Goal: Transaction & Acquisition: Obtain resource

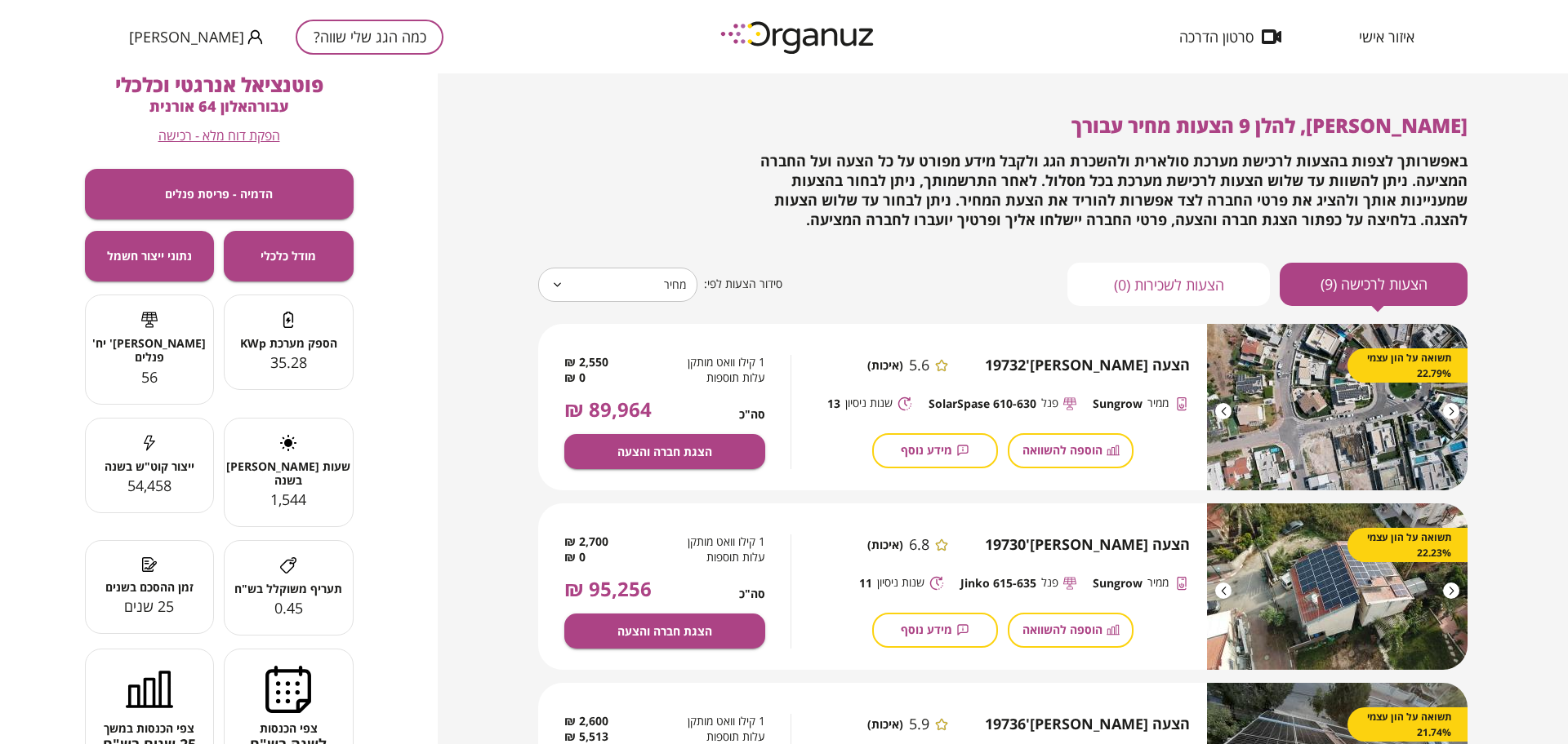
scroll to position [1223, 0]
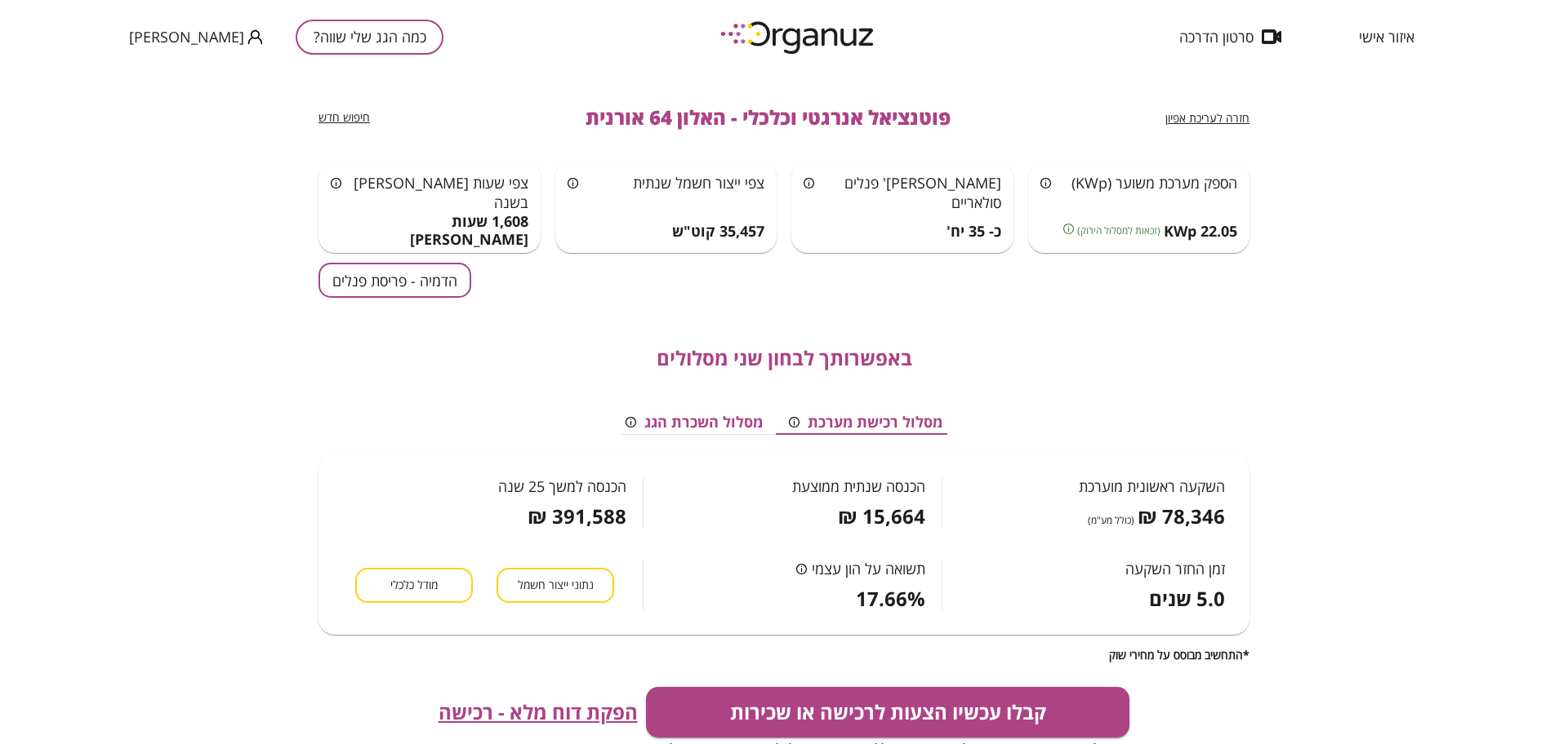
click at [1392, 33] on span "איזור אישי" at bounding box center [1386, 37] width 55 height 17
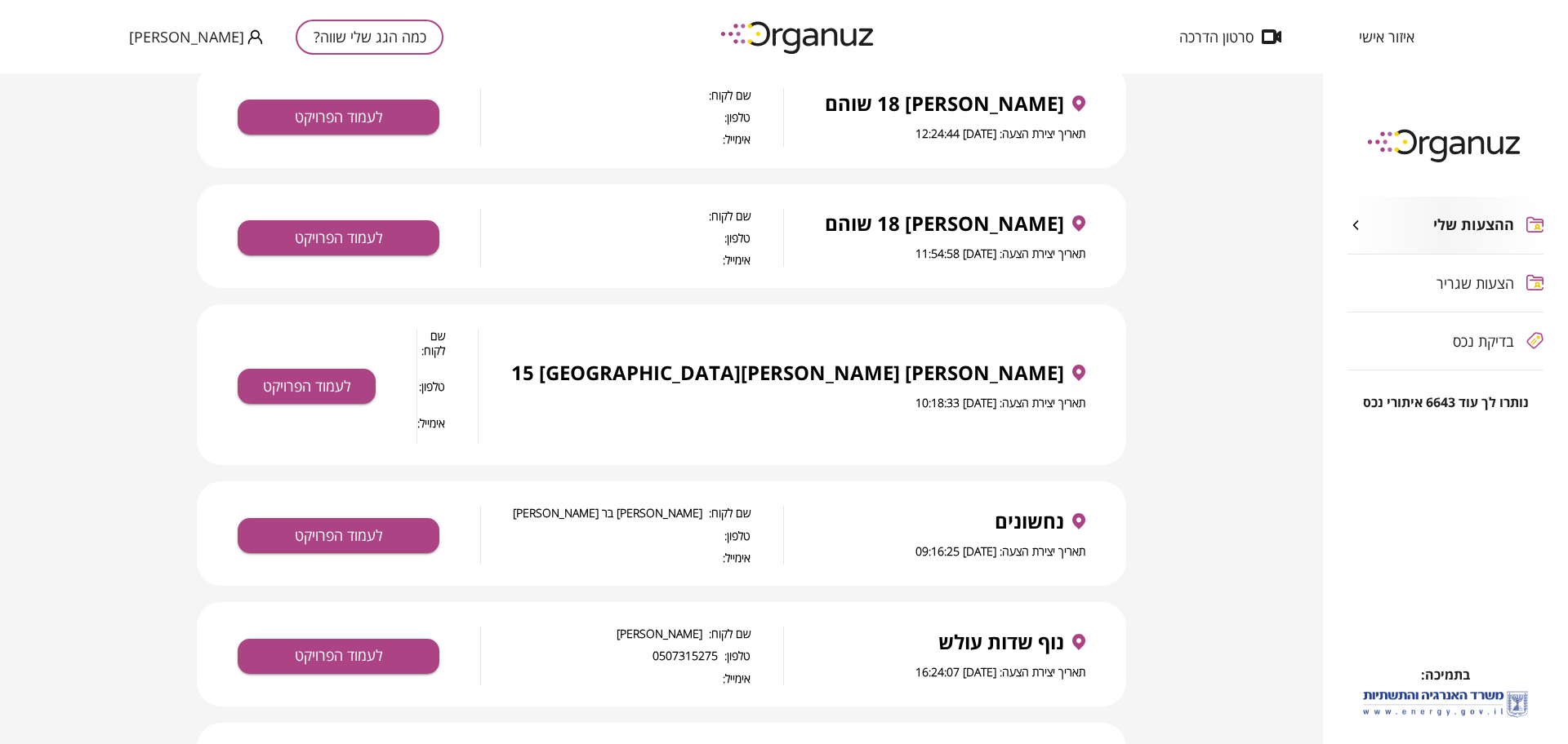
scroll to position [408, 0]
click at [296, 368] on button "לעמוד הפרויקט" at bounding box center [306, 386] width 138 height 35
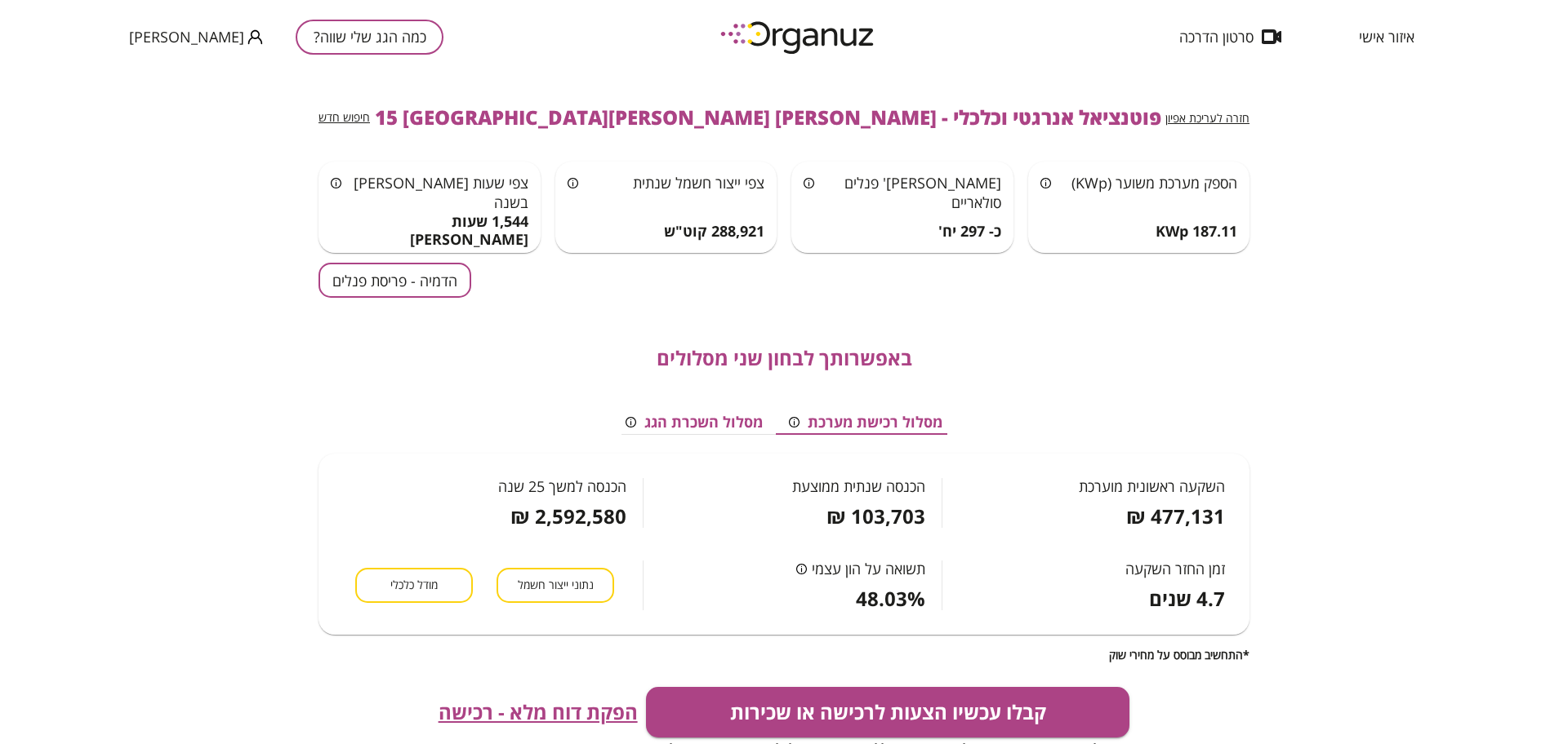
click at [445, 286] on button "הדמיה - פריסת פנלים" at bounding box center [395, 281] width 153 height 35
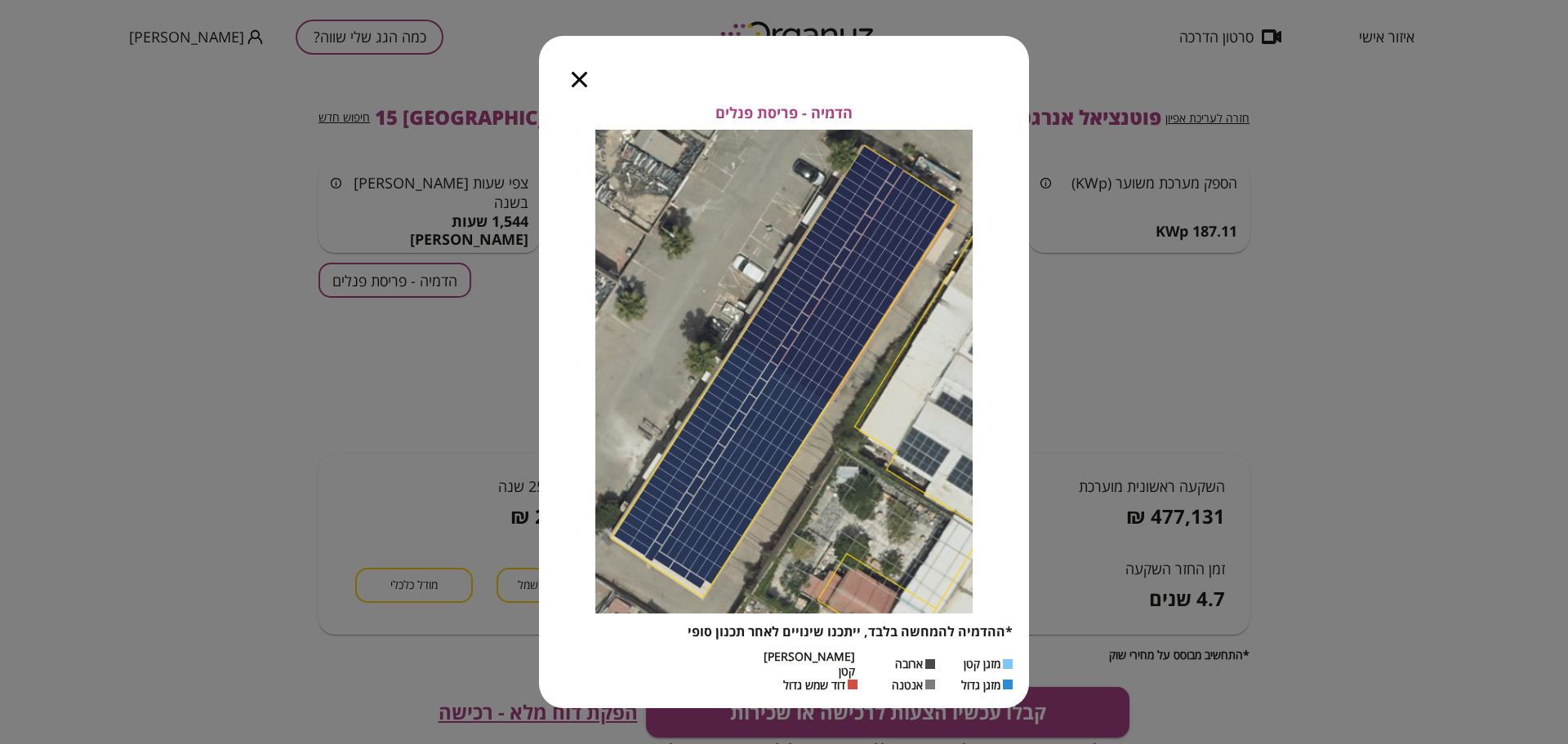
click at [580, 88] on icon "button" at bounding box center [579, 80] width 16 height 16
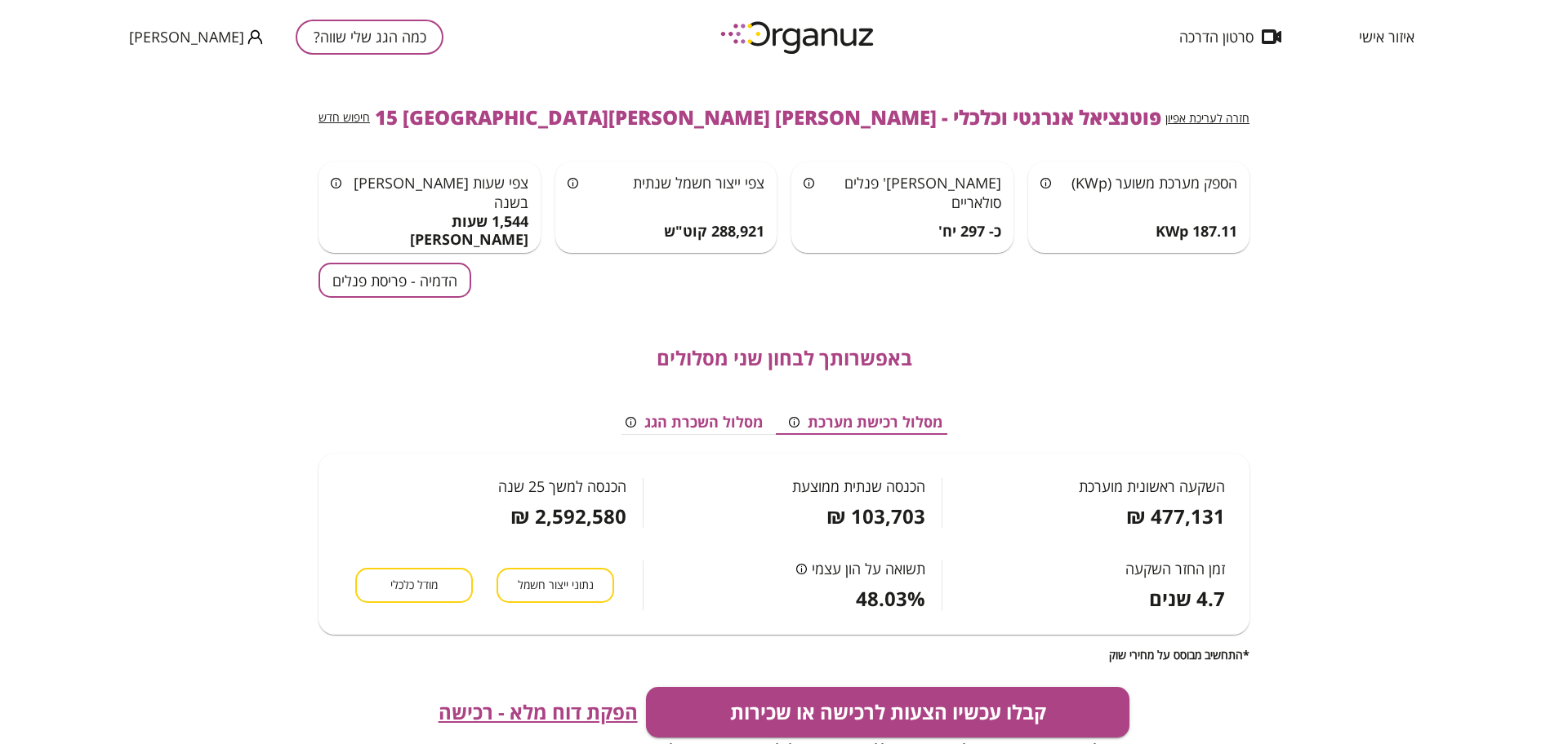
click at [842, 108] on span "פוטנציאל אנרגטי וכלכלי - [PERSON_NAME] 15 [GEOGRAPHIC_DATA][PERSON_NAME]" at bounding box center [768, 118] width 787 height 23
click at [358, 26] on button "כמה הגג שלי שווה?" at bounding box center [370, 37] width 147 height 35
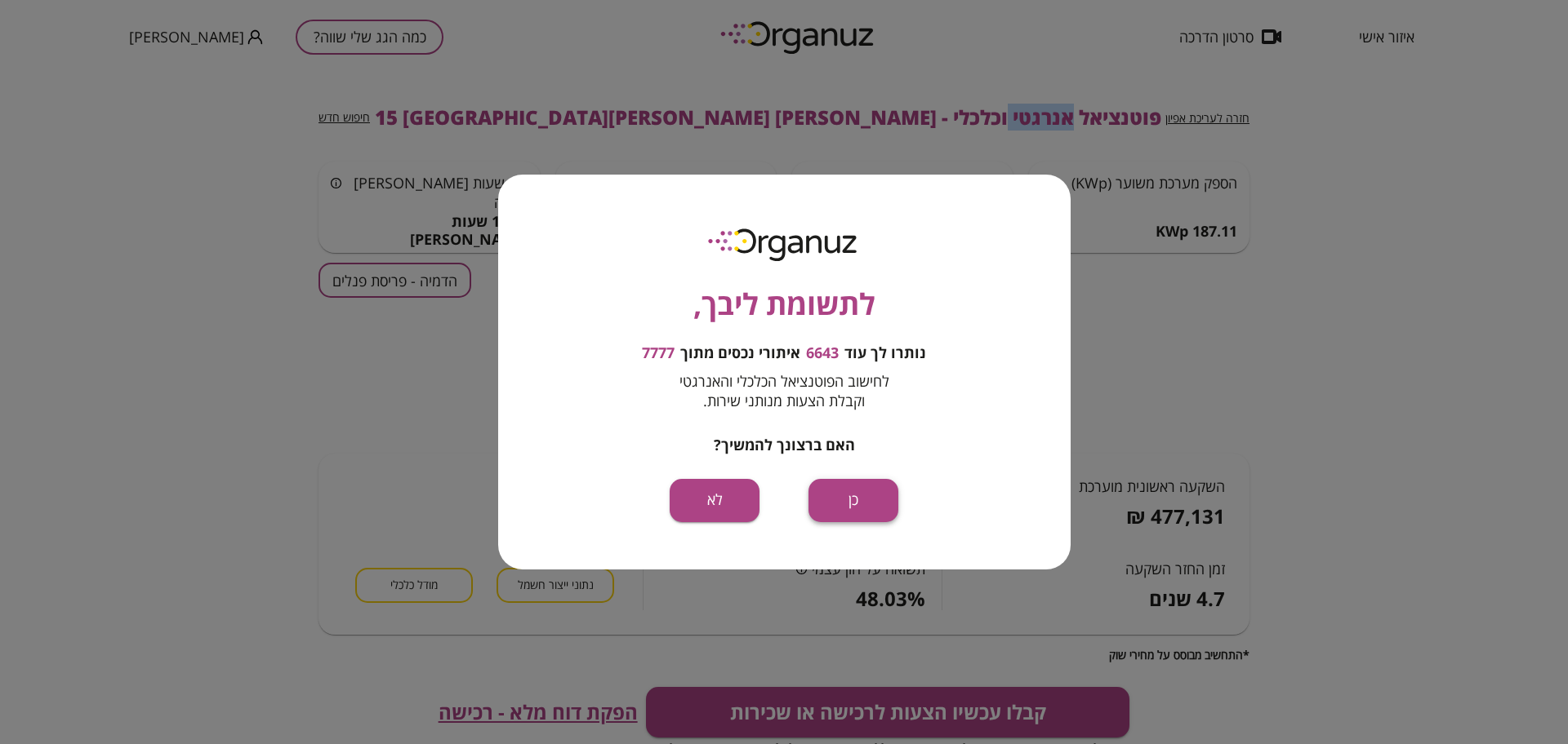
click at [849, 498] on button "כן" at bounding box center [853, 500] width 90 height 43
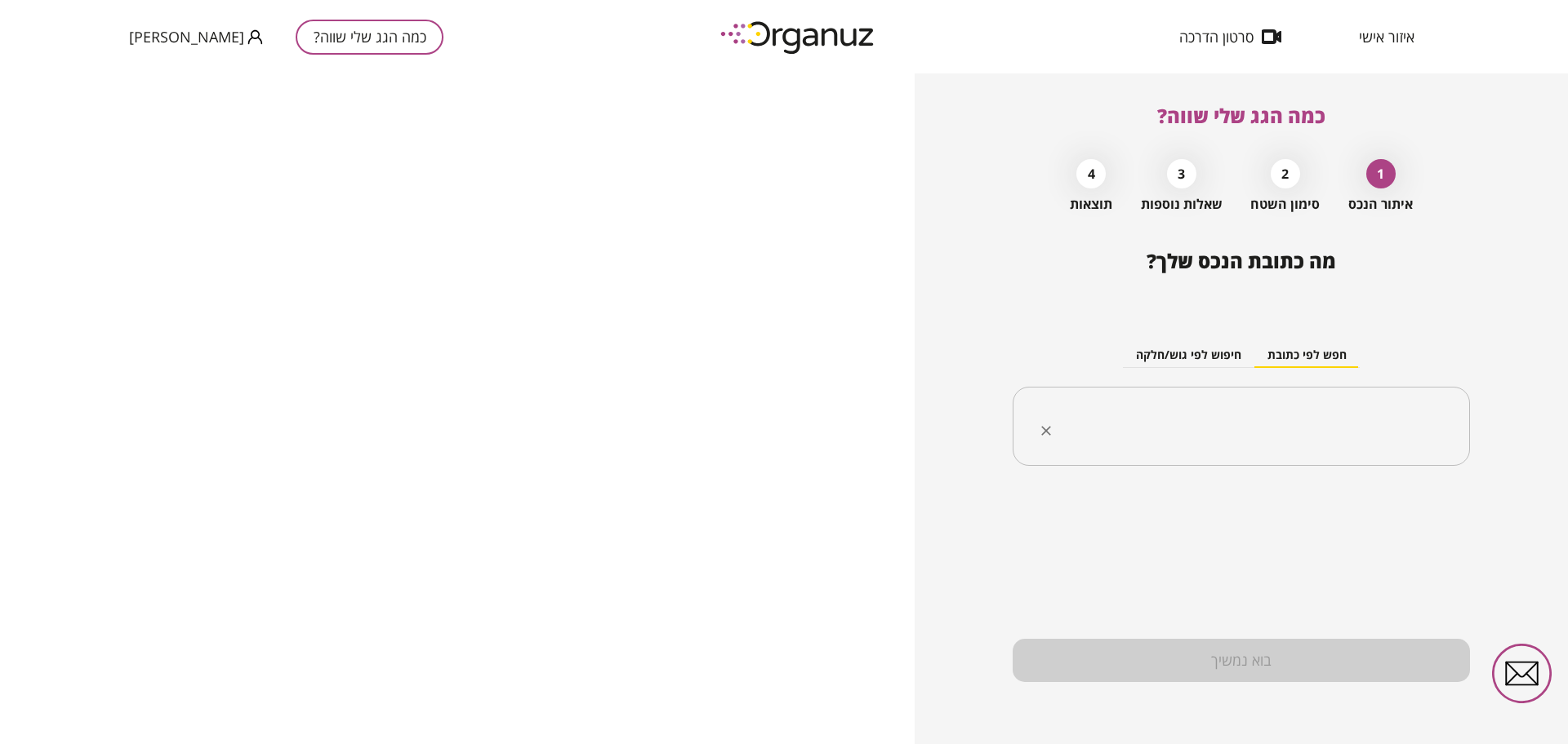
click at [1278, 440] on input "text" at bounding box center [1248, 426] width 406 height 41
paste input "********"
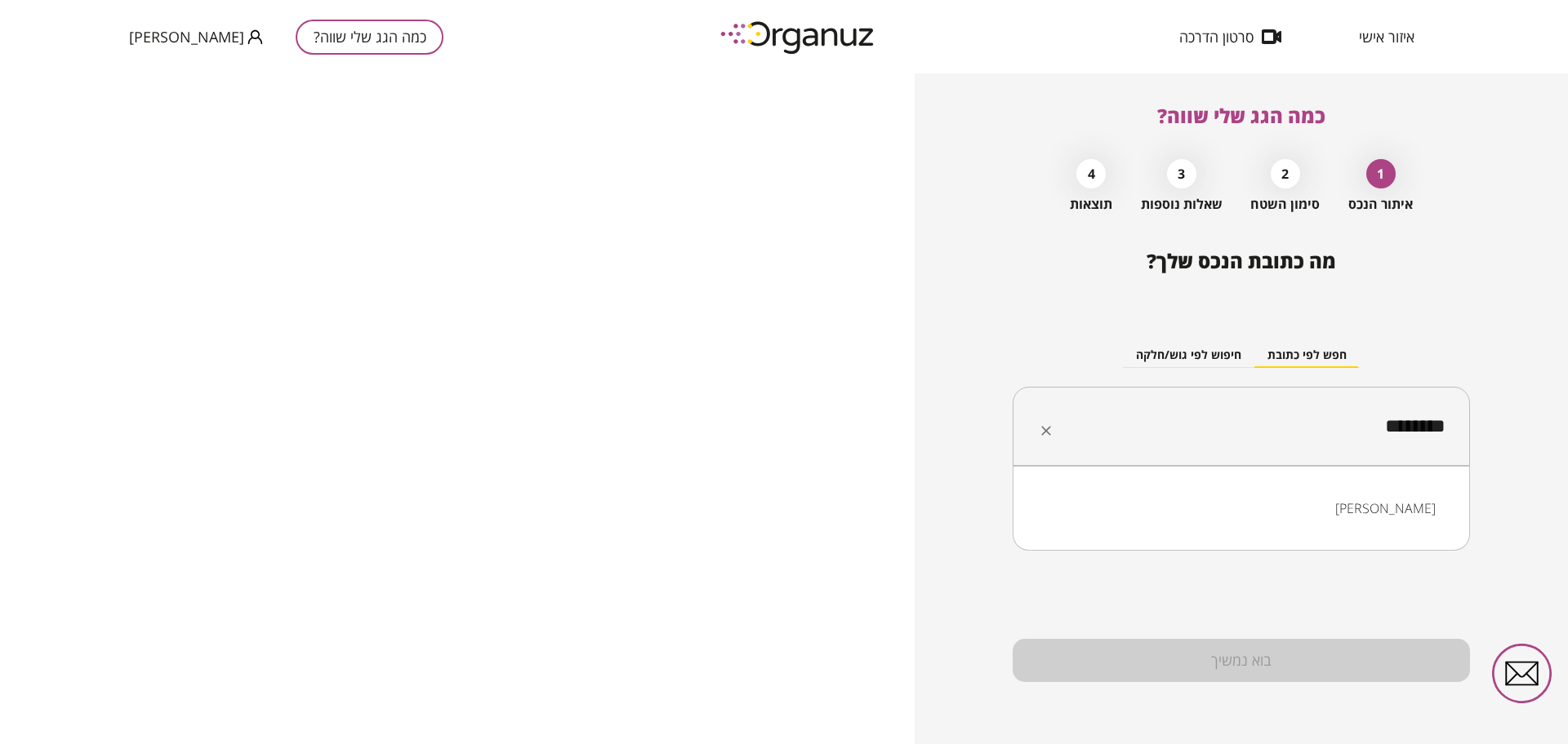
click at [1401, 497] on li "[PERSON_NAME]" at bounding box center [1241, 508] width 415 height 29
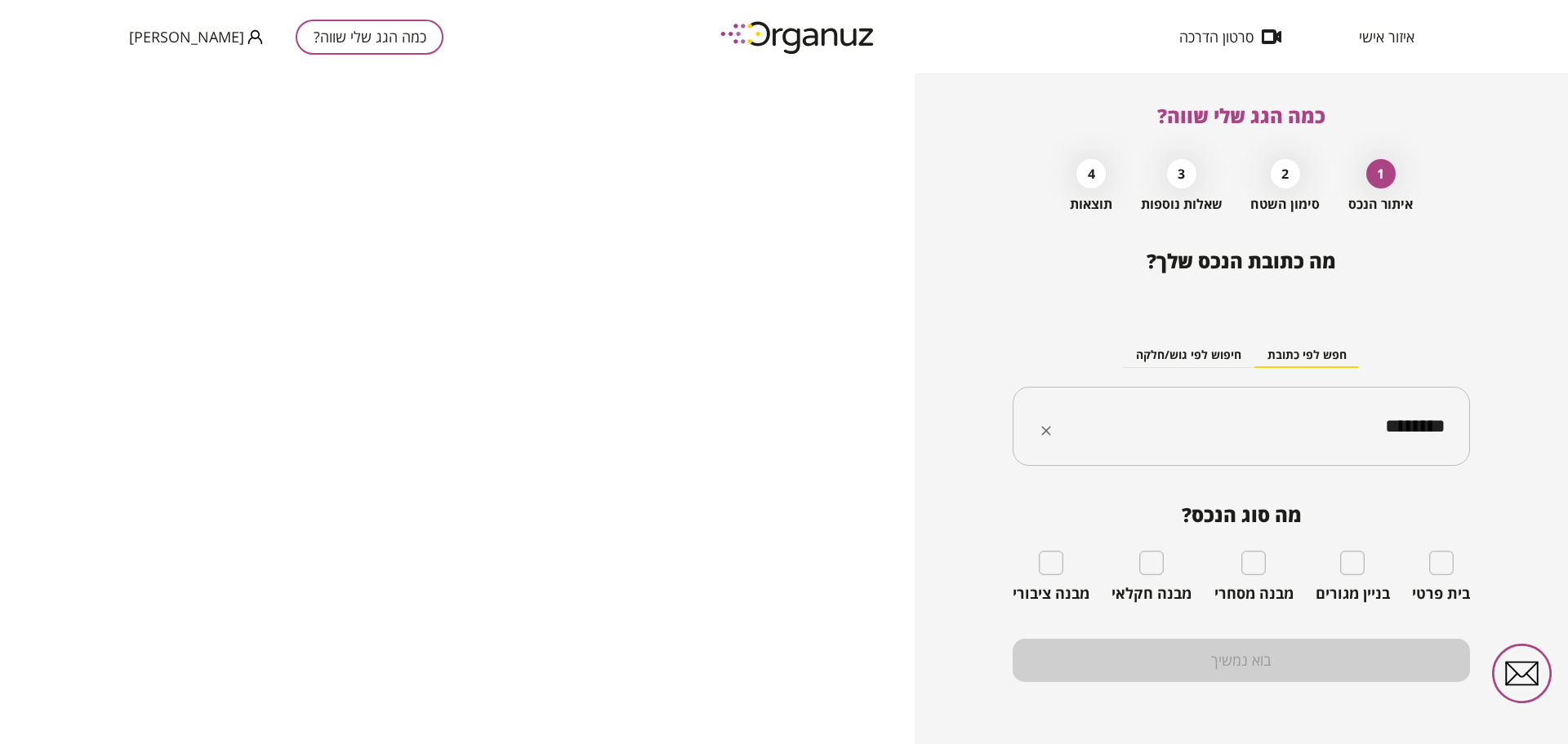
click at [1306, 402] on div "******** ​" at bounding box center [1241, 426] width 457 height 80
click at [1306, 401] on div "******** ​" at bounding box center [1241, 426] width 457 height 80
click at [1306, 402] on div "******** ​" at bounding box center [1241, 426] width 457 height 80
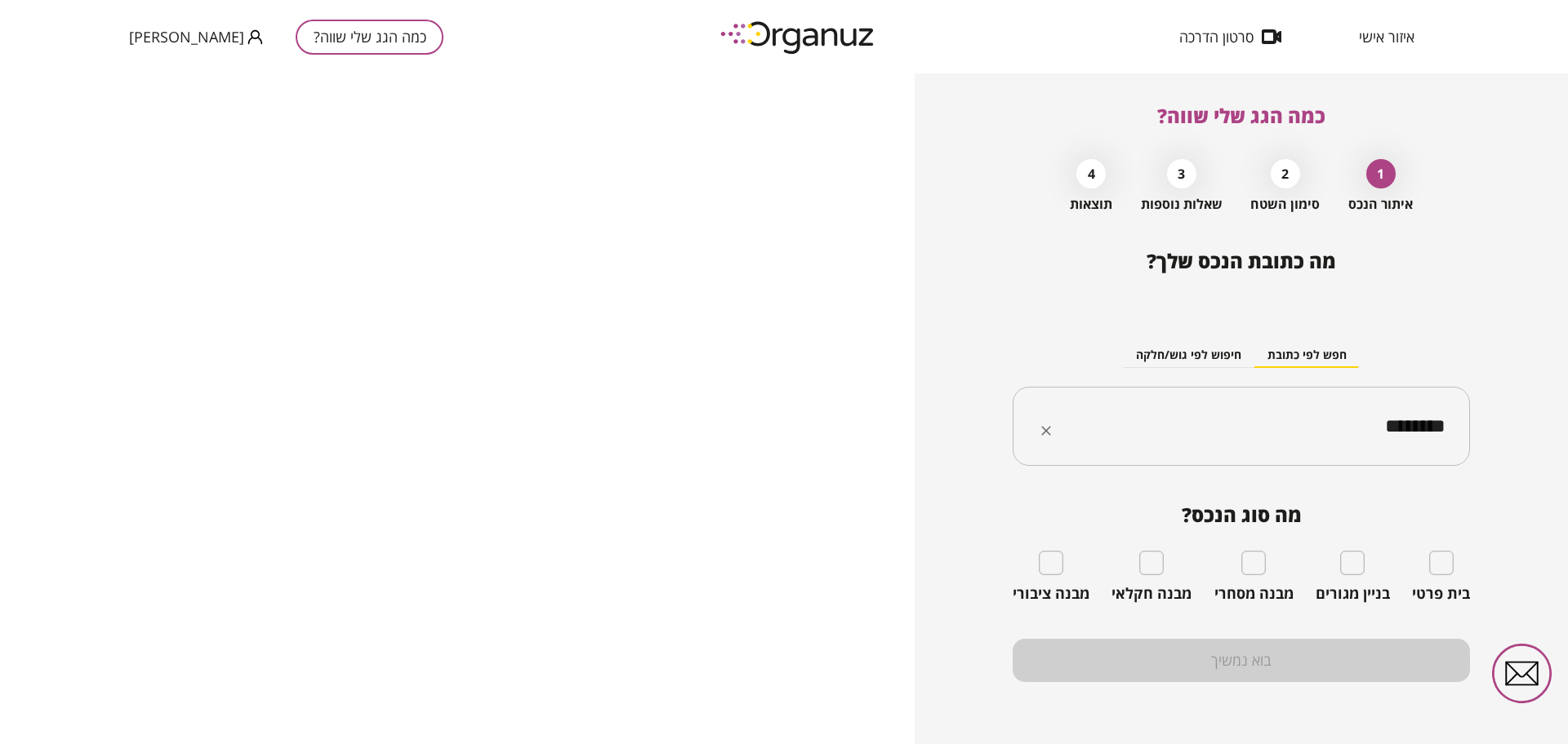
click at [1306, 402] on div "******** ​" at bounding box center [1241, 426] width 457 height 80
click at [1305, 403] on div "******** ​" at bounding box center [1241, 426] width 457 height 80
click at [1334, 426] on input "********" at bounding box center [1248, 426] width 406 height 41
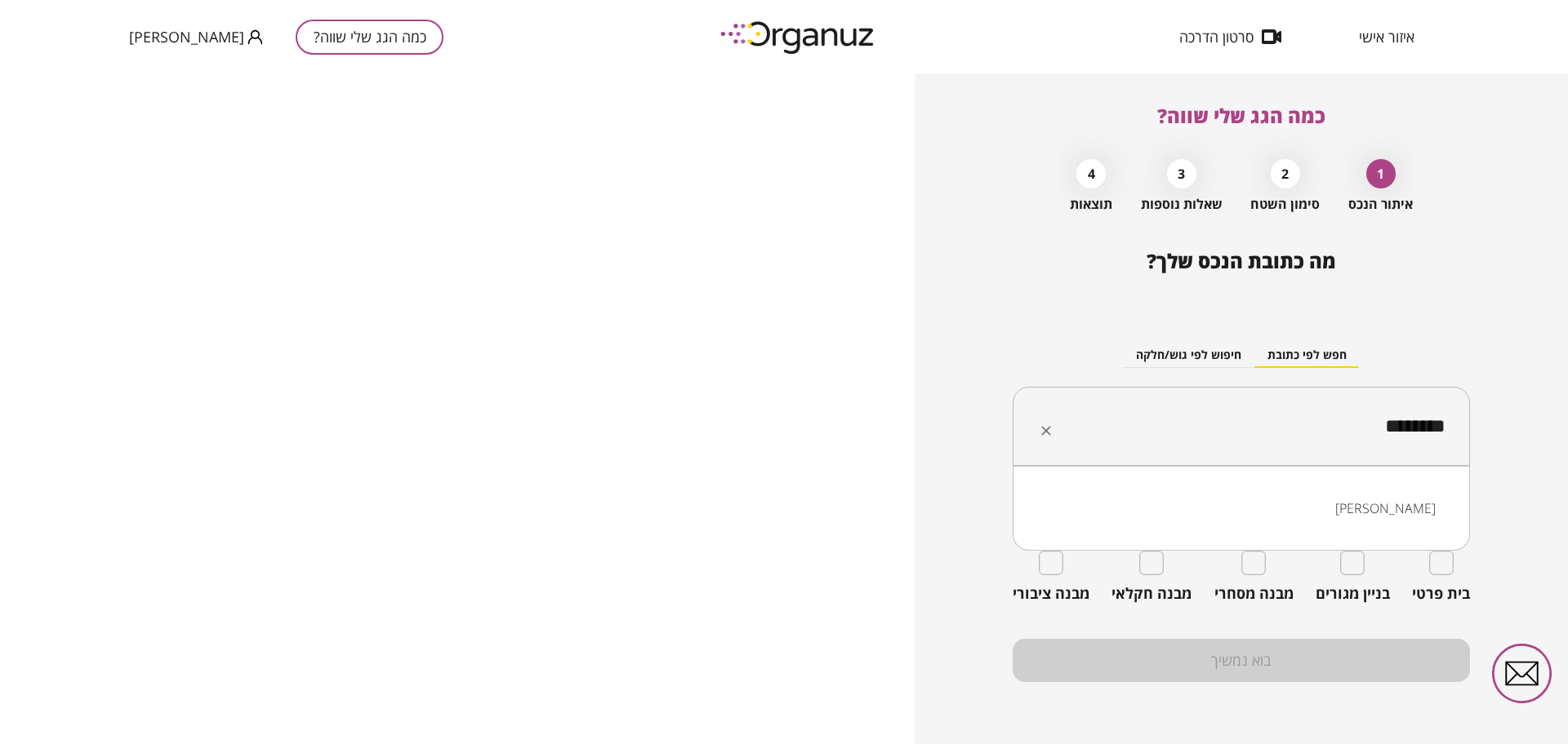
click at [1334, 426] on input "********" at bounding box center [1248, 426] width 406 height 41
paste input "*****"
click at [1382, 518] on li "זית 26 נתיבות" at bounding box center [1241, 508] width 415 height 29
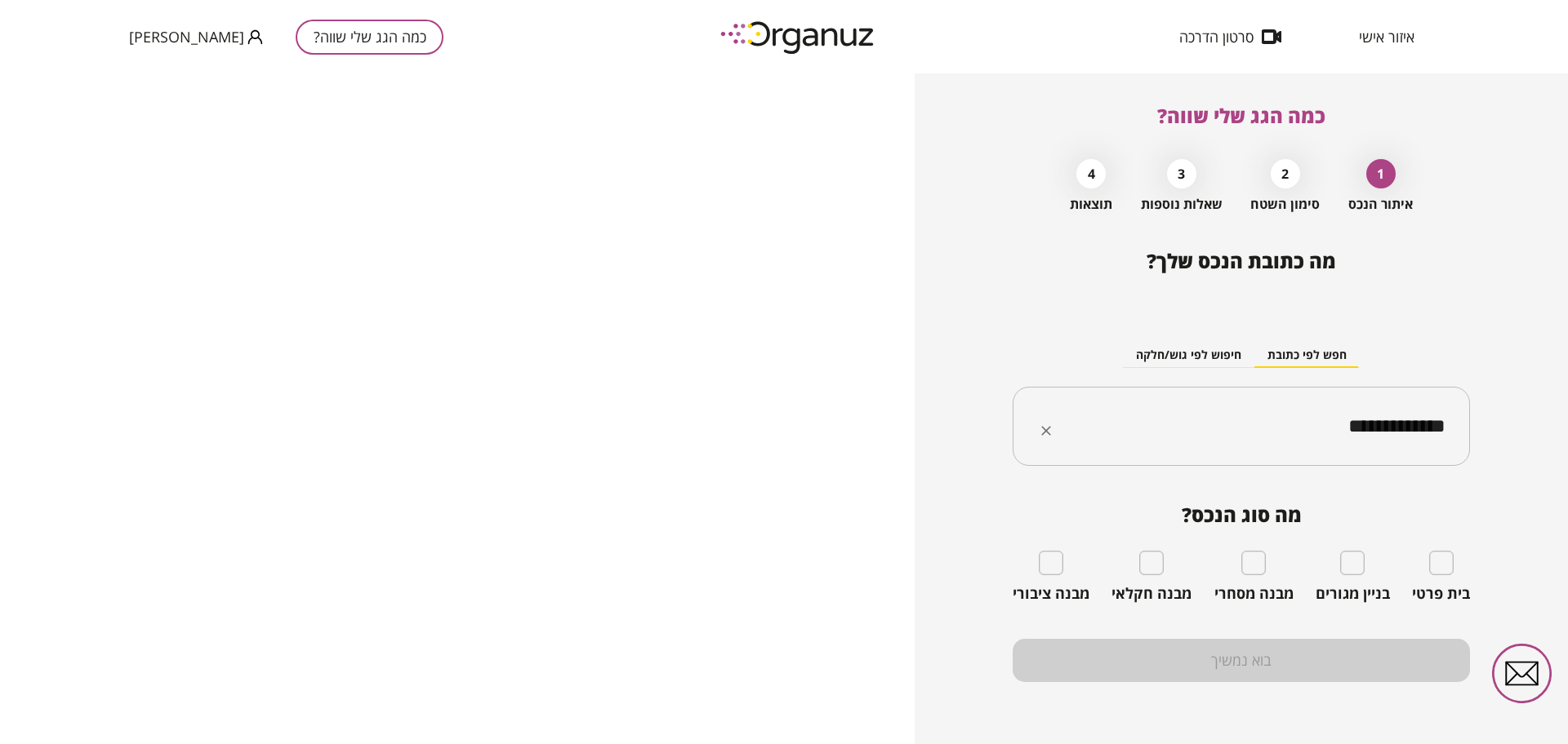
type input "**********"
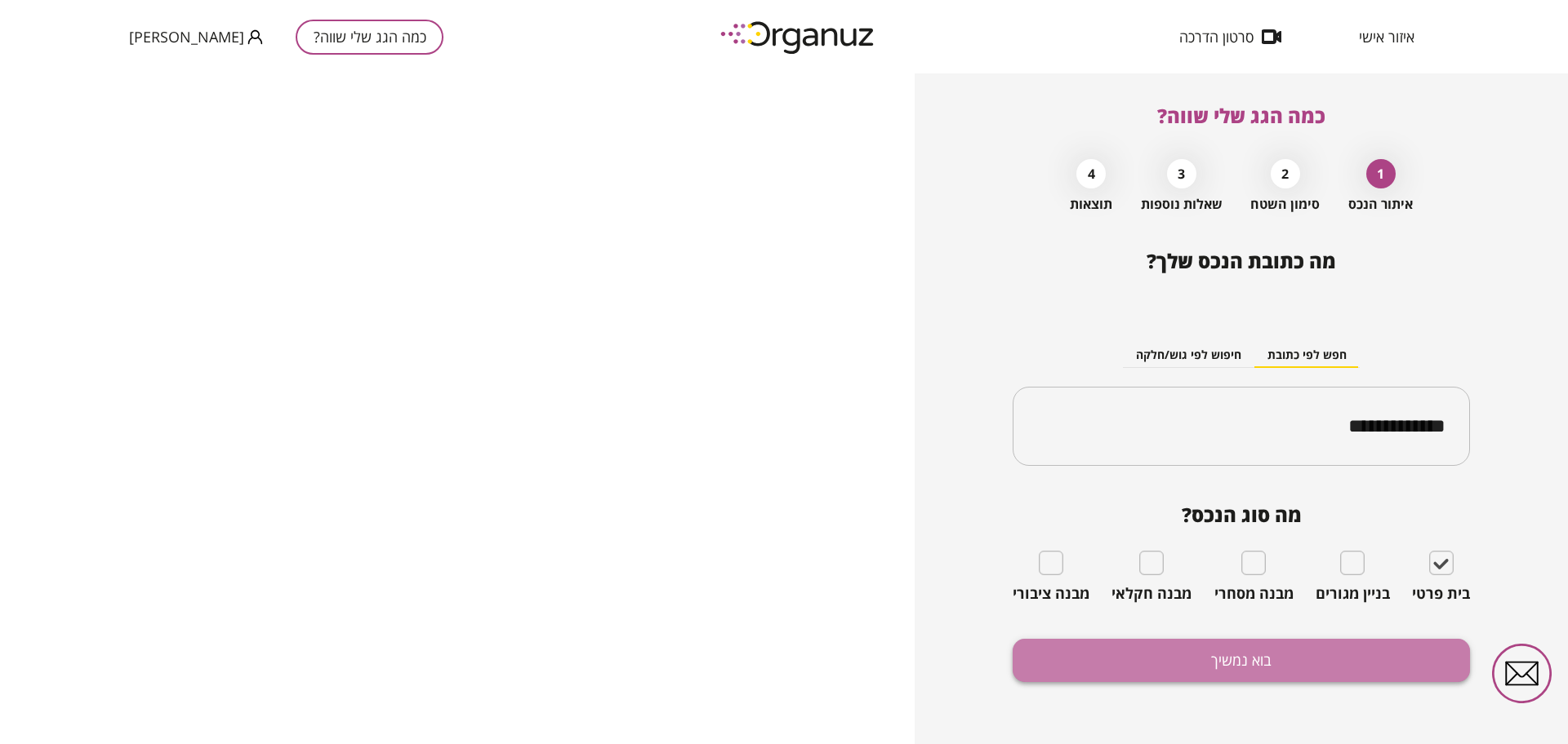
click at [1323, 681] on button "בוא נמשיך" at bounding box center [1241, 660] width 457 height 43
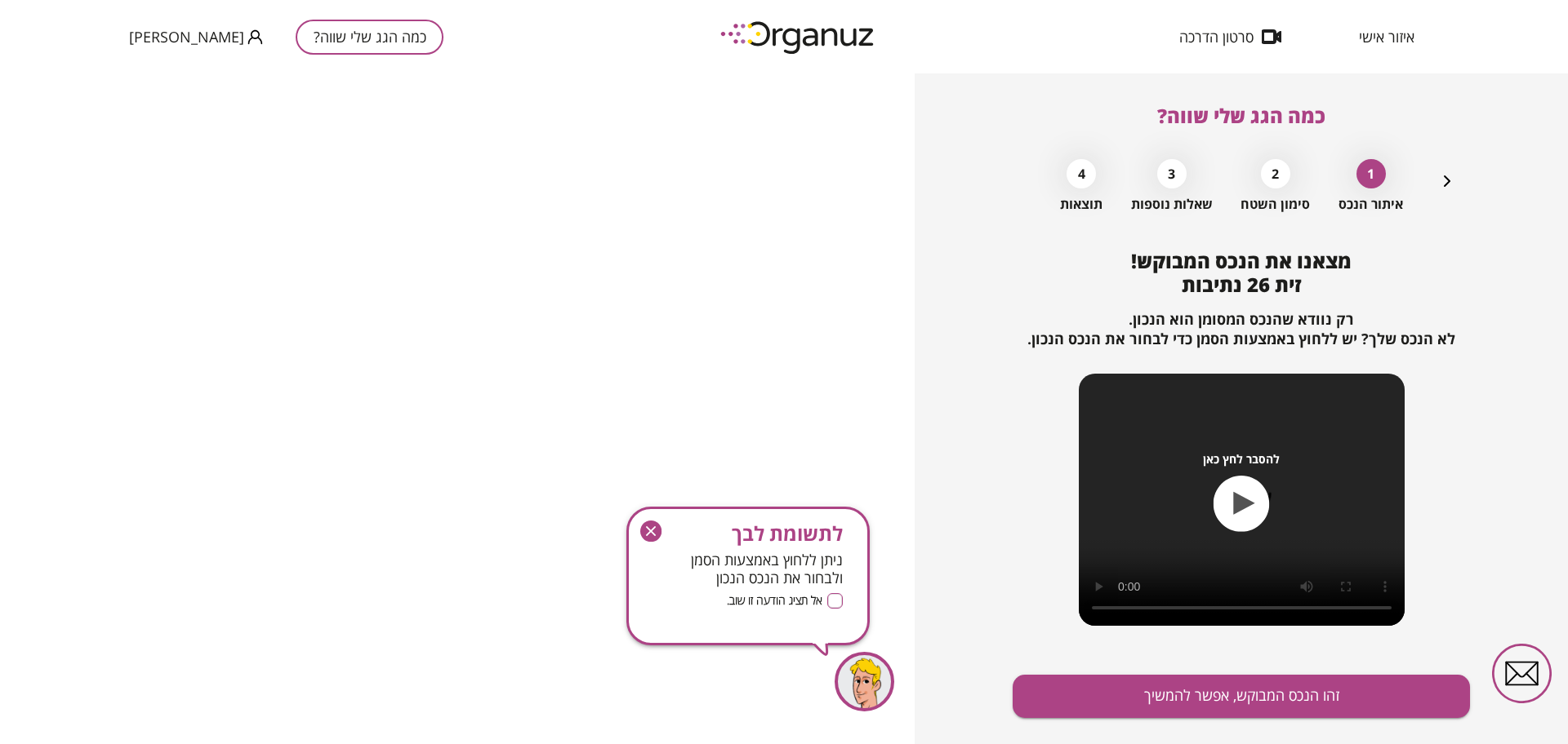
click at [1318, 673] on div "מצאנו את הנכס המבוקש! זית 26 נתיבות רק נוודא שהנכס המסומן הוא הנכון. לא הנכס של…" at bounding box center [1241, 515] width 457 height 531
click at [1294, 705] on button "זהו הנכס המבוקש, אפשר להמשיך" at bounding box center [1241, 696] width 457 height 43
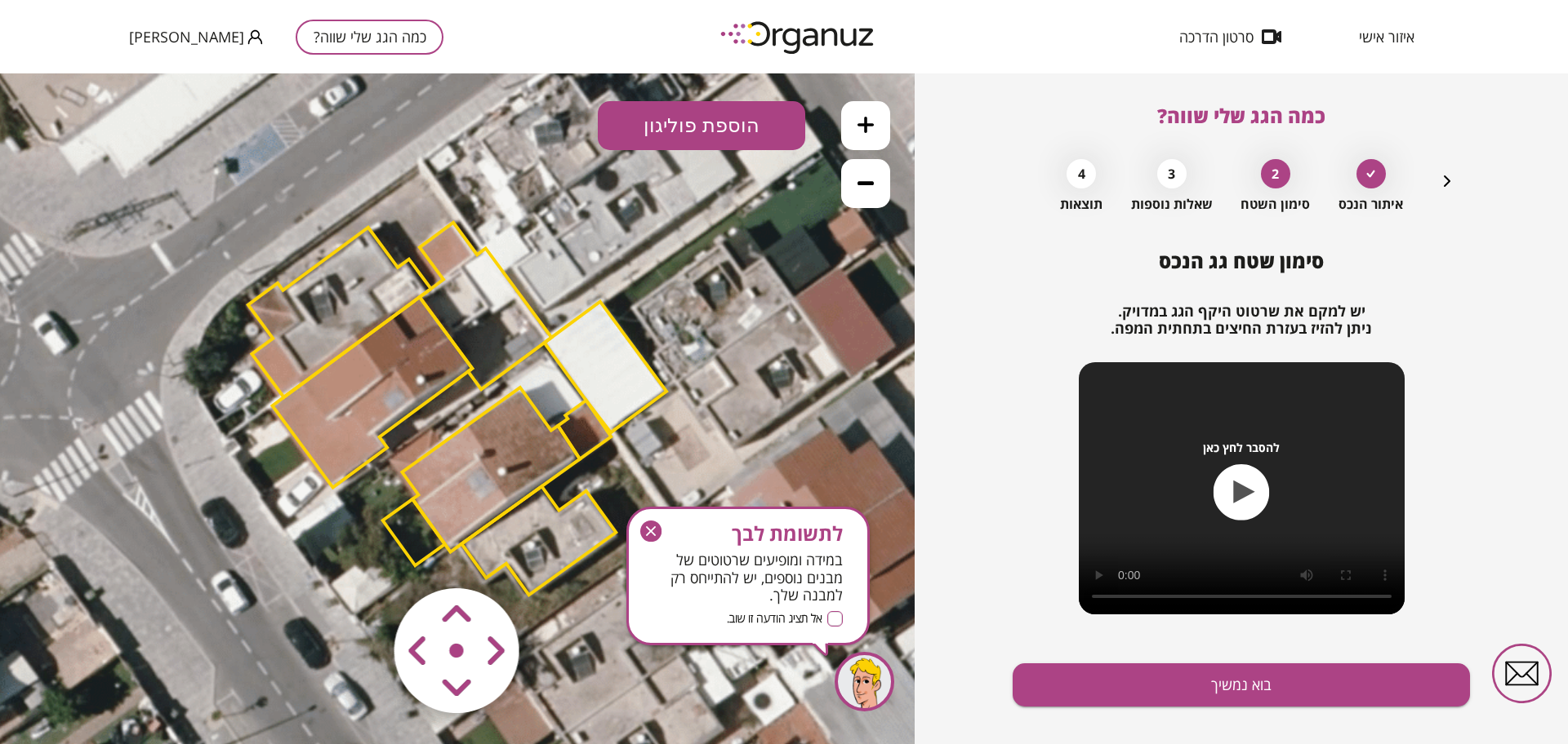
click at [655, 540] on icon "button" at bounding box center [651, 532] width 21 height 21
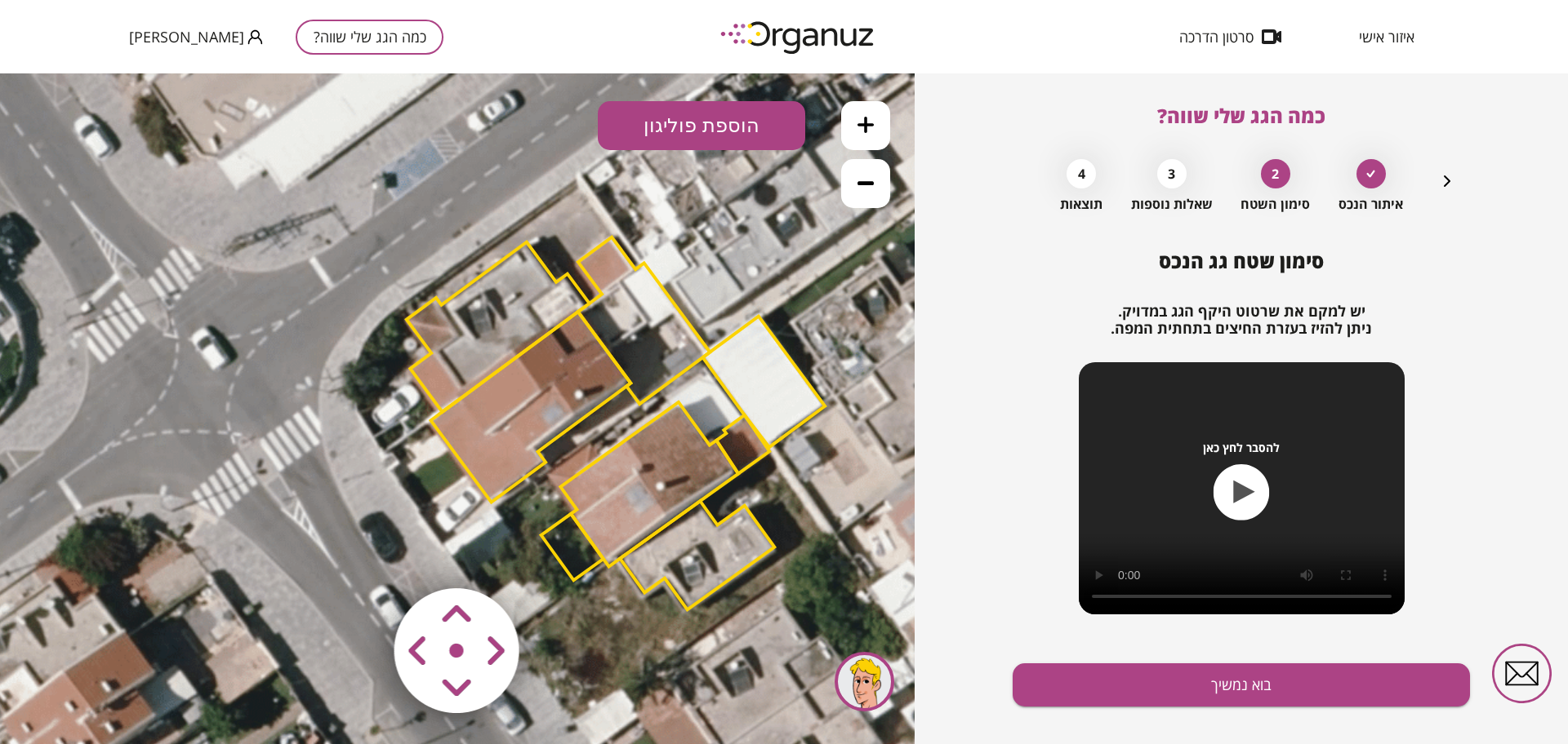
drag, startPoint x: 616, startPoint y: 376, endPoint x: 775, endPoint y: 390, distance: 159.6
click at [775, 390] on polygon at bounding box center [765, 383] width 123 height 132
click at [569, 392] on polygon at bounding box center [531, 406] width 200 height 190
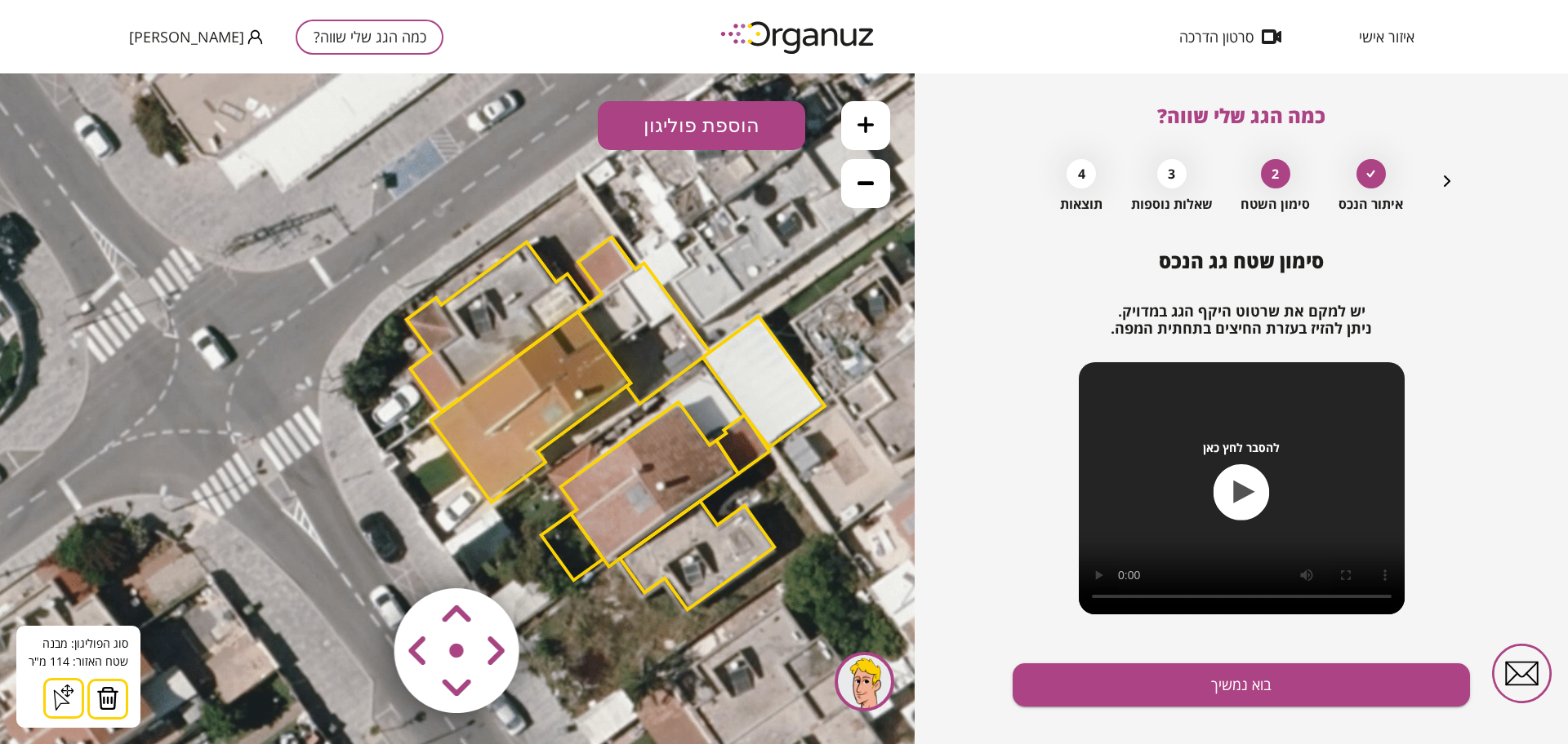
click at [360, 554] on area at bounding box center [360, 554] width 0 height 0
click at [491, 297] on polygon at bounding box center [498, 326] width 183 height 169
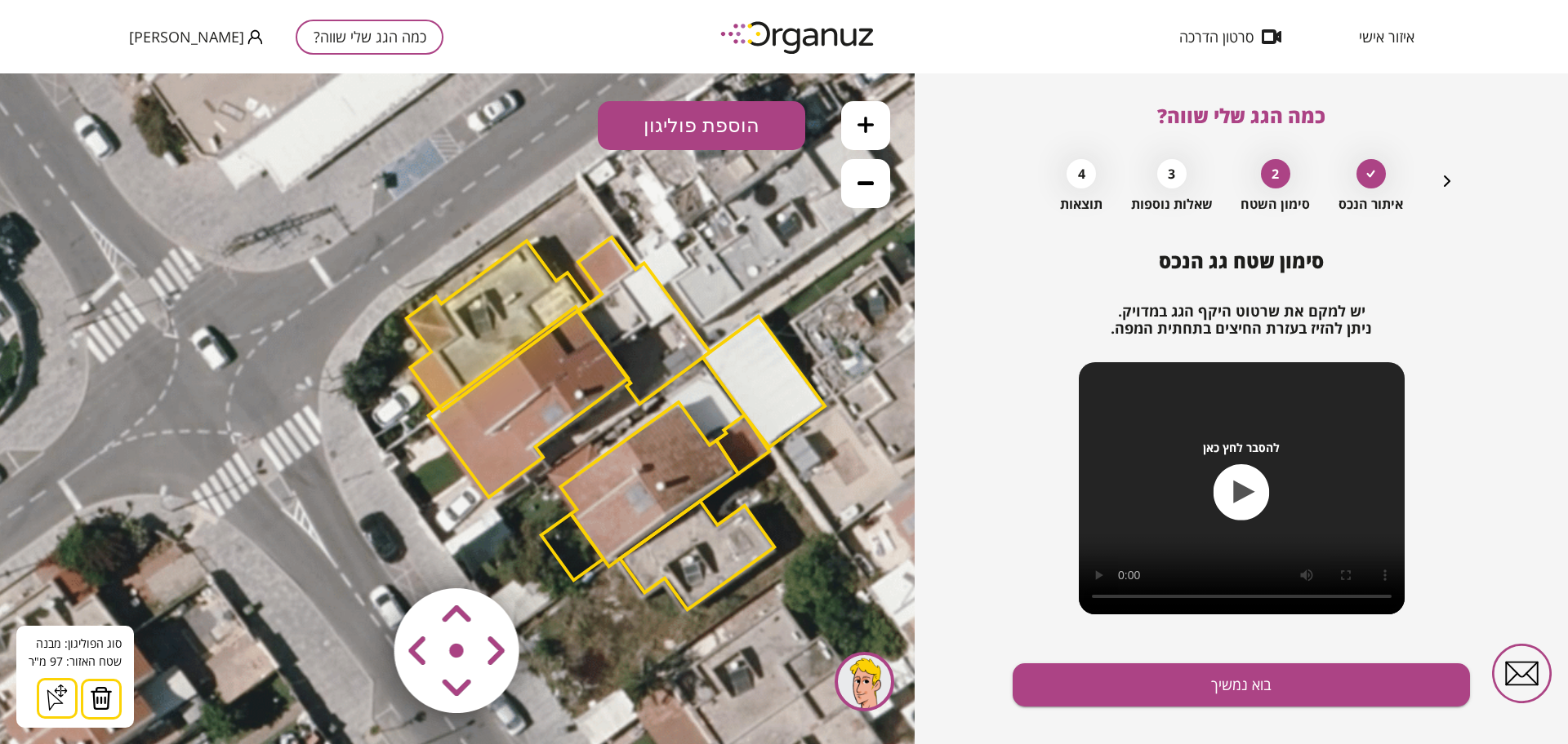
click at [360, 554] on area at bounding box center [360, 554] width 0 height 0
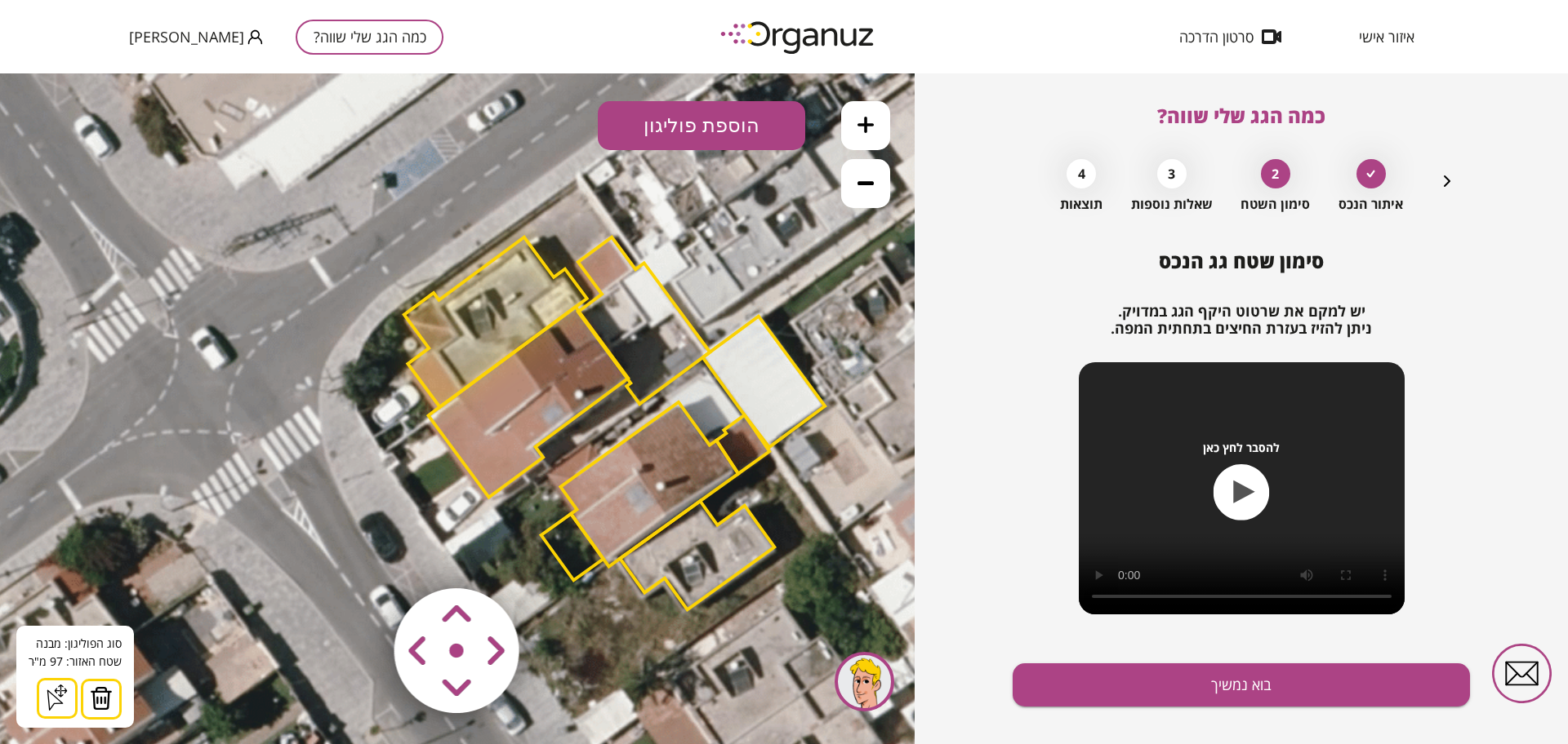
click at [360, 554] on area at bounding box center [360, 554] width 0 height 0
click at [505, 451] on polygon at bounding box center [529, 402] width 200 height 190
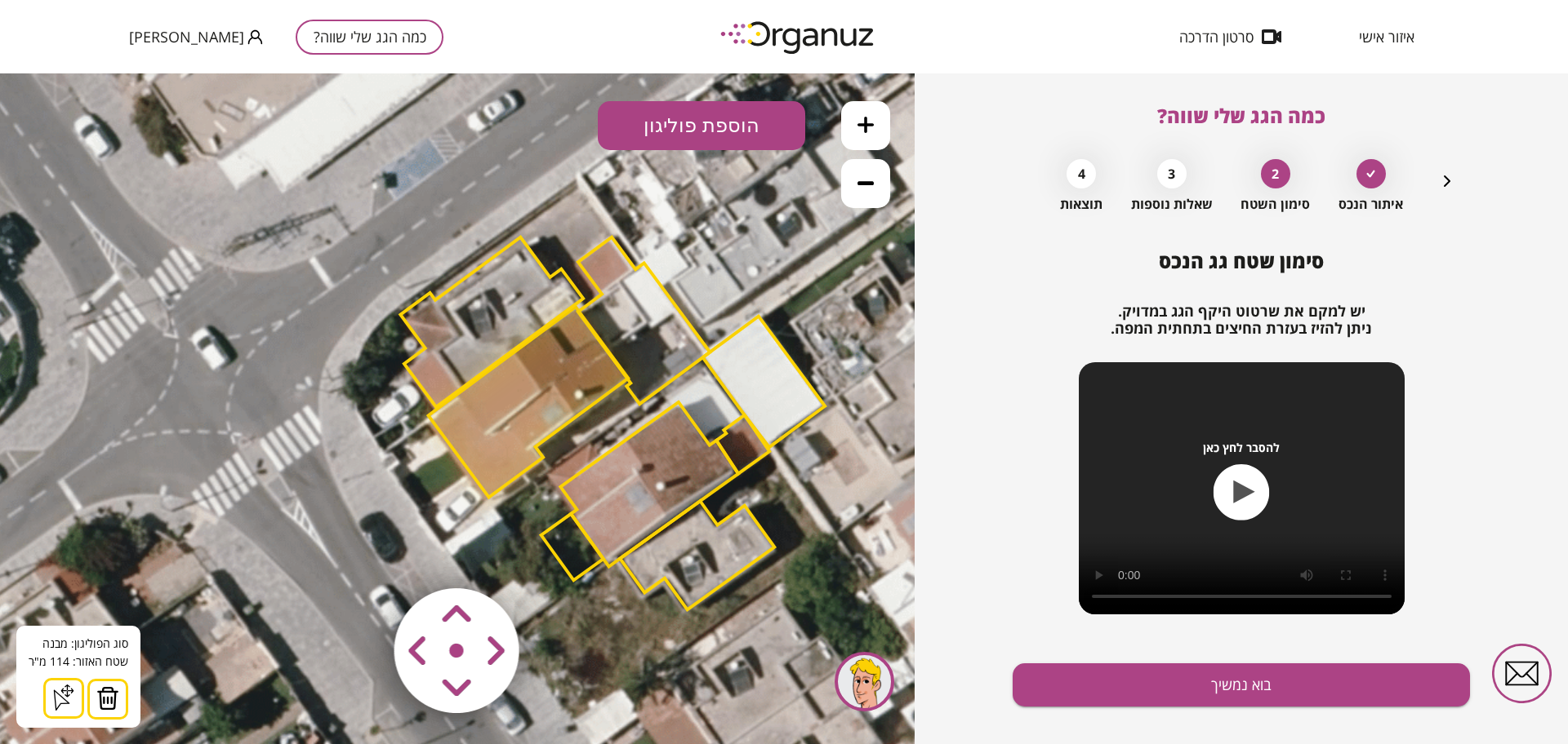
click at [360, 554] on area at bounding box center [360, 554] width 0 height 0
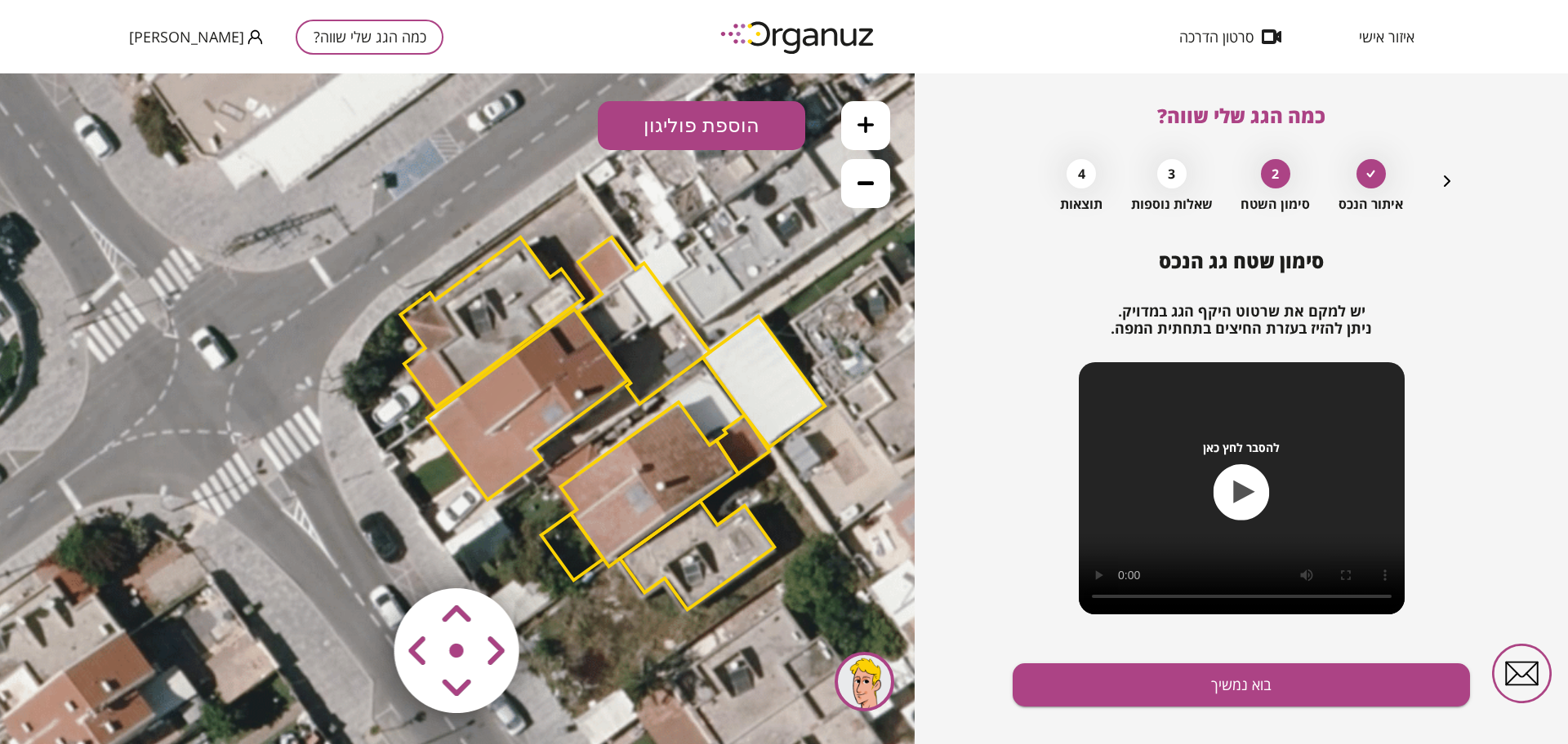
click at [457, 318] on polygon at bounding box center [492, 322] width 183 height 169
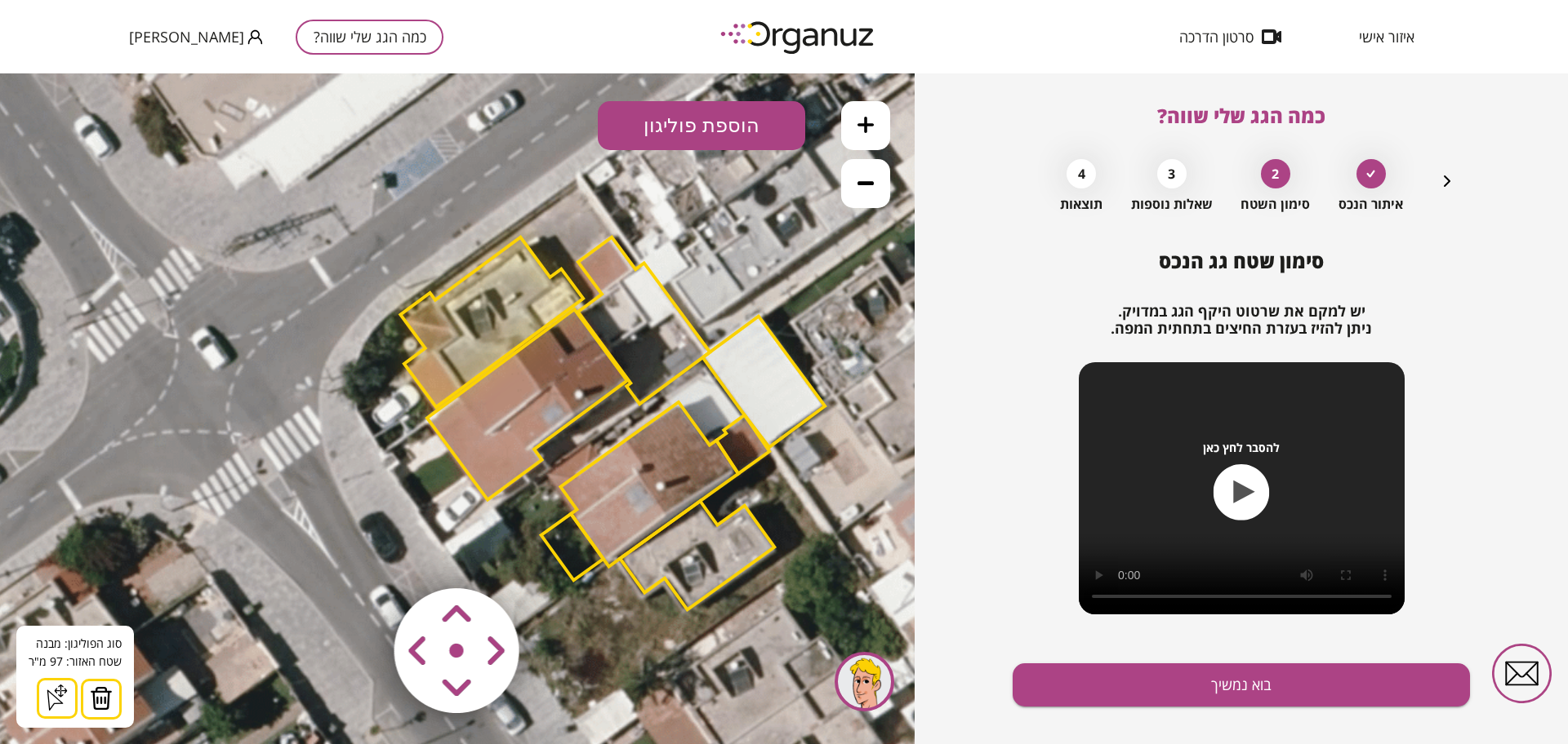
click at [360, 554] on area at bounding box center [360, 554] width 0 height 0
click at [646, 296] on polygon at bounding box center [644, 321] width 133 height 167
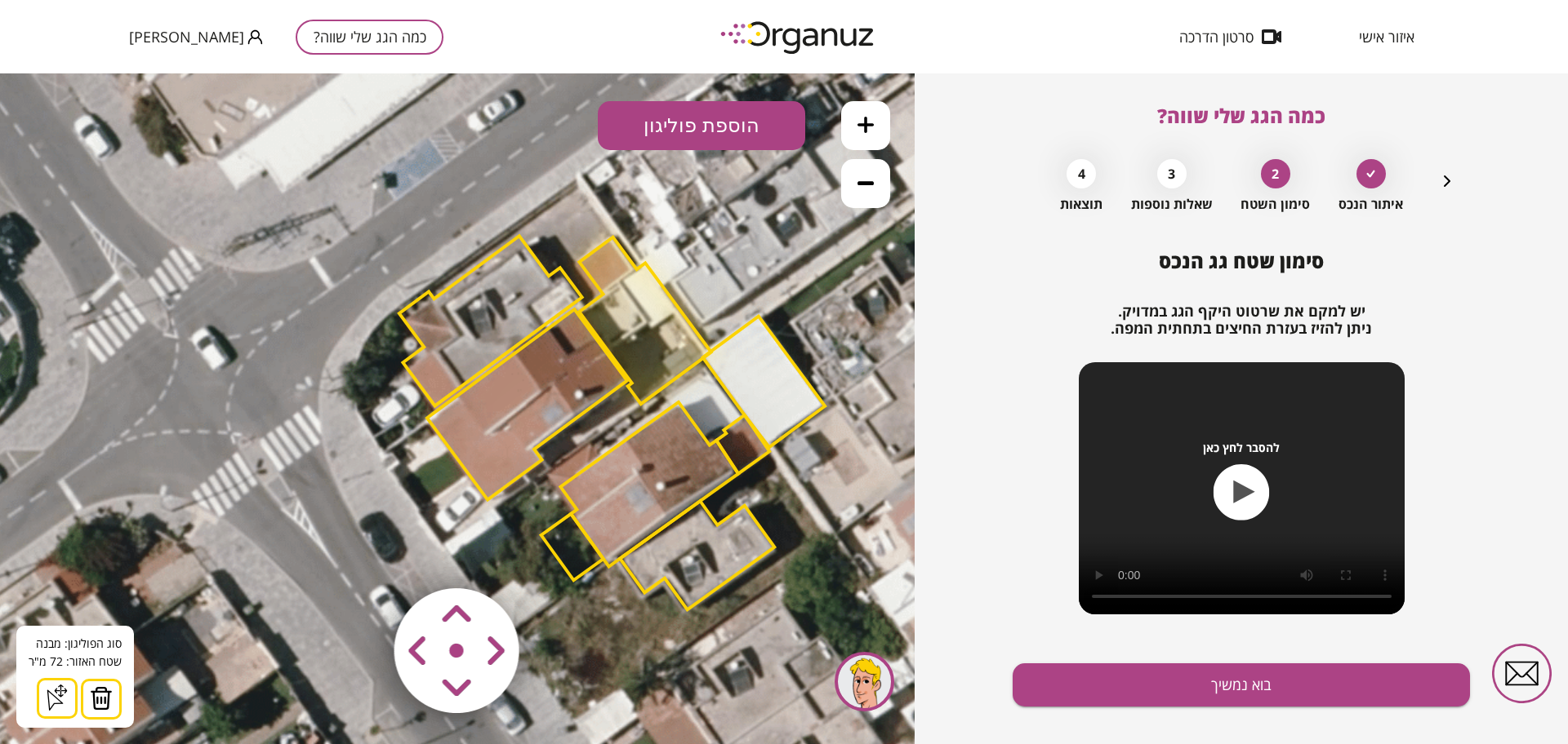
click at [360, 554] on area at bounding box center [360, 554] width 0 height 0
click at [400, 569] on img at bounding box center [457, 652] width 195 height 195
click at [360, 554] on area at bounding box center [360, 554] width 0 height 0
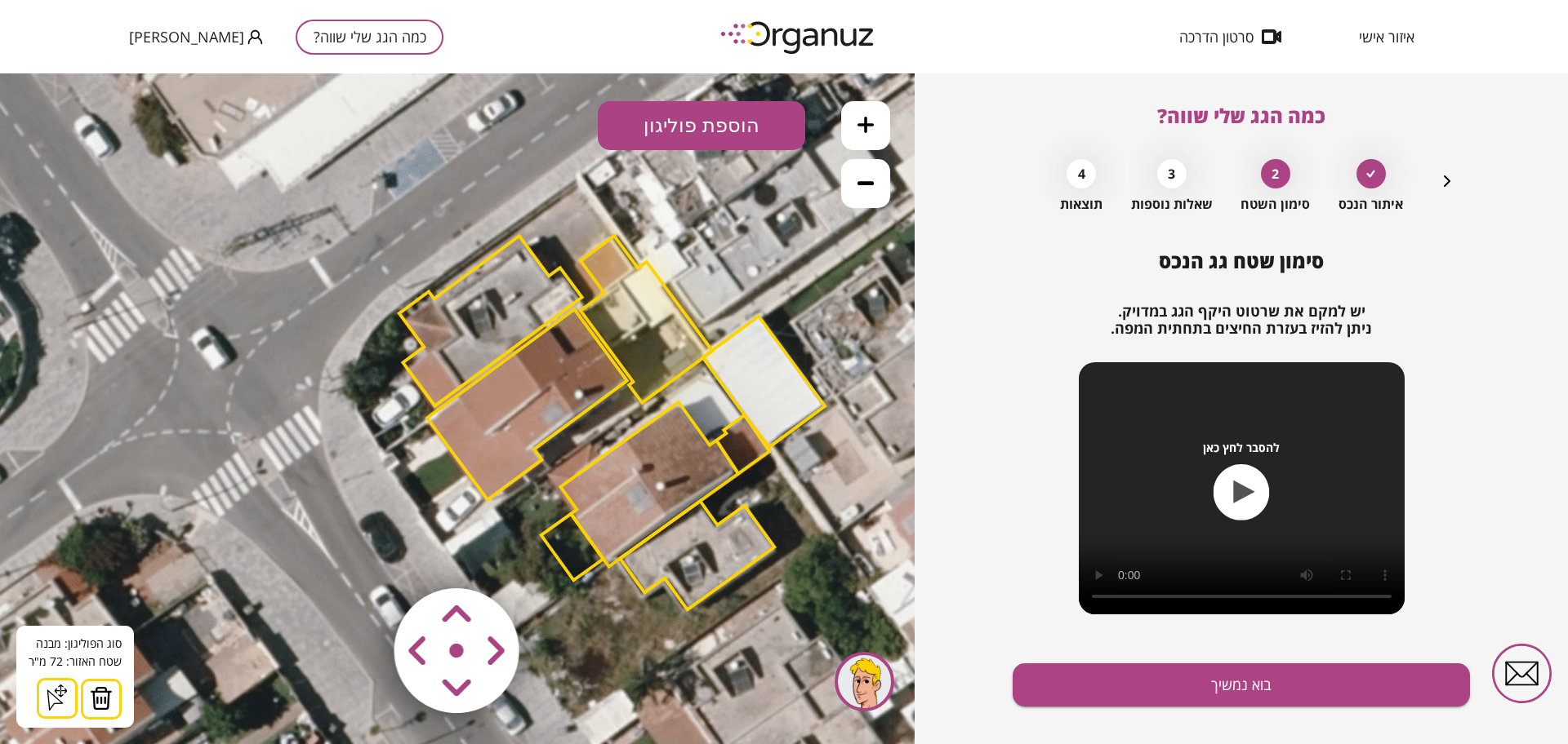
click at [360, 554] on area at bounding box center [360, 554] width 0 height 0
click at [500, 427] on polygon at bounding box center [528, 404] width 200 height 190
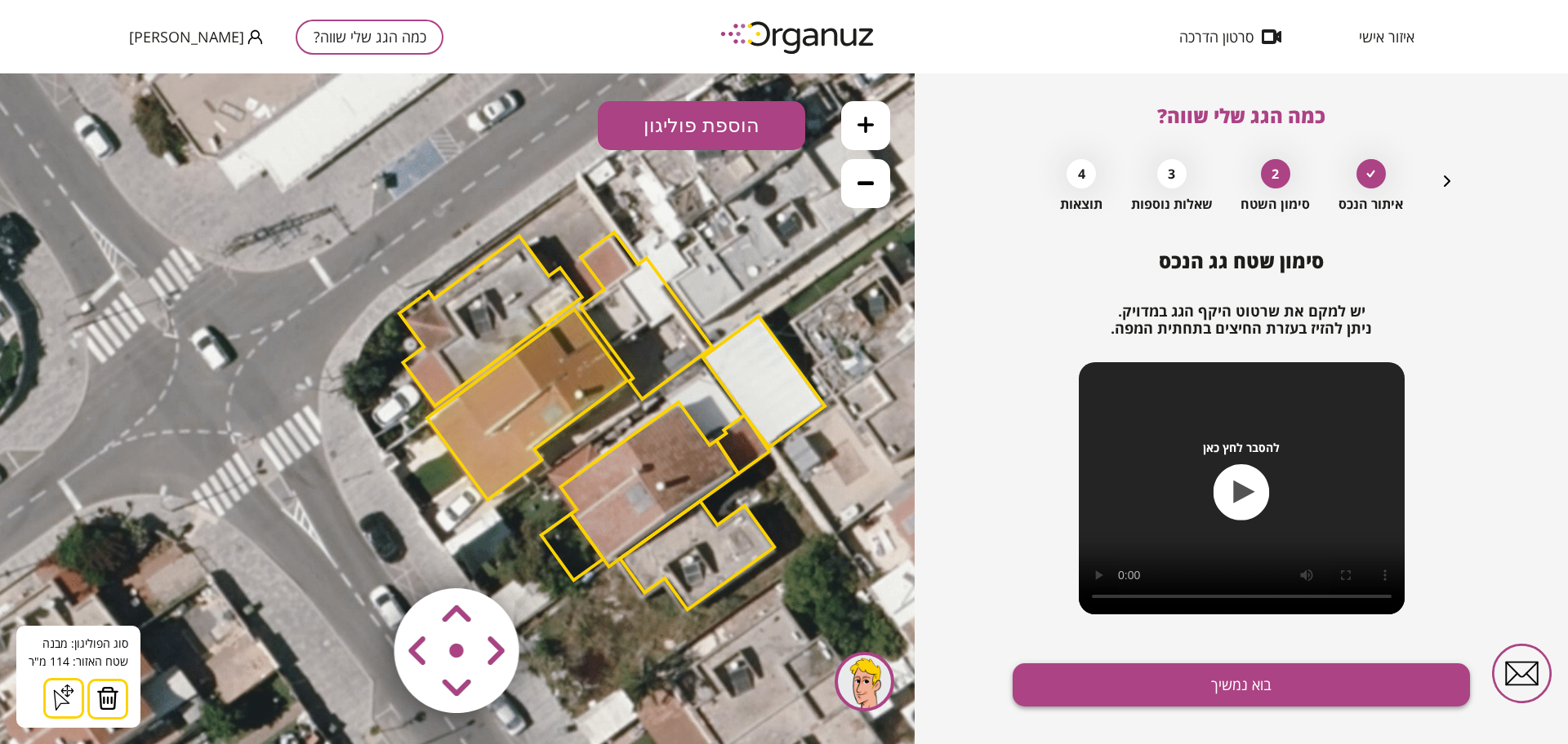
click at [1118, 676] on button "בוא נמשיך" at bounding box center [1241, 684] width 457 height 43
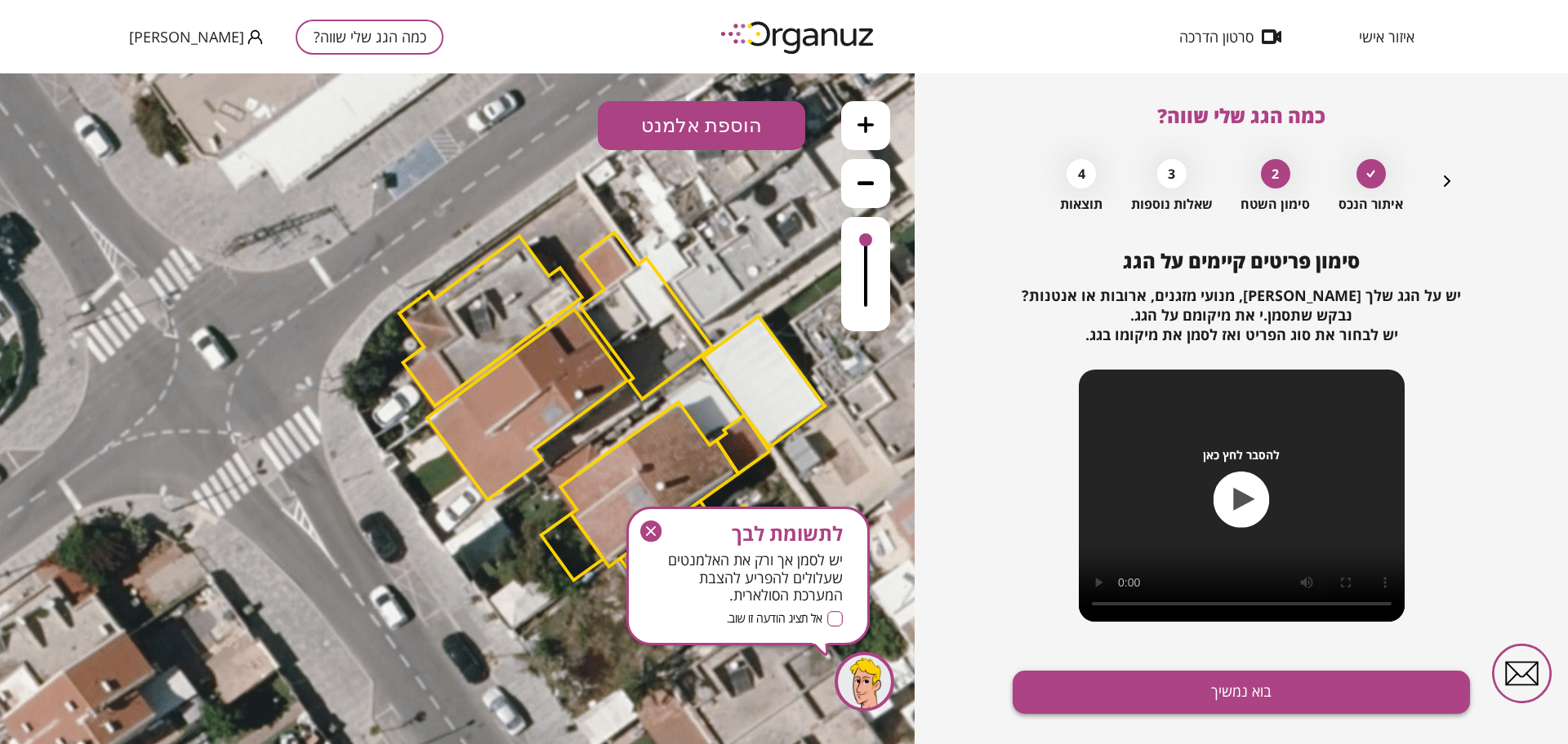
click at [1121, 688] on button "בוא נמשיך" at bounding box center [1241, 692] width 457 height 43
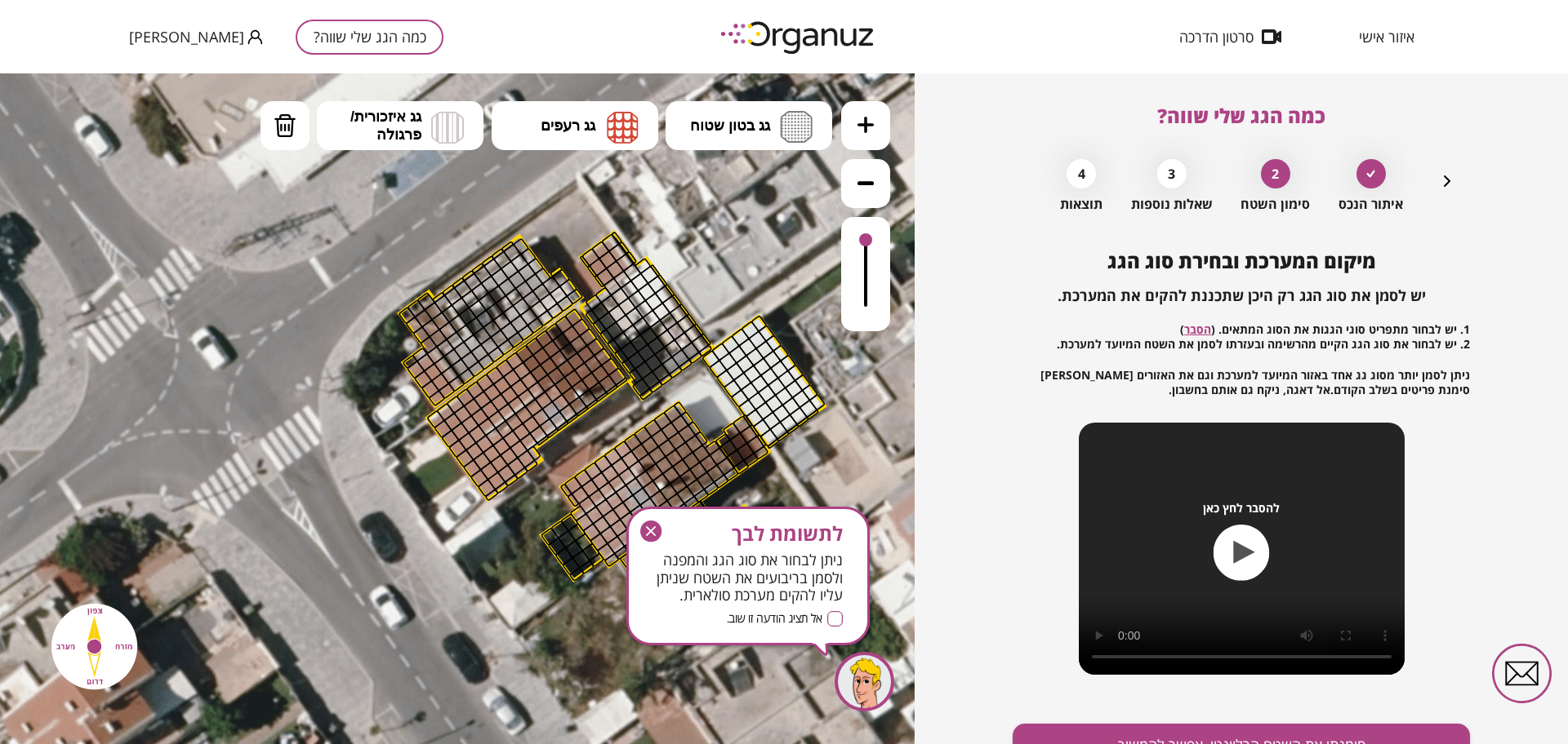
click at [878, 118] on button at bounding box center [866, 125] width 49 height 49
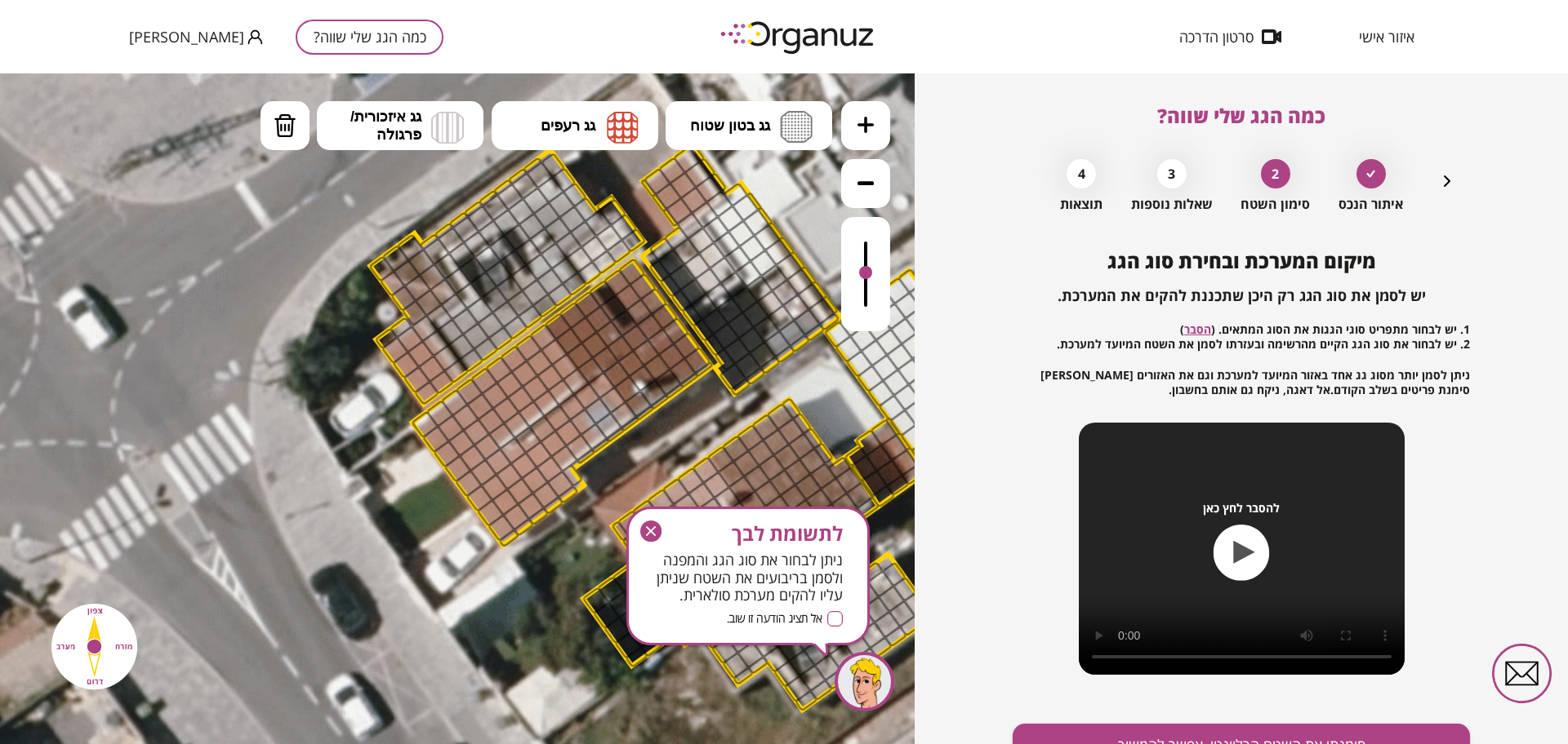
drag, startPoint x: 866, startPoint y: 235, endPoint x: 872, endPoint y: 275, distance: 40.4
click at [872, 275] on div at bounding box center [866, 272] width 13 height 13
click at [455, 127] on img at bounding box center [447, 127] width 32 height 32
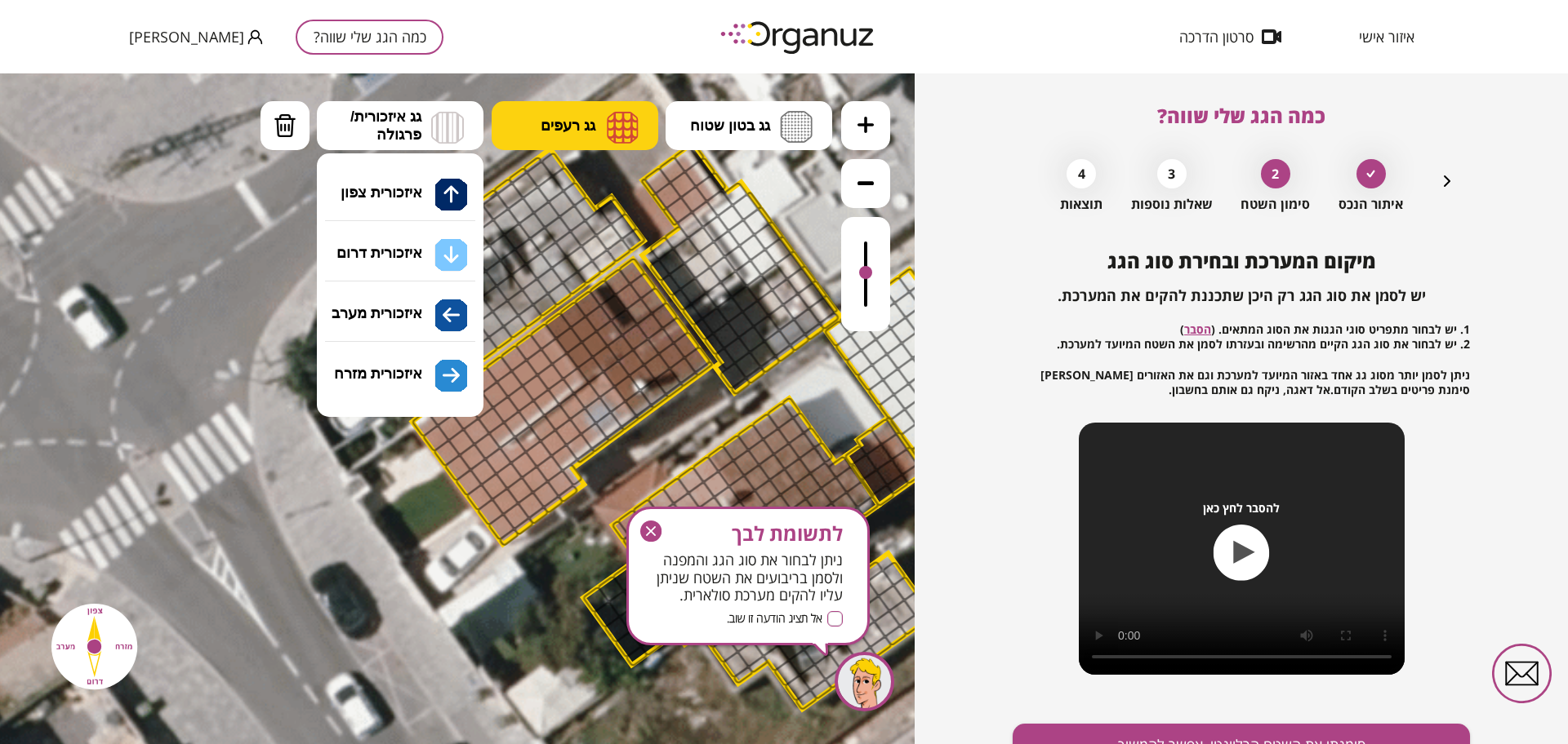
click at [588, 135] on button "גג רעפים" at bounding box center [575, 125] width 167 height 49
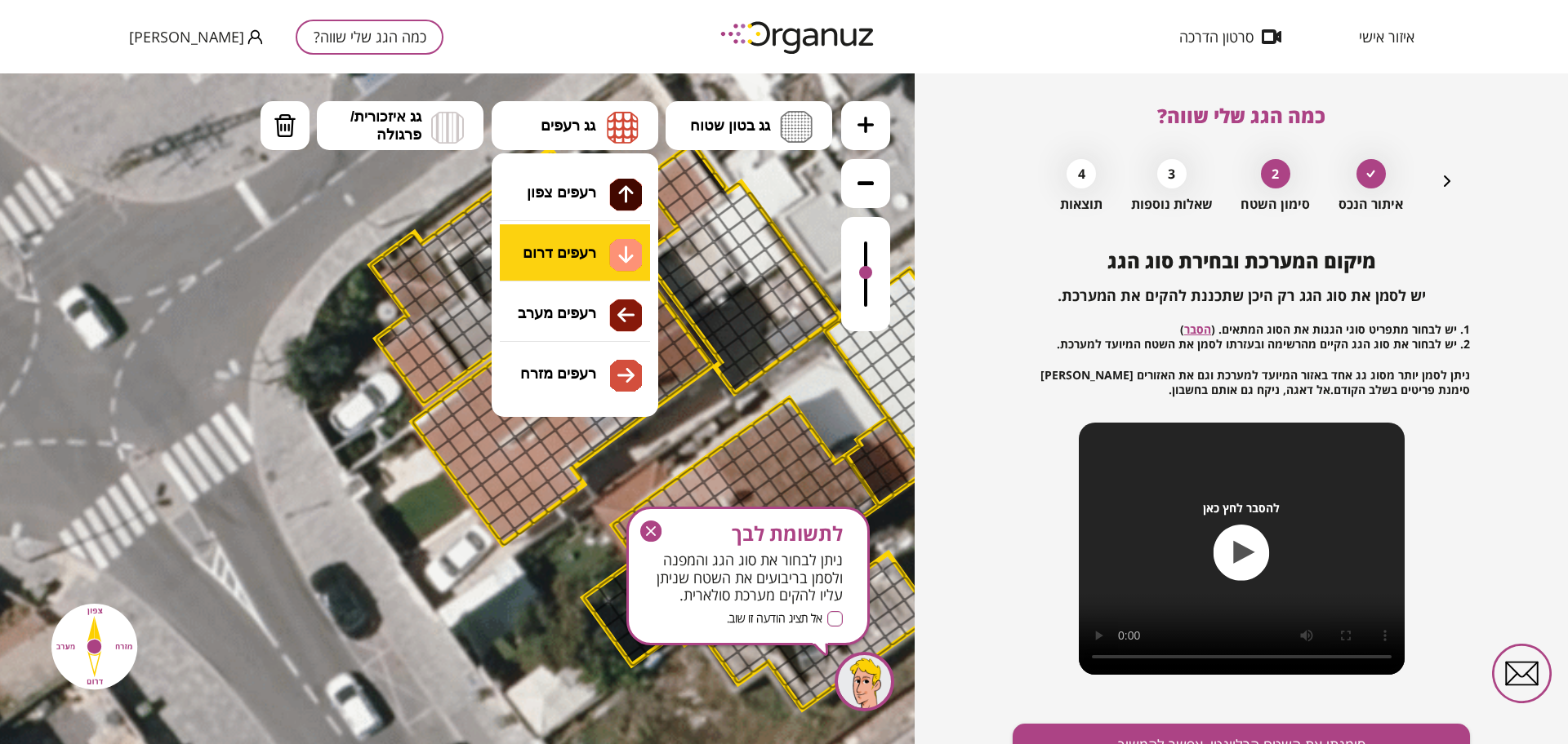
click at [619, 249] on div ".st0 { fill: #FFFFFF; } 0" at bounding box center [457, 409] width 915 height 671
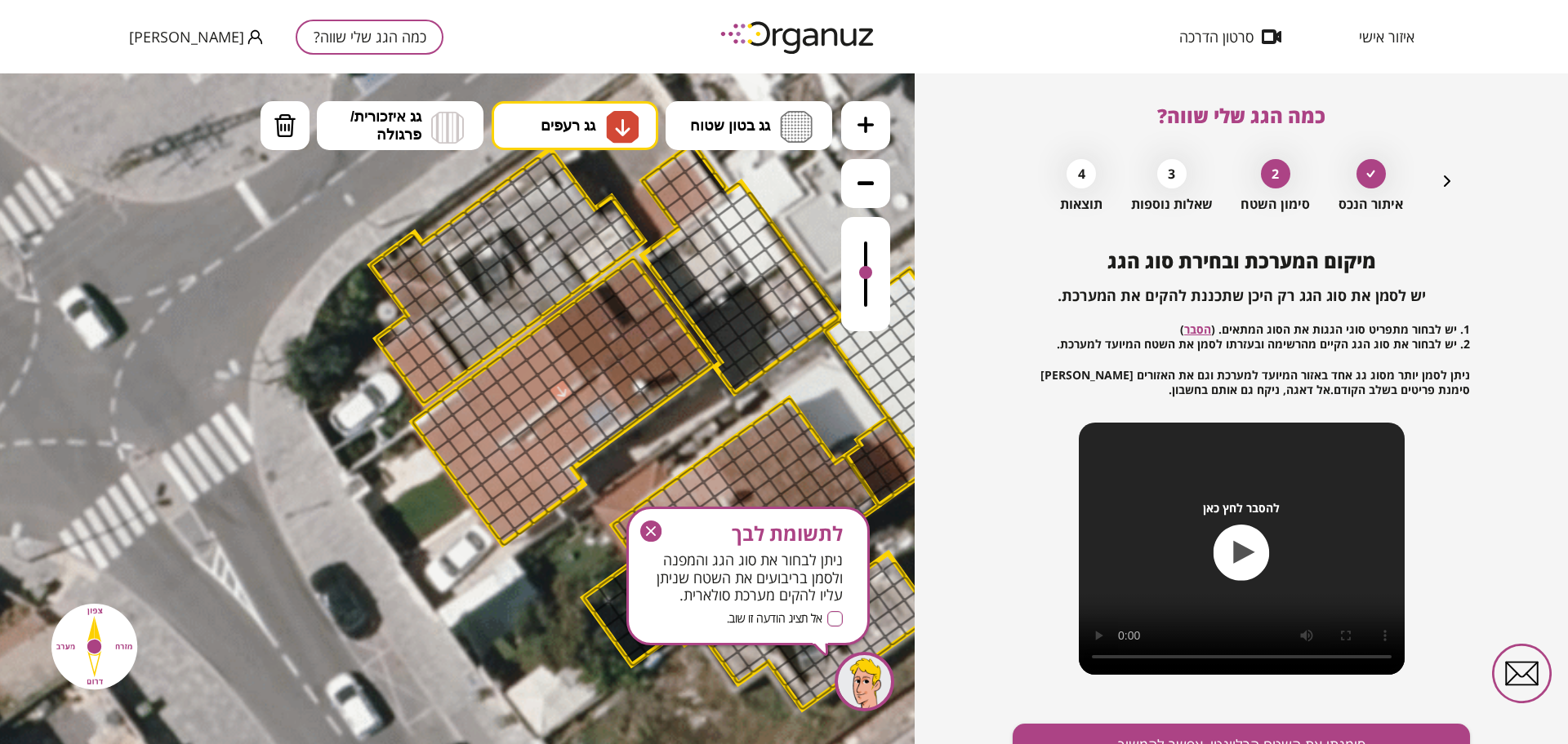
click at [563, 383] on div at bounding box center [561, 392] width 29 height 29
click at [587, 139] on button "גג רעפים" at bounding box center [575, 125] width 167 height 49
click at [598, 316] on div ".st0 { fill: #FFFFFF; } 0" at bounding box center [457, 409] width 915 height 671
drag, startPoint x: 571, startPoint y: 383, endPoint x: 486, endPoint y: 440, distance: 102.3
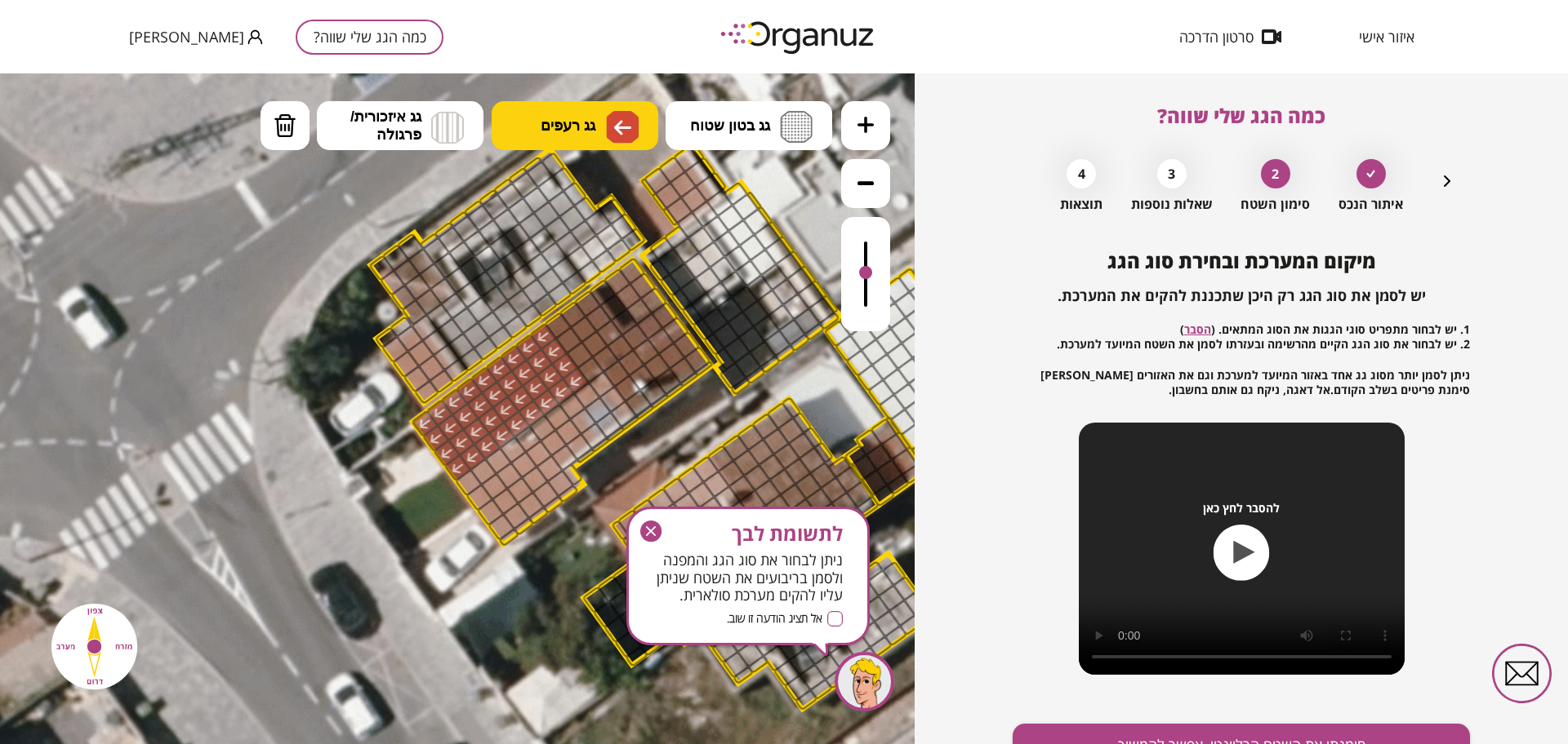
click at [579, 118] on span "גג רעפים" at bounding box center [568, 125] width 54 height 18
click at [756, 442] on div at bounding box center [761, 453] width 29 height 29
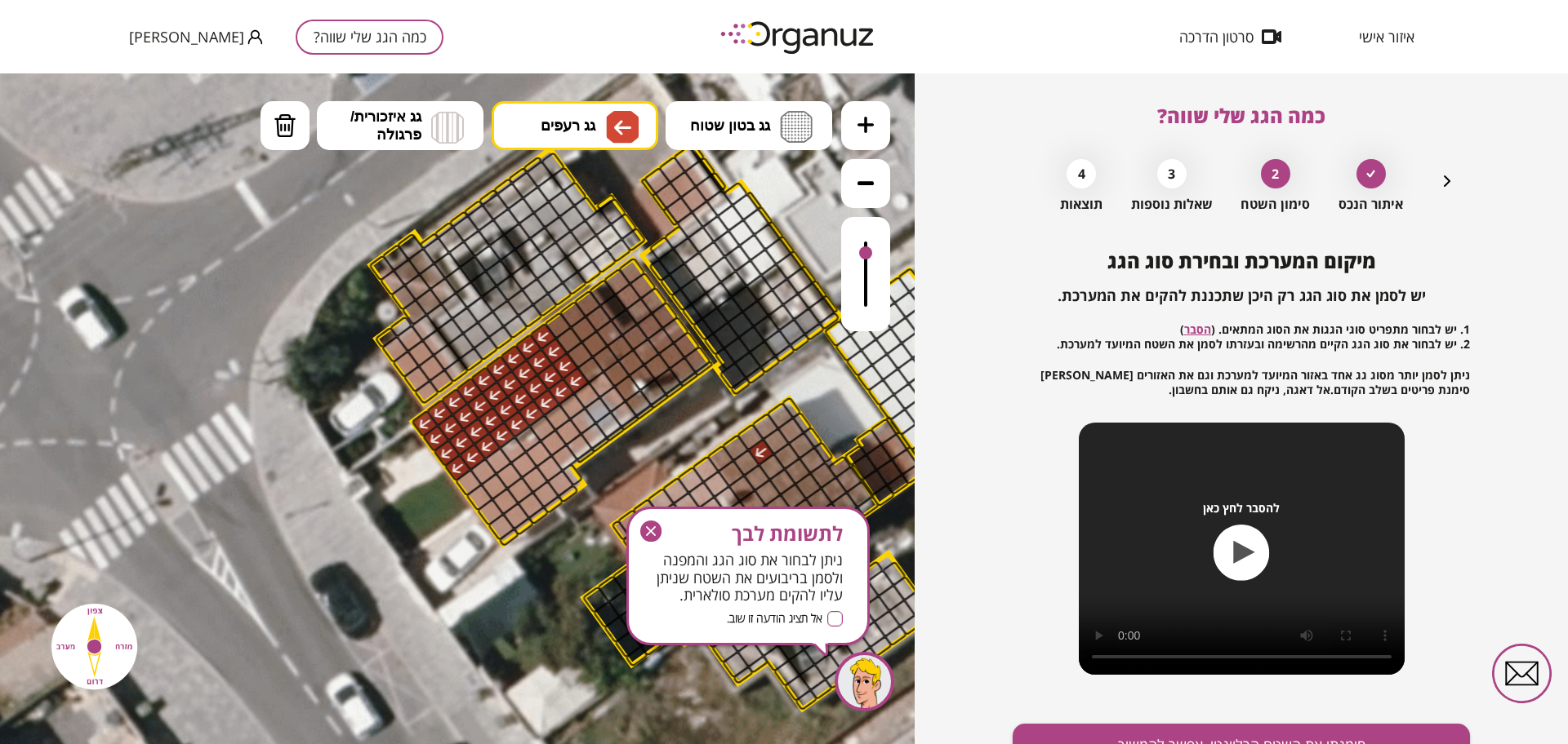
click at [857, 254] on div at bounding box center [866, 274] width 49 height 114
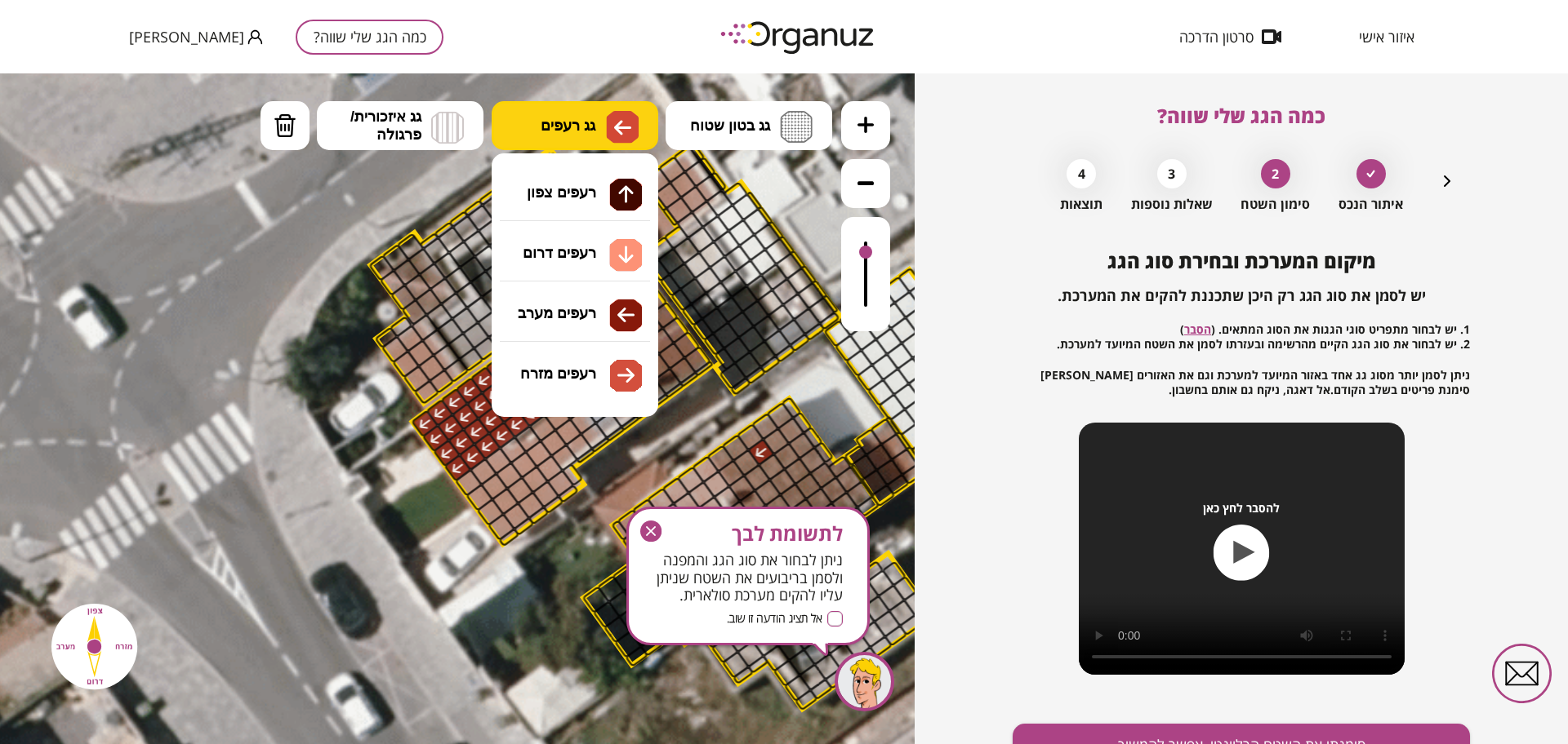
click at [607, 130] on img at bounding box center [622, 127] width 32 height 32
click at [592, 311] on div ".st0 { fill: #FFFFFF; } 0" at bounding box center [457, 409] width 915 height 671
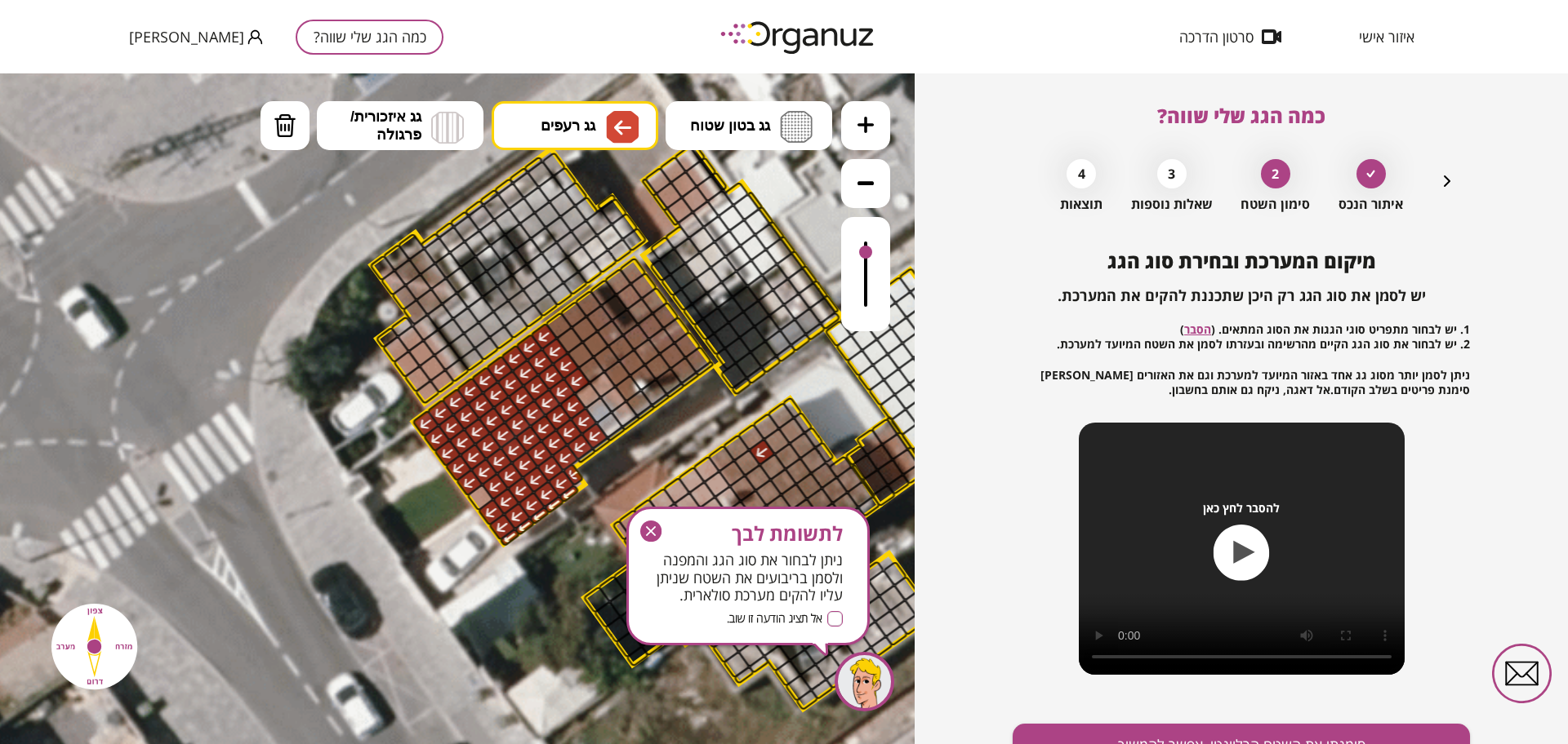
drag, startPoint x: 593, startPoint y: 438, endPoint x: 509, endPoint y: 460, distance: 86.8
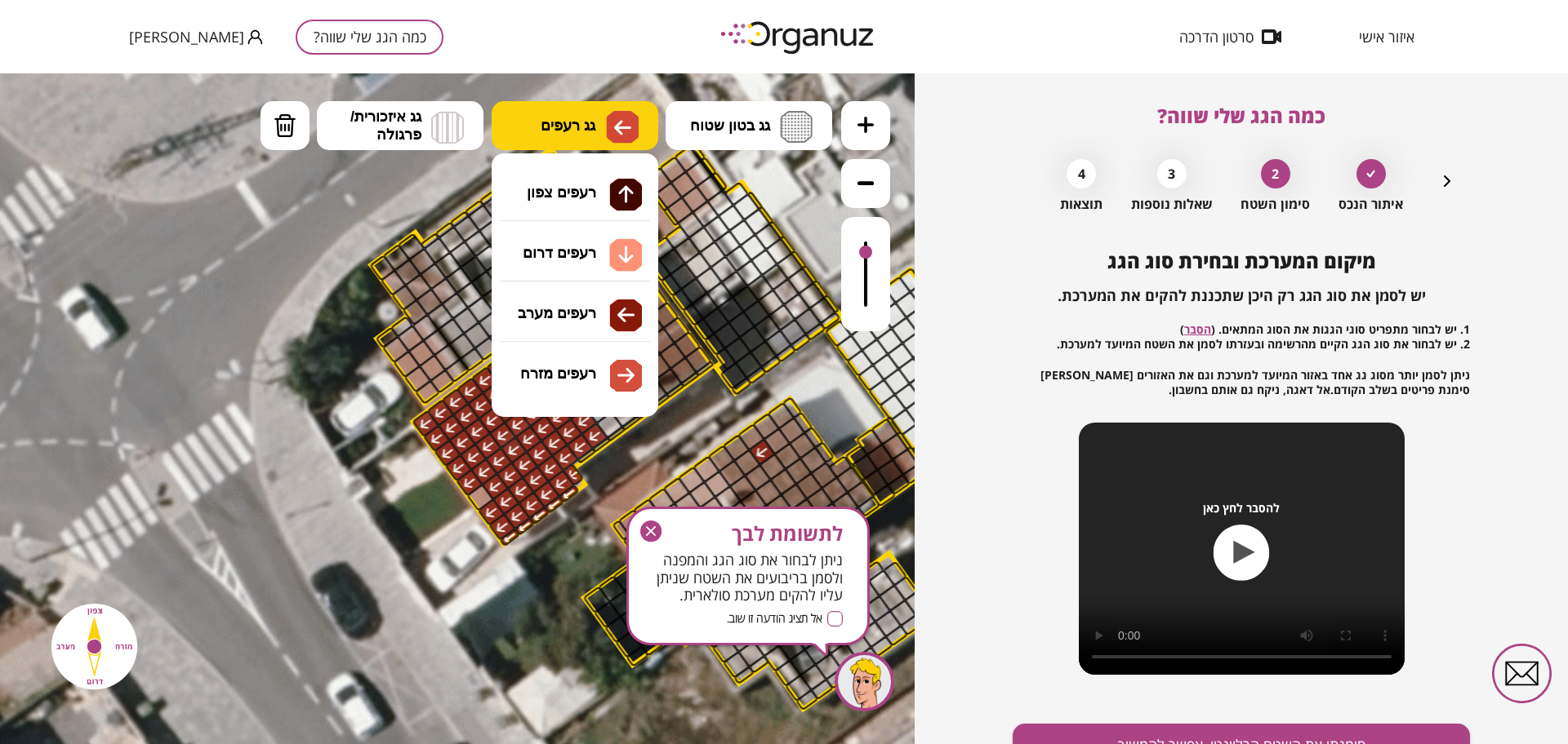
click at [572, 121] on span "גג רעפים" at bounding box center [568, 125] width 54 height 18
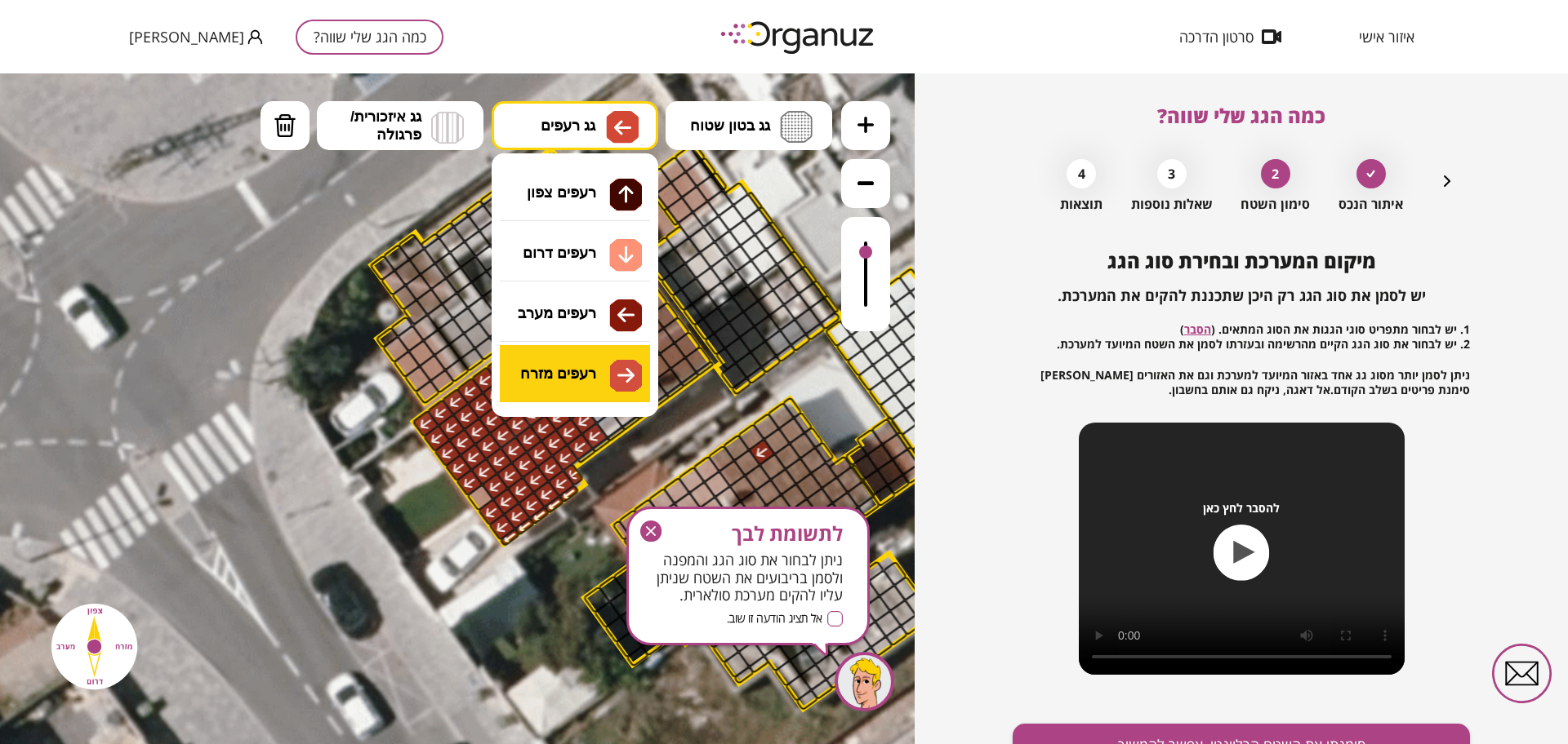
click at [618, 359] on div ".st0 { fill: #FFFFFF; } 0" at bounding box center [457, 409] width 915 height 671
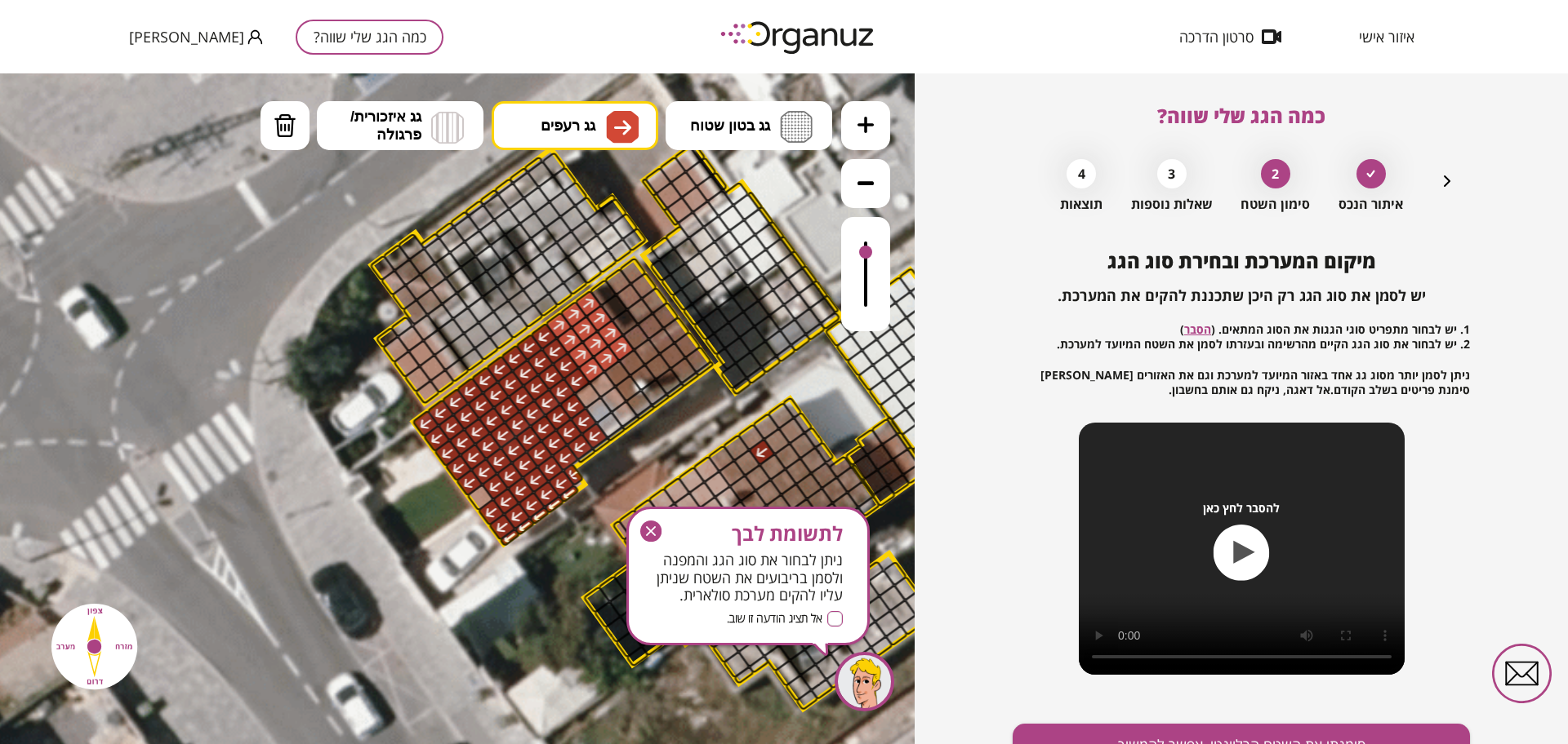
drag, startPoint x: 588, startPoint y: 364, endPoint x: 582, endPoint y: 347, distance: 18.0
click at [617, 363] on div at bounding box center [617, 374] width 29 height 29
click at [627, 366] on div at bounding box center [632, 362] width 29 height 29
click at [1440, 180] on icon "button" at bounding box center [1447, 181] width 19 height 19
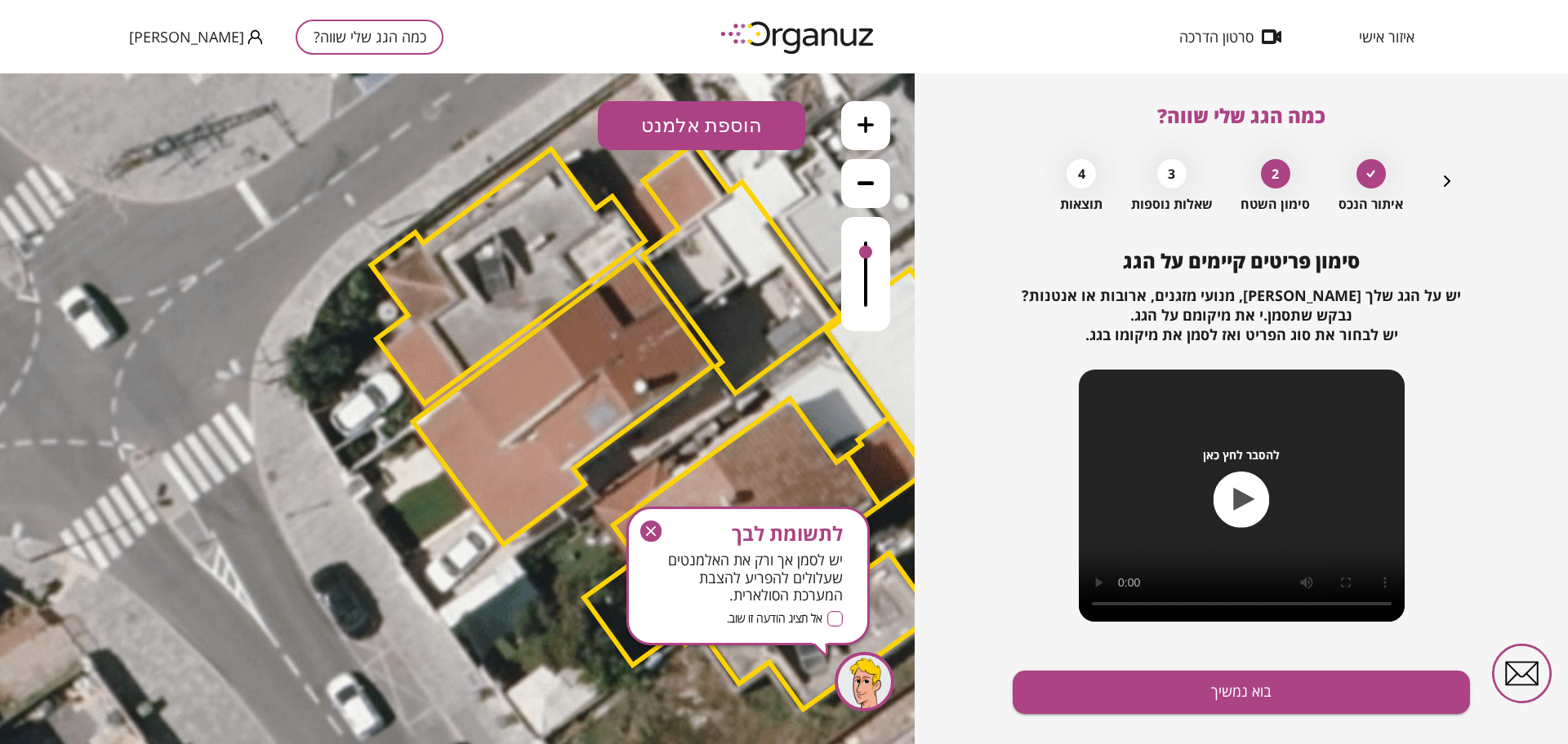
click at [767, 129] on button "הוספת אלמנט" at bounding box center [701, 125] width 207 height 49
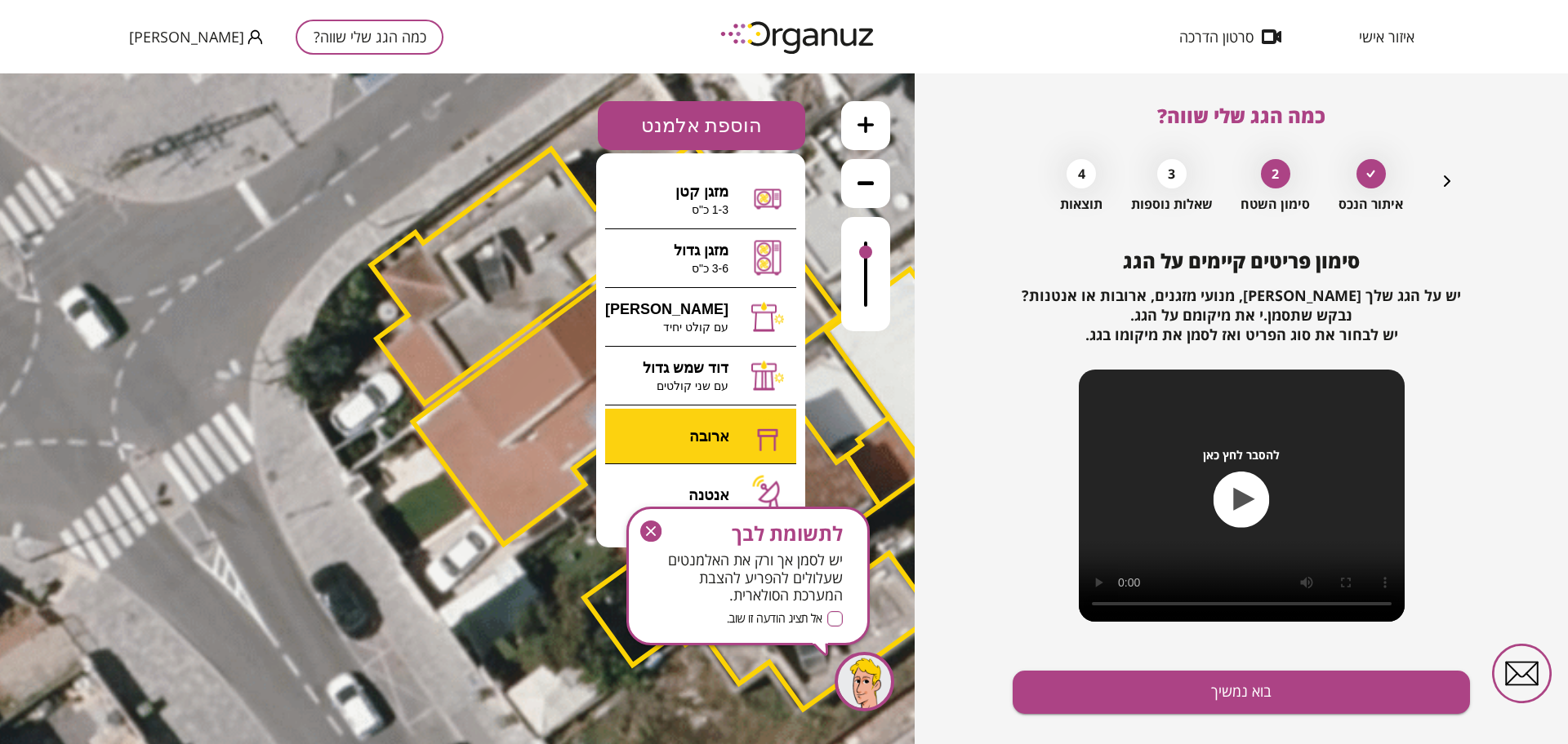
click at [734, 449] on div ".st0 { fill: #FFFFFF; } 0" at bounding box center [457, 409] width 915 height 671
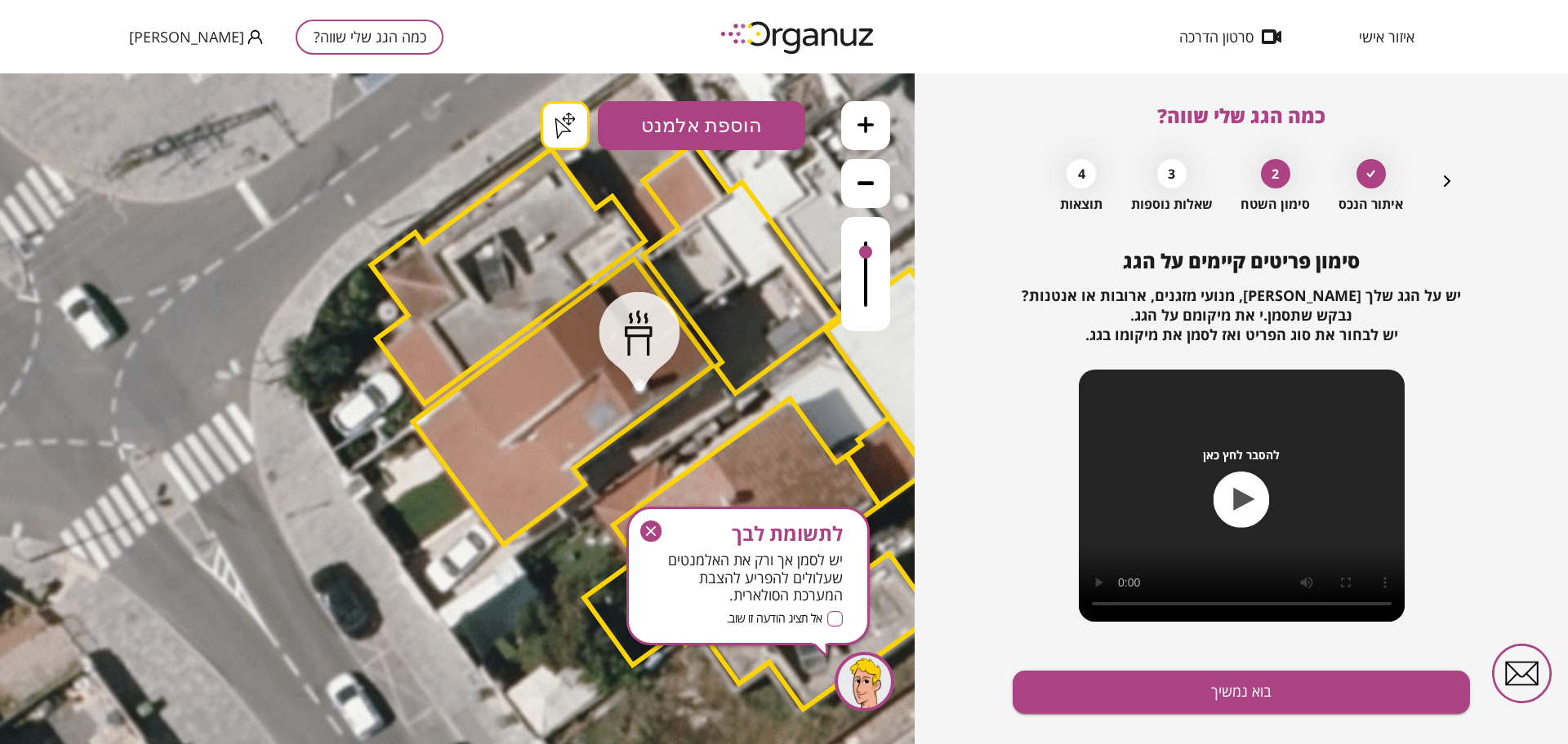
click at [652, 533] on g "button" at bounding box center [651, 532] width 21 height 21
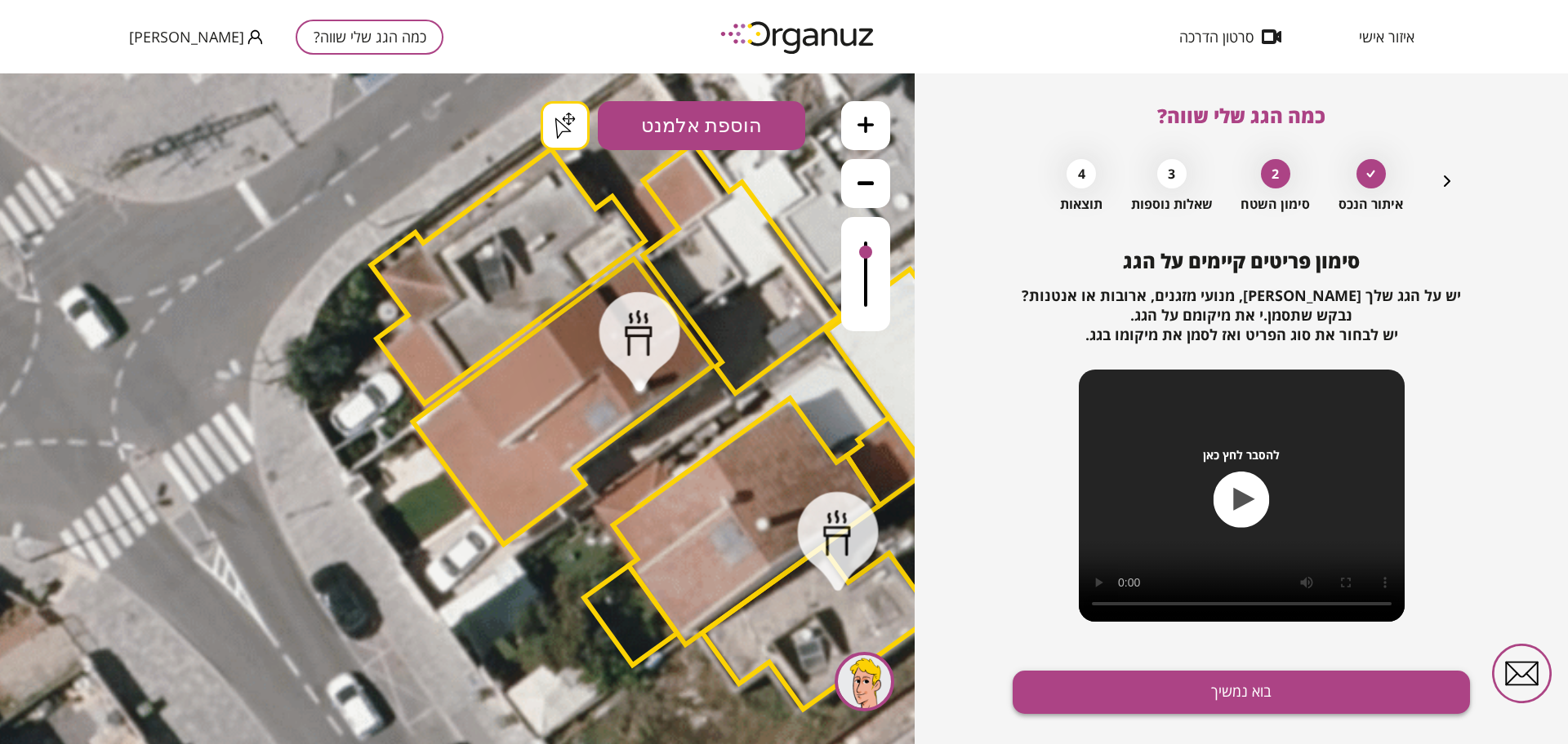
click at [1149, 683] on button "בוא נמשיך" at bounding box center [1241, 692] width 457 height 43
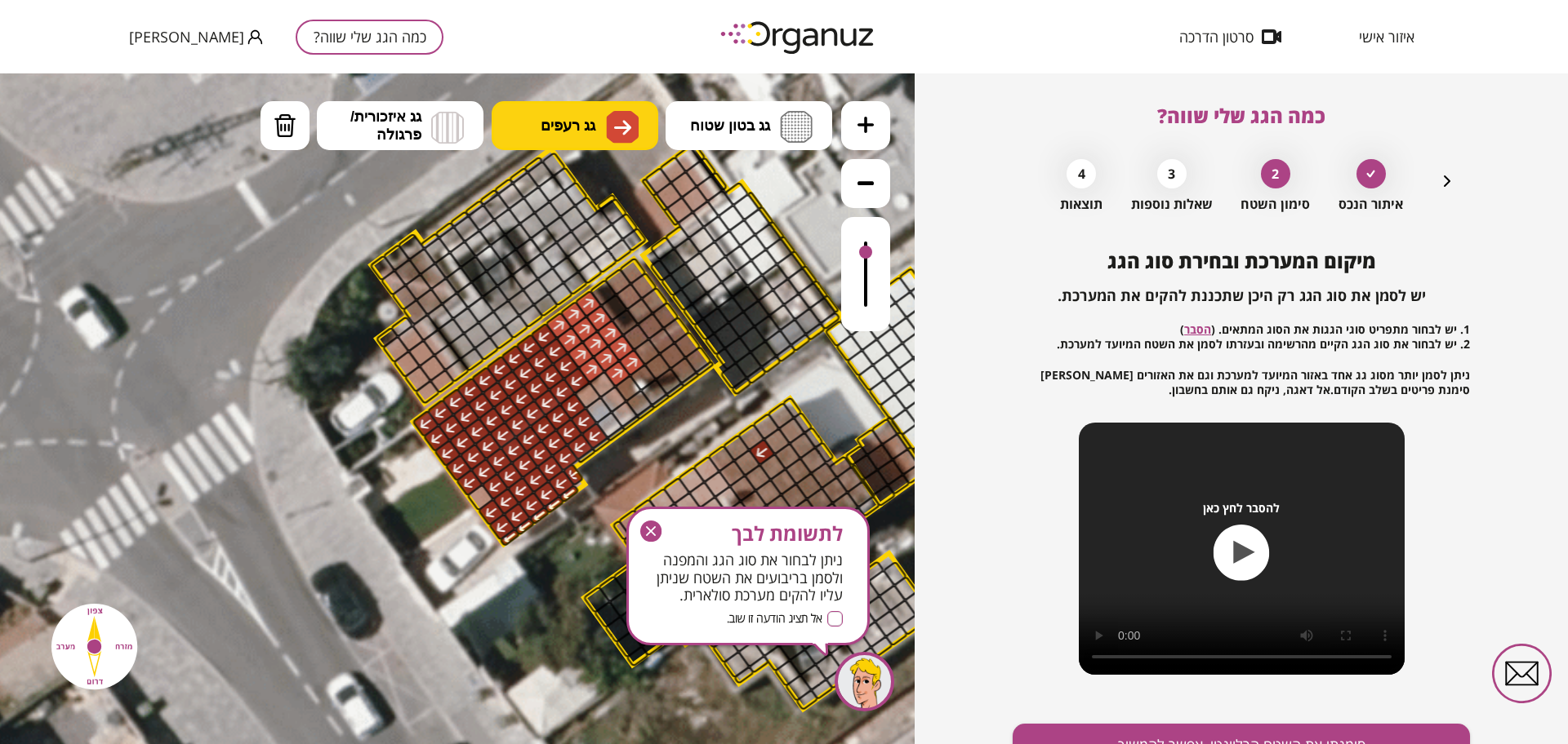
click at [593, 110] on button "גג רעפים" at bounding box center [575, 125] width 167 height 49
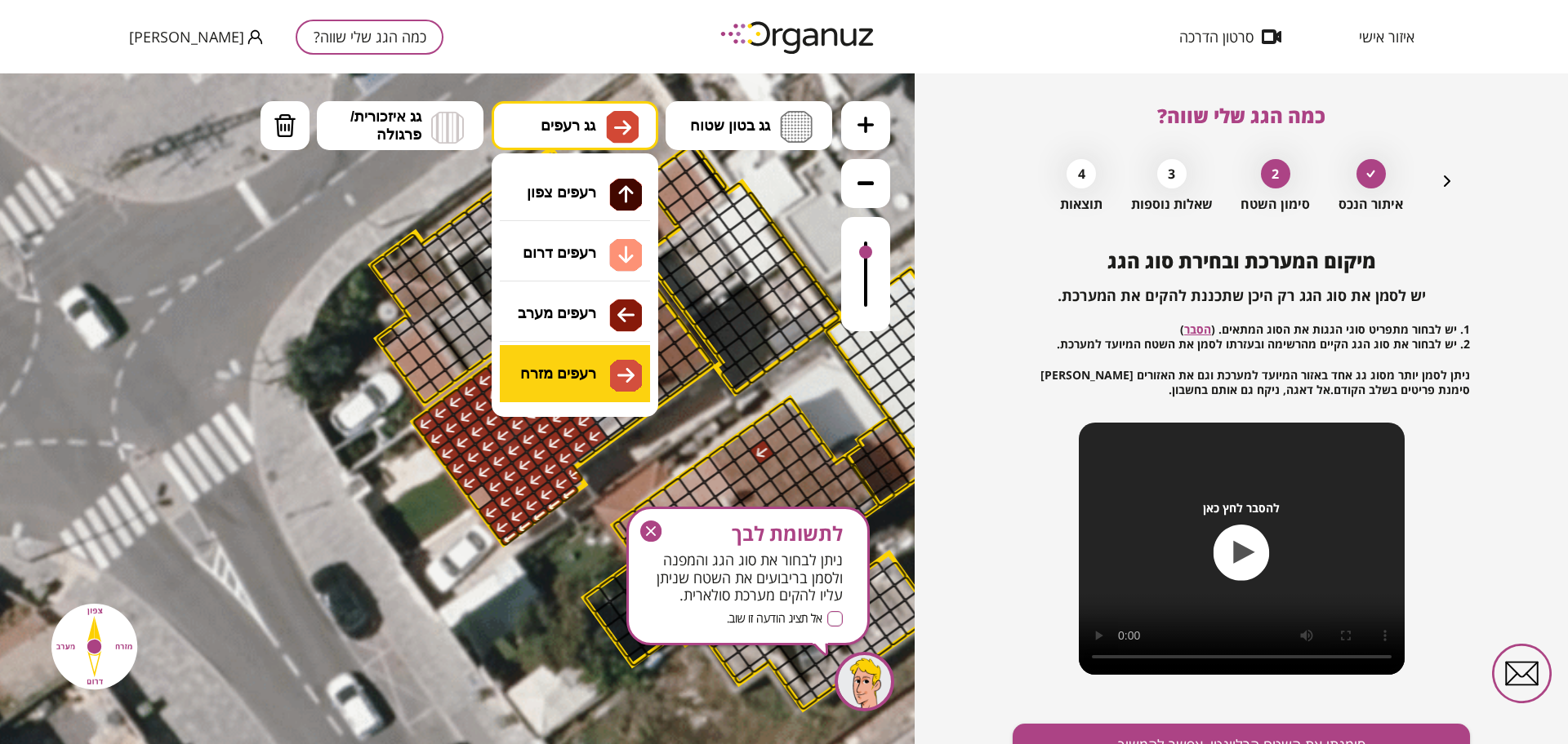
click at [606, 372] on div ".st0 { fill: #FFFFFF; } .st0 { fill: #FFFFFF; }" at bounding box center [457, 409] width 915 height 671
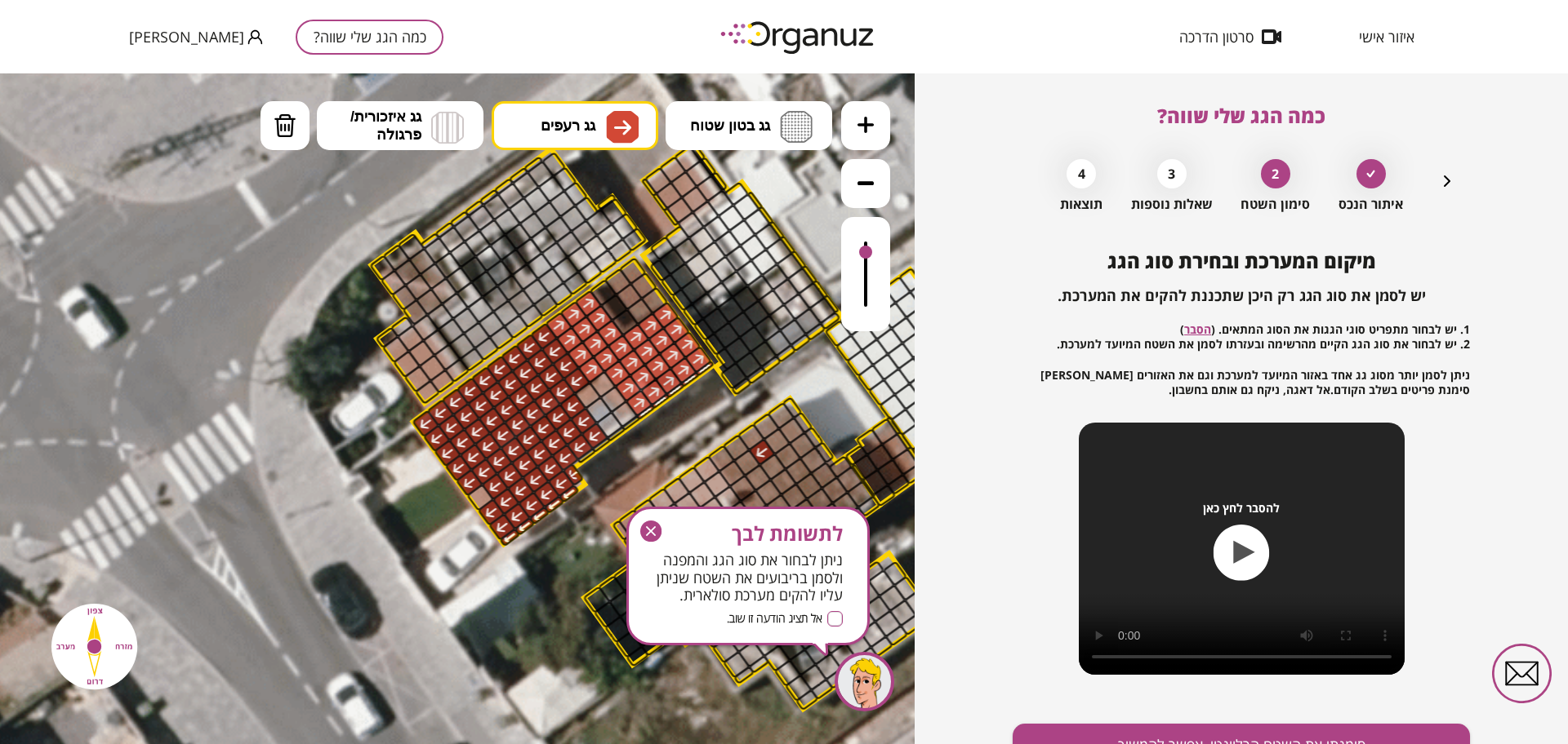
drag, startPoint x: 630, startPoint y: 383, endPoint x: 662, endPoint y: 330, distance: 61.9
drag, startPoint x: 863, startPoint y: 255, endPoint x: 882, endPoint y: 256, distance: 19.0
click at [882, 256] on div at bounding box center [866, 274] width 49 height 114
drag, startPoint x: 650, startPoint y: 298, endPoint x: 685, endPoint y: 346, distance: 59.4
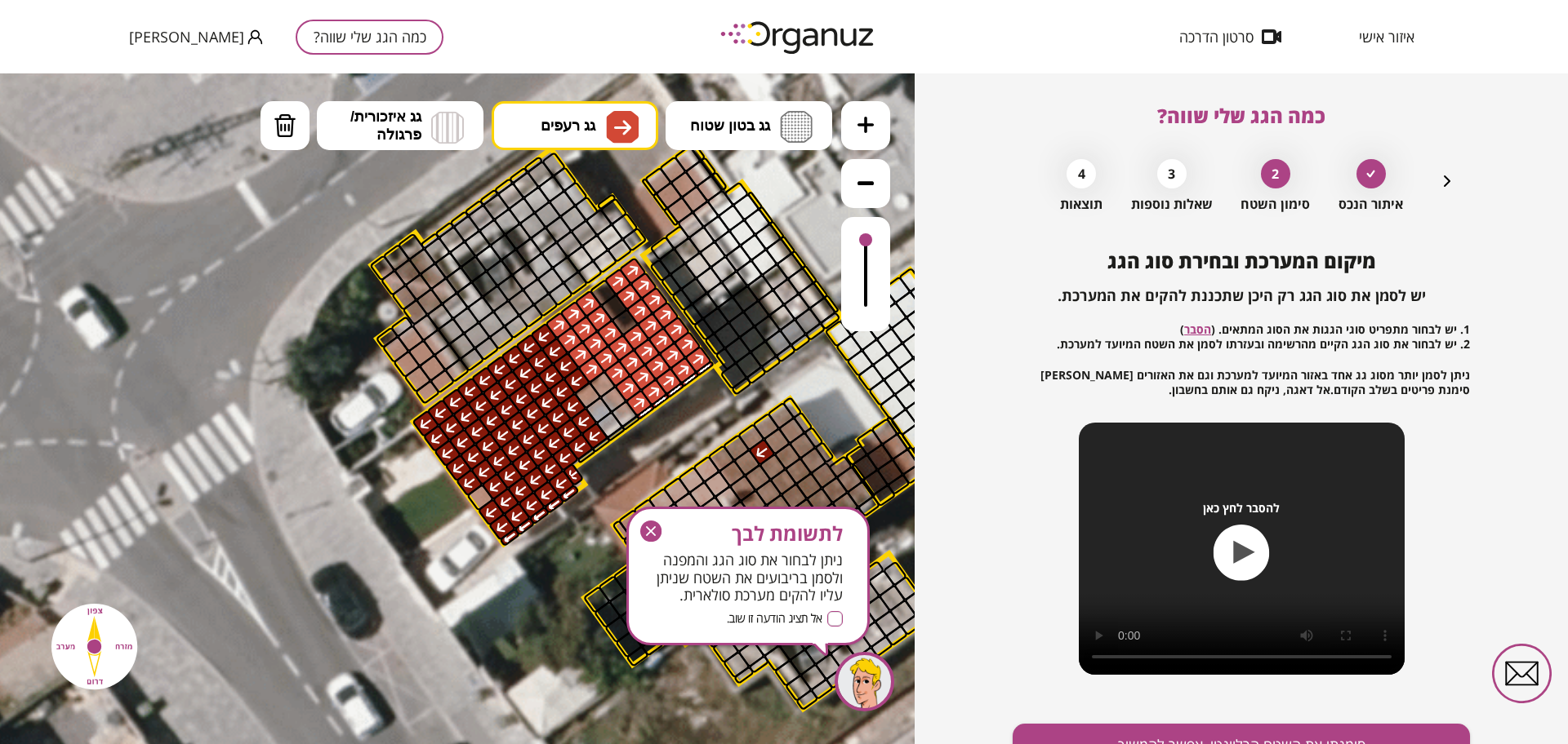
drag, startPoint x: 865, startPoint y: 251, endPoint x: 850, endPoint y: 240, distance: 18.6
click at [850, 240] on div at bounding box center [866, 274] width 49 height 114
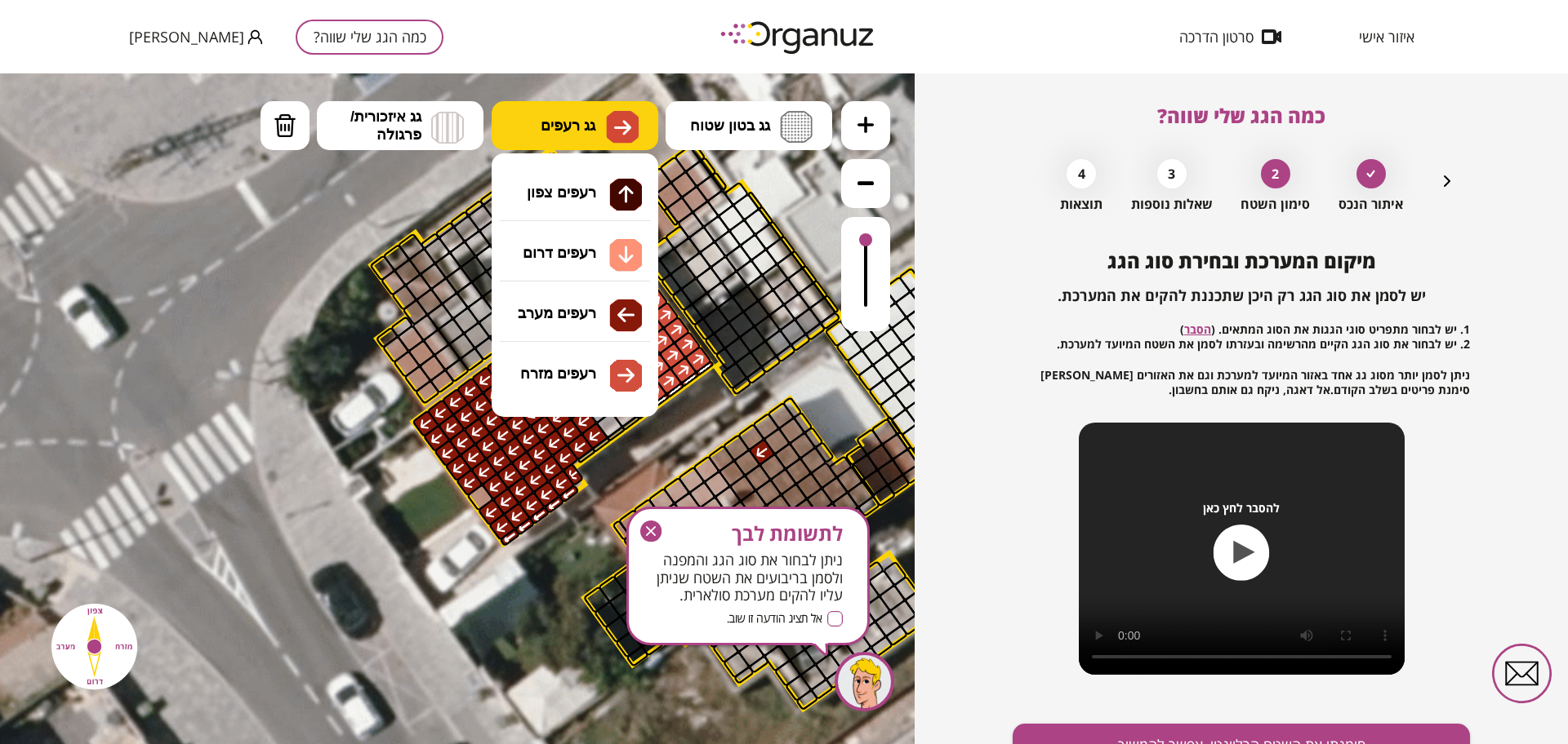
click at [644, 149] on button "גג רעפים" at bounding box center [575, 125] width 167 height 49
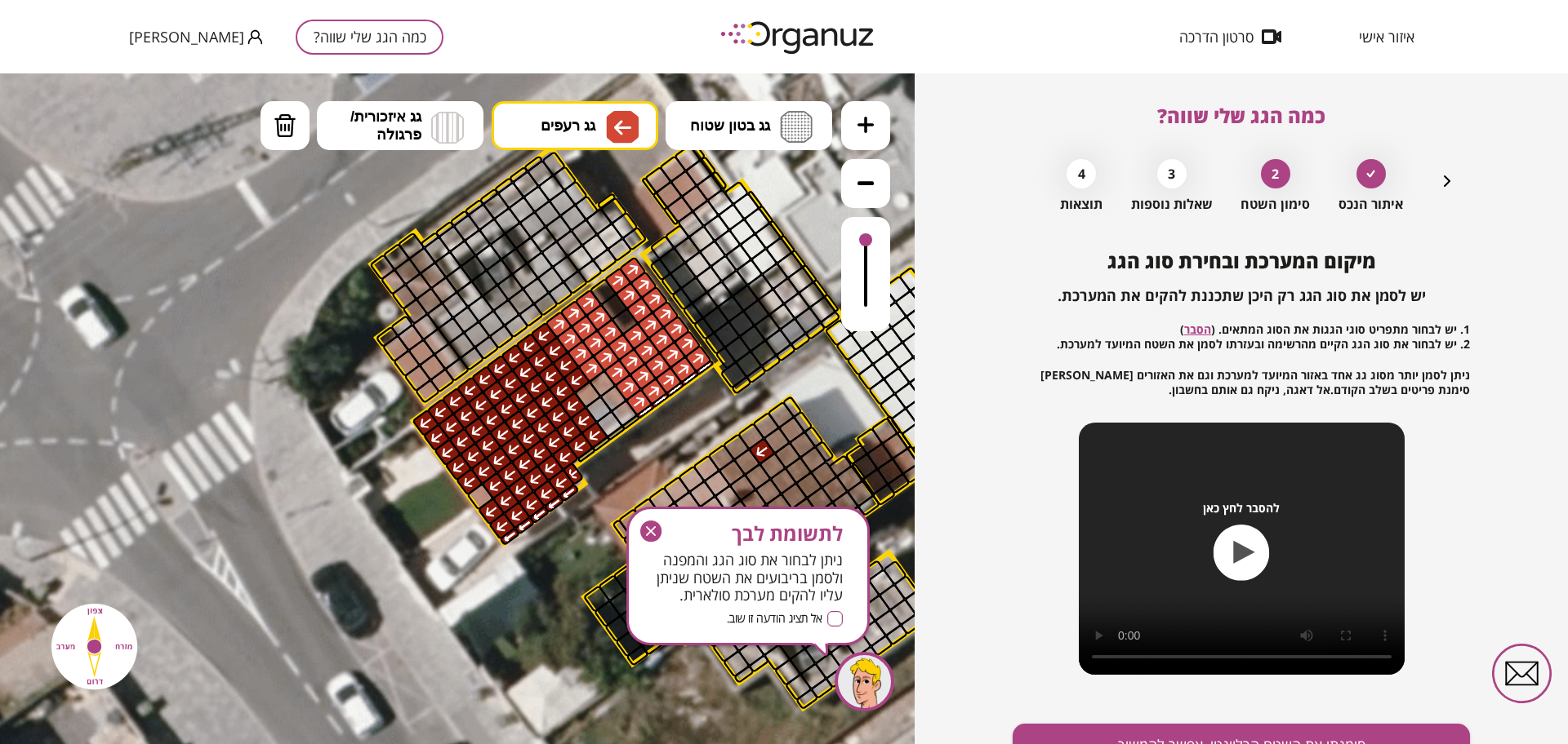
click at [608, 301] on div ".st0 { fill: #FFFFFF; } .st0 { fill: #FFFFFF; }" at bounding box center [457, 409] width 915 height 671
click at [481, 497] on div at bounding box center [480, 497] width 29 height 29
click at [814, 132] on button "גג בטון שטוח" at bounding box center [749, 125] width 167 height 49
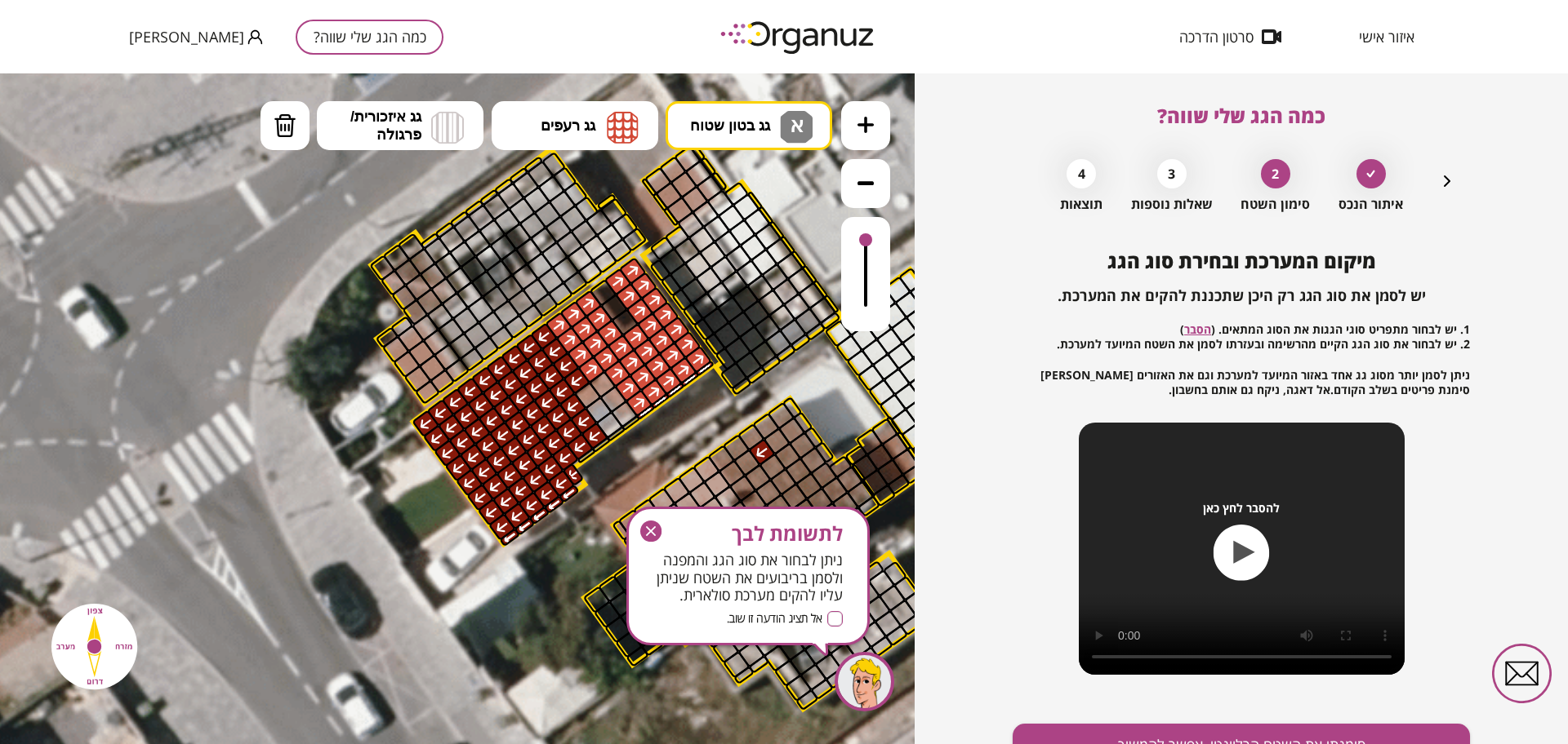
click at [773, 202] on div ".st0 { fill: #FFFFFF; } .st0 { fill: #FFFFFF; }" at bounding box center [457, 409] width 915 height 671
drag, startPoint x: 687, startPoint y: 248, endPoint x: 691, endPoint y: 239, distance: 9.8
drag, startPoint x: 867, startPoint y: 239, endPoint x: 869, endPoint y: 221, distance: 18.1
click at [869, 221] on div at bounding box center [866, 274] width 49 height 114
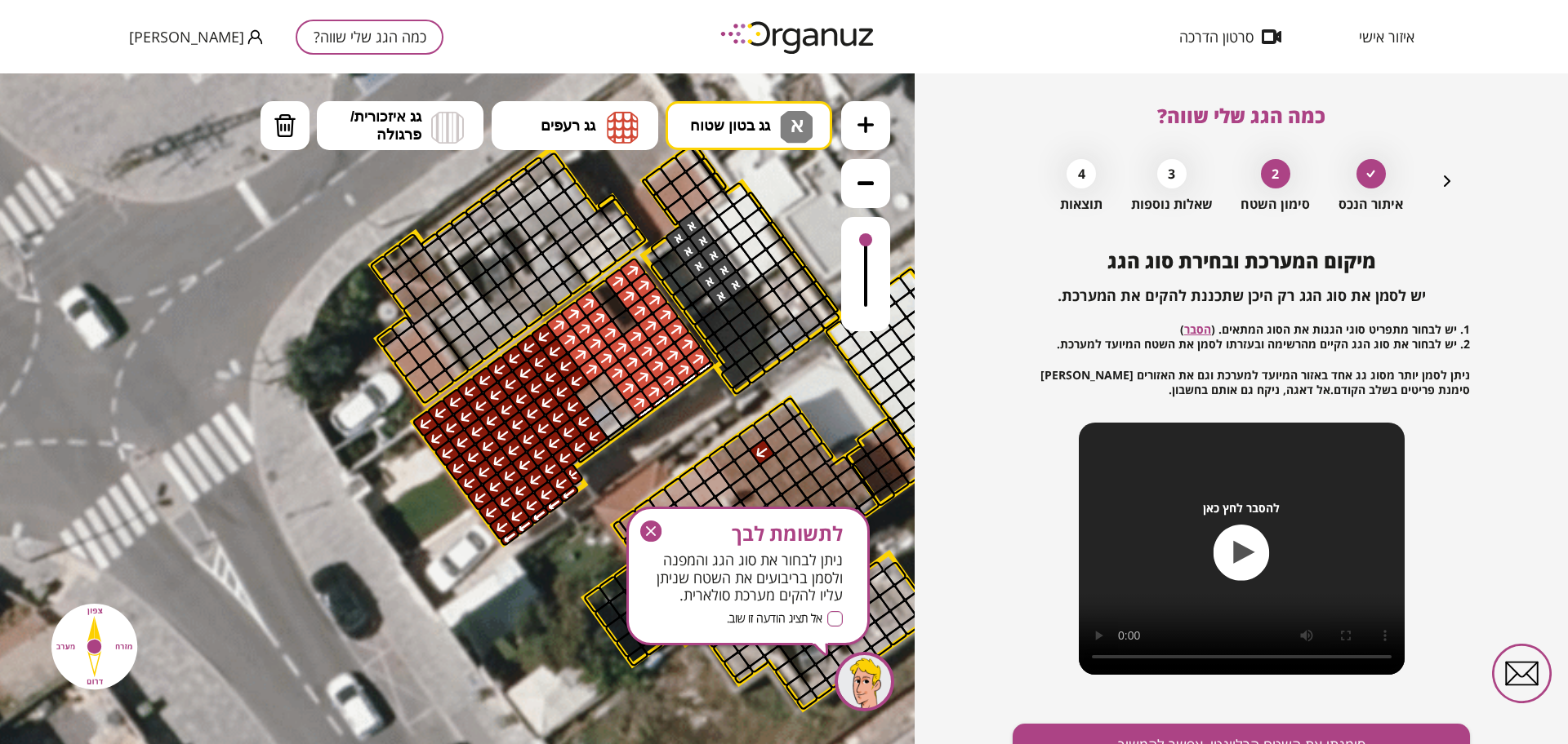
drag, startPoint x: 639, startPoint y: 531, endPoint x: 627, endPoint y: 501, distance: 32.3
click at [638, 529] on div "לתשומת לבך ניתן לבחור את סוג הגג והמפנה ולסמן בריבועים את השטח שניתן עליו להקים…" at bounding box center [748, 576] width 243 height 139
click at [649, 528] on icon "button" at bounding box center [651, 531] width 10 height 10
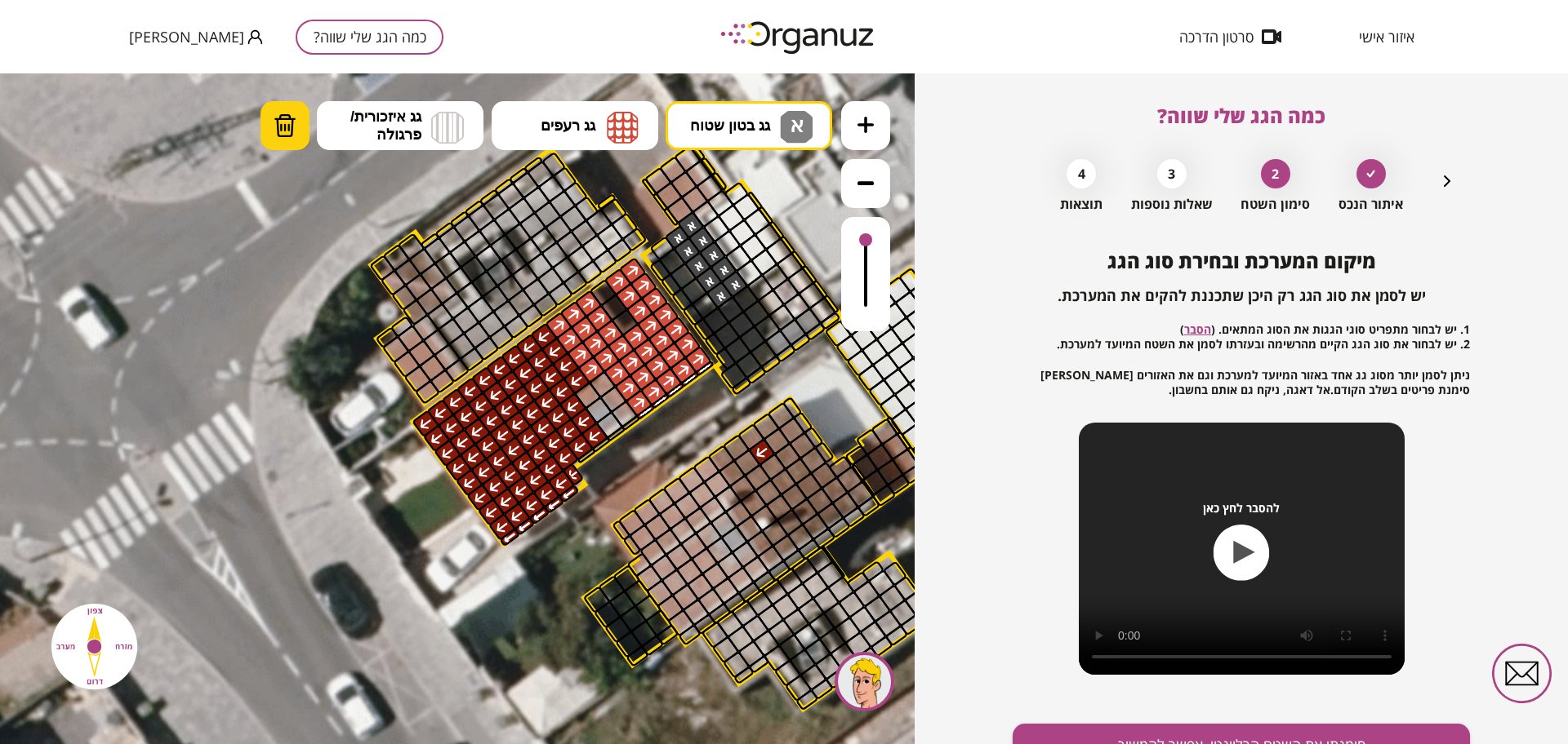
click at [273, 108] on button "מחיקה" at bounding box center [285, 125] width 49 height 49
drag, startPoint x: 765, startPoint y: 457, endPoint x: 919, endPoint y: 638, distance: 237.6
click at [764, 457] on div at bounding box center [762, 453] width 29 height 29
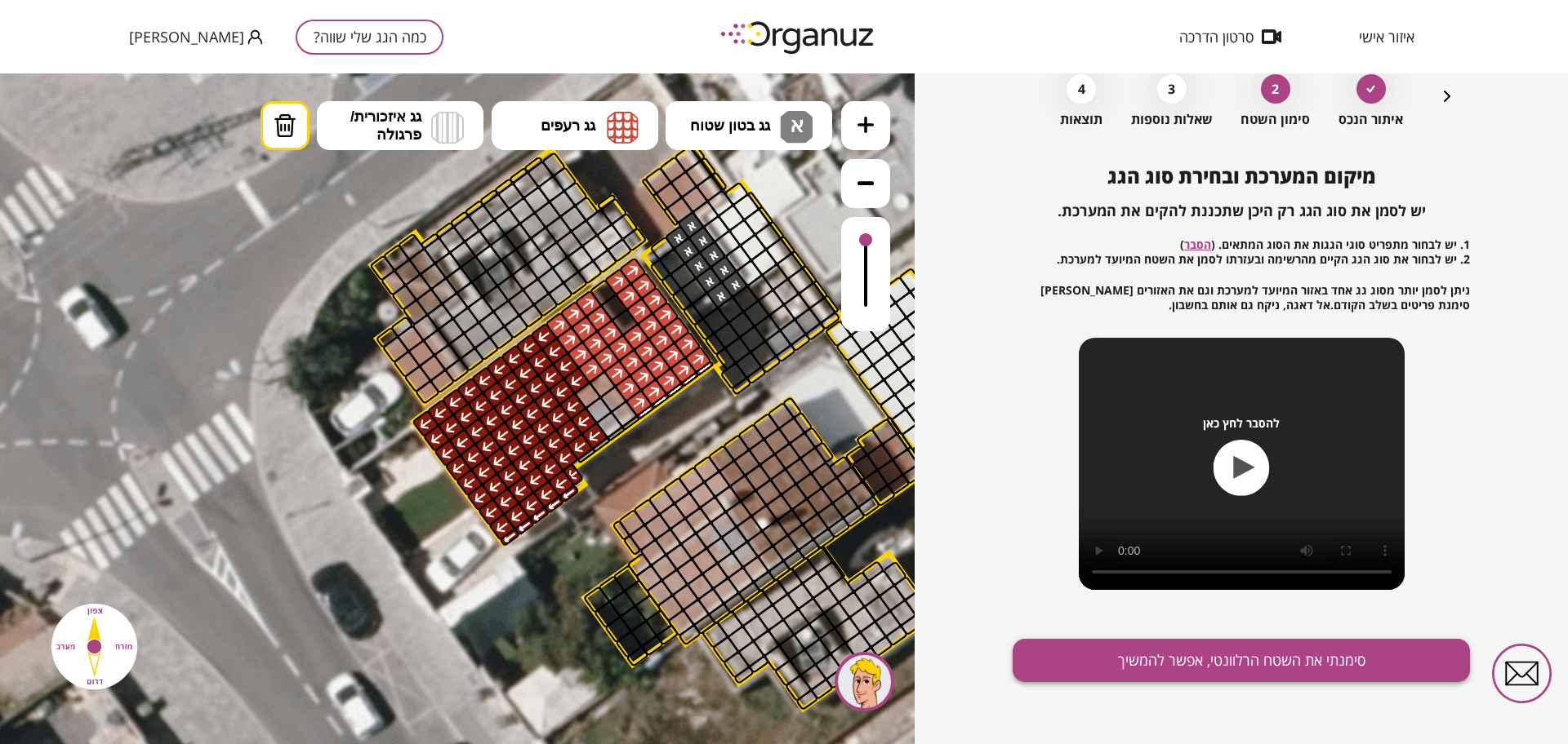
click at [1161, 653] on button "סימנתי את השטח הרלוונטי, אפשר להמשיך" at bounding box center [1241, 660] width 457 height 43
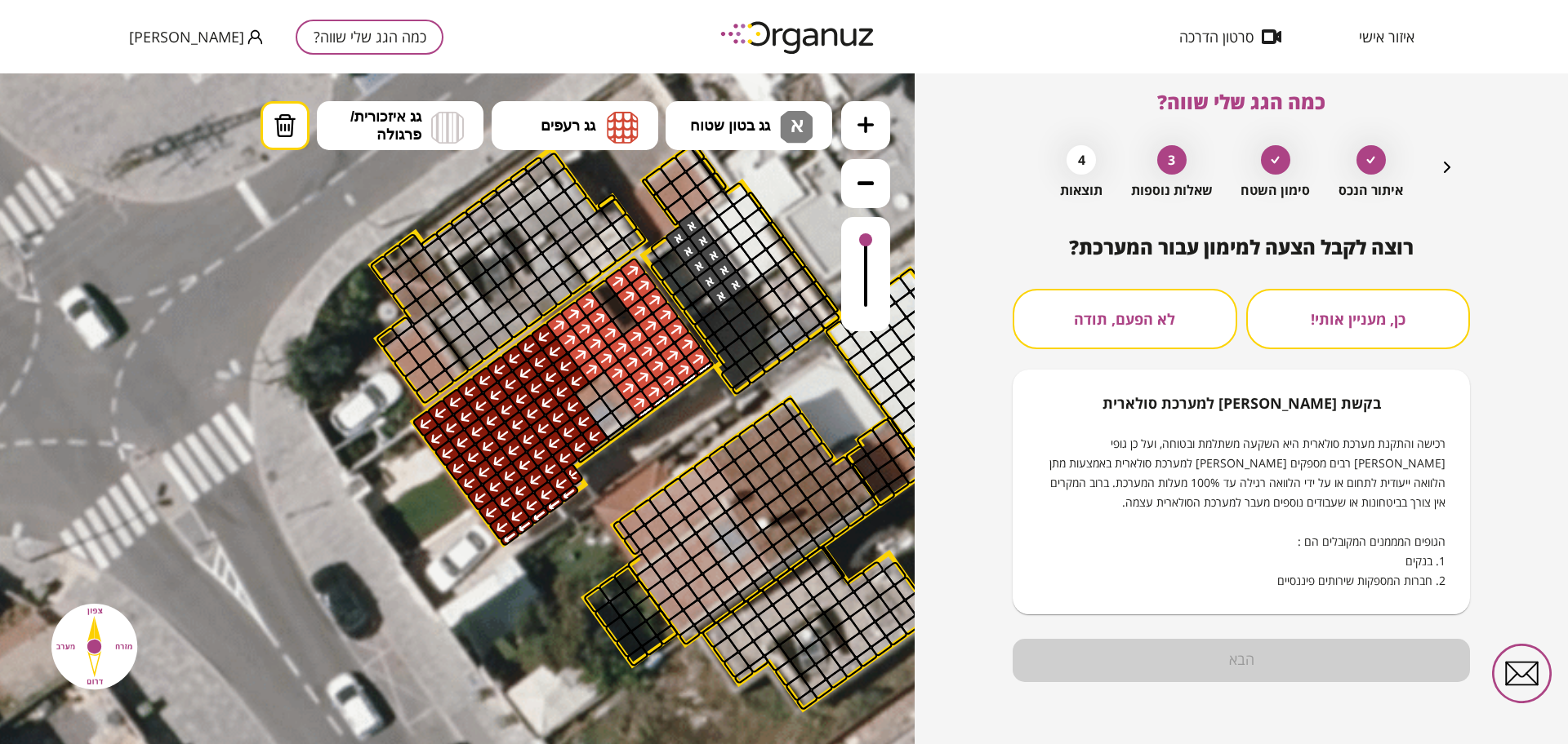
scroll to position [14, 0]
click at [1118, 304] on button "לא הפעם, תודה" at bounding box center [1126, 318] width 225 height 61
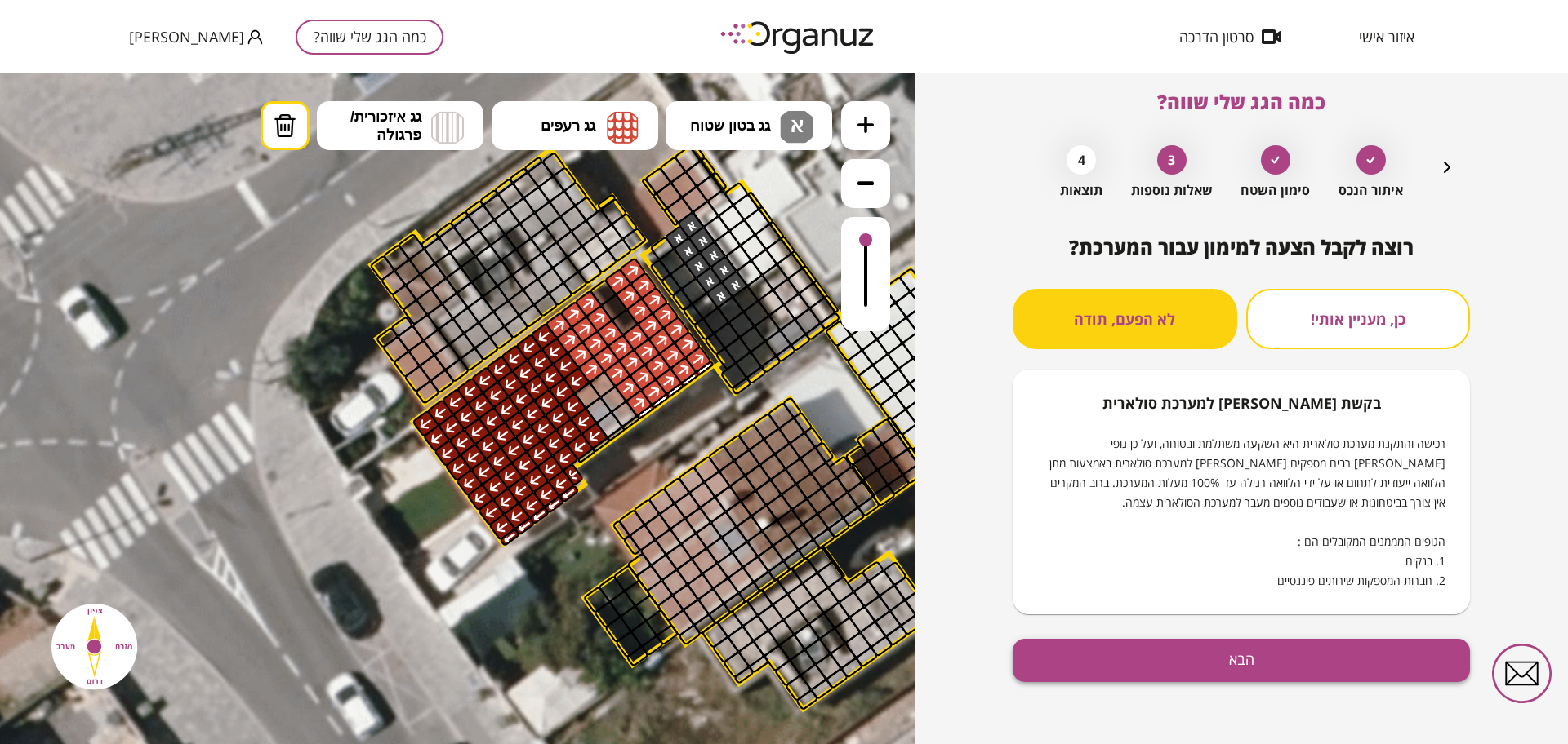
click at [1300, 649] on button "הבא" at bounding box center [1241, 660] width 457 height 43
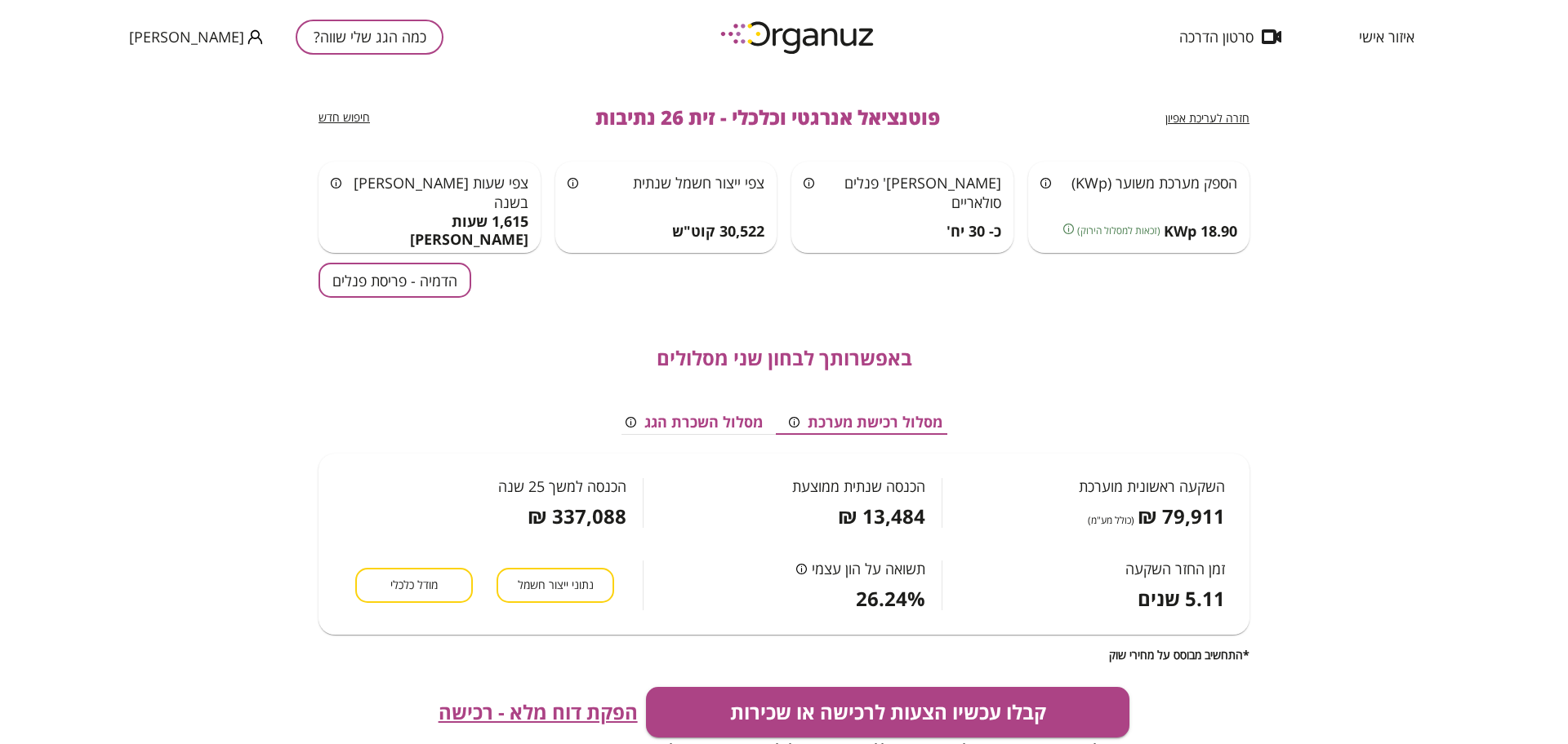
click at [428, 289] on button "הדמיה - פריסת פנלים" at bounding box center [395, 281] width 153 height 35
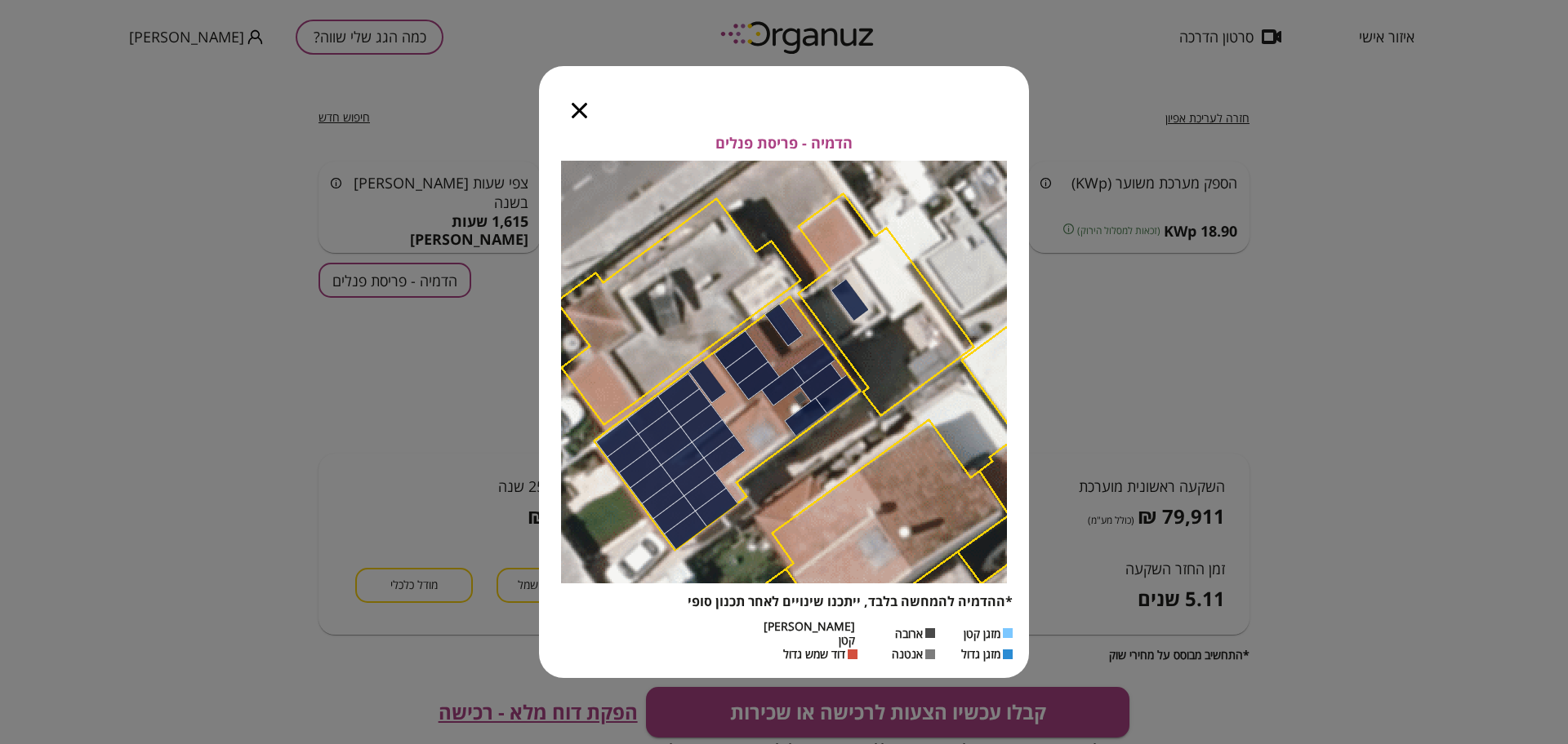
click at [579, 117] on icon "button" at bounding box center [579, 111] width 16 height 16
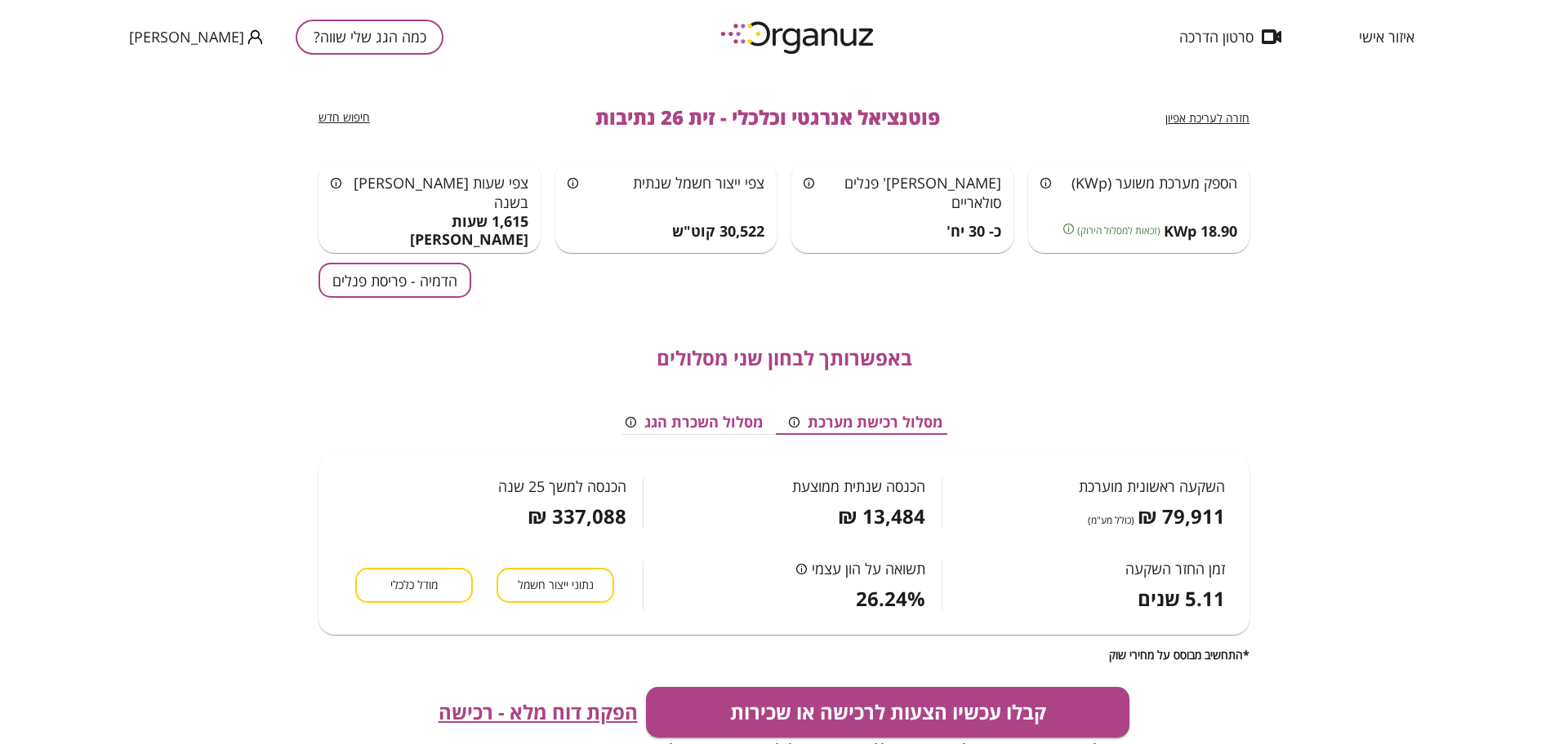
click at [393, 582] on span "מודל כלכלי" at bounding box center [414, 586] width 47 height 16
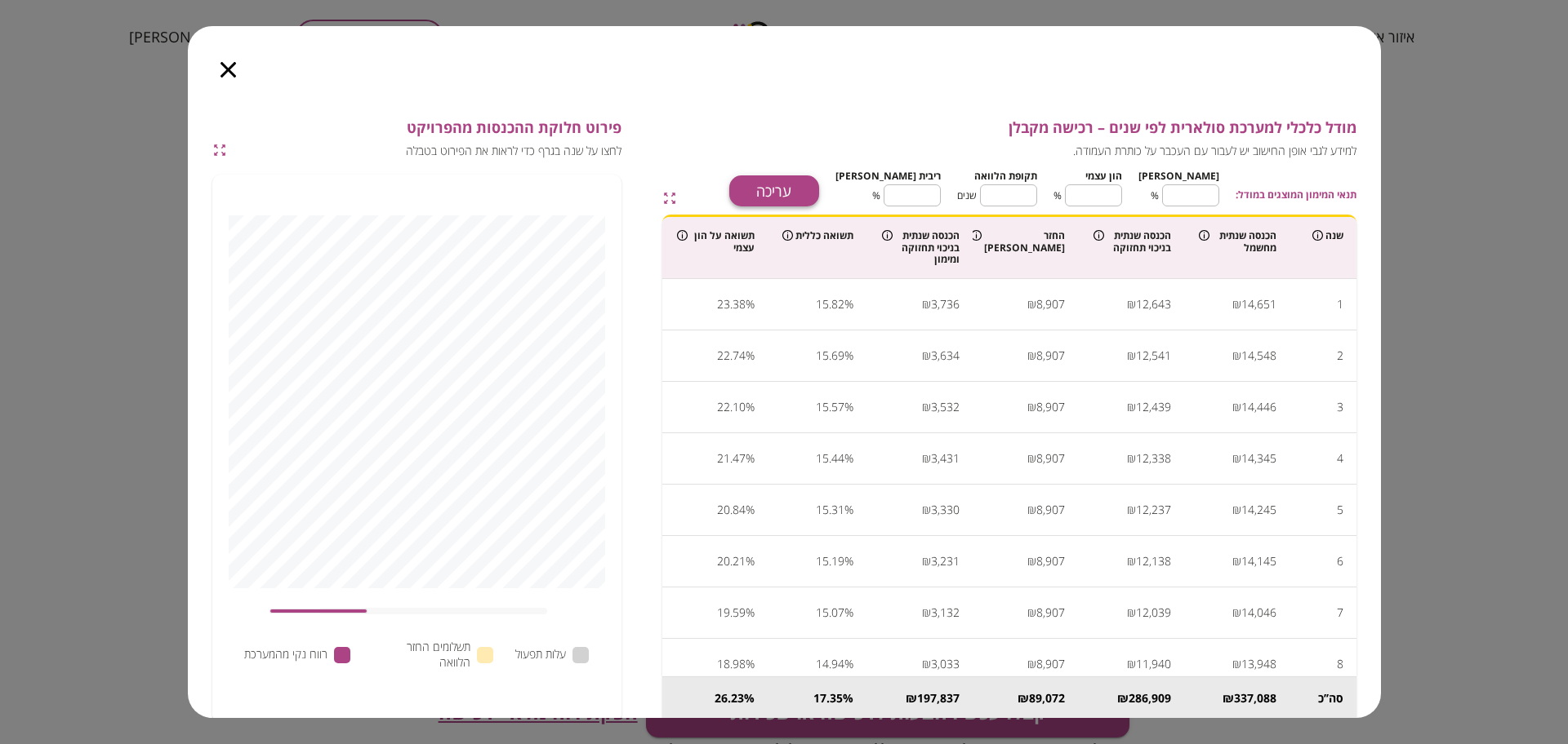
click at [819, 182] on button "עריכה" at bounding box center [774, 190] width 90 height 31
click at [1191, 204] on input "**" at bounding box center [1190, 195] width 57 height 43
type input "***"
type input "*"
click at [1191, 204] on input "***" at bounding box center [1190, 195] width 57 height 43
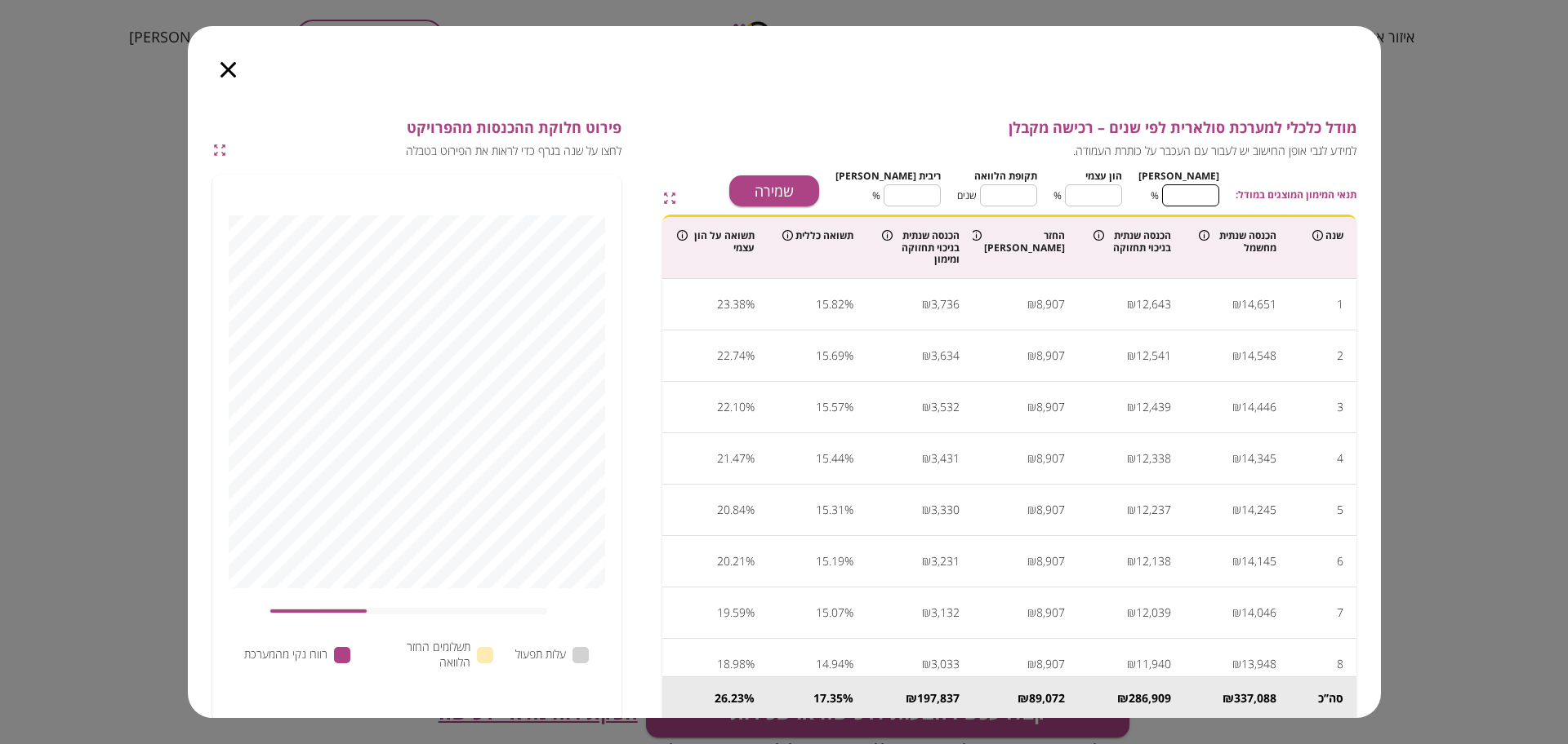
type input "*"
type input "***"
click at [1191, 204] on input "*" at bounding box center [1190, 195] width 57 height 43
type input "*"
click at [1037, 191] on input "**" at bounding box center [1008, 195] width 57 height 43
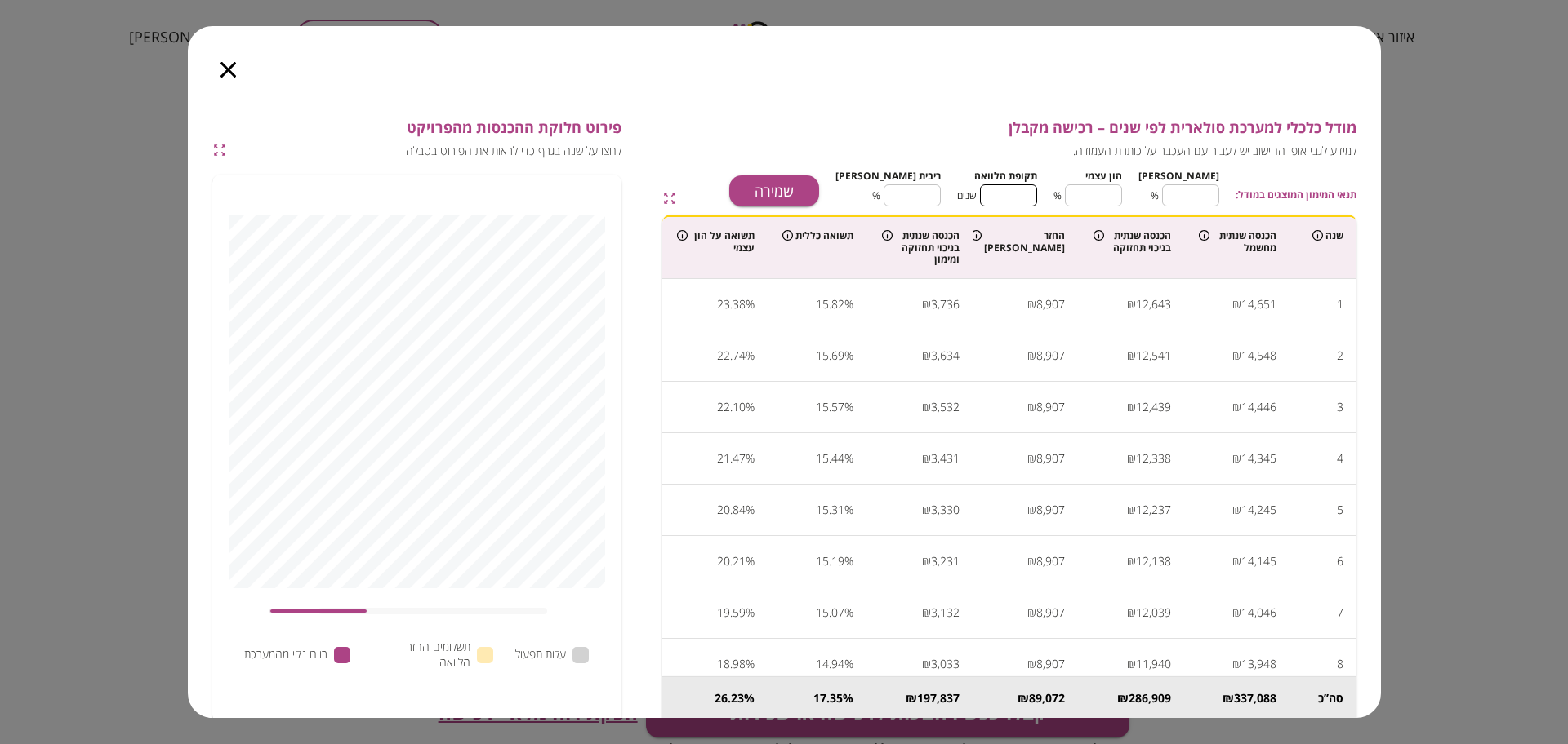
click at [1037, 191] on input "**" at bounding box center [1008, 195] width 57 height 43
type input "*"
click at [941, 187] on input "****" at bounding box center [912, 195] width 57 height 43
click at [819, 186] on button "שמירה" at bounding box center [774, 190] width 90 height 31
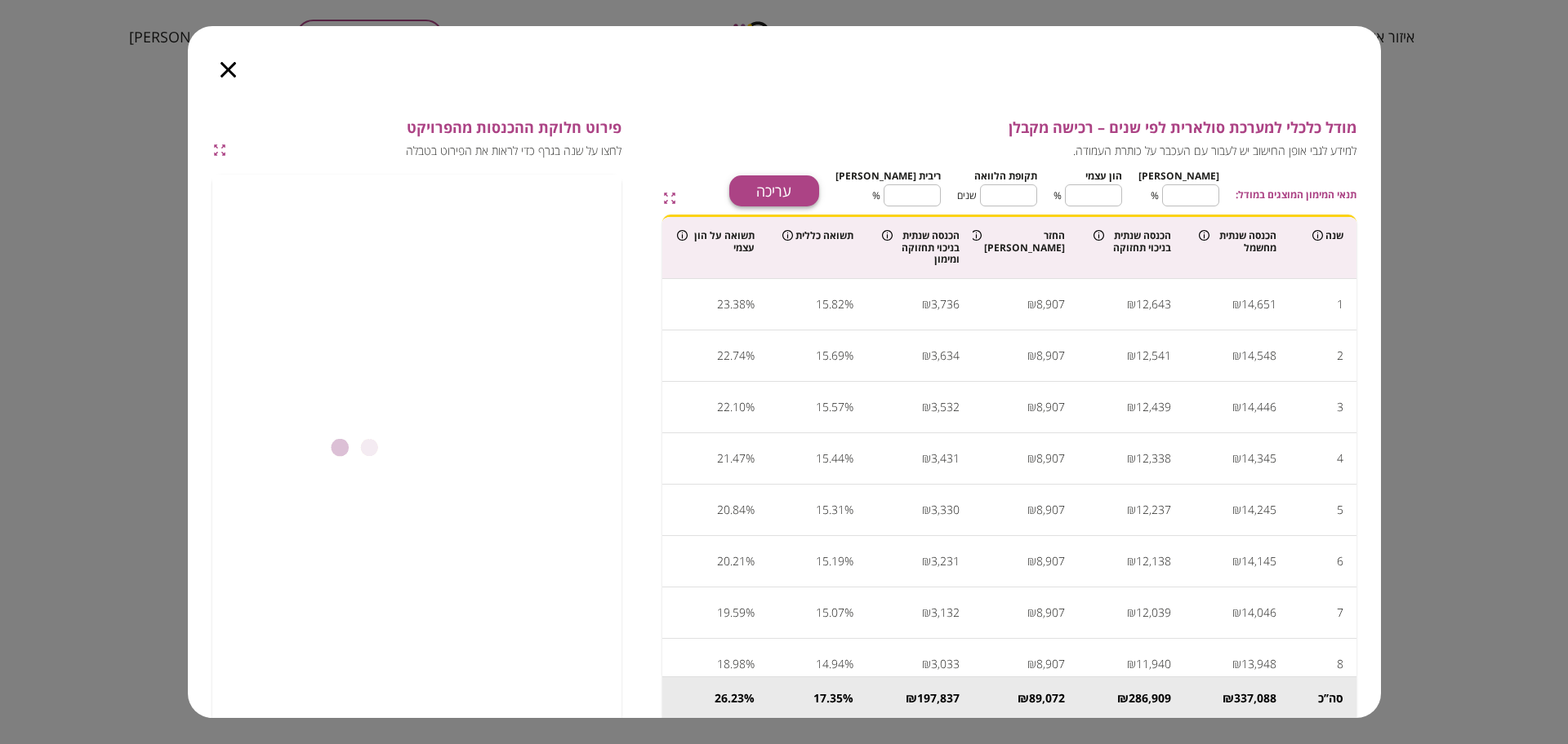
type input "****"
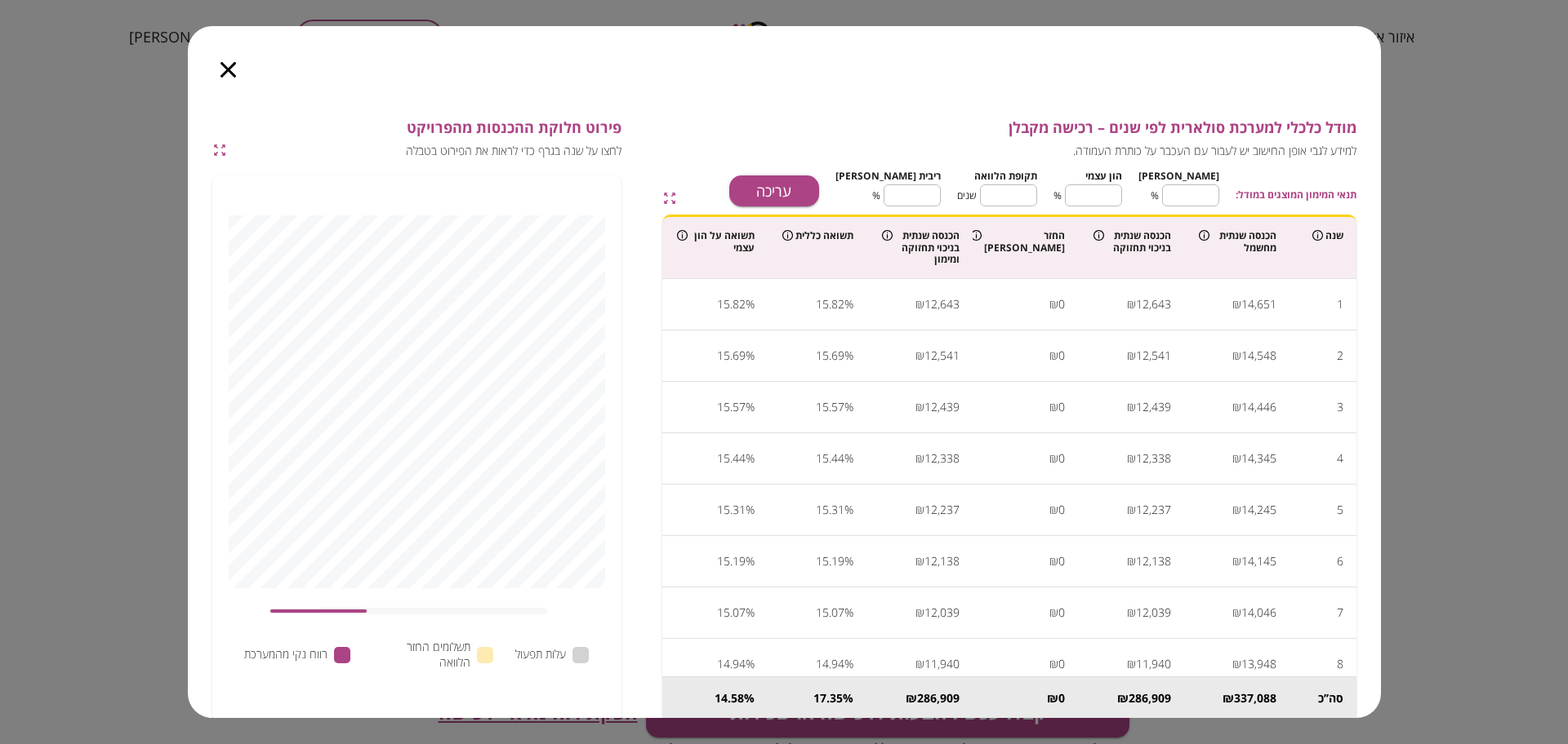
click at [224, 64] on icon "button" at bounding box center [228, 70] width 16 height 16
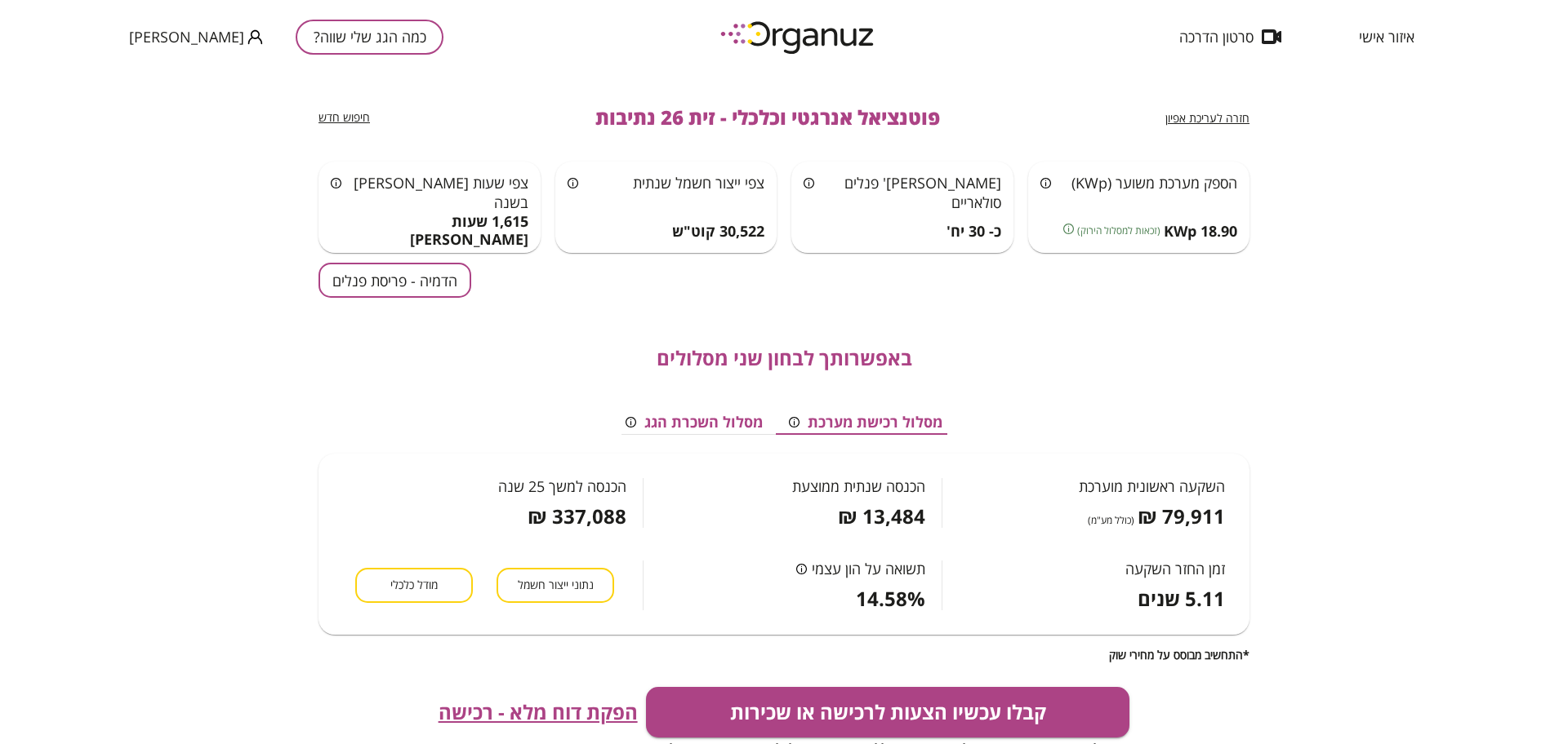
click at [379, 591] on button "מודל כלכלי" at bounding box center [414, 585] width 118 height 35
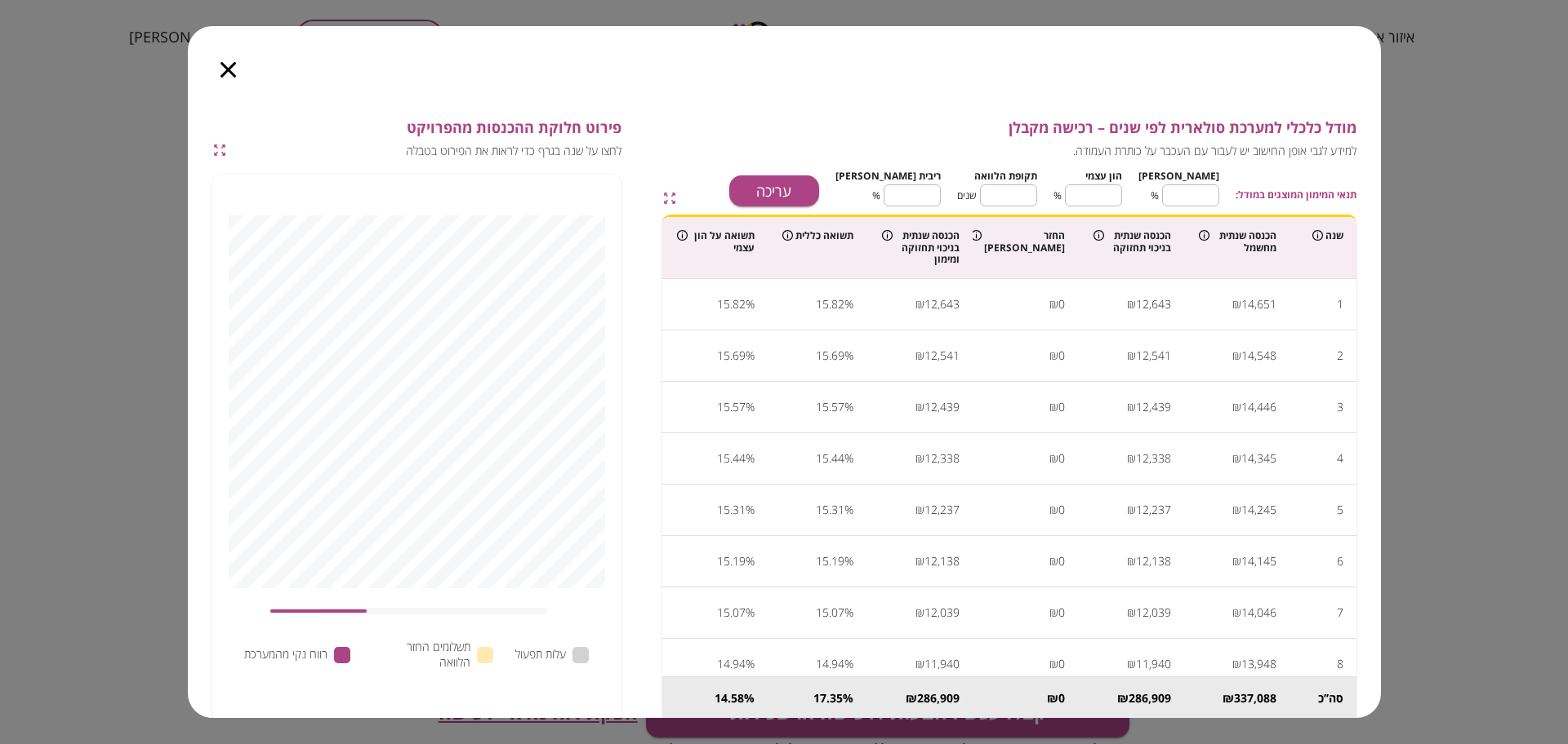
click at [228, 71] on icon "button" at bounding box center [228, 70] width 16 height 16
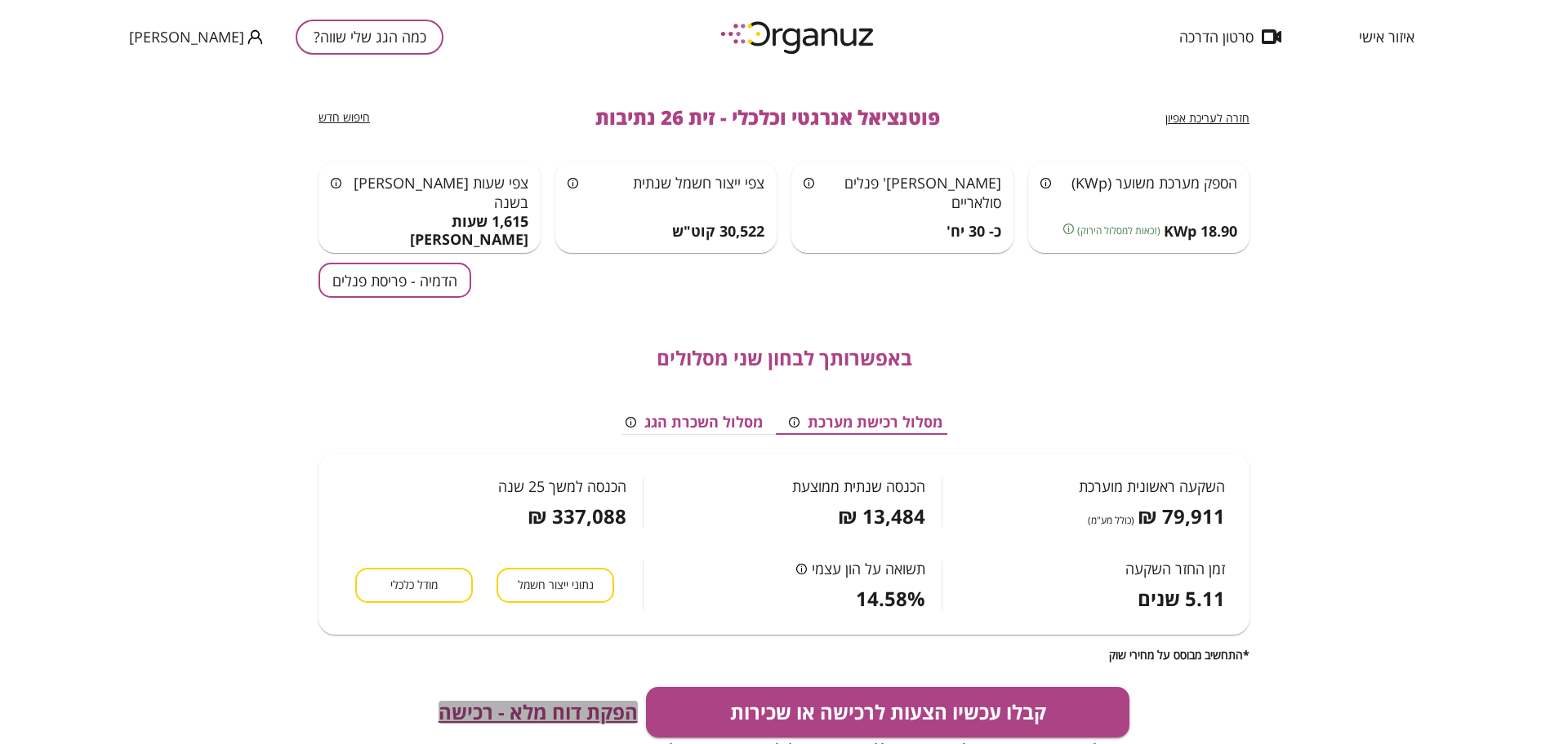
click at [564, 717] on span "הפקת דוח מלא - רכישה" at bounding box center [538, 712] width 199 height 23
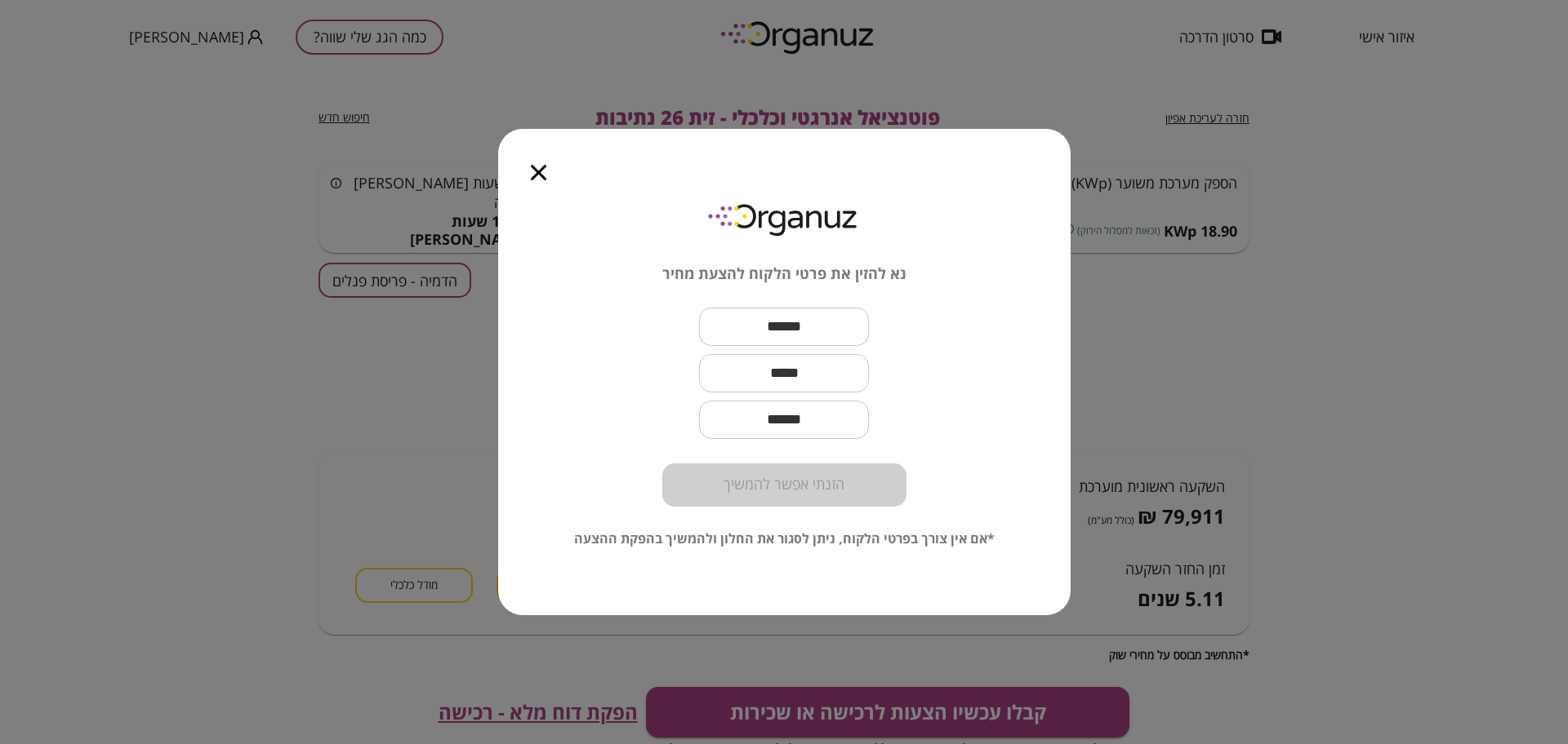
click at [533, 171] on icon "button" at bounding box center [539, 173] width 16 height 16
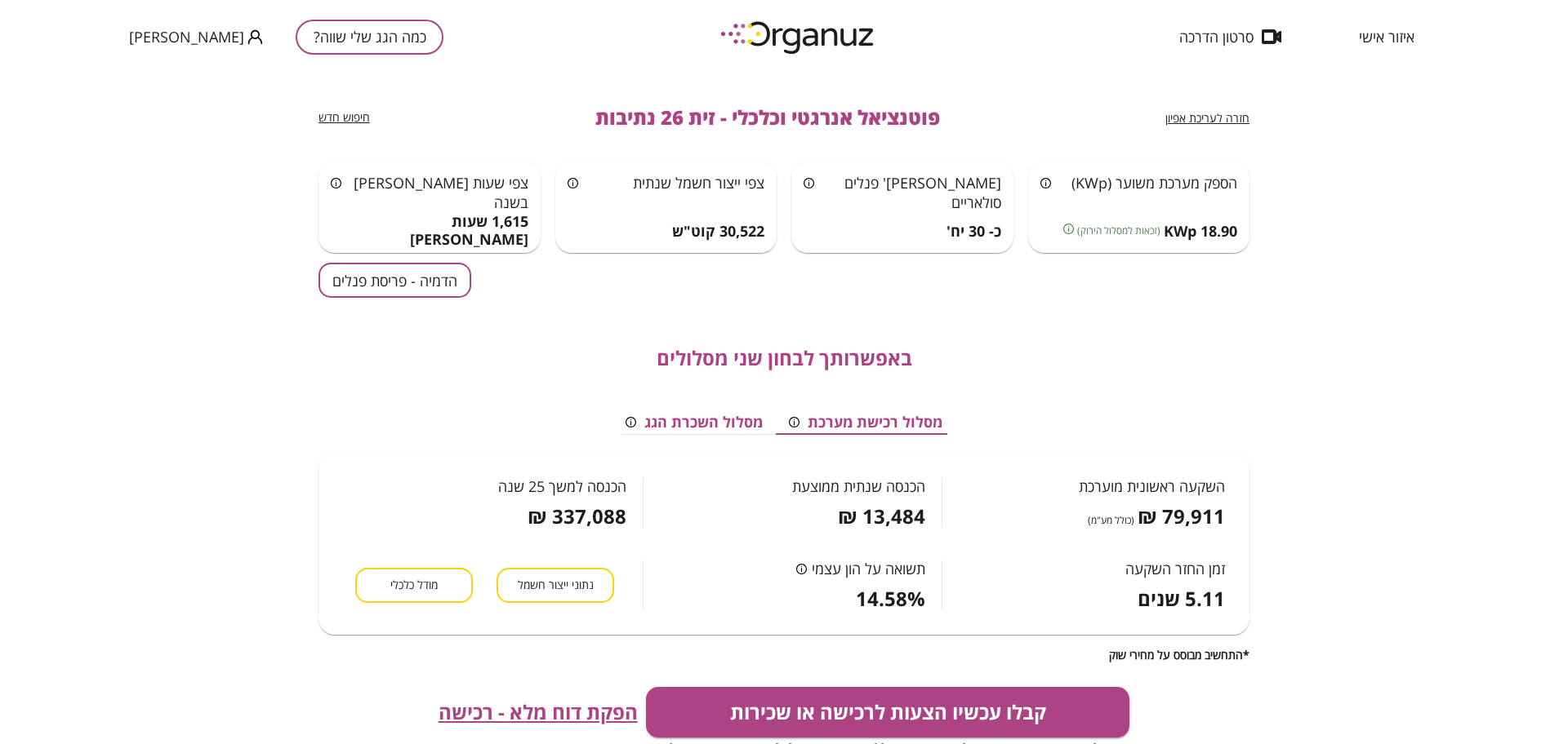
click at [447, 58] on div "איזור אישי סרטון הדרכה כמה הגג שלי שווה? [PERSON_NAME]" at bounding box center [784, 37] width 1568 height 74
click at [364, 44] on button "כמה הגג שלי שווה?" at bounding box center [370, 37] width 147 height 35
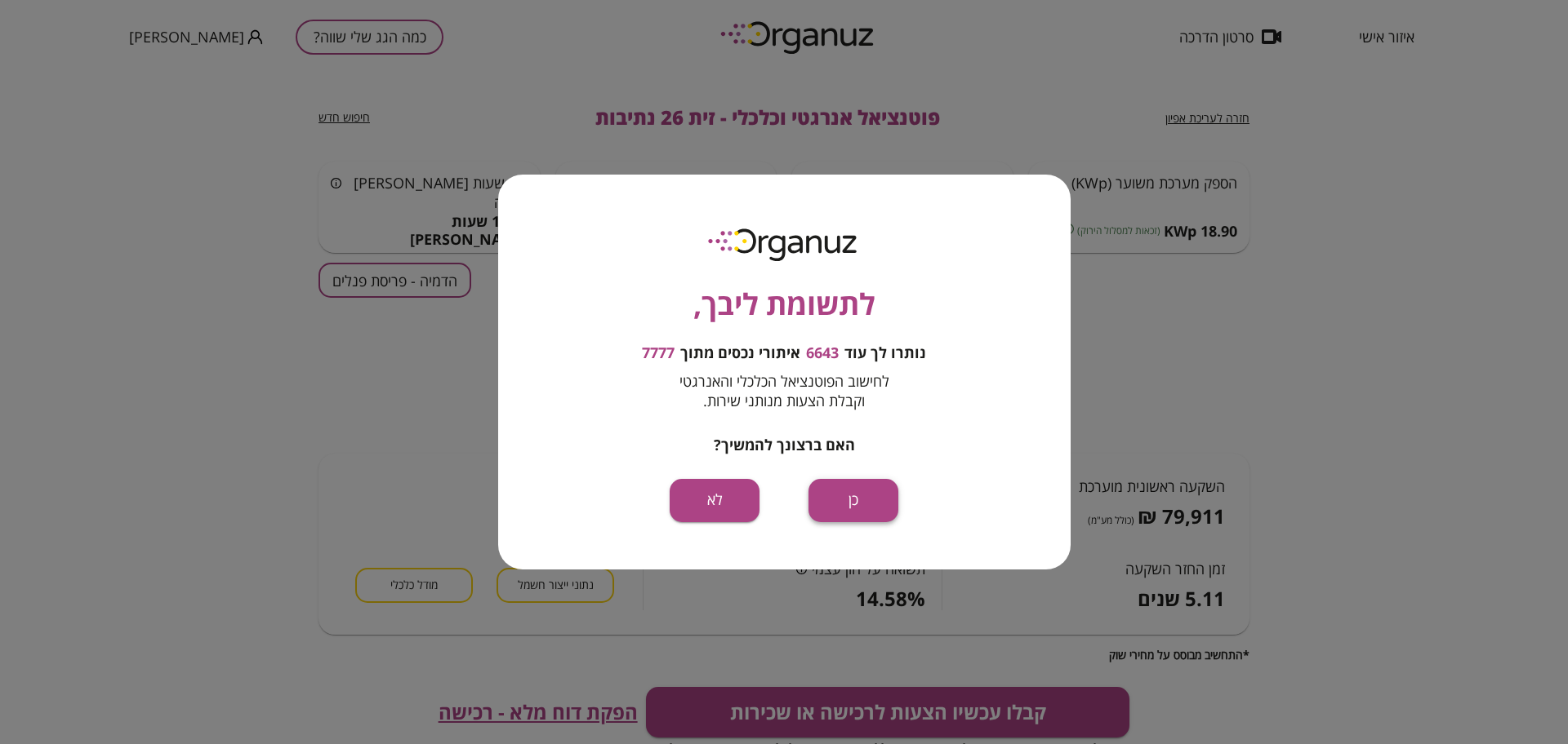
click at [881, 506] on button "כן" at bounding box center [853, 500] width 90 height 43
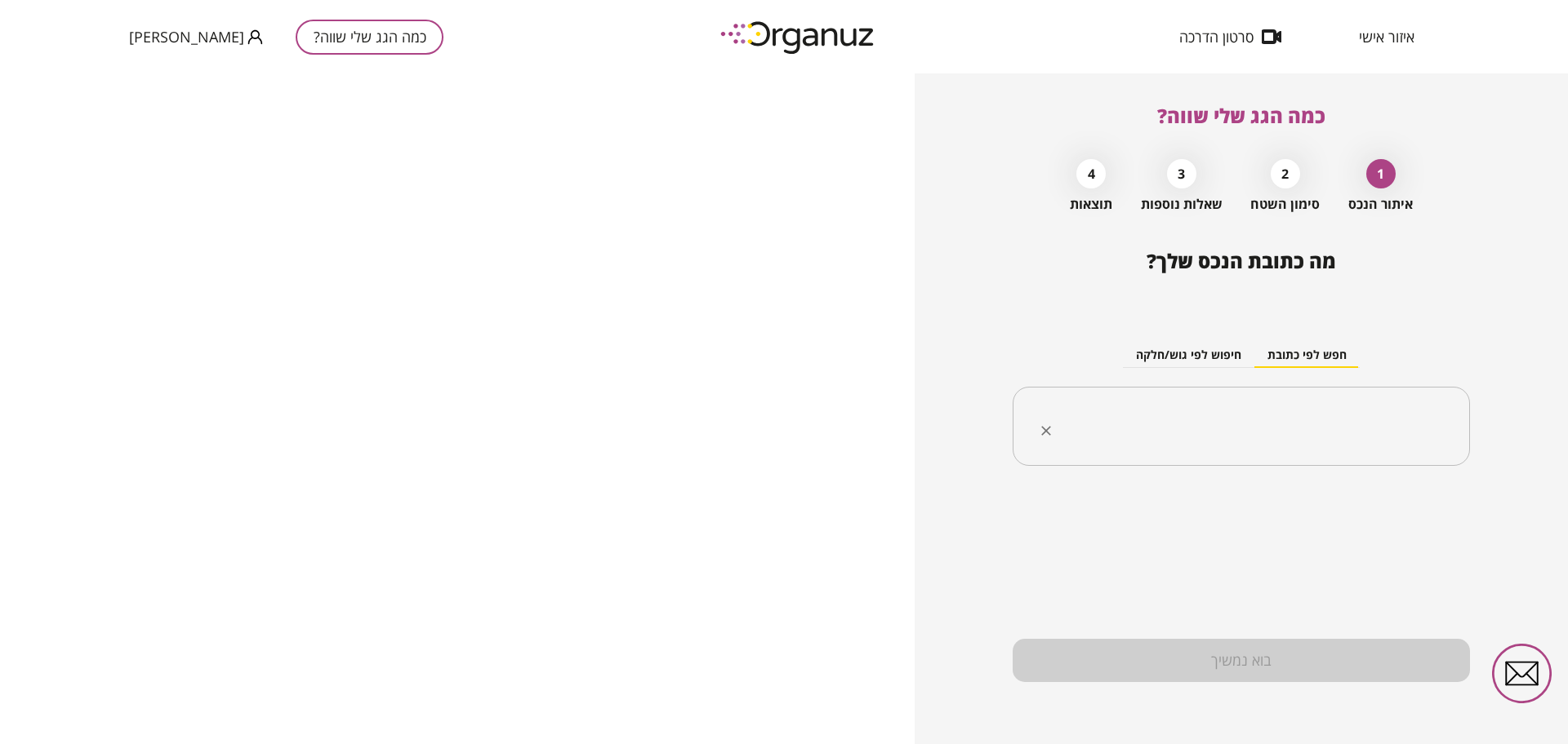
click at [1270, 453] on div "​" at bounding box center [1241, 426] width 457 height 80
click at [1274, 439] on input "text" at bounding box center [1248, 426] width 406 height 41
paste input "********"
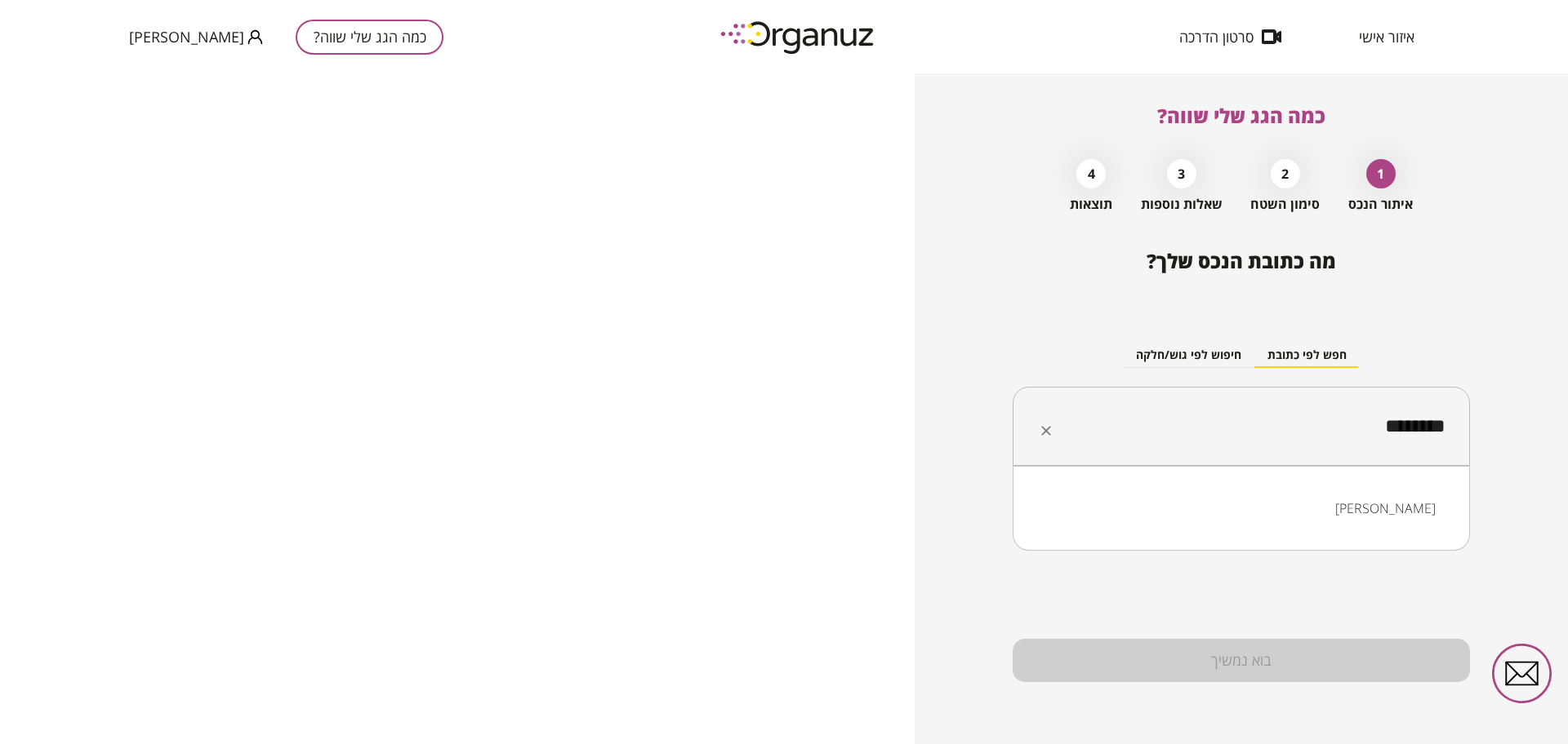
click at [1365, 491] on ul "[PERSON_NAME]" at bounding box center [1241, 508] width 415 height 42
click at [1361, 500] on li "[PERSON_NAME]" at bounding box center [1241, 508] width 415 height 29
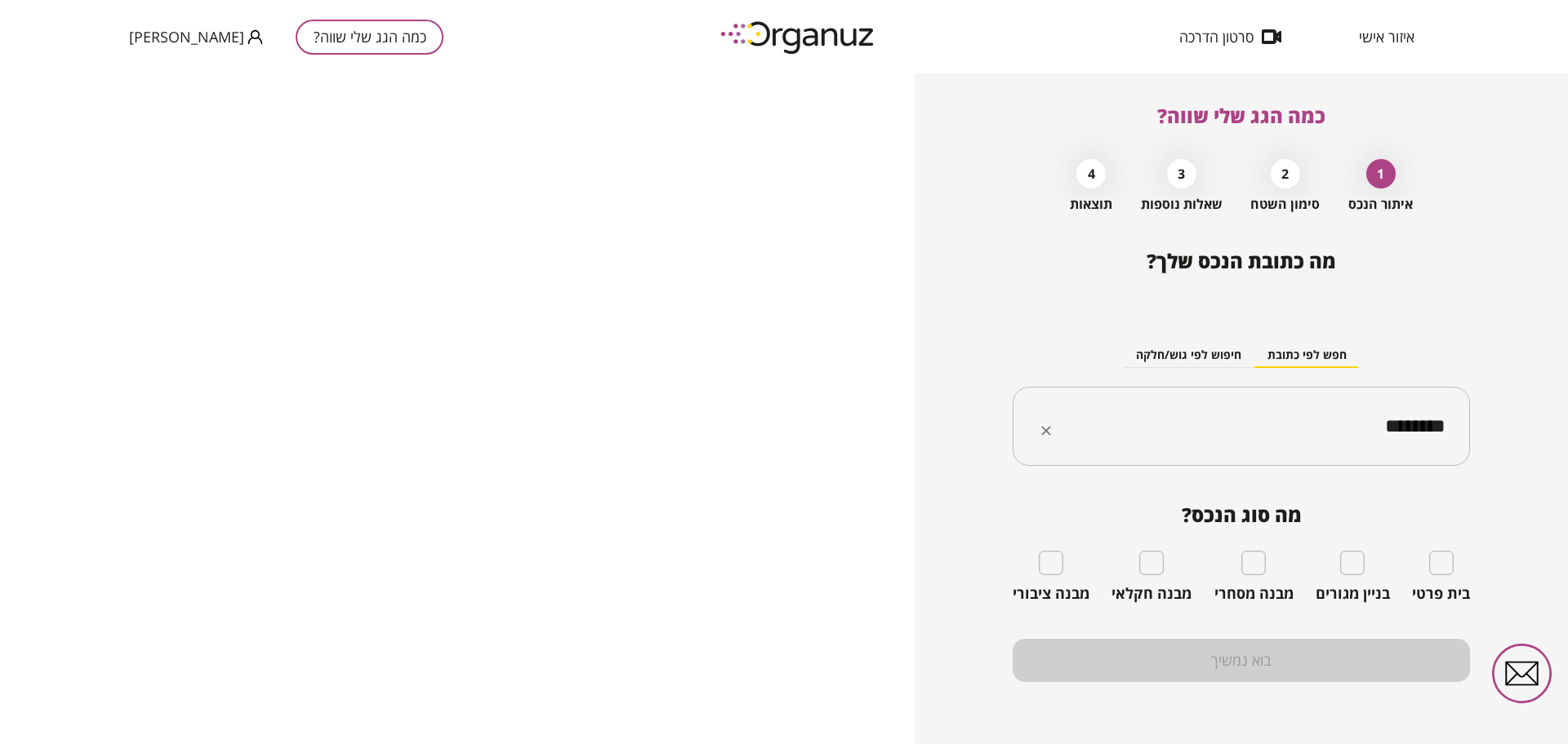
type input "********"
click at [1180, 359] on button "חיפוש לפי גוש/חלקה" at bounding box center [1189, 356] width 132 height 25
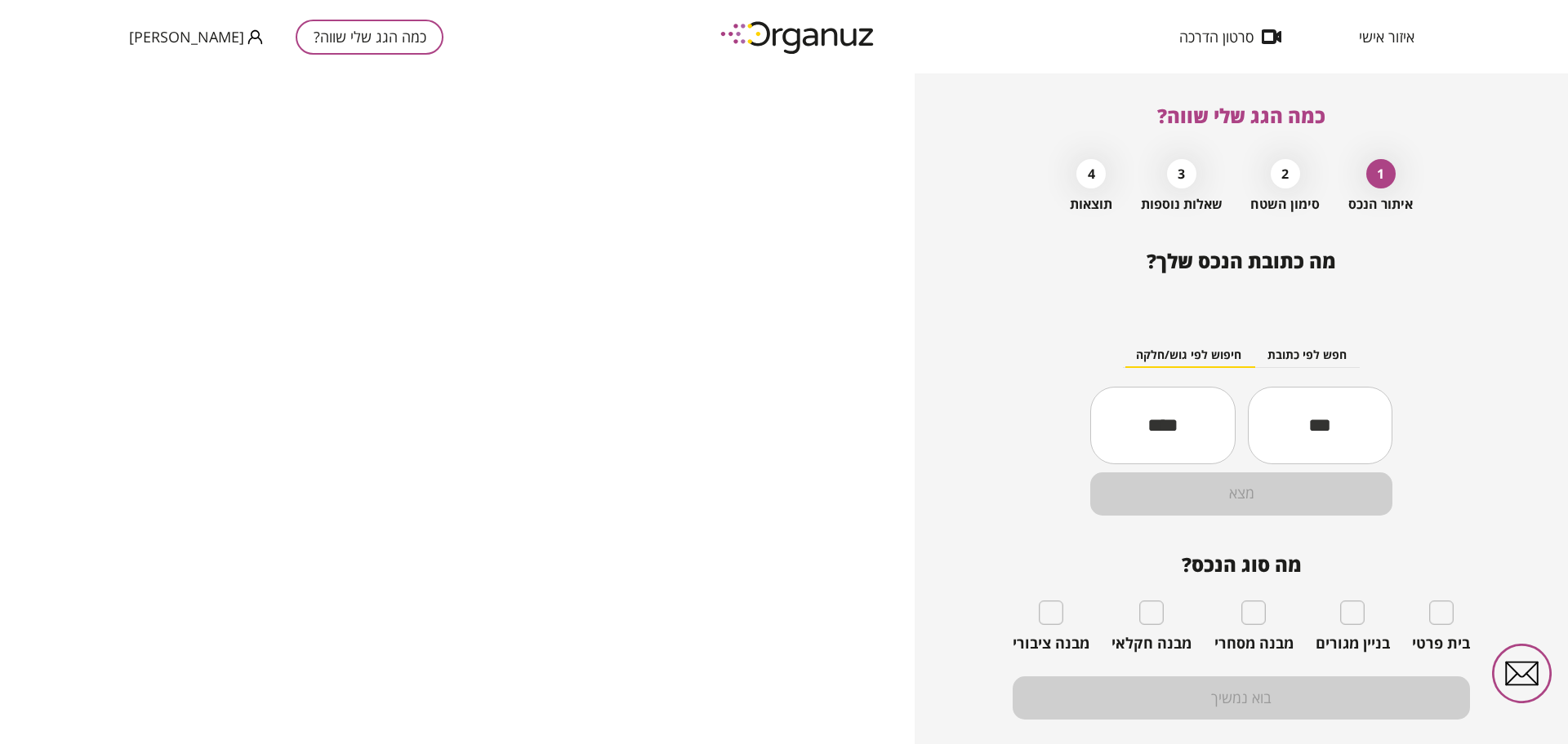
click at [1310, 436] on input "text" at bounding box center [1320, 425] width 145 height 55
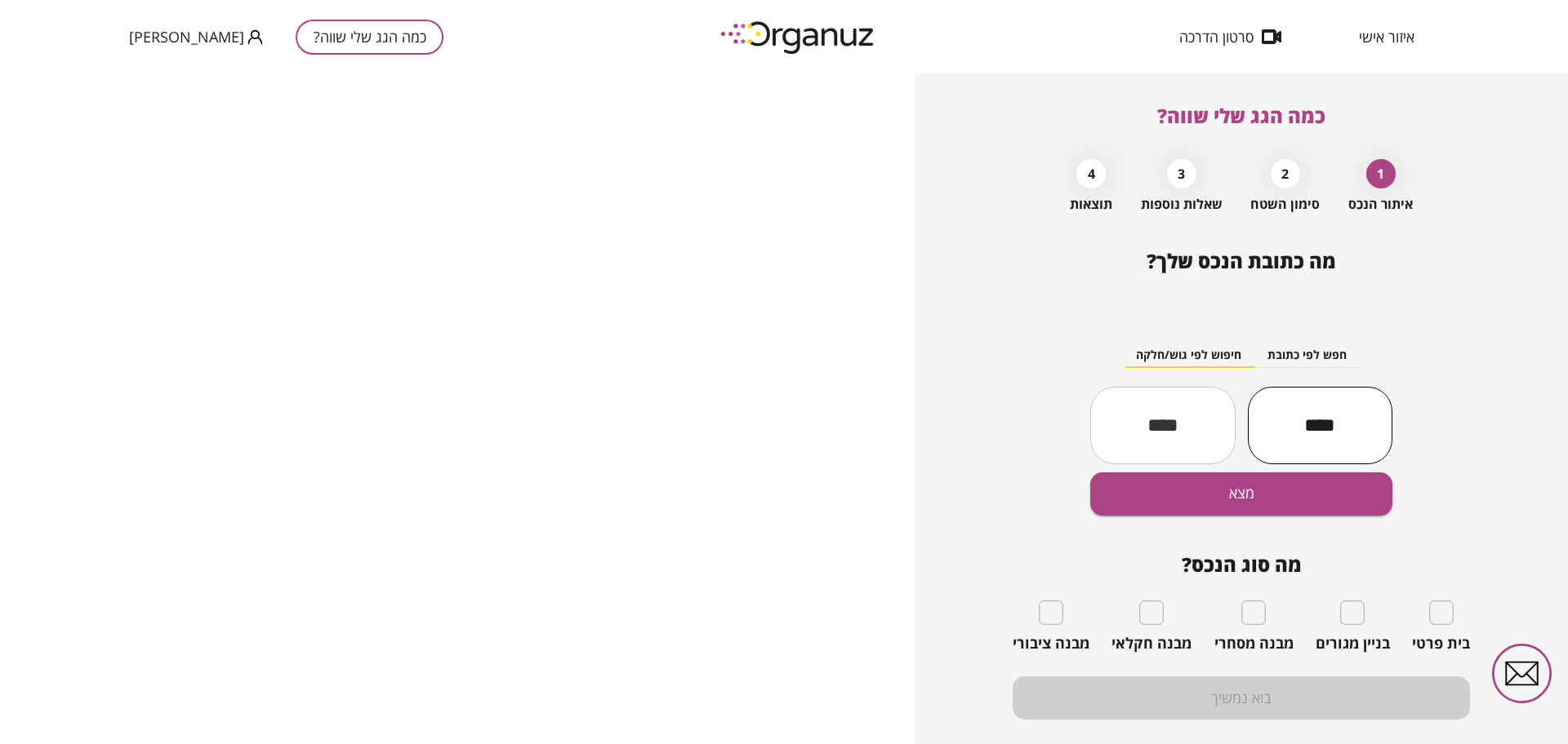
type input "****"
click at [1100, 417] on input "text" at bounding box center [1162, 425] width 145 height 55
type input "**"
click at [1168, 510] on button "מצא" at bounding box center [1241, 494] width 302 height 43
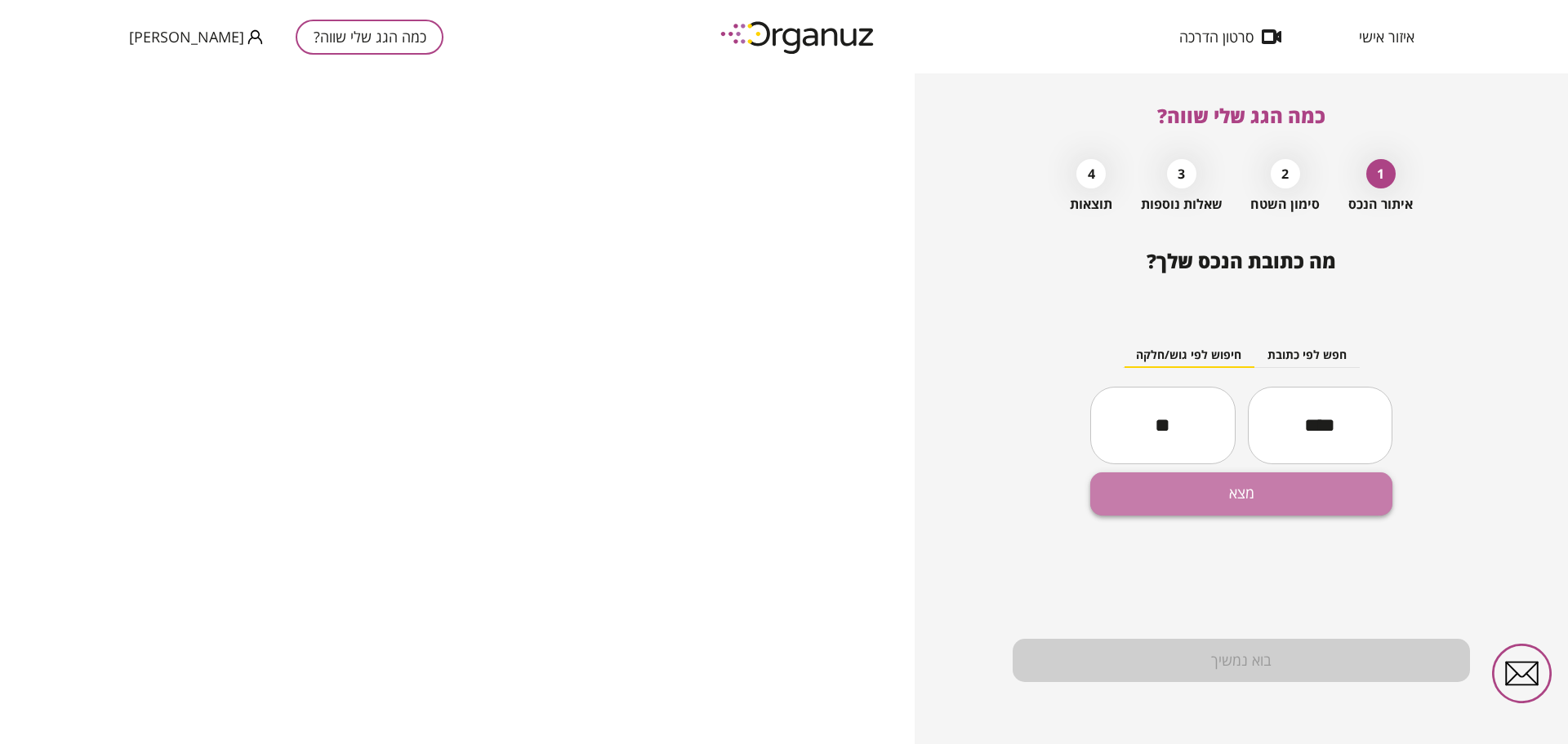
click at [1269, 489] on button "מצא" at bounding box center [1241, 494] width 302 height 43
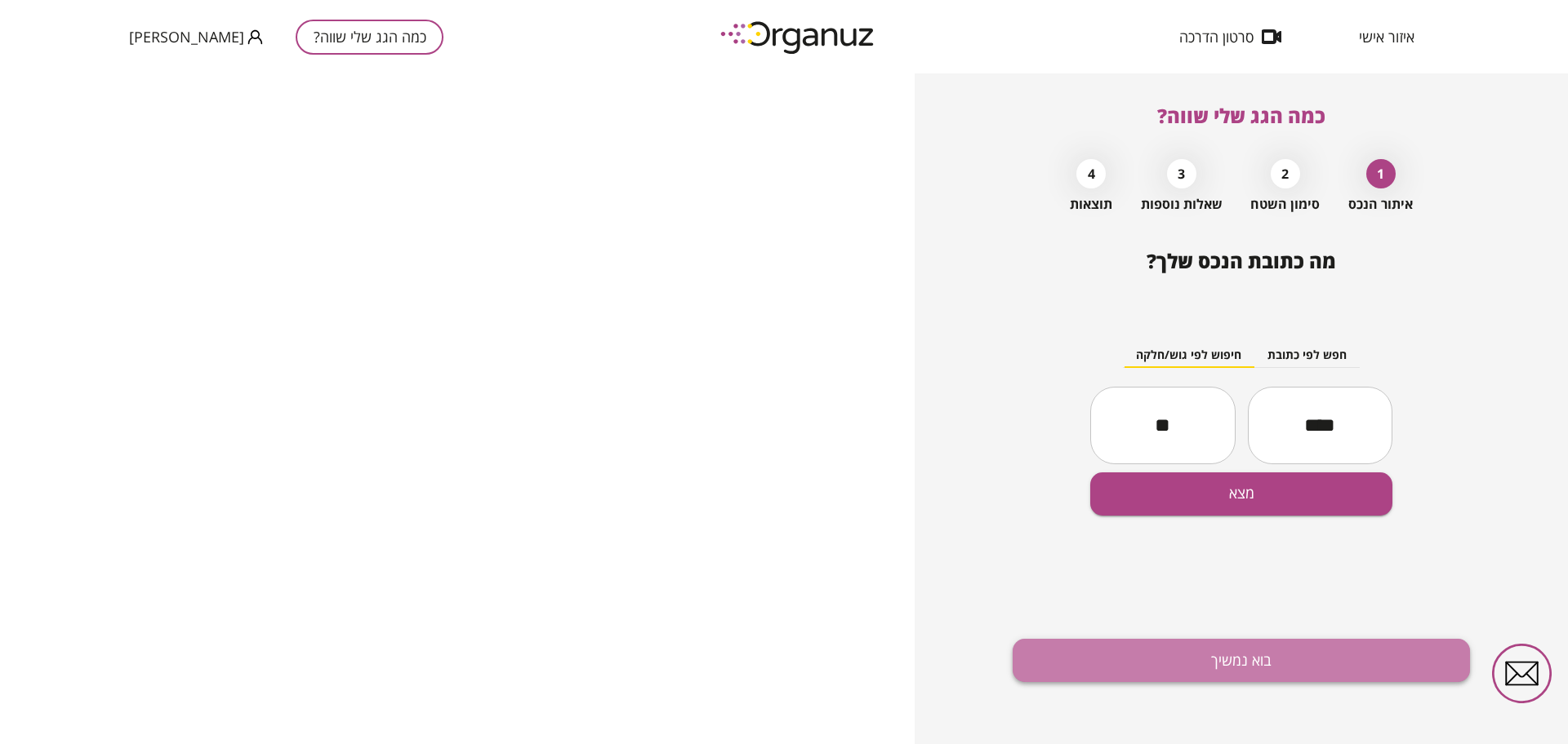
click at [1195, 647] on button "בוא נמשיך" at bounding box center [1241, 660] width 457 height 43
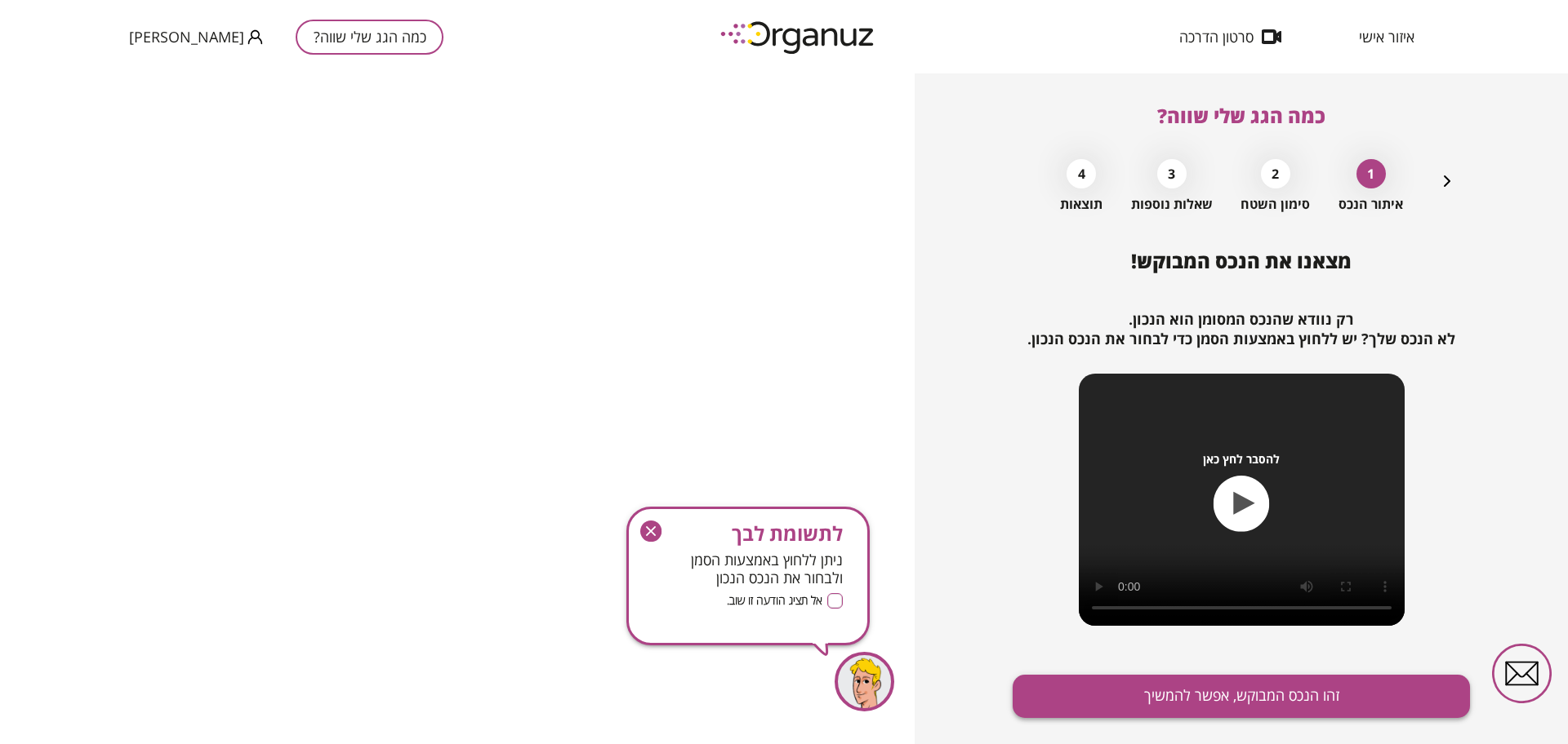
click at [1225, 682] on button "זהו הנכס המבוקש, אפשר להמשיך" at bounding box center [1241, 696] width 457 height 43
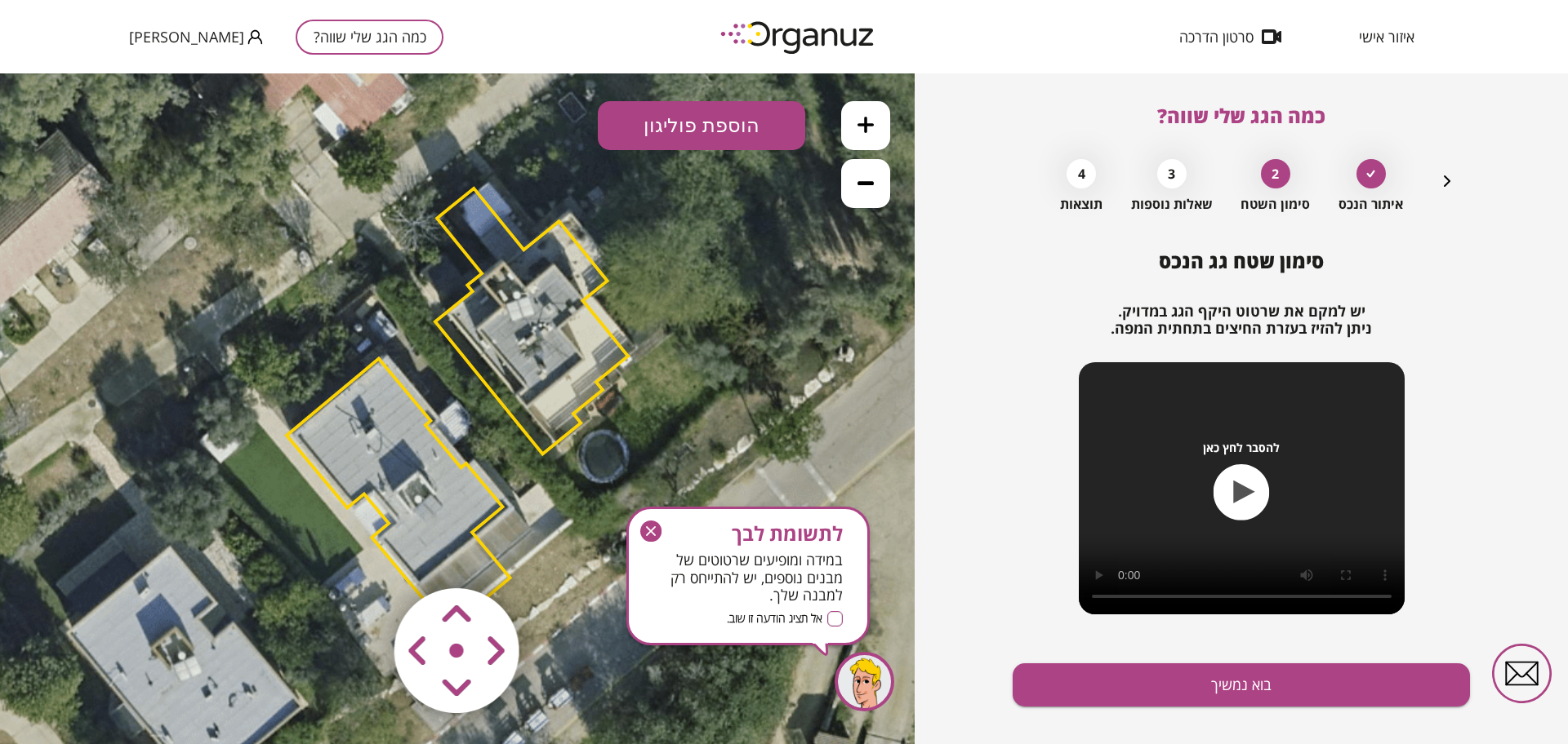
click at [651, 542] on icon "button" at bounding box center [651, 532] width 21 height 21
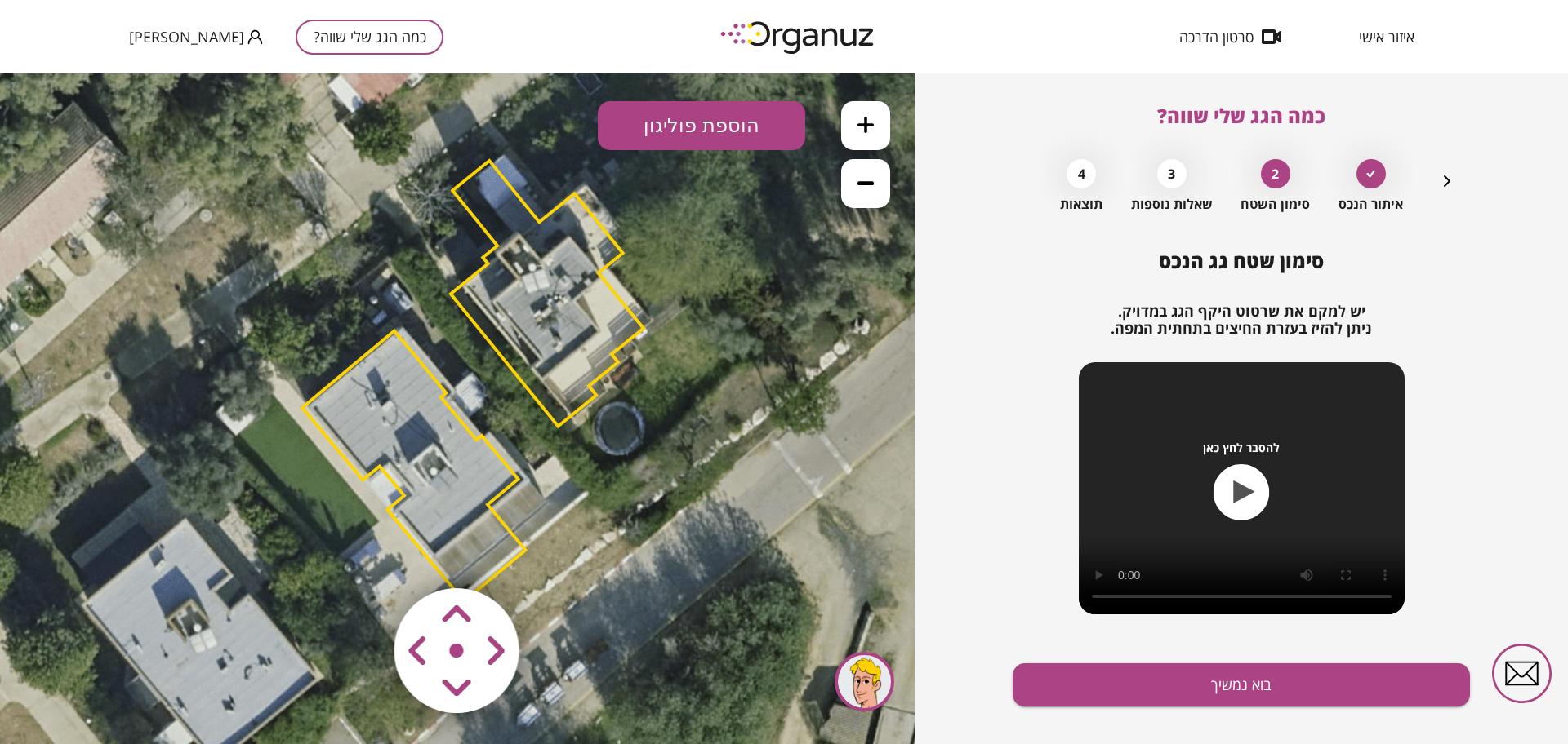
drag, startPoint x: 528, startPoint y: 572, endPoint x: 499, endPoint y: 591, distance: 34.7
click at [550, 546] on div ".st0 { fill: #FFFFFF; } 10" at bounding box center [457, 409] width 915 height 671
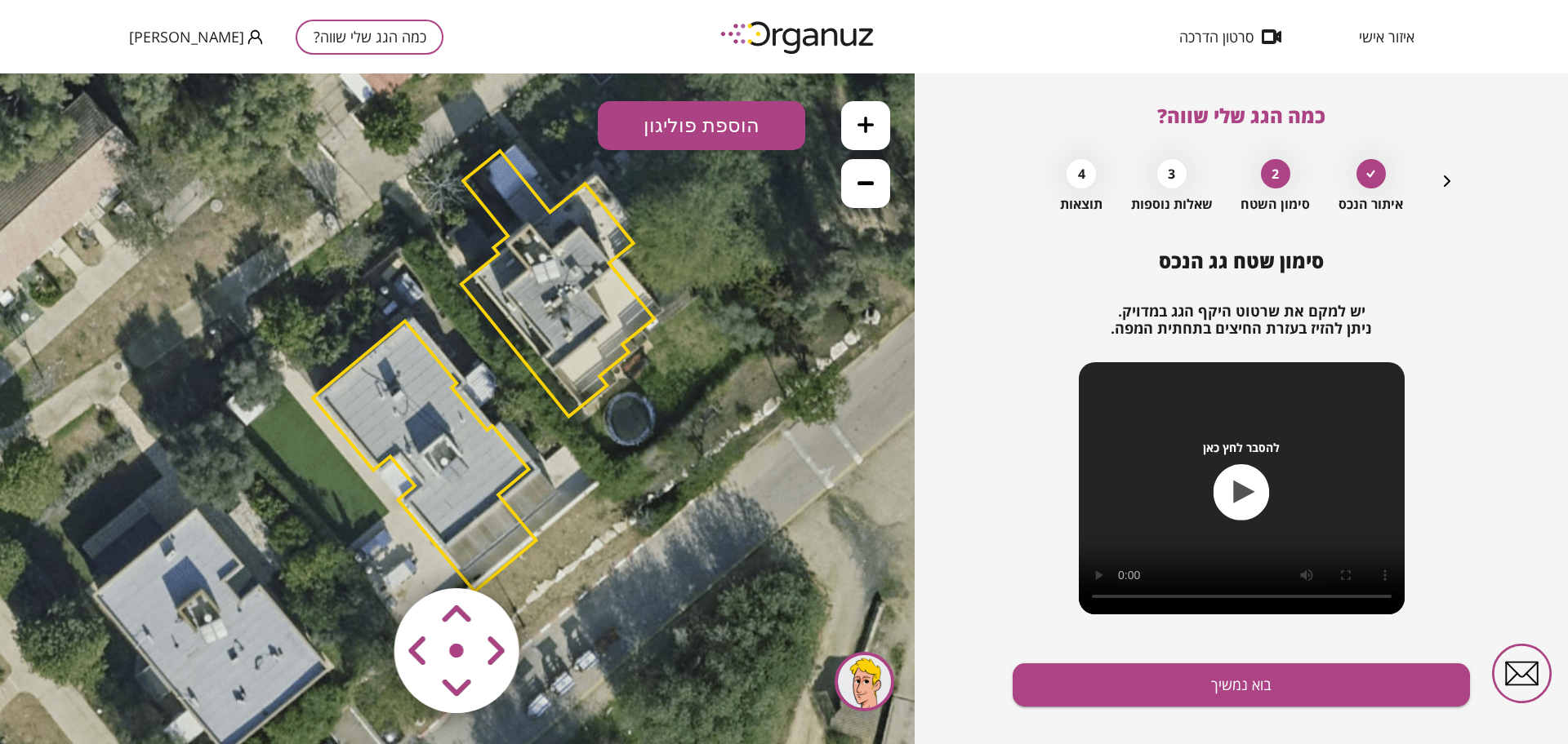
click at [360, 554] on area at bounding box center [360, 554] width 0 height 0
click at [473, 513] on polygon at bounding box center [423, 457] width 223 height 271
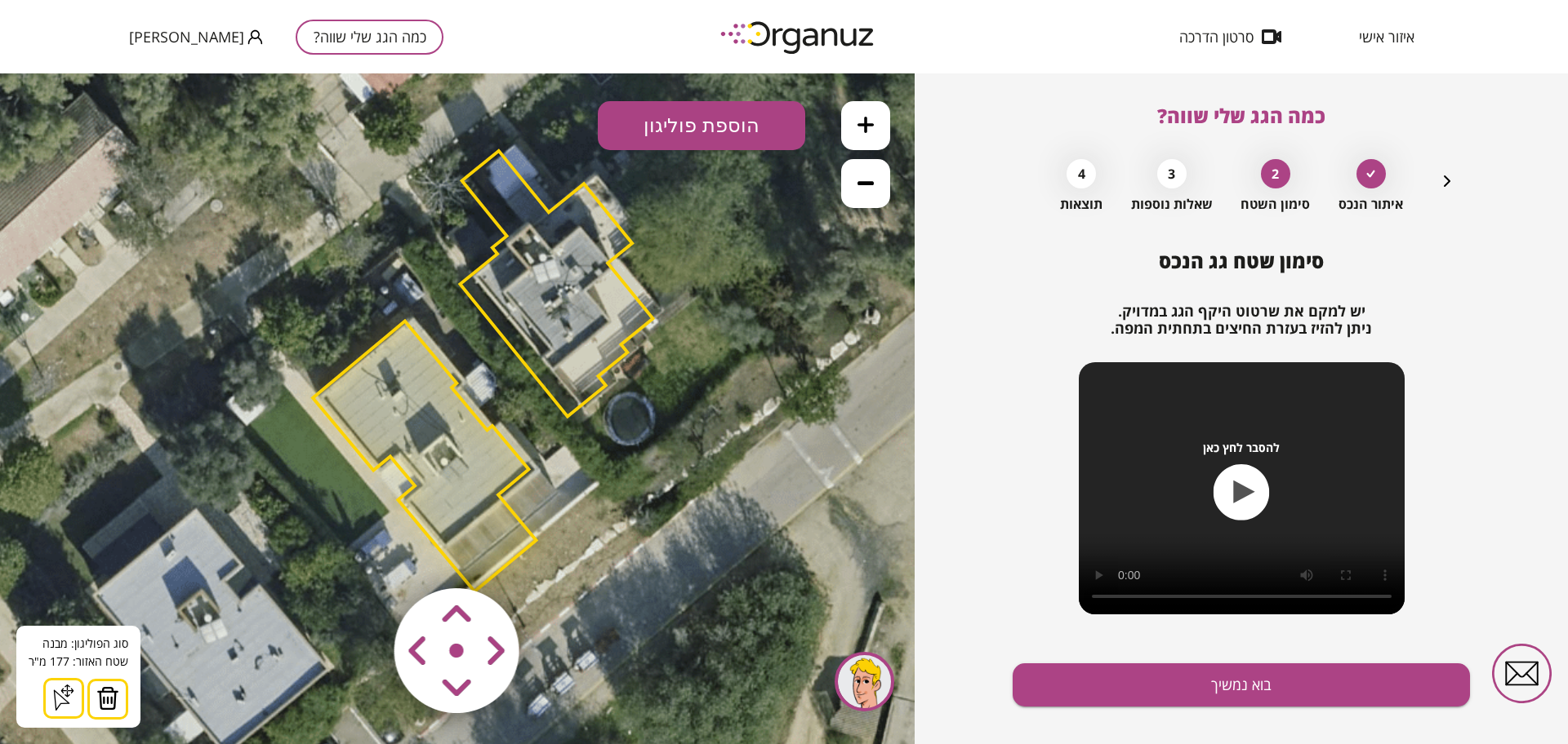
click at [360, 554] on area at bounding box center [360, 554] width 0 height 0
drag, startPoint x: 496, startPoint y: 628, endPoint x: 504, endPoint y: 633, distance: 9.4
click at [360, 554] on area at bounding box center [360, 554] width 0 height 0
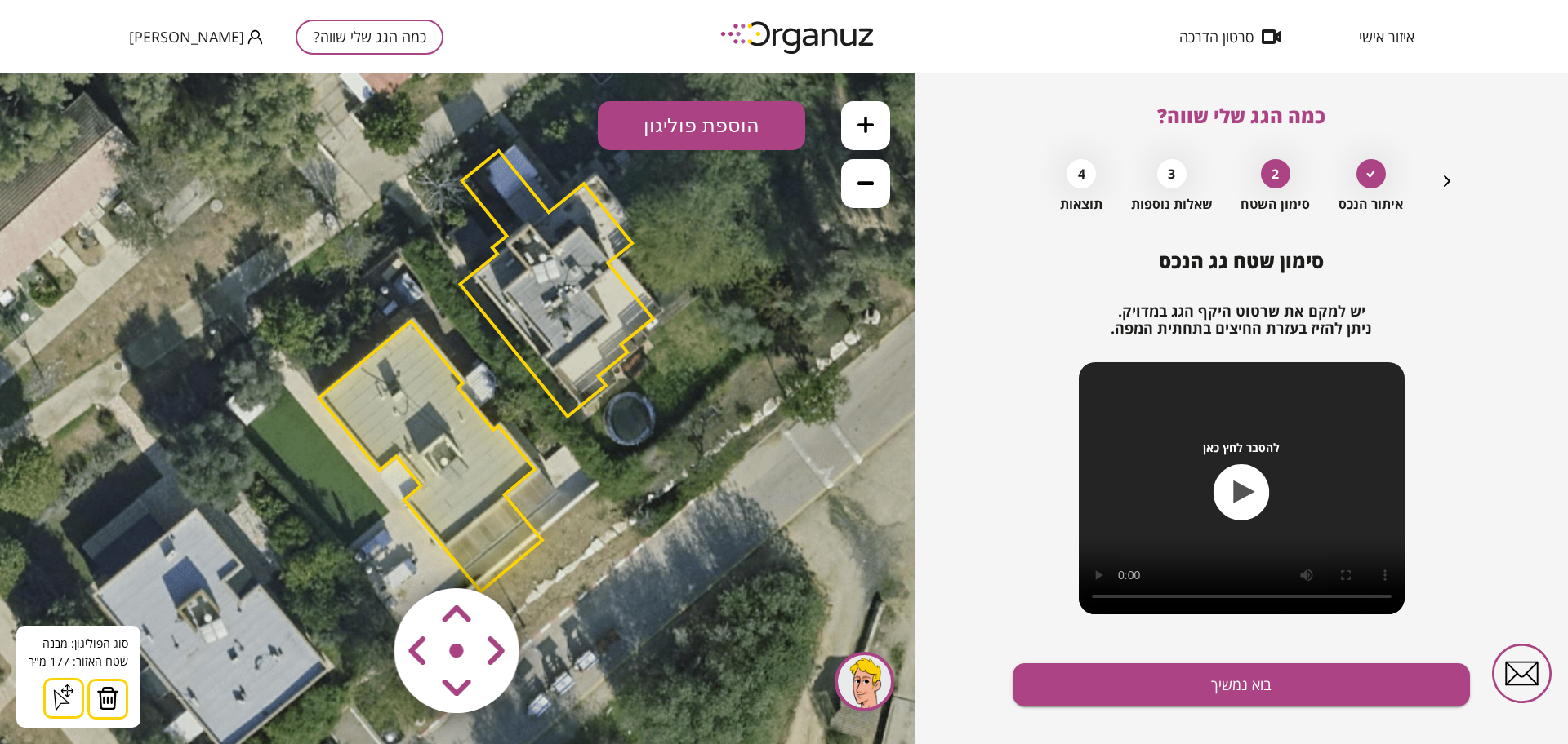
click at [360, 554] on area at bounding box center [360, 554] width 0 height 0
click at [1325, 708] on div "סימון שטח גג הנכס יש למקם את שרטוט היקף הגג במדויק. ניתן להזיז בעזרת החיצים בתח…" at bounding box center [1241, 510] width 457 height 519
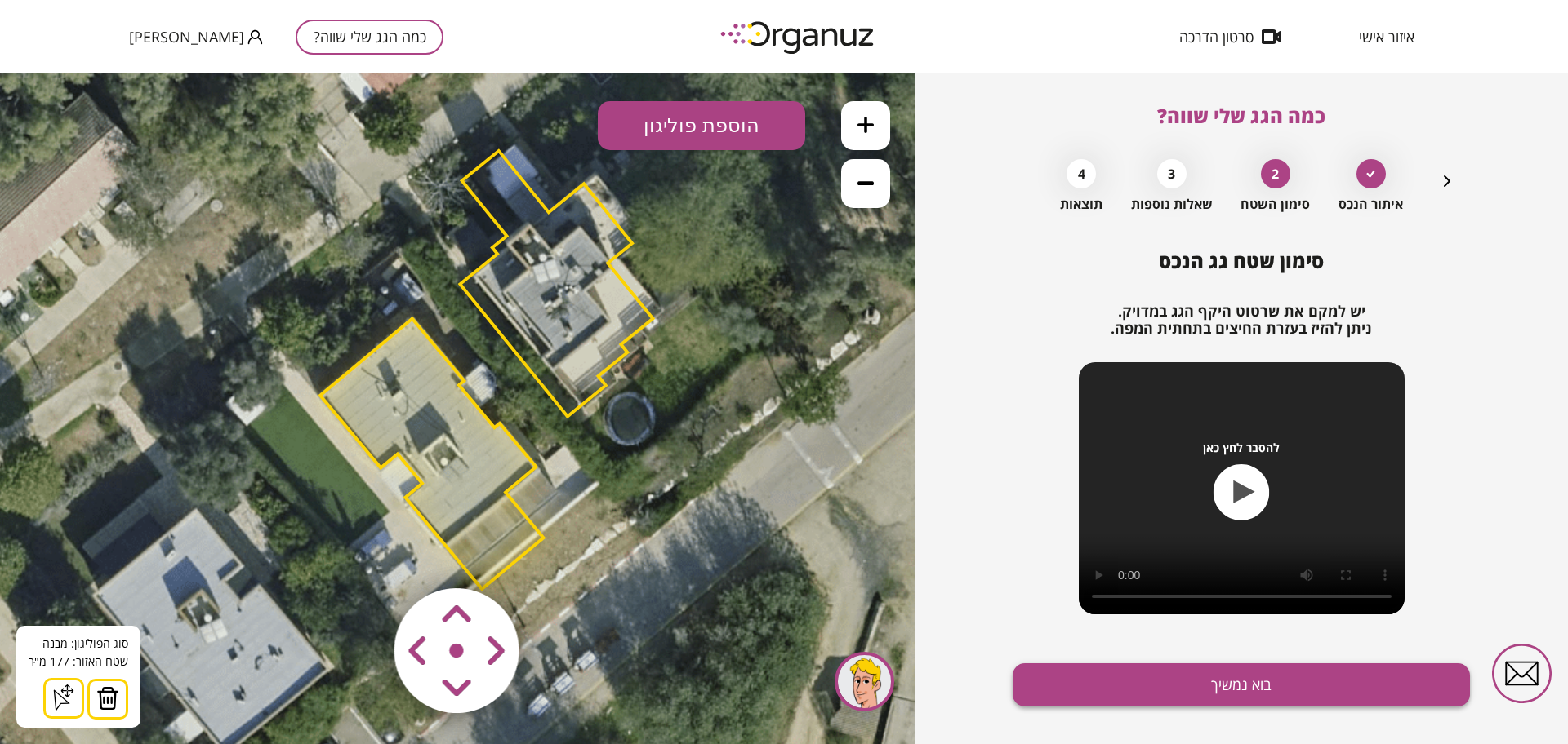
click at [1320, 698] on button "בוא נמשיך" at bounding box center [1241, 684] width 457 height 43
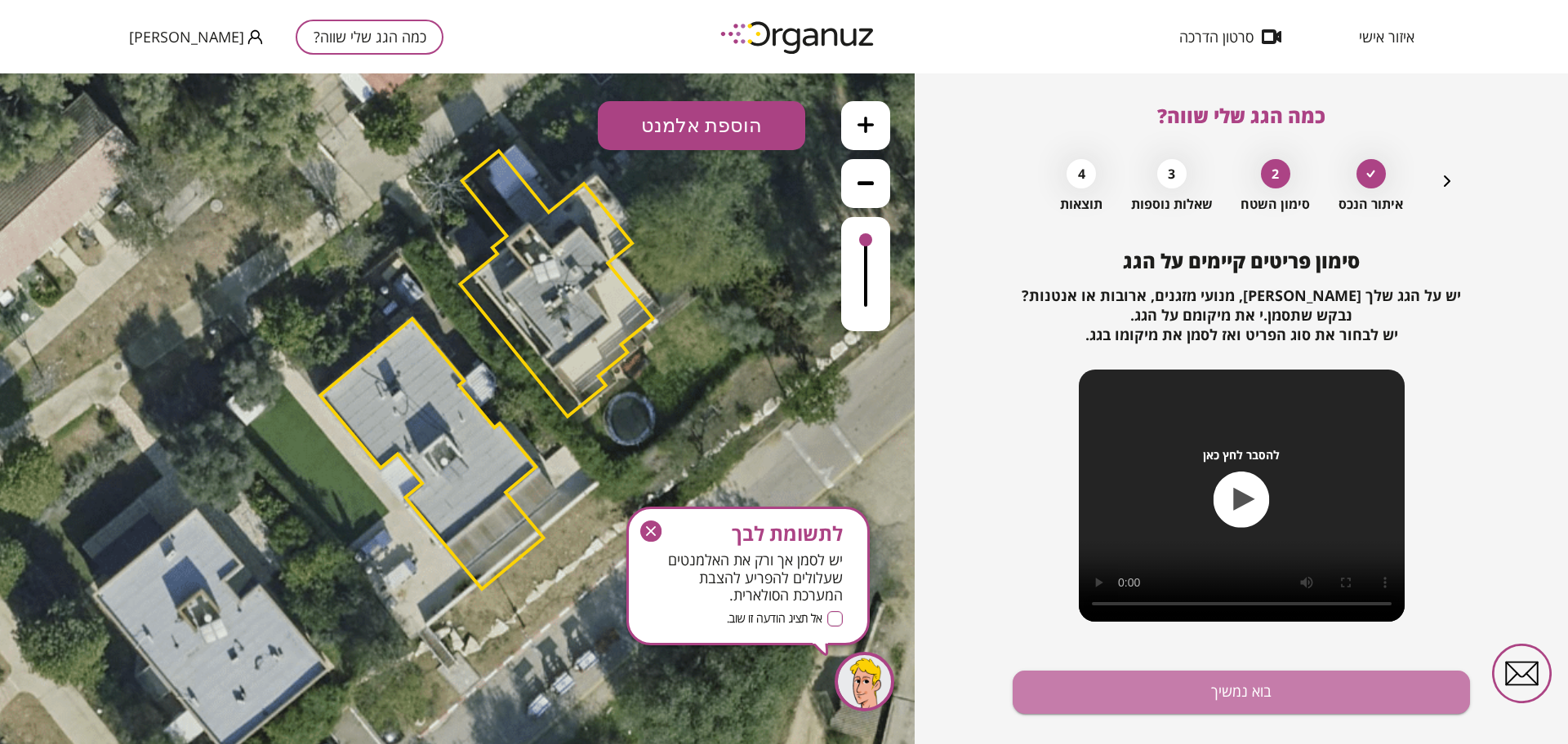
click at [1320, 698] on button "בוא נמשיך" at bounding box center [1241, 692] width 457 height 43
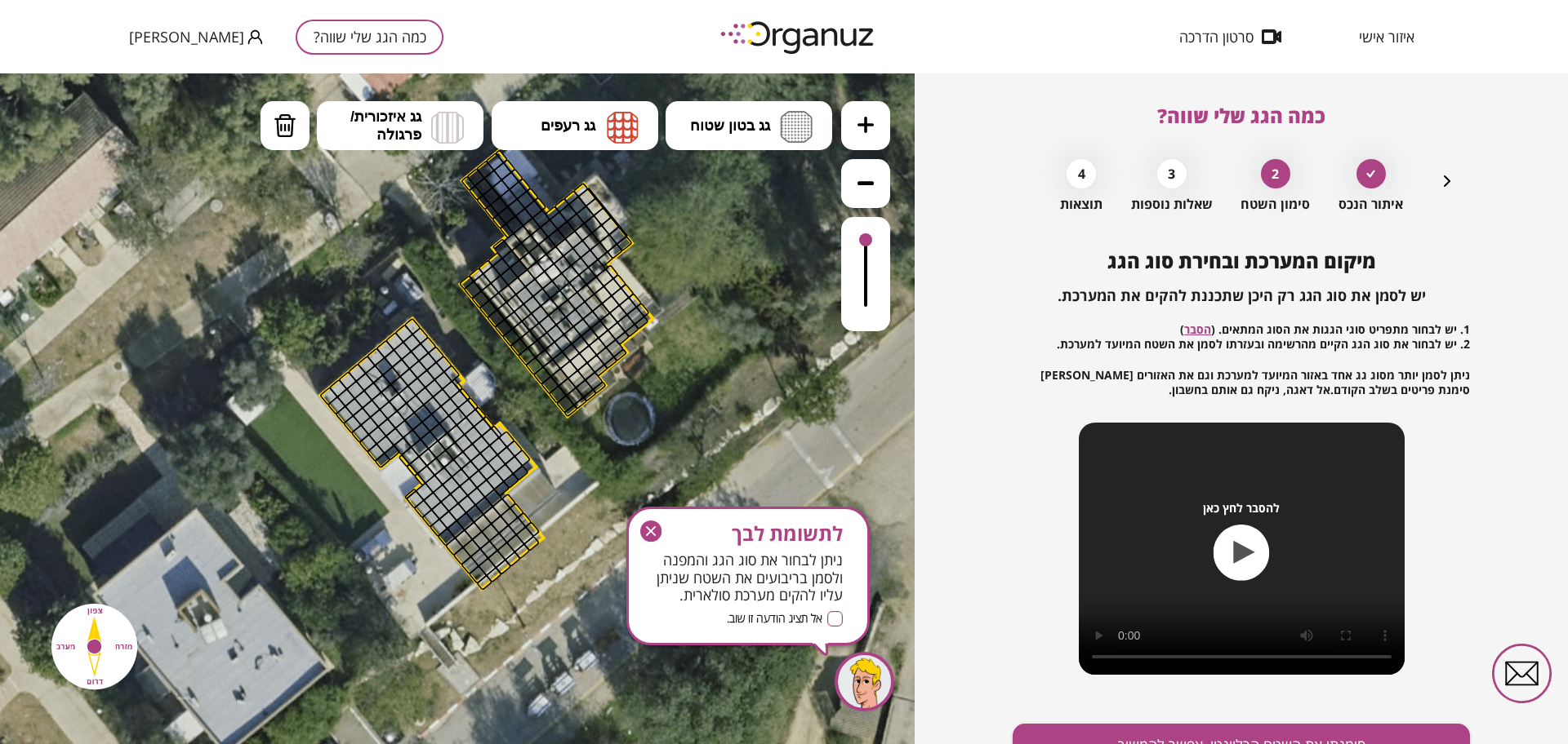
drag, startPoint x: 867, startPoint y: 125, endPoint x: 864, endPoint y: 170, distance: 45.1
click at [867, 126] on icon at bounding box center [866, 125] width 17 height 17
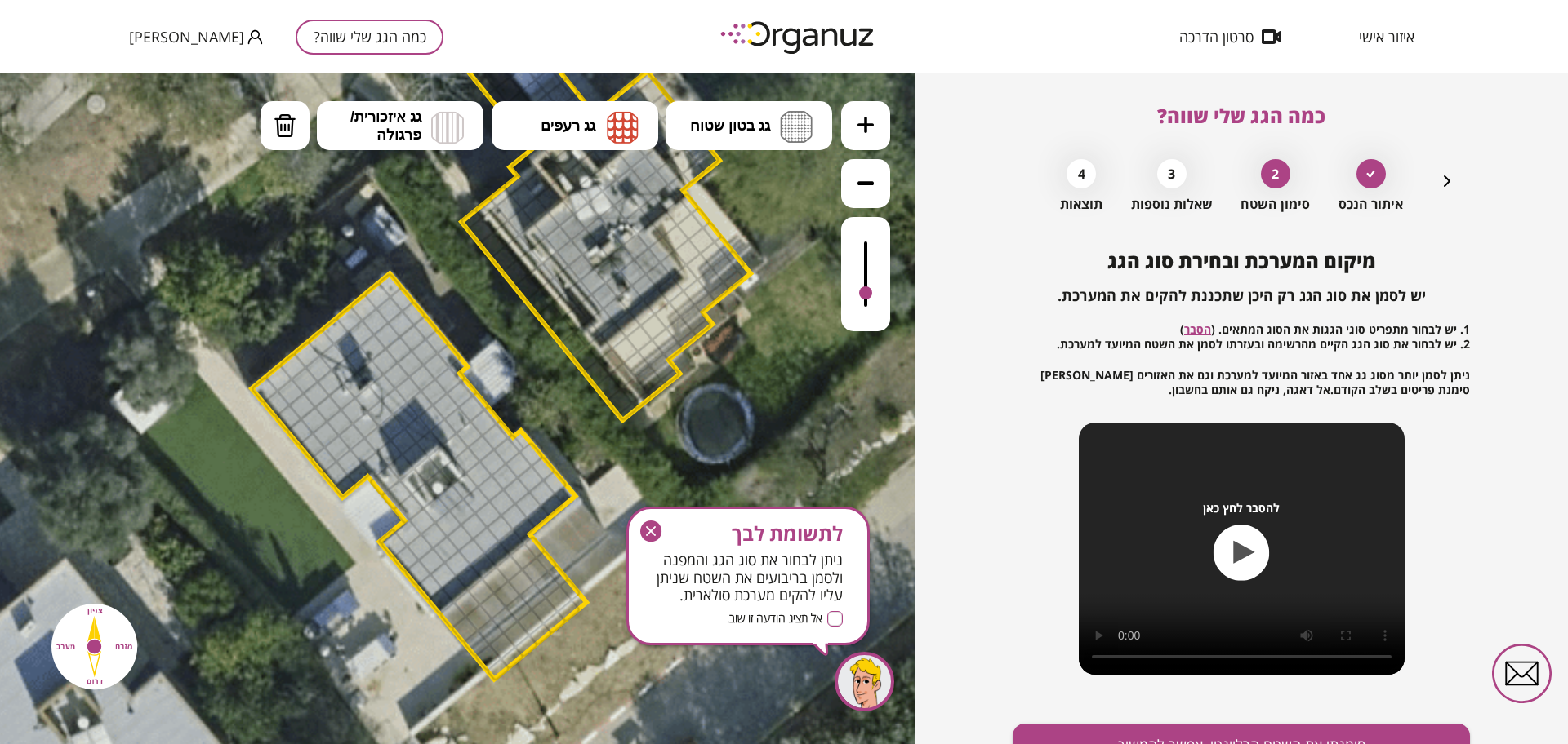
drag, startPoint x: 863, startPoint y: 240, endPoint x: 844, endPoint y: 295, distance: 58.2
click at [844, 295] on div at bounding box center [866, 274] width 49 height 114
click at [1451, 175] on icon "button" at bounding box center [1447, 181] width 19 height 19
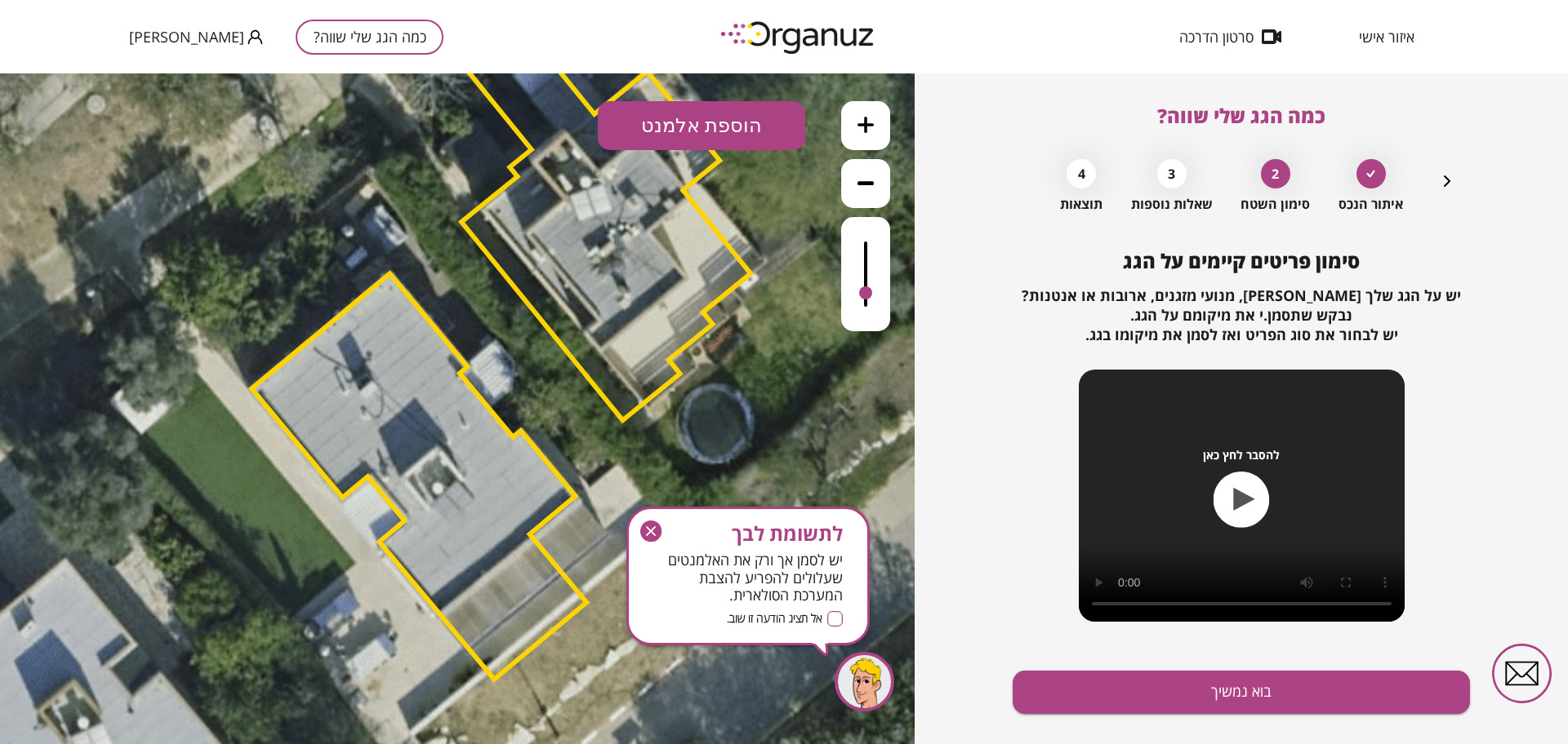
click at [727, 134] on button "הוספת אלמנט" at bounding box center [701, 125] width 207 height 49
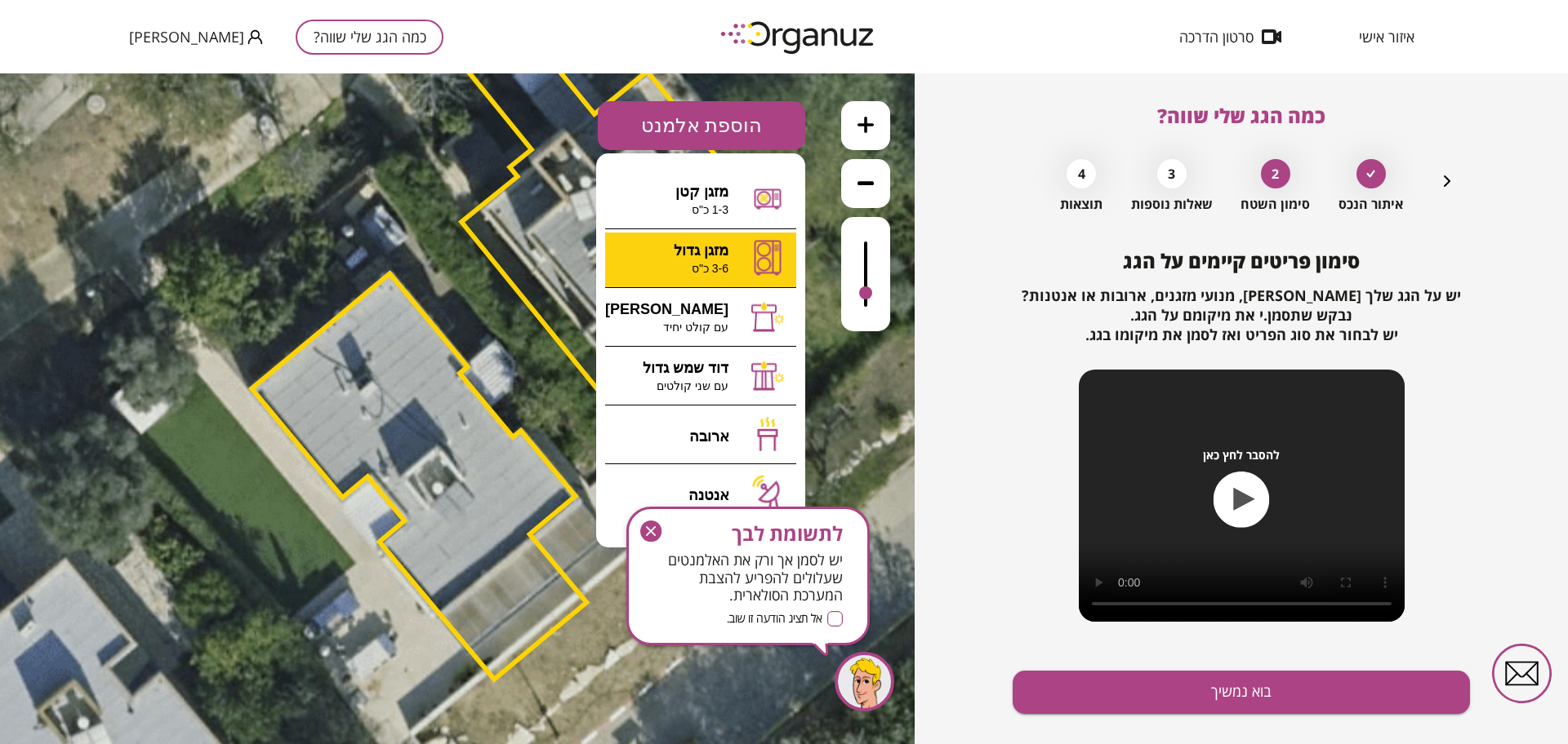
click at [727, 277] on div ".st0 { fill: #FFFFFF; } 0" at bounding box center [457, 409] width 915 height 671
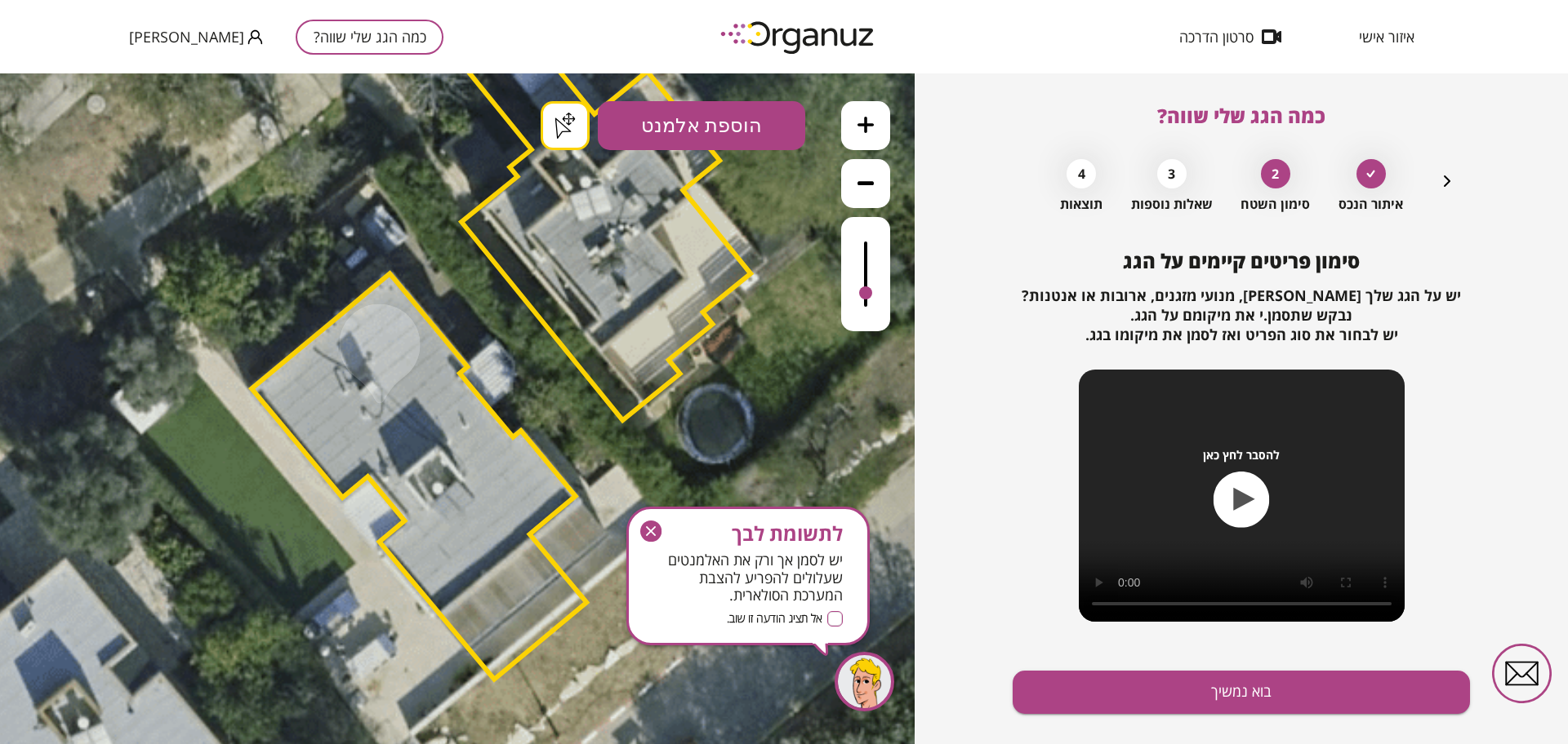
drag, startPoint x: 648, startPoint y: 528, endPoint x: 649, endPoint y: 453, distance: 75.0
click at [648, 528] on icon "button" at bounding box center [651, 531] width 10 height 10
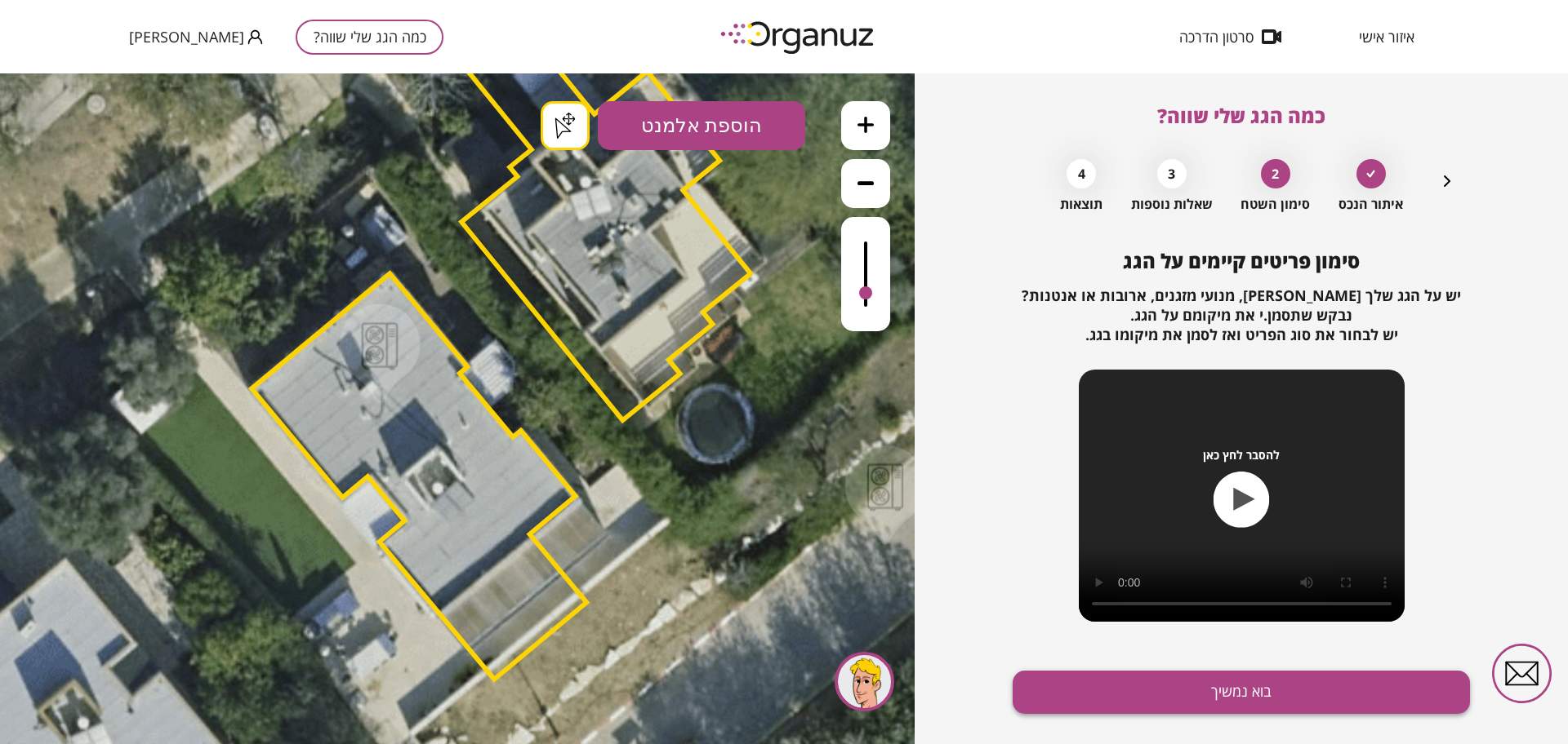
click at [1294, 708] on button "בוא נמשיך" at bounding box center [1241, 692] width 457 height 43
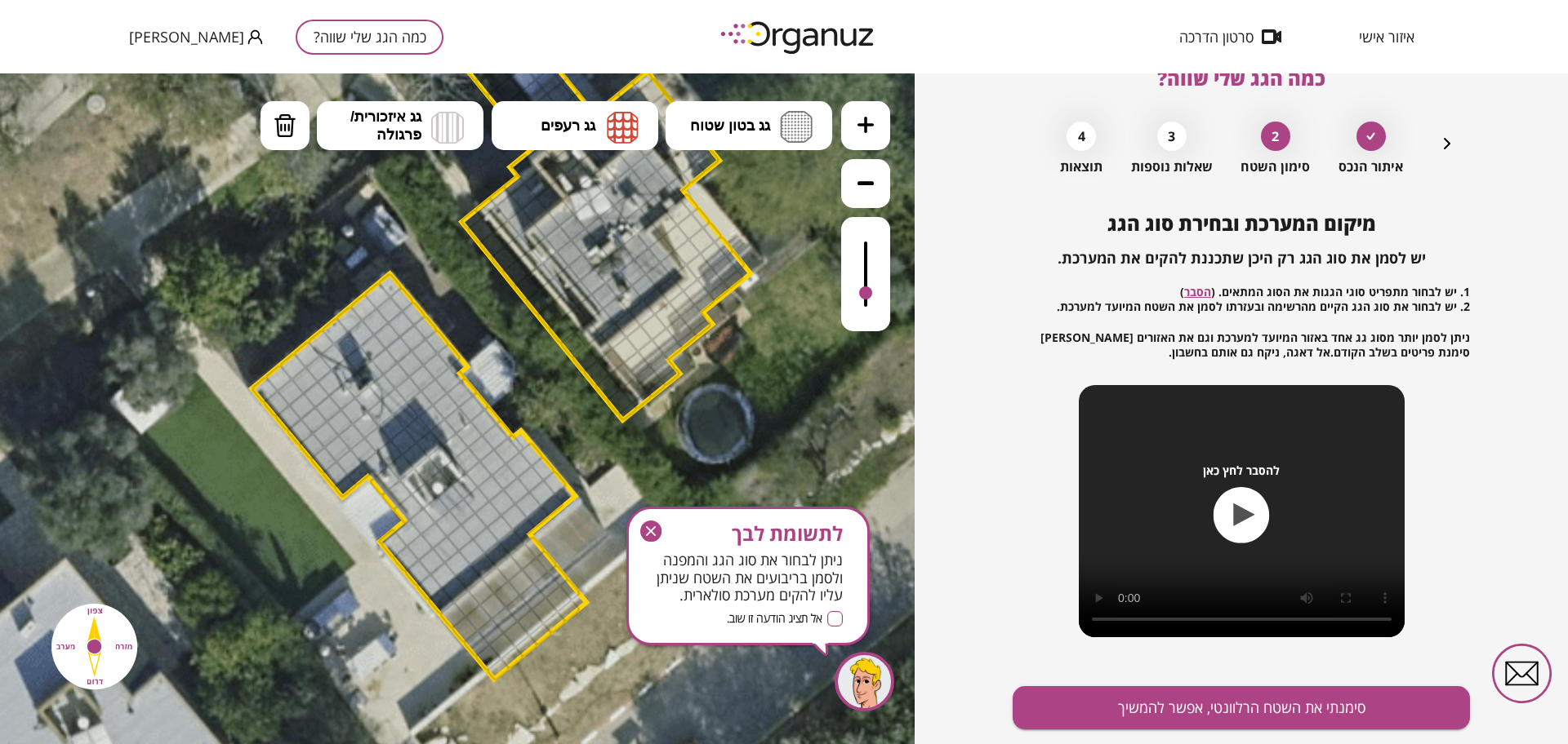
scroll to position [85, 0]
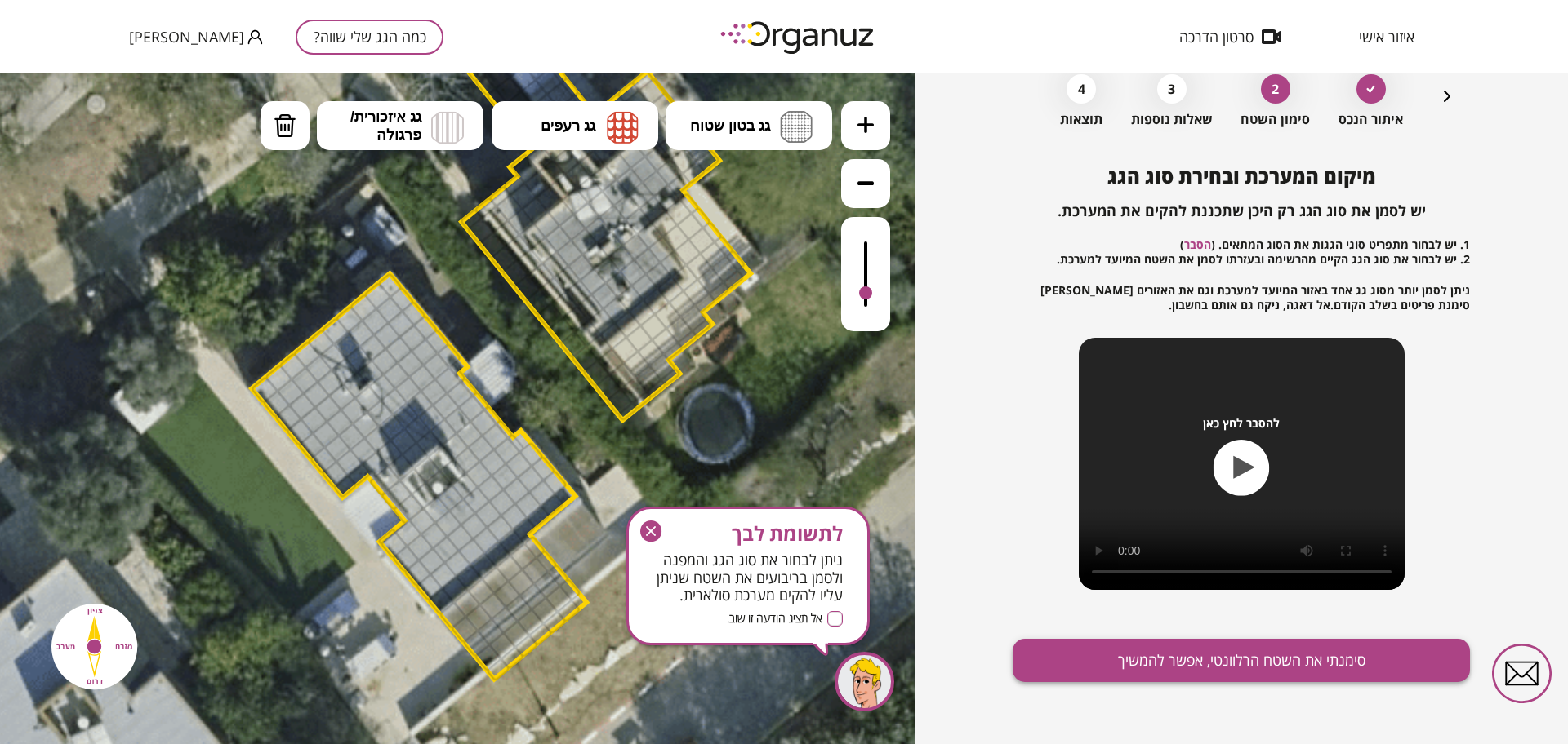
click at [1188, 658] on button "סימנתי את השטח הרלוונטי, אפשר להמשיך" at bounding box center [1241, 660] width 457 height 43
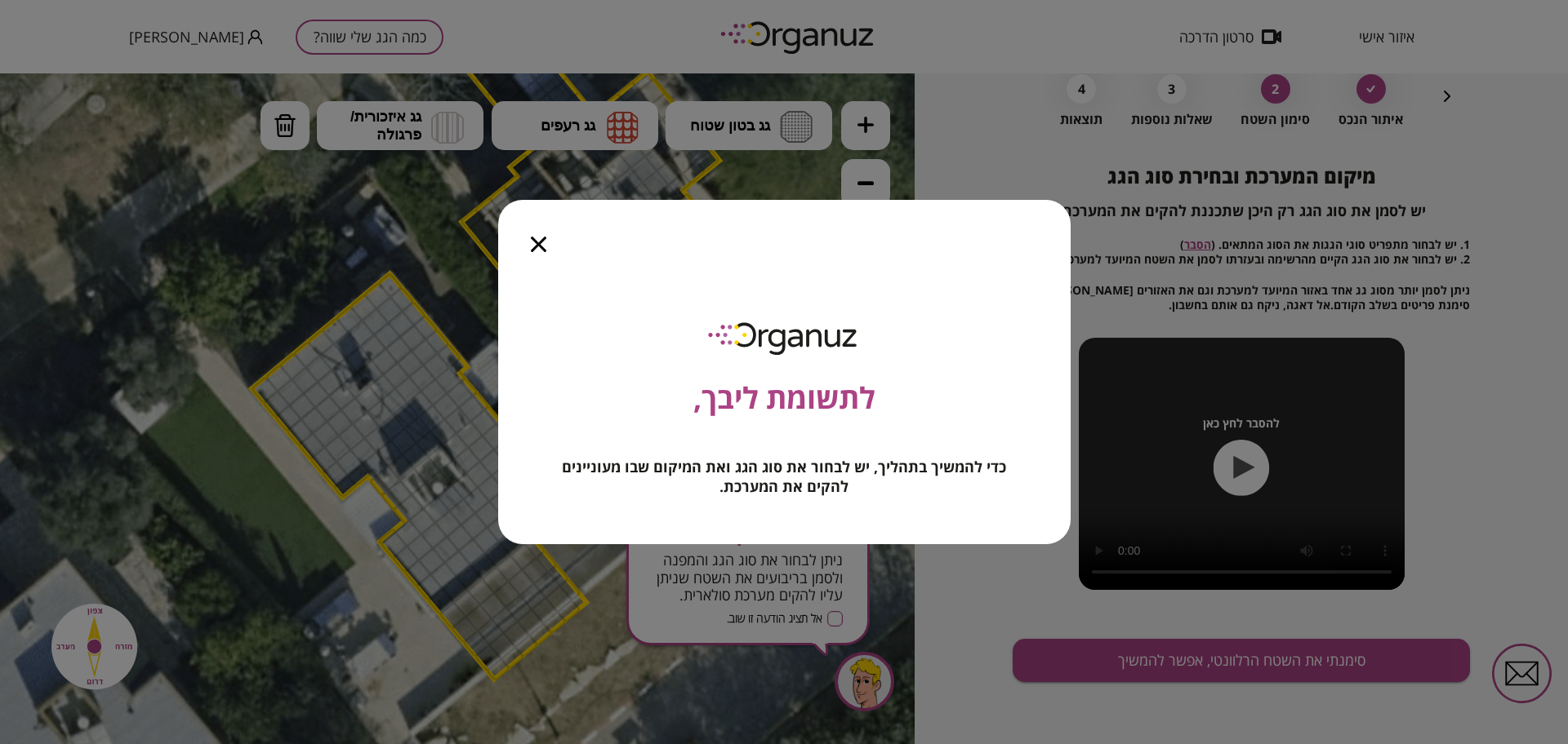
click at [527, 240] on div at bounding box center [538, 234] width 81 height 68
click at [543, 247] on icon "button" at bounding box center [539, 245] width 16 height 16
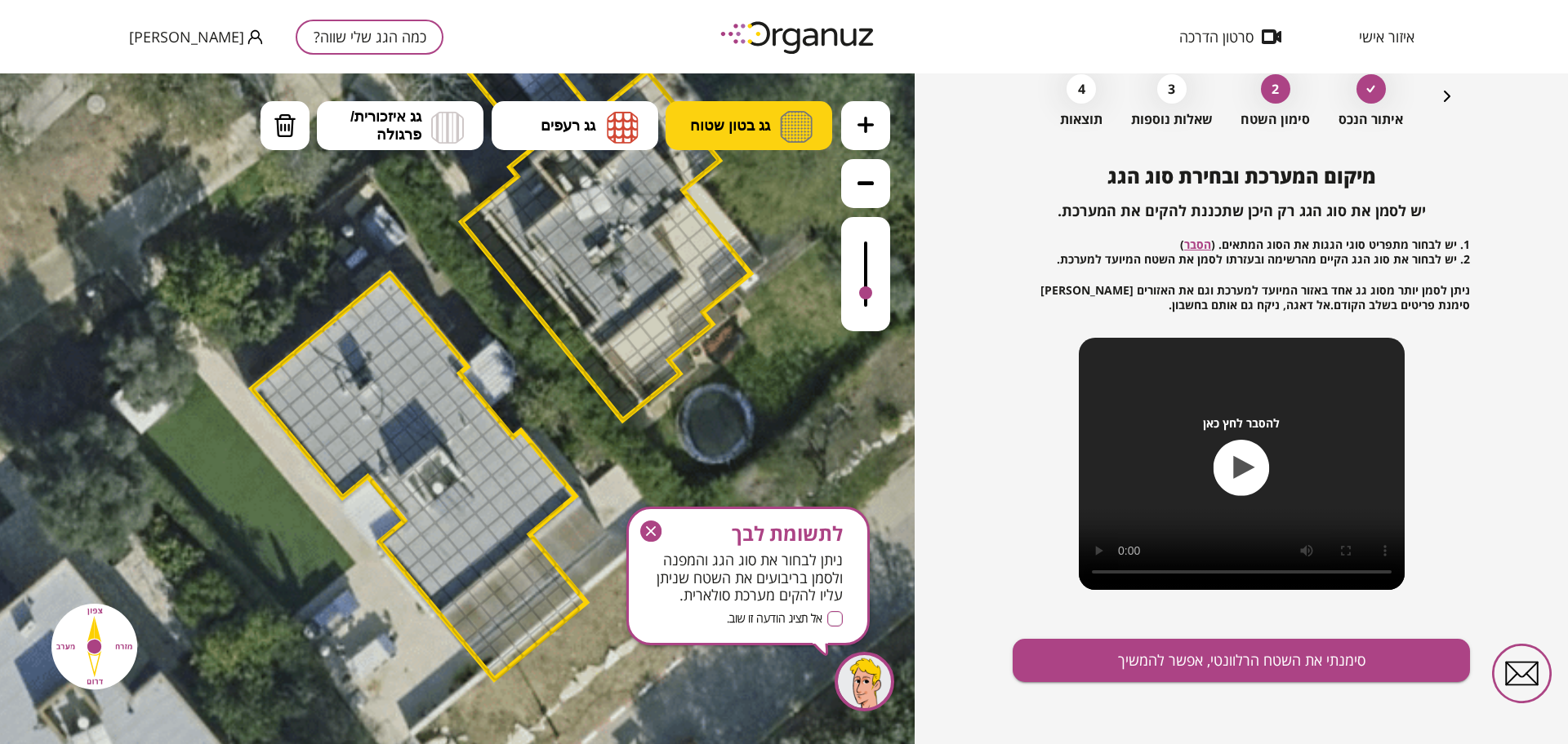
click at [708, 124] on span "גג בטון שטוח" at bounding box center [730, 125] width 80 height 18
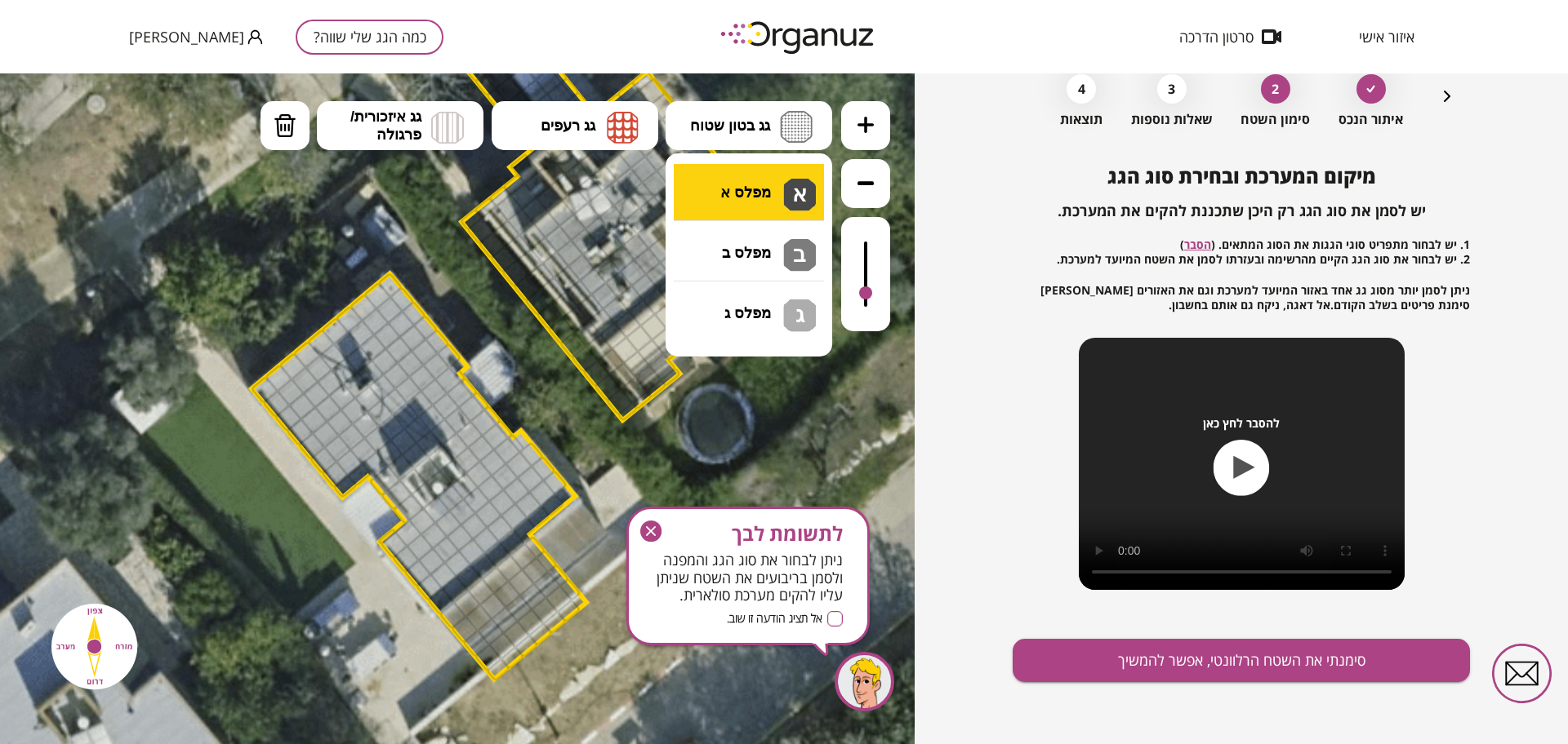
click at [727, 185] on div ".st0 { fill: #FFFFFF; } .st0 { fill: #FFFFFF; }" at bounding box center [457, 409] width 915 height 671
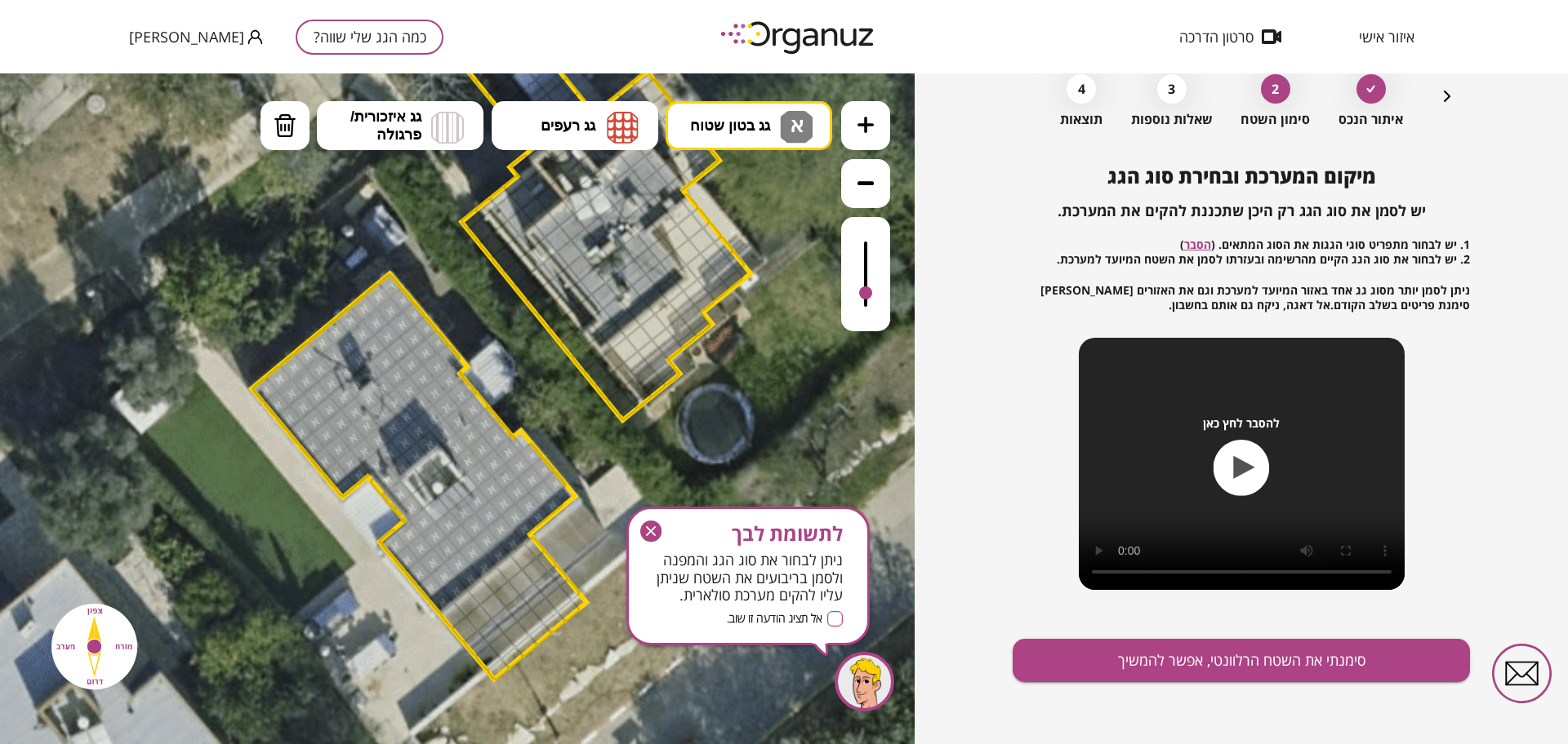
drag, startPoint x: 380, startPoint y: 290, endPoint x: 447, endPoint y: 374, distance: 107.4
click at [857, 225] on div at bounding box center [866, 274] width 49 height 114
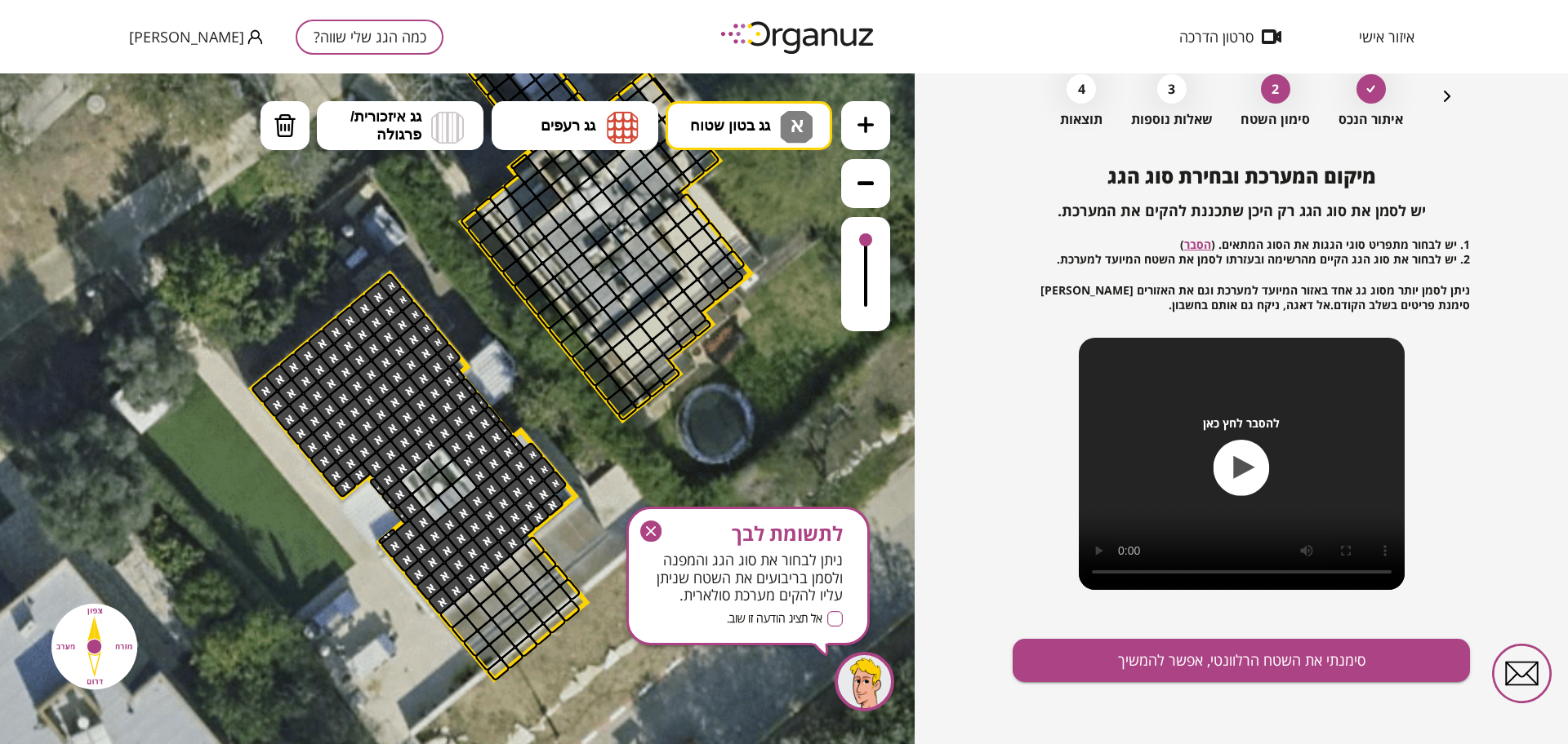
drag, startPoint x: 453, startPoint y: 404, endPoint x: 396, endPoint y: 536, distance: 143.8
drag, startPoint x: 650, startPoint y: 525, endPoint x: 650, endPoint y: 548, distance: 23.0
click at [650, 546] on div "לתשומת לבך ניתן לבחור את סוג הגג והמפנה ולסמן בריבועים את השטח שניתן עליו להקים…" at bounding box center [748, 576] width 243 height 139
click at [651, 533] on icon "button" at bounding box center [651, 531] width 10 height 10
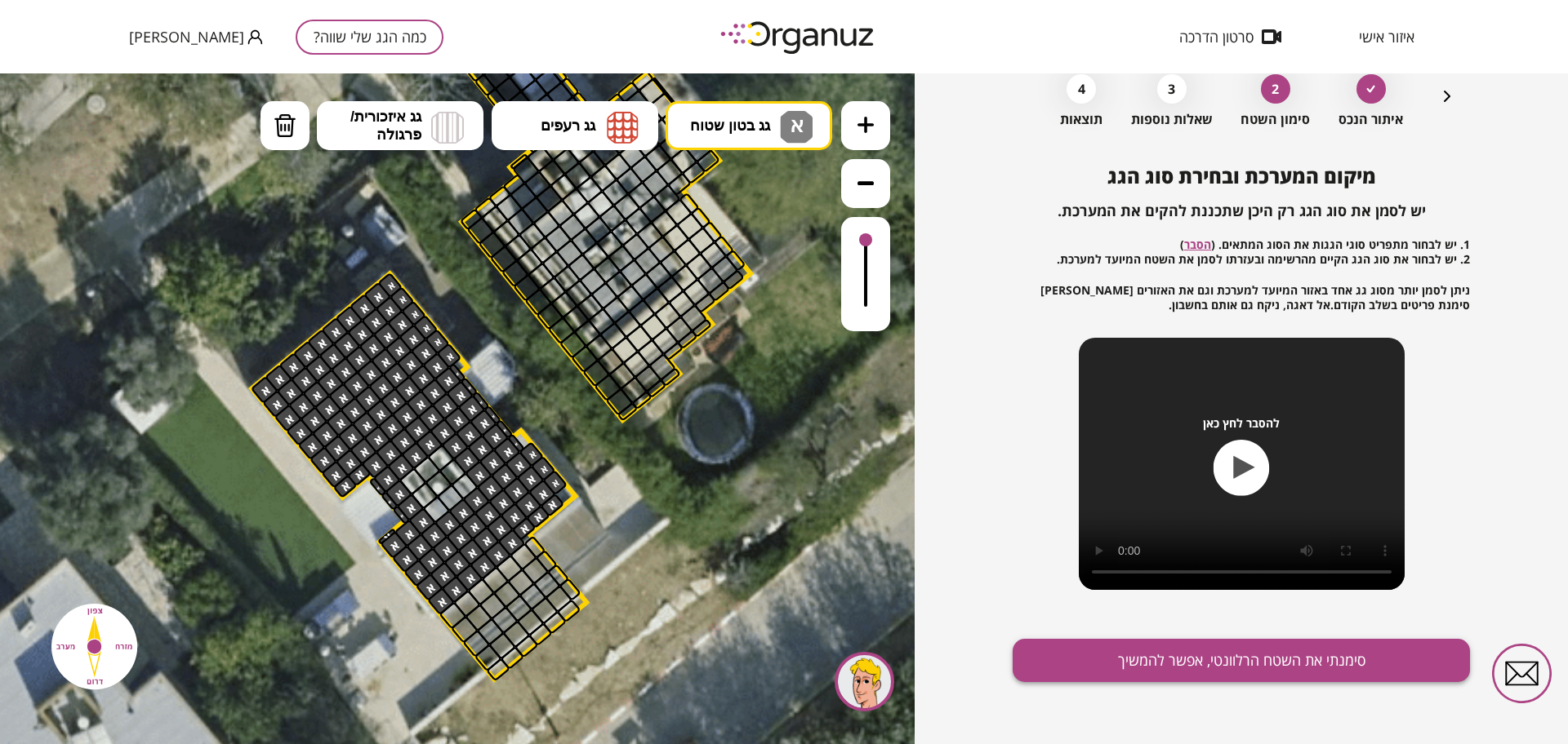
click at [1107, 655] on button "סימנתי את השטח הרלוונטי, אפשר להמשיך" at bounding box center [1241, 660] width 457 height 43
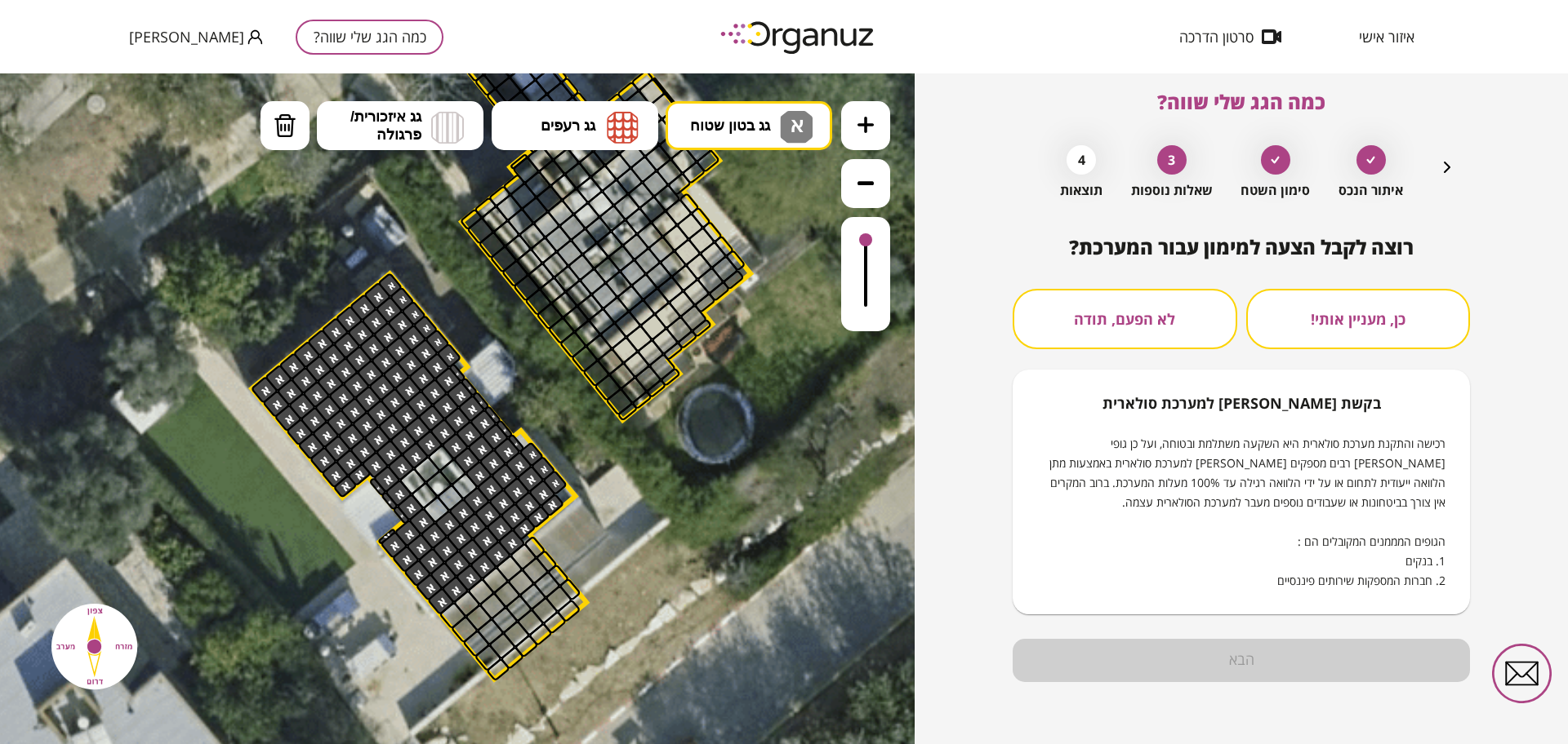
scroll to position [14, 0]
click at [1126, 340] on button "לא הפעם, תודה" at bounding box center [1126, 318] width 225 height 61
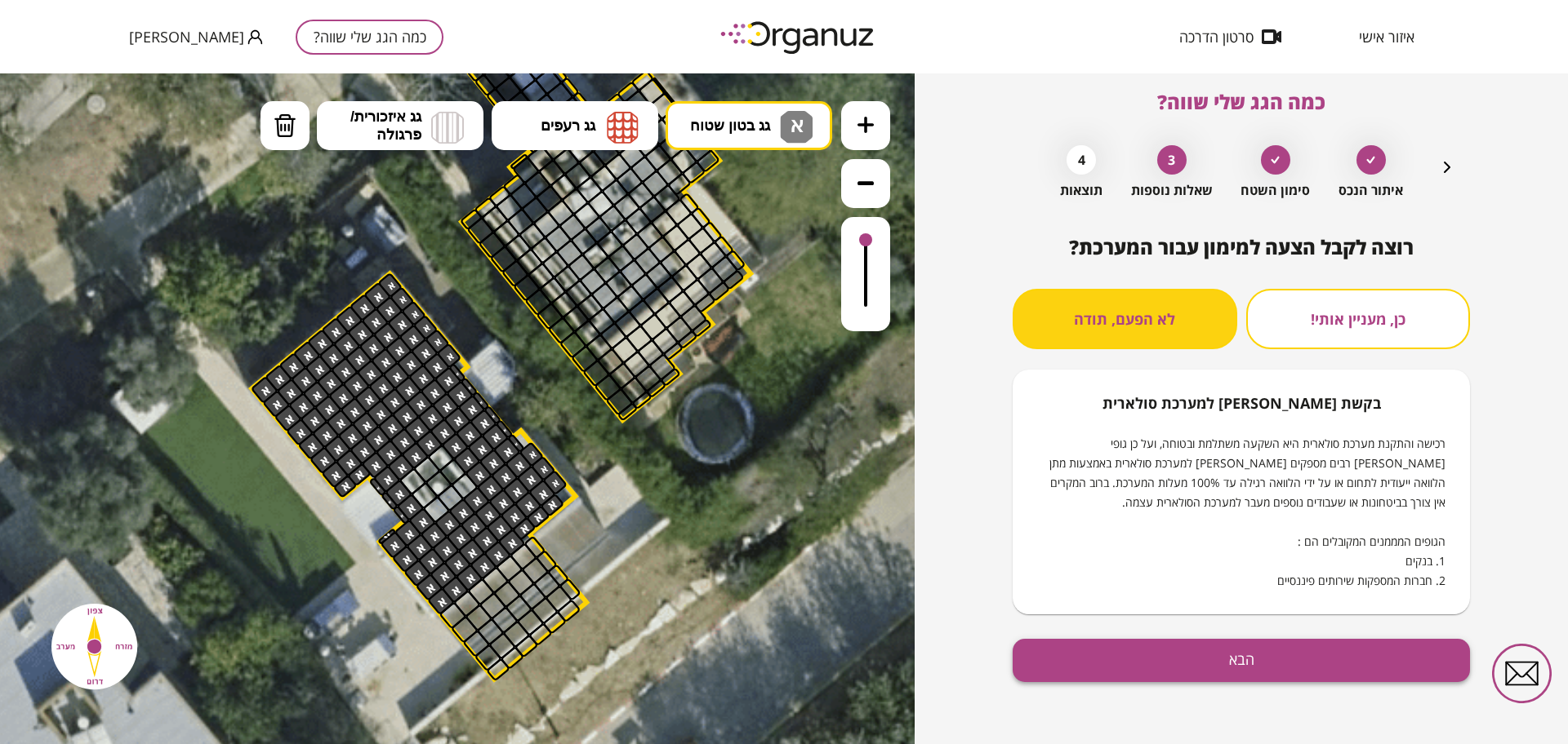
click at [1201, 672] on button "הבא" at bounding box center [1241, 660] width 457 height 43
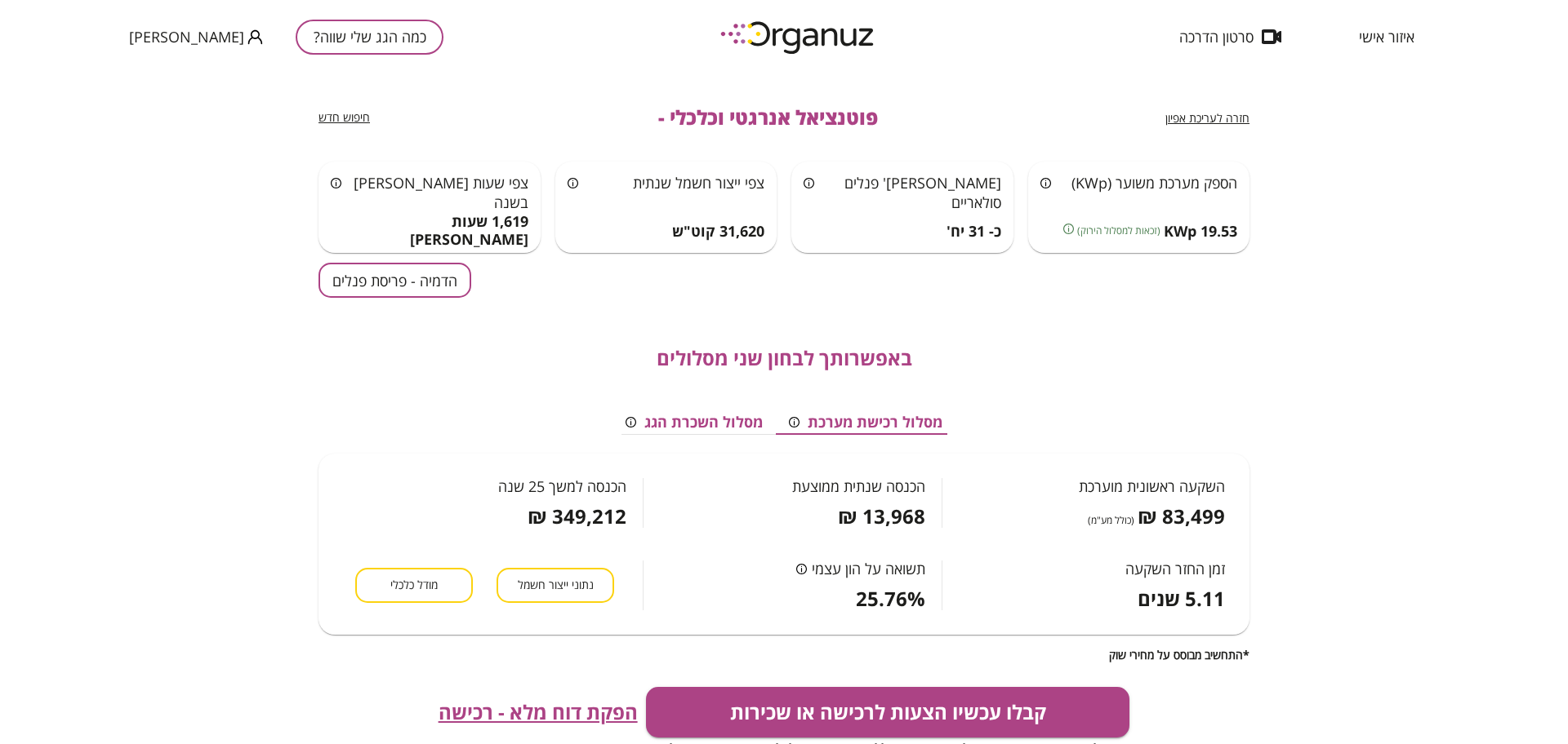
click at [407, 290] on button "הדמיה - פריסת פנלים" at bounding box center [395, 281] width 153 height 35
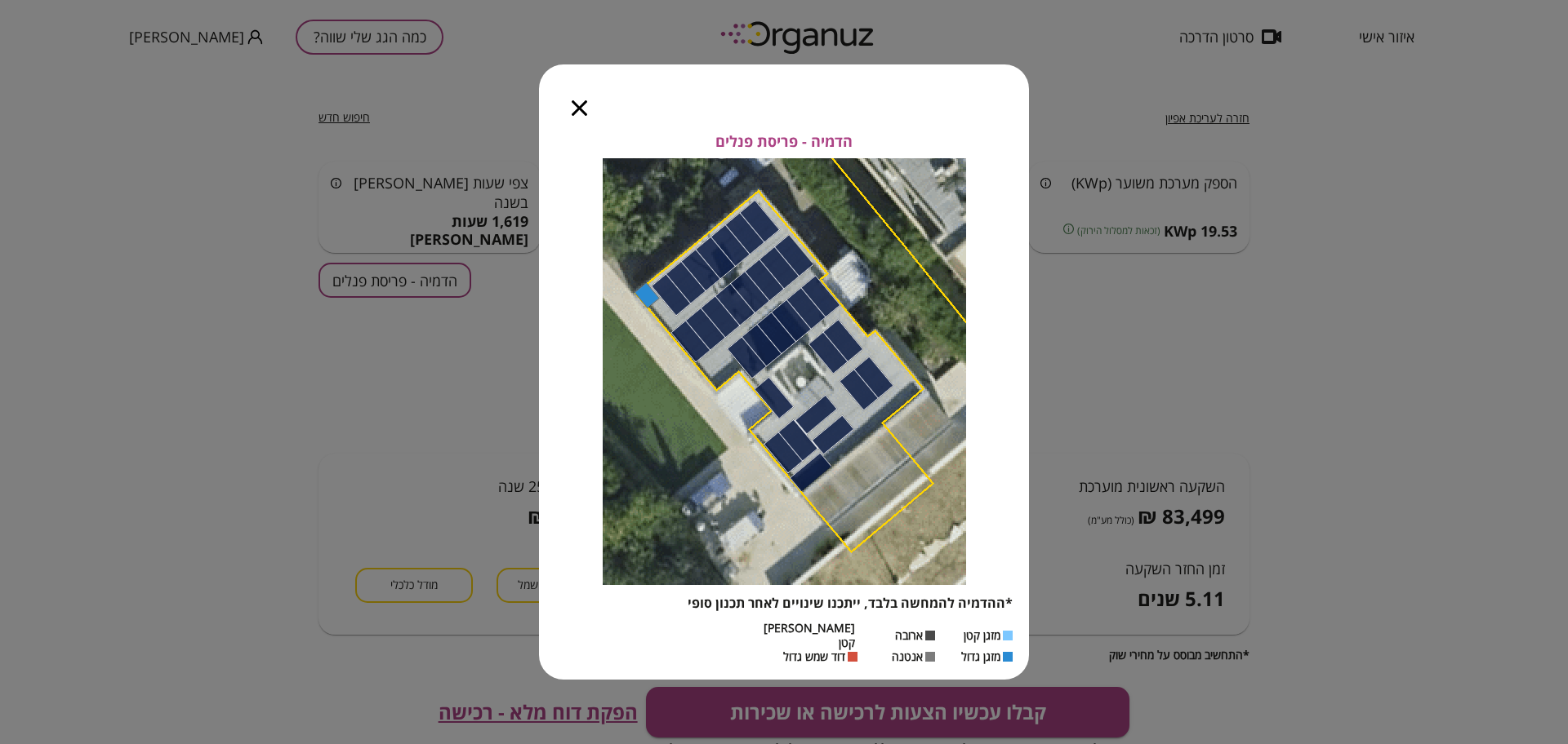
click at [579, 116] on icon "button" at bounding box center [579, 108] width 16 height 16
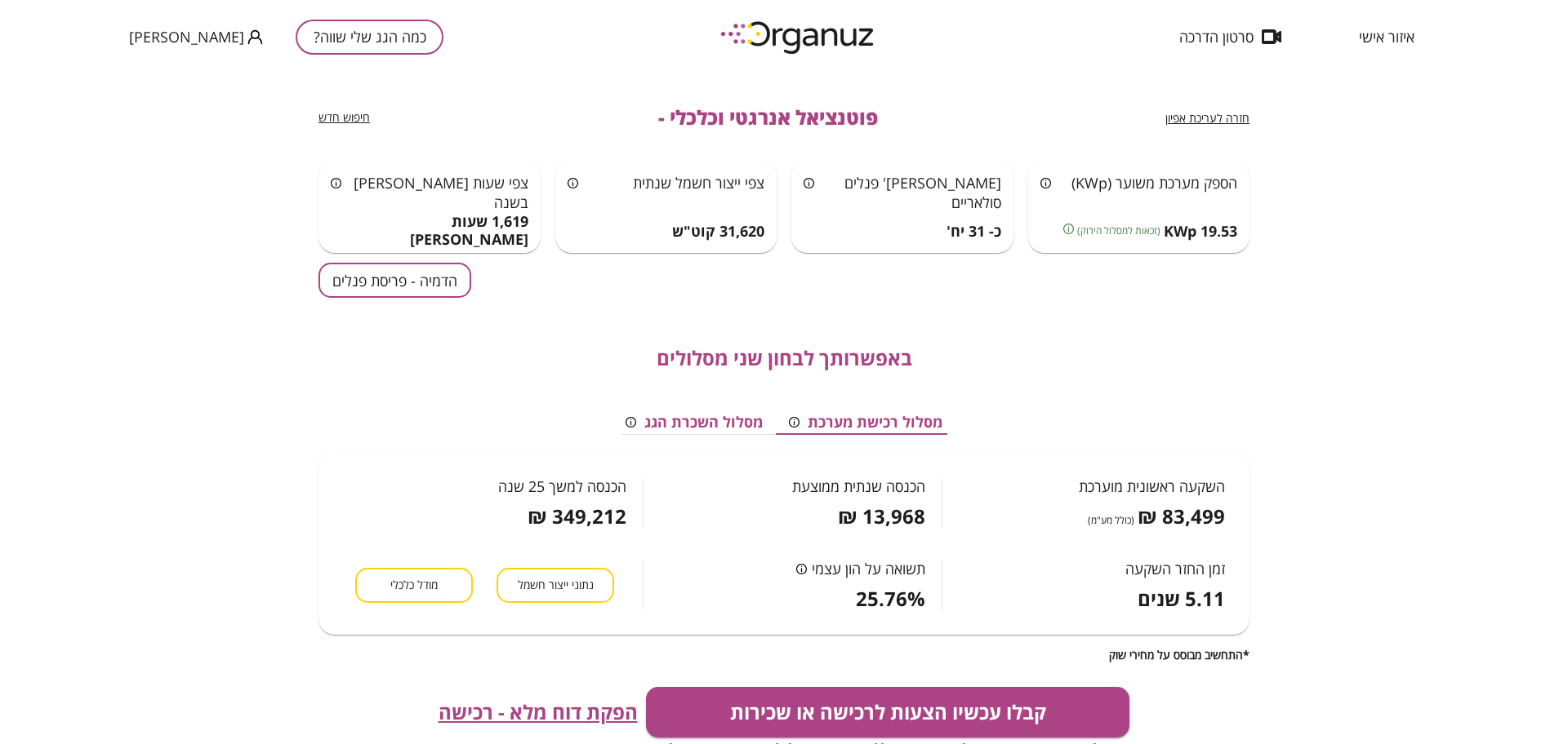
click at [1212, 120] on span "חזרה לעריכת אפיון" at bounding box center [1207, 118] width 84 height 16
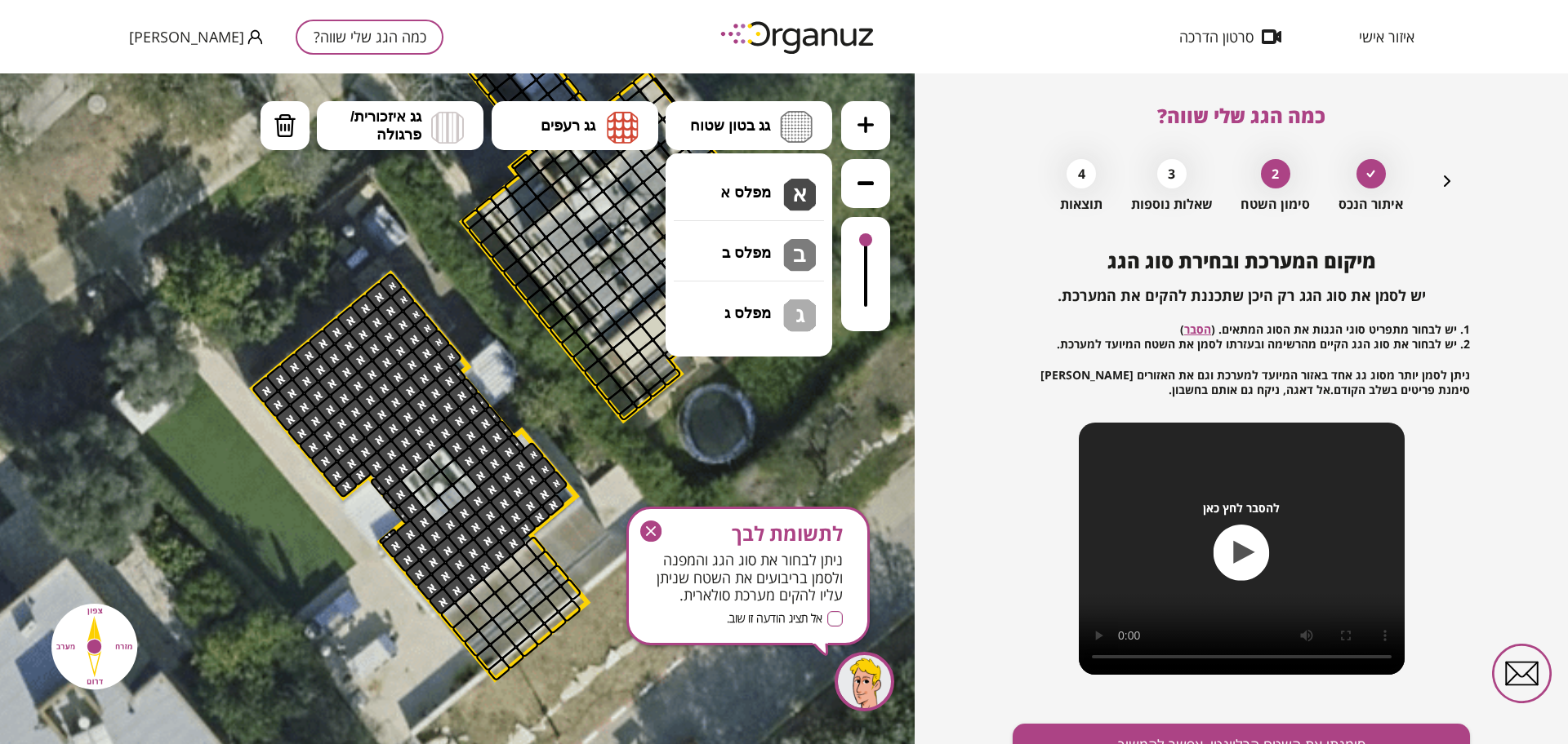
drag, startPoint x: 713, startPoint y: 107, endPoint x: 728, endPoint y: 151, distance: 46.5
click at [714, 108] on button "גג בטון שטוח" at bounding box center [749, 125] width 167 height 49
click at [748, 261] on div ".st0 { fill: #FFFFFF; } .st0 { fill: #FFFFFF; }" at bounding box center [457, 409] width 915 height 671
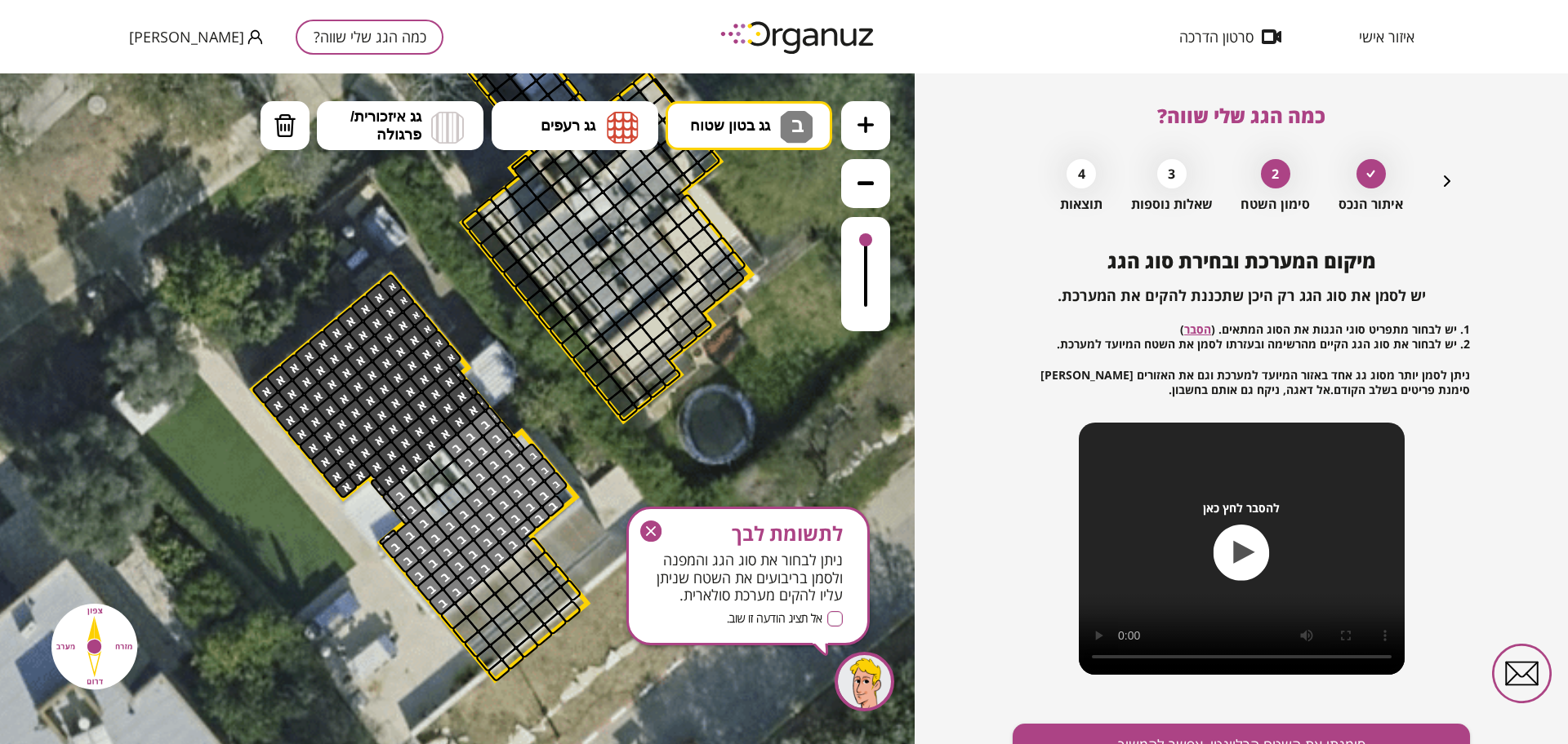
drag, startPoint x: 426, startPoint y: 533, endPoint x: 505, endPoint y: 438, distance: 123.6
click at [659, 526] on icon "button" at bounding box center [651, 532] width 21 height 21
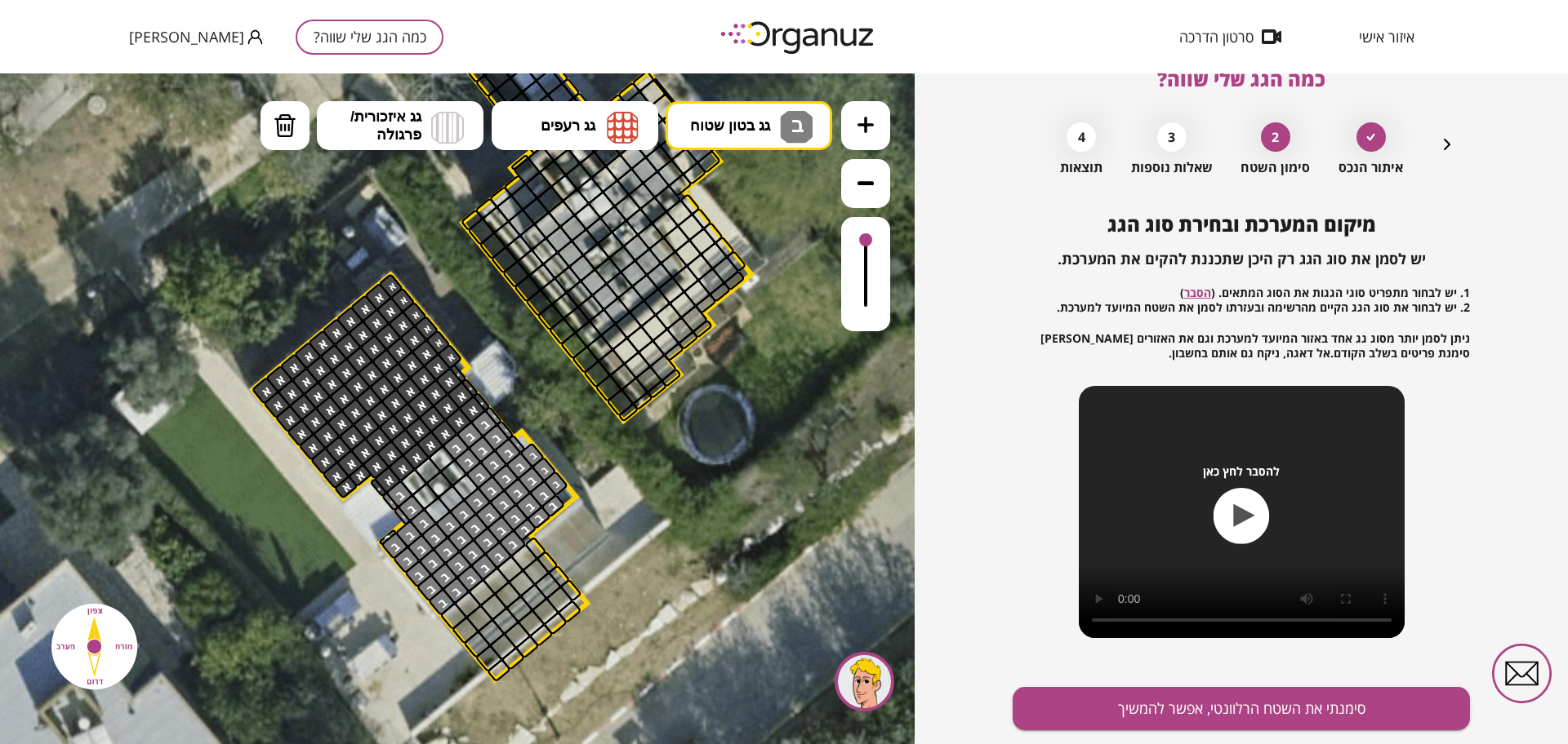
scroll to position [85, 0]
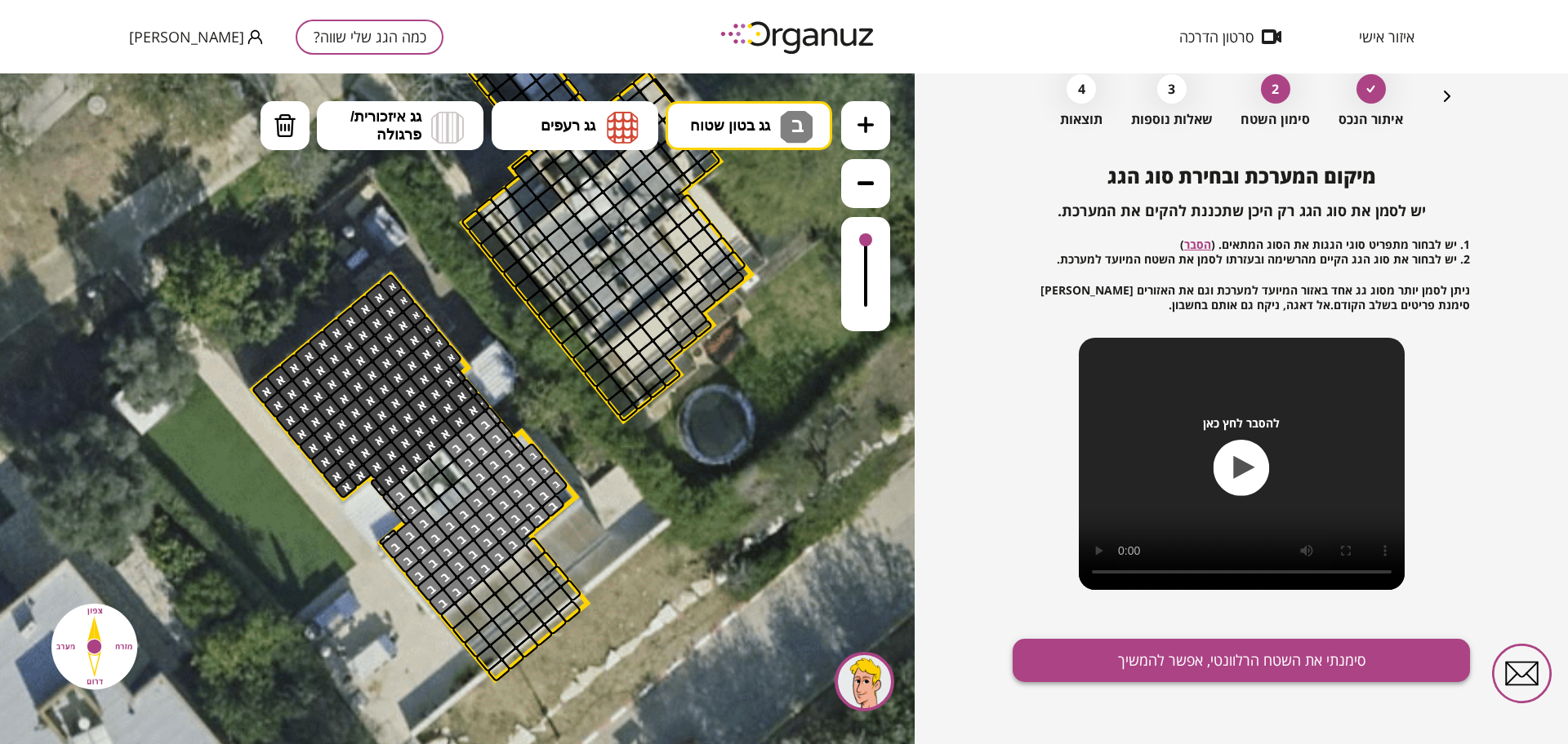
click at [1120, 664] on button "סימנתי את השטח הרלוונטי, אפשר להמשיך" at bounding box center [1241, 660] width 457 height 43
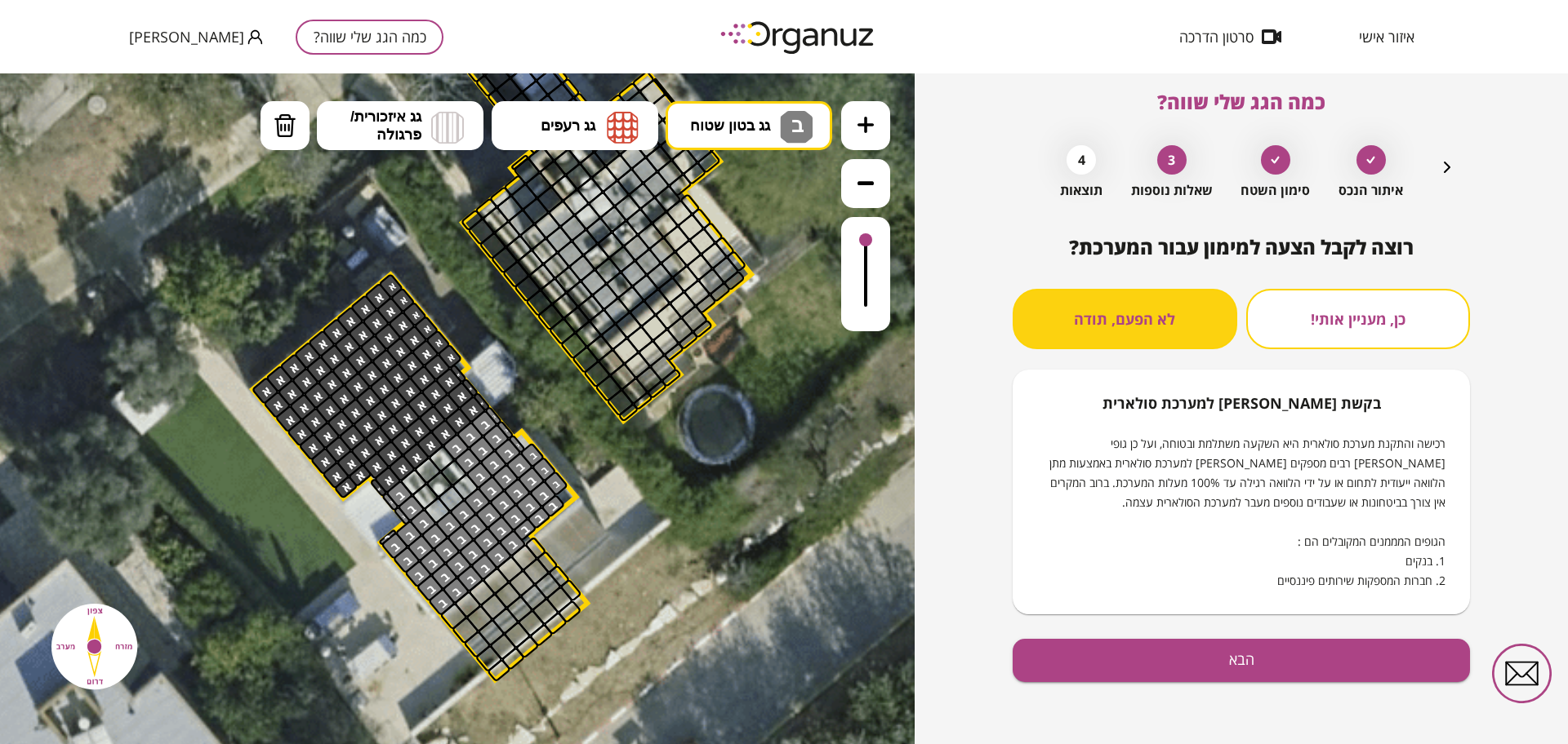
scroll to position [14, 0]
click at [1236, 665] on button "הבא" at bounding box center [1241, 660] width 457 height 43
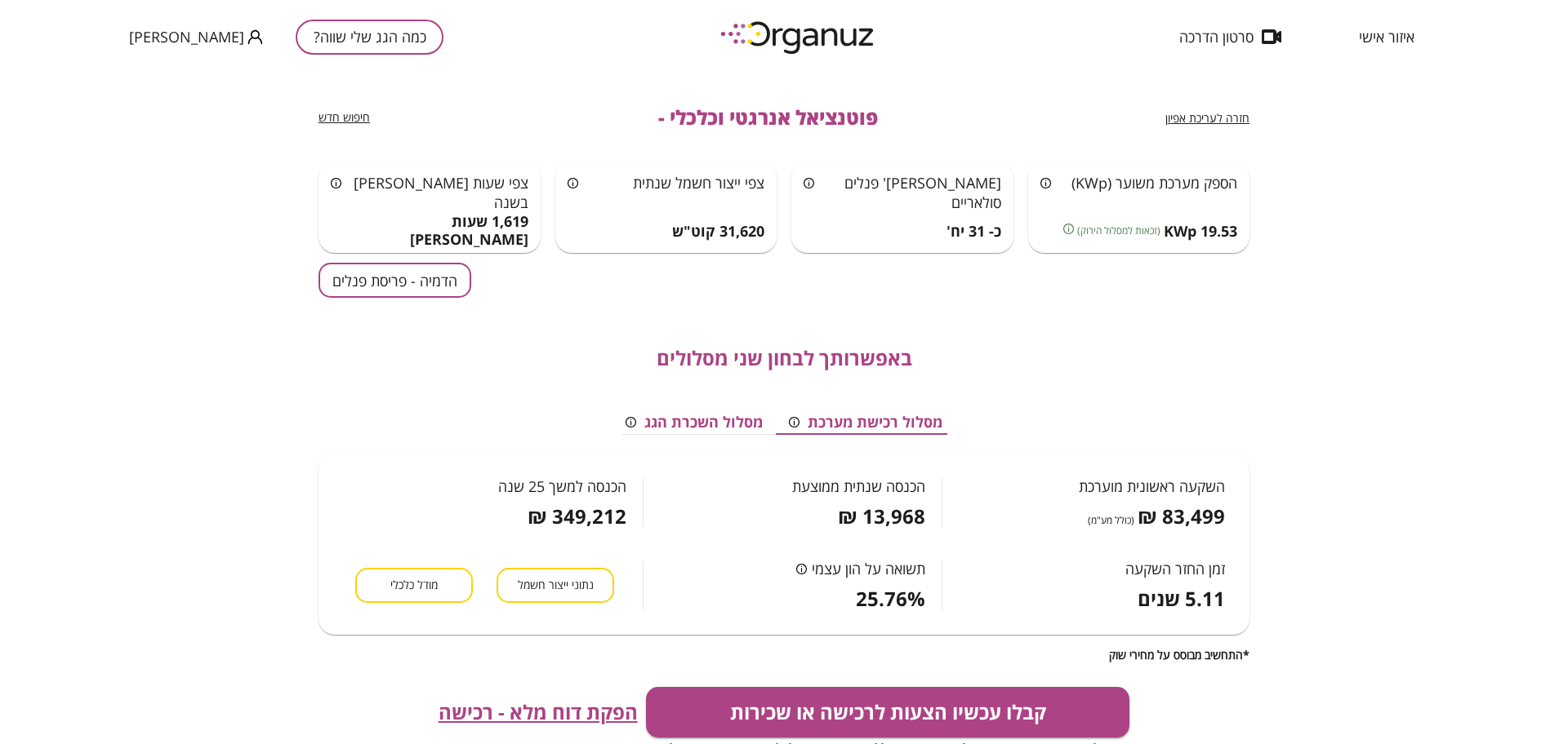
click at [424, 286] on button "הדמיה - פריסת פנלים" at bounding box center [395, 281] width 153 height 35
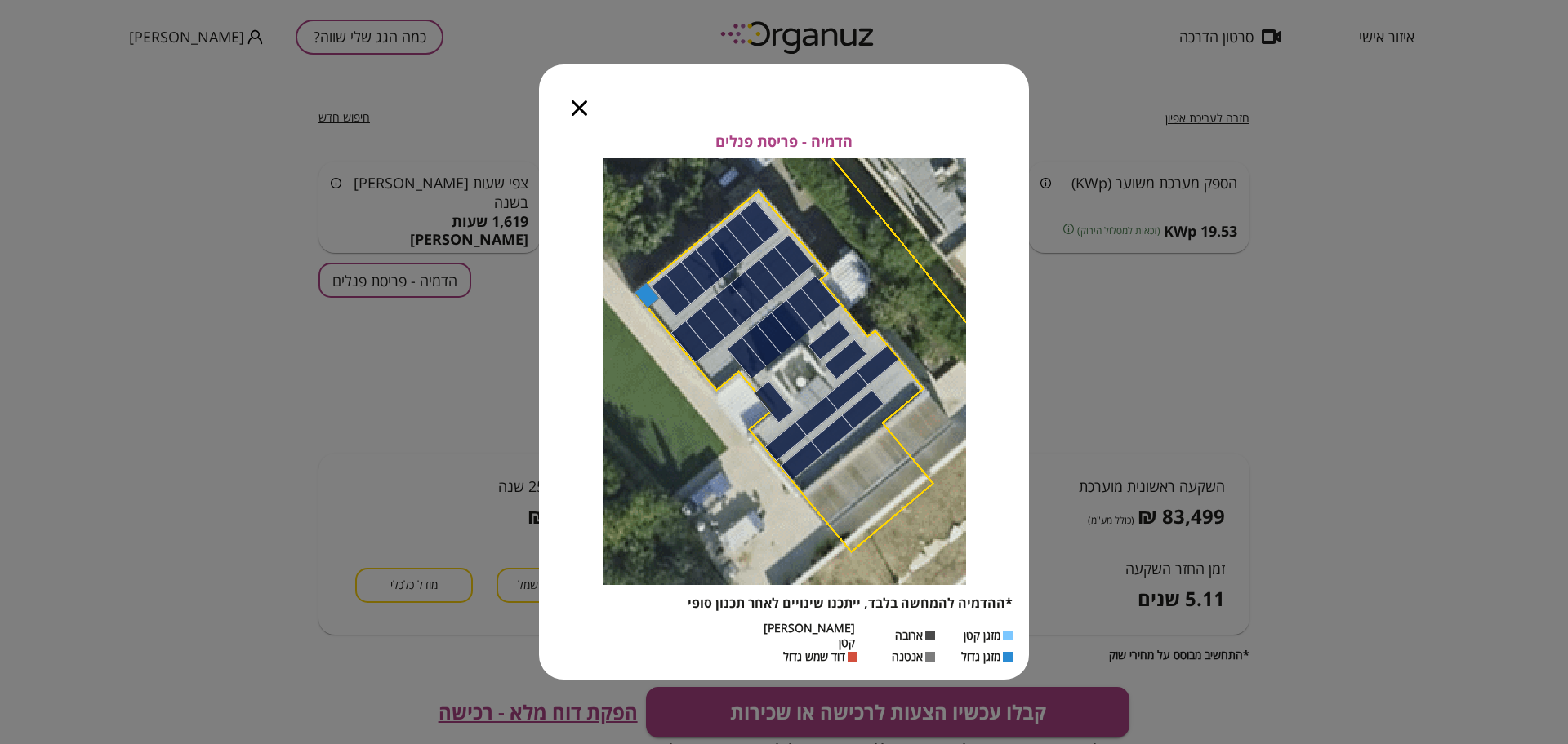
click at [571, 119] on div at bounding box center [579, 98] width 81 height 68
click at [577, 116] on icon "button" at bounding box center [579, 108] width 16 height 16
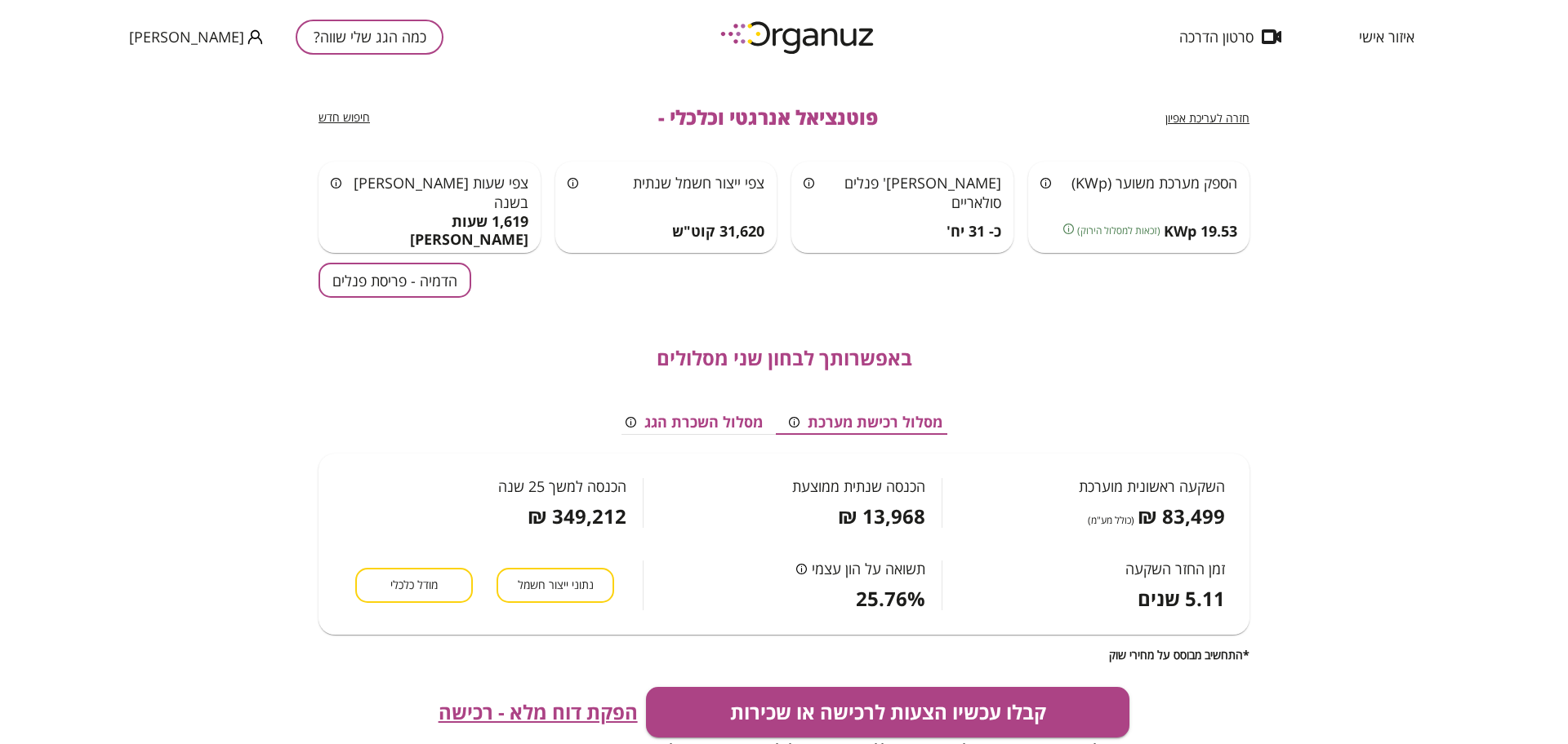
click at [1392, 36] on span "איזור אישי" at bounding box center [1386, 37] width 55 height 17
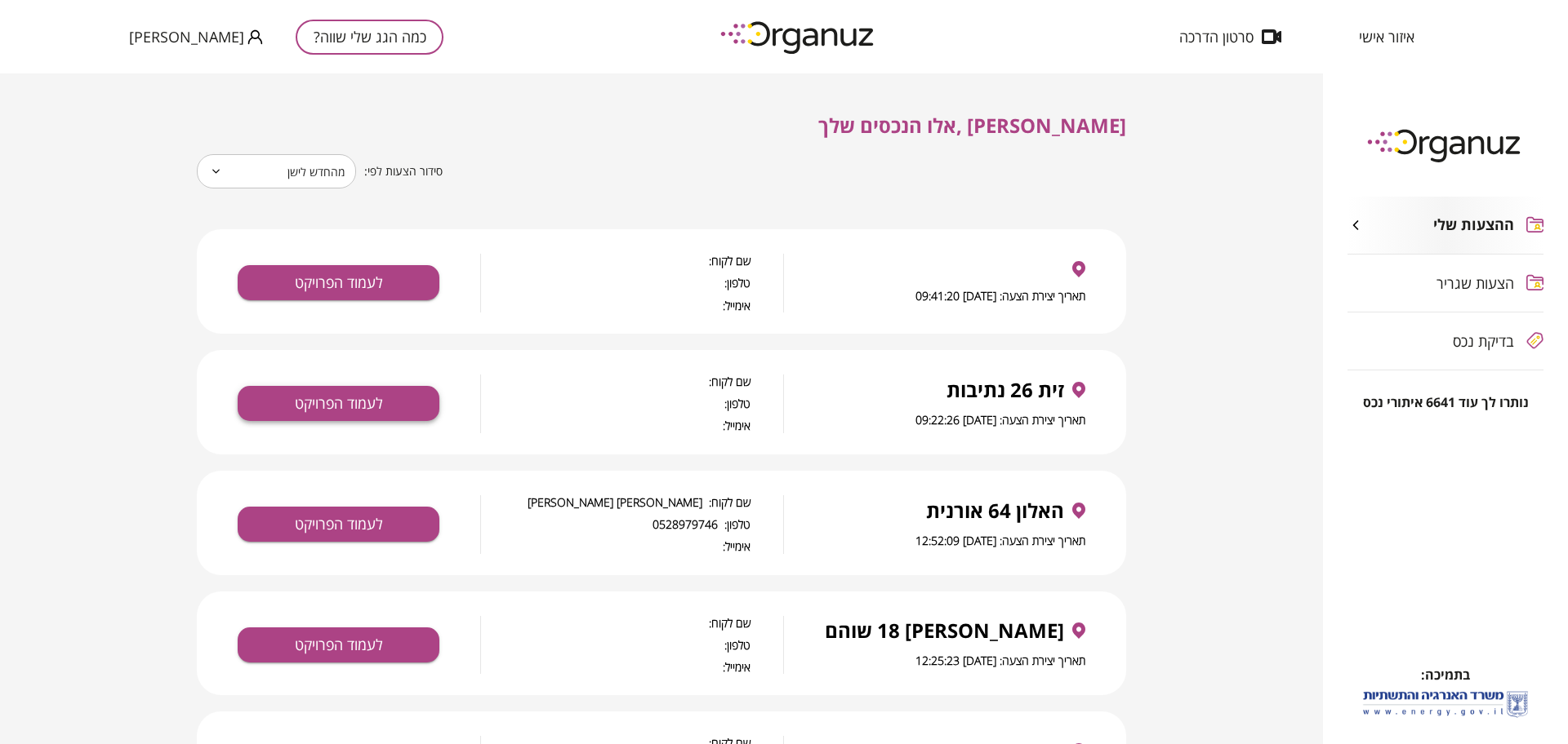
click at [311, 395] on button "לעמוד הפרויקט" at bounding box center [339, 404] width 202 height 35
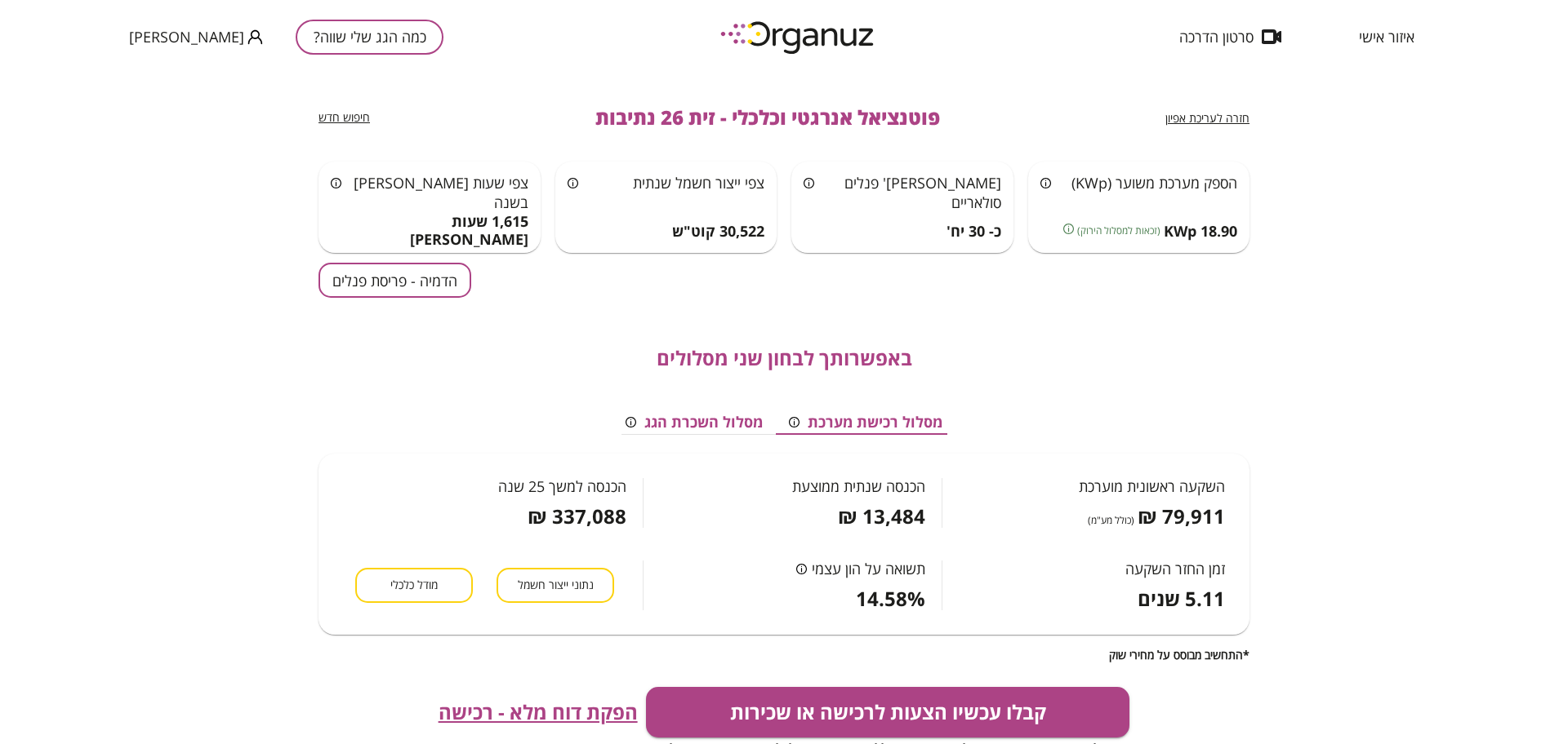
click at [459, 292] on button "הדמיה - פריסת פנלים" at bounding box center [395, 281] width 153 height 35
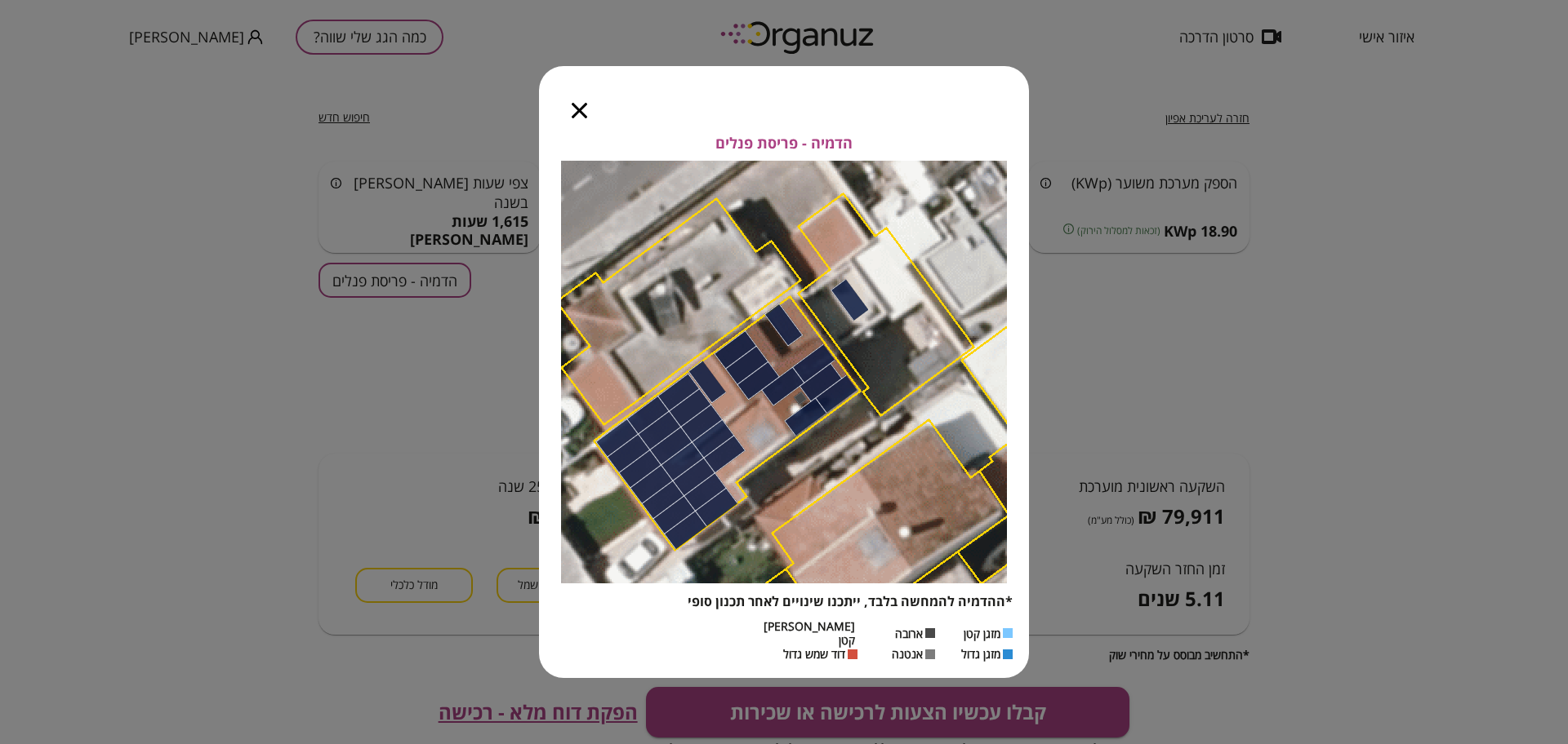
click at [583, 103] on div at bounding box center [579, 100] width 81 height 68
click at [584, 118] on icon "button" at bounding box center [579, 111] width 16 height 16
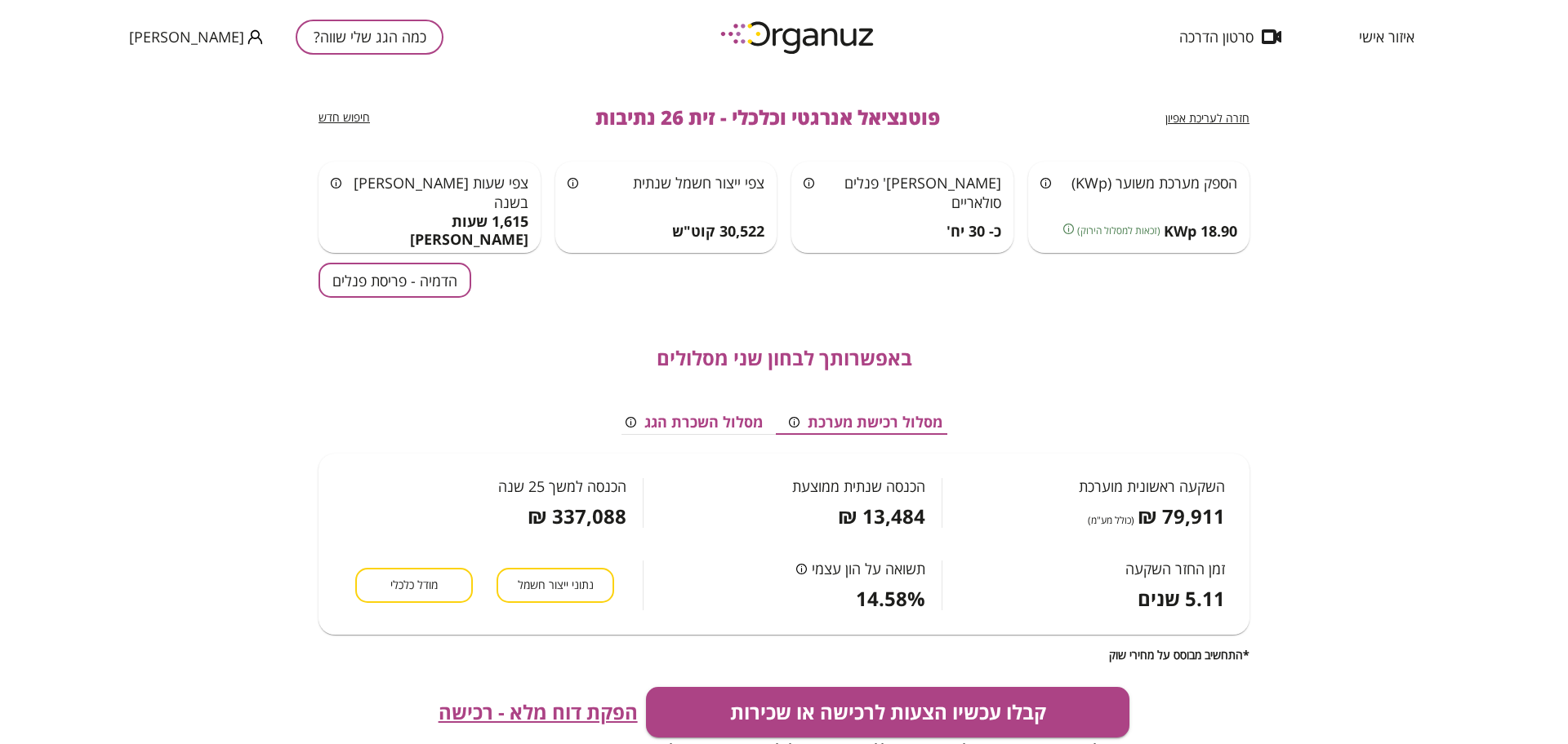
click at [425, 576] on button "מודל כלכלי" at bounding box center [414, 585] width 118 height 35
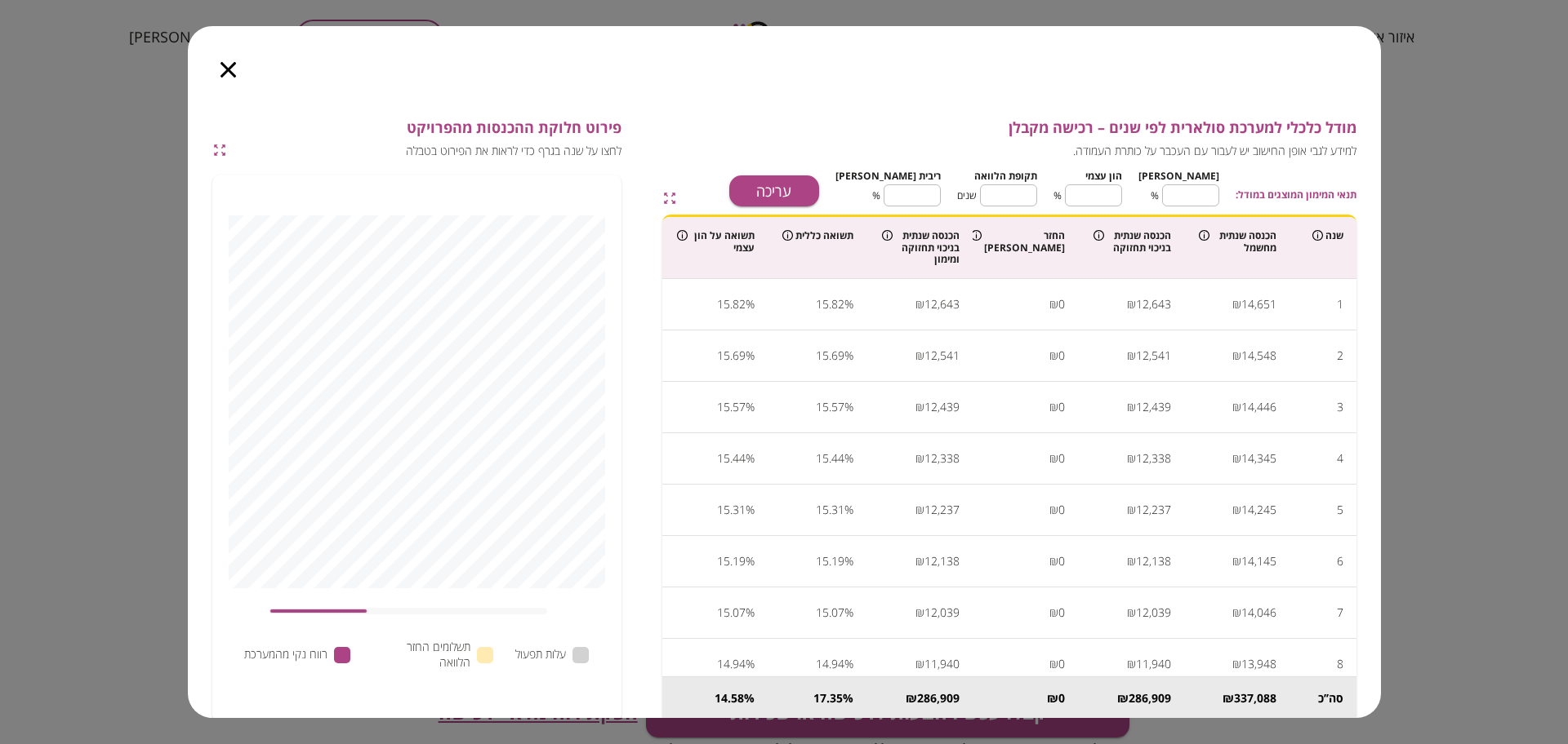
click at [231, 76] on icon "button" at bounding box center [228, 70] width 16 height 16
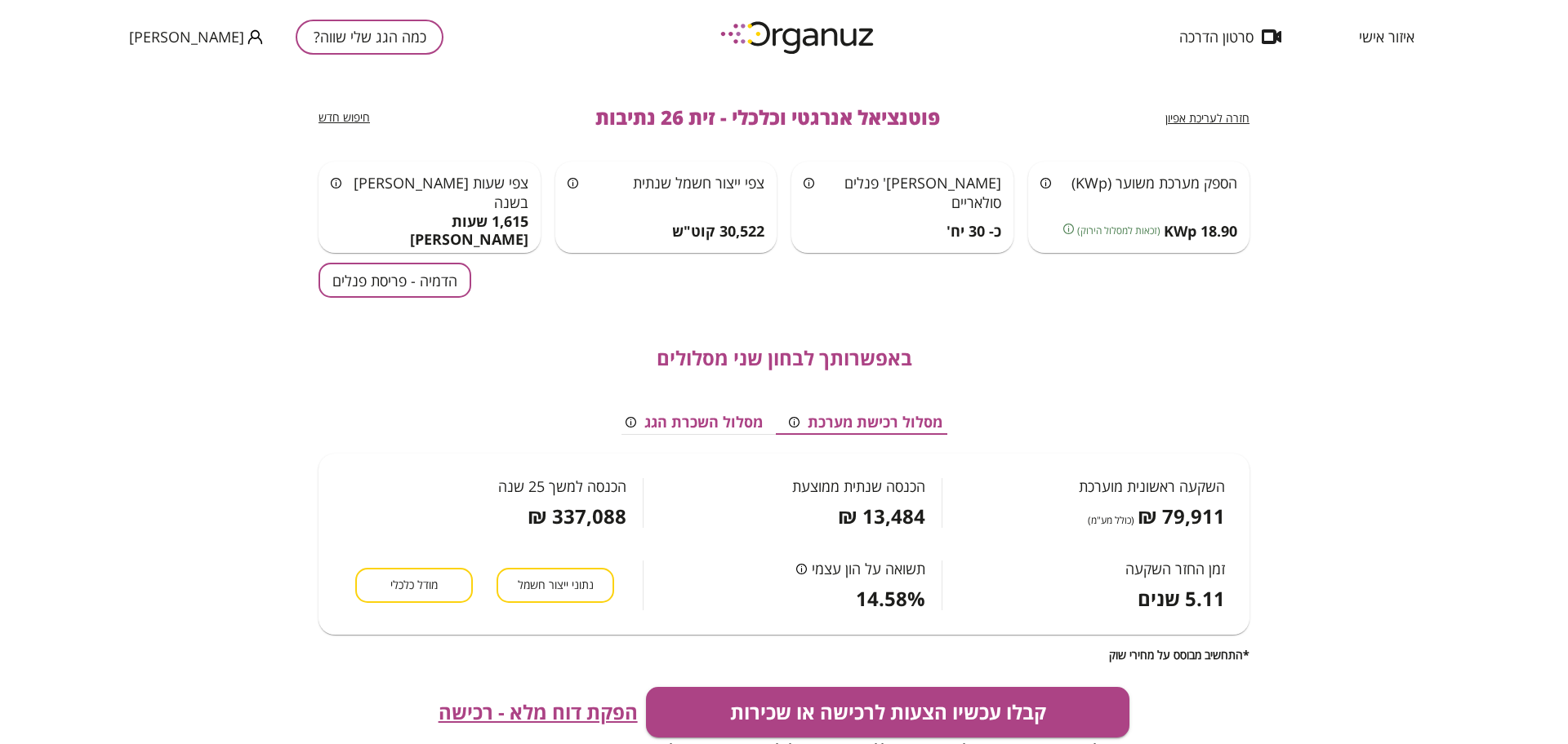
click at [463, 714] on span "הפקת דוח מלא - רכישה" at bounding box center [538, 712] width 199 height 23
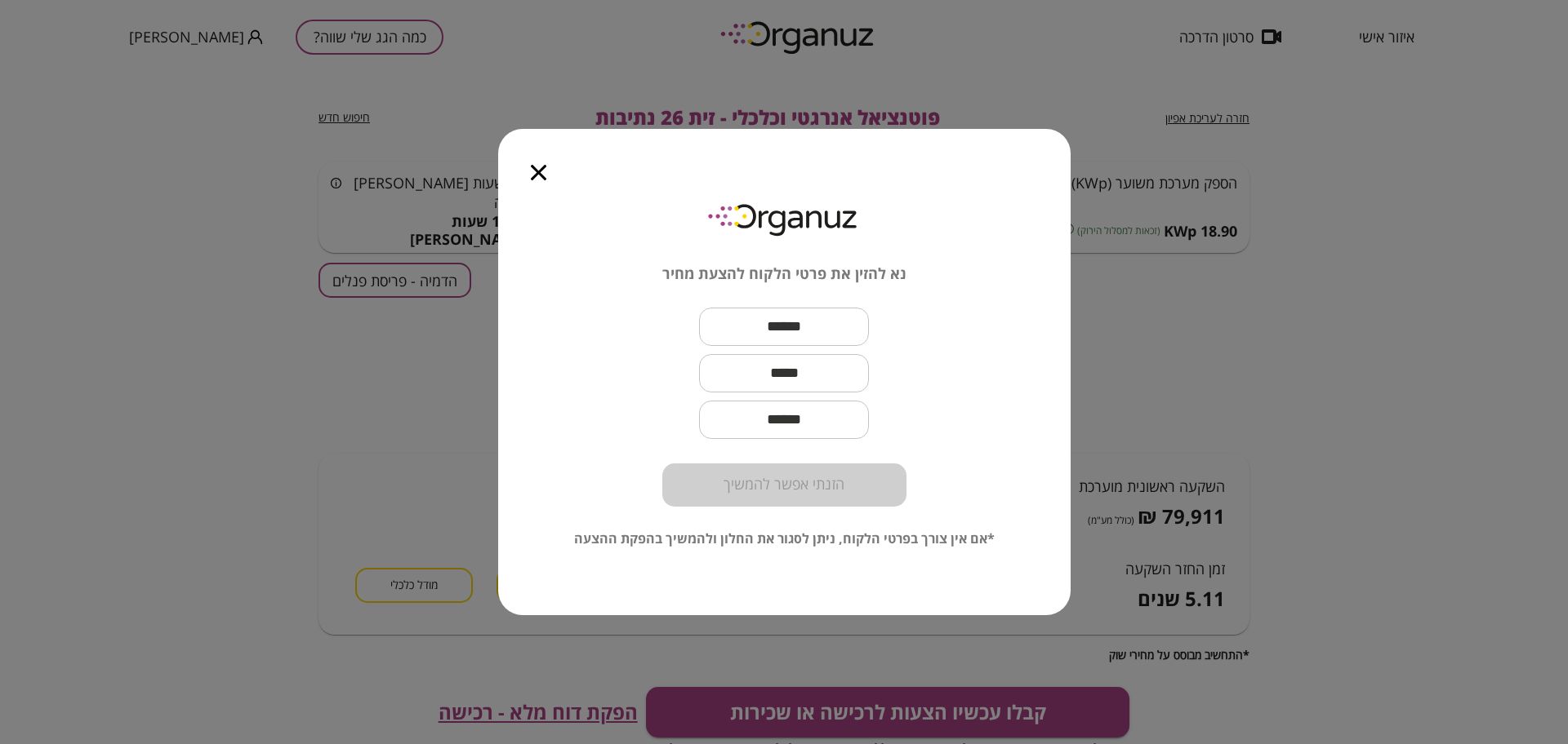
click at [543, 173] on icon "button" at bounding box center [539, 173] width 16 height 16
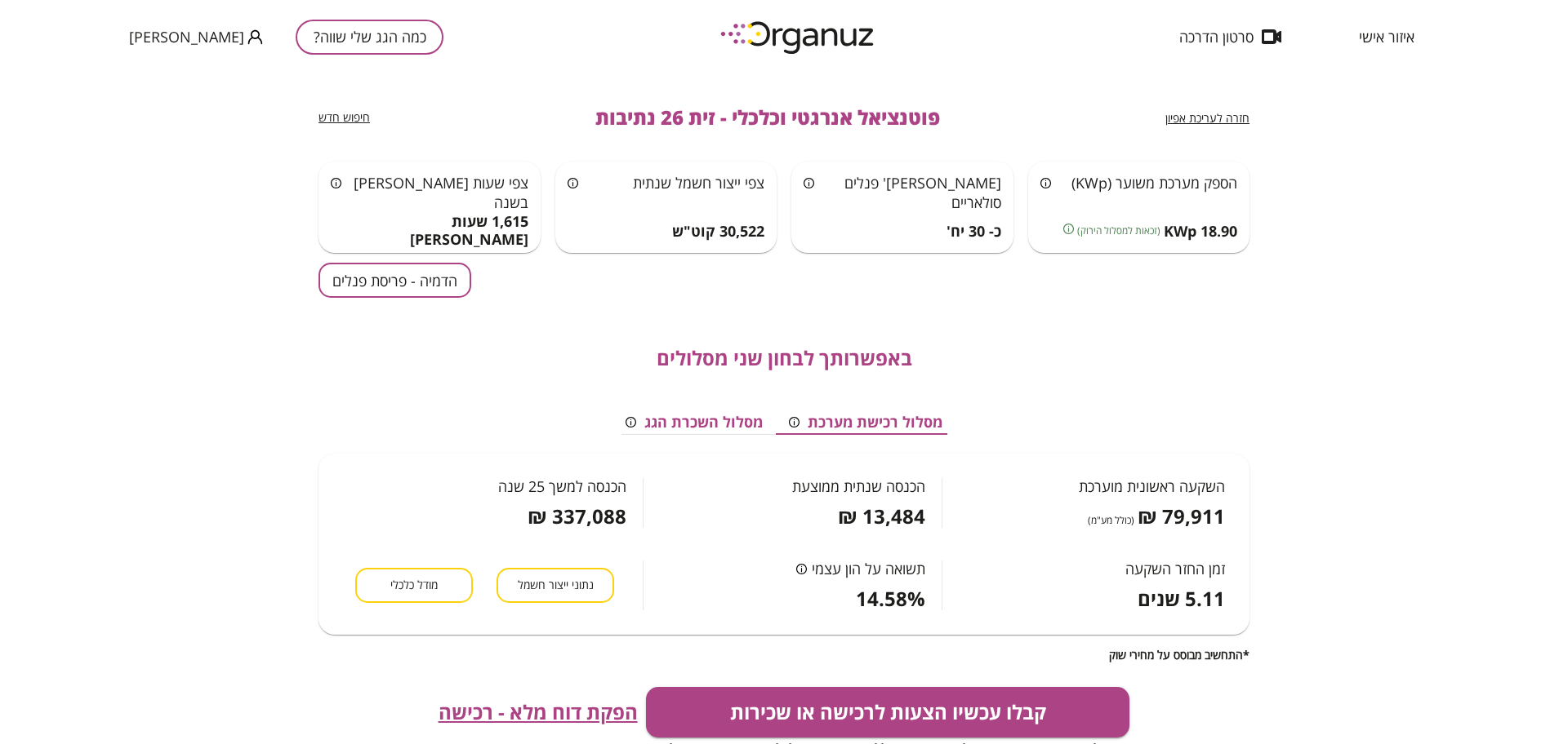
click at [419, 290] on button "הדמיה - פריסת פנלים" at bounding box center [395, 281] width 153 height 35
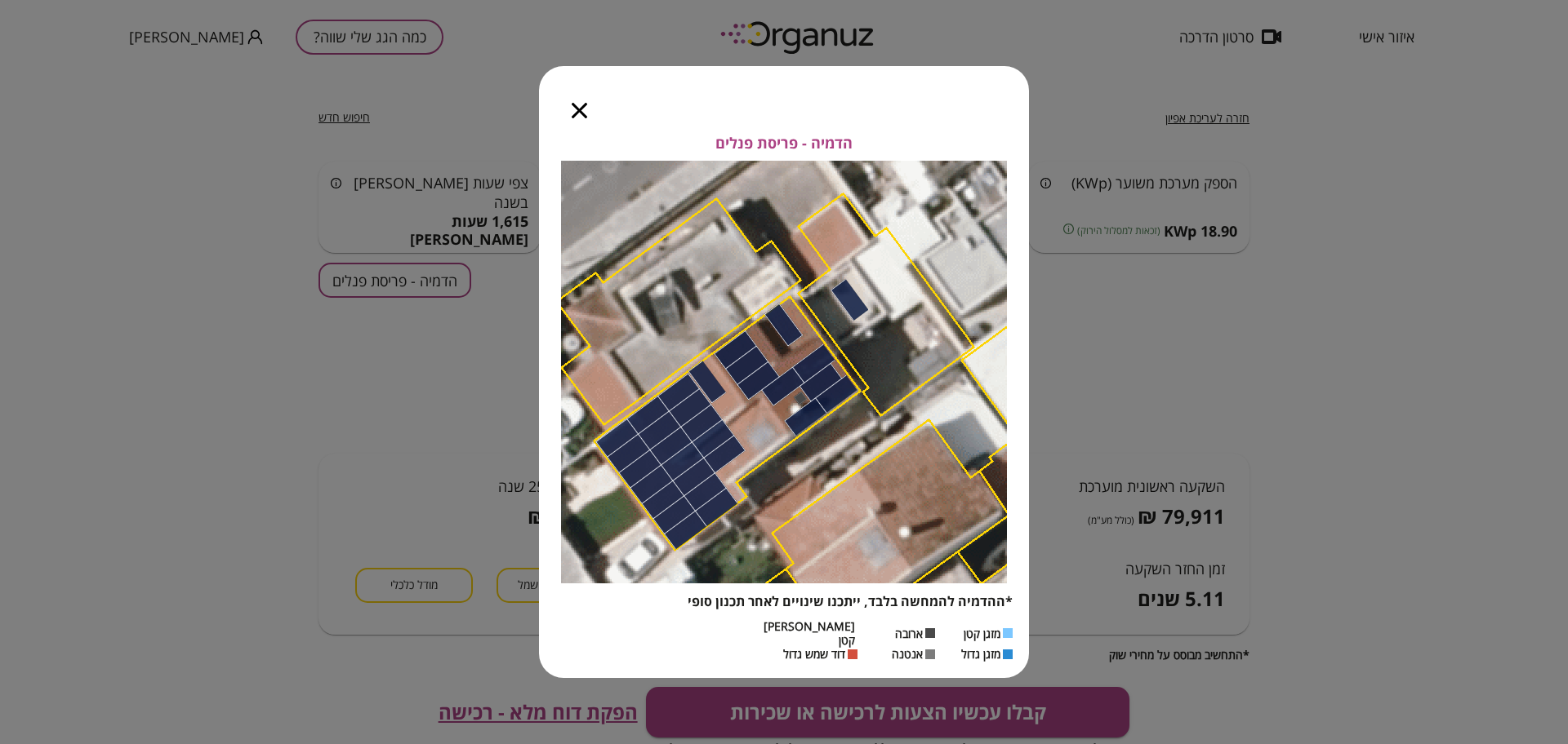
click at [574, 118] on icon "button" at bounding box center [579, 111] width 16 height 16
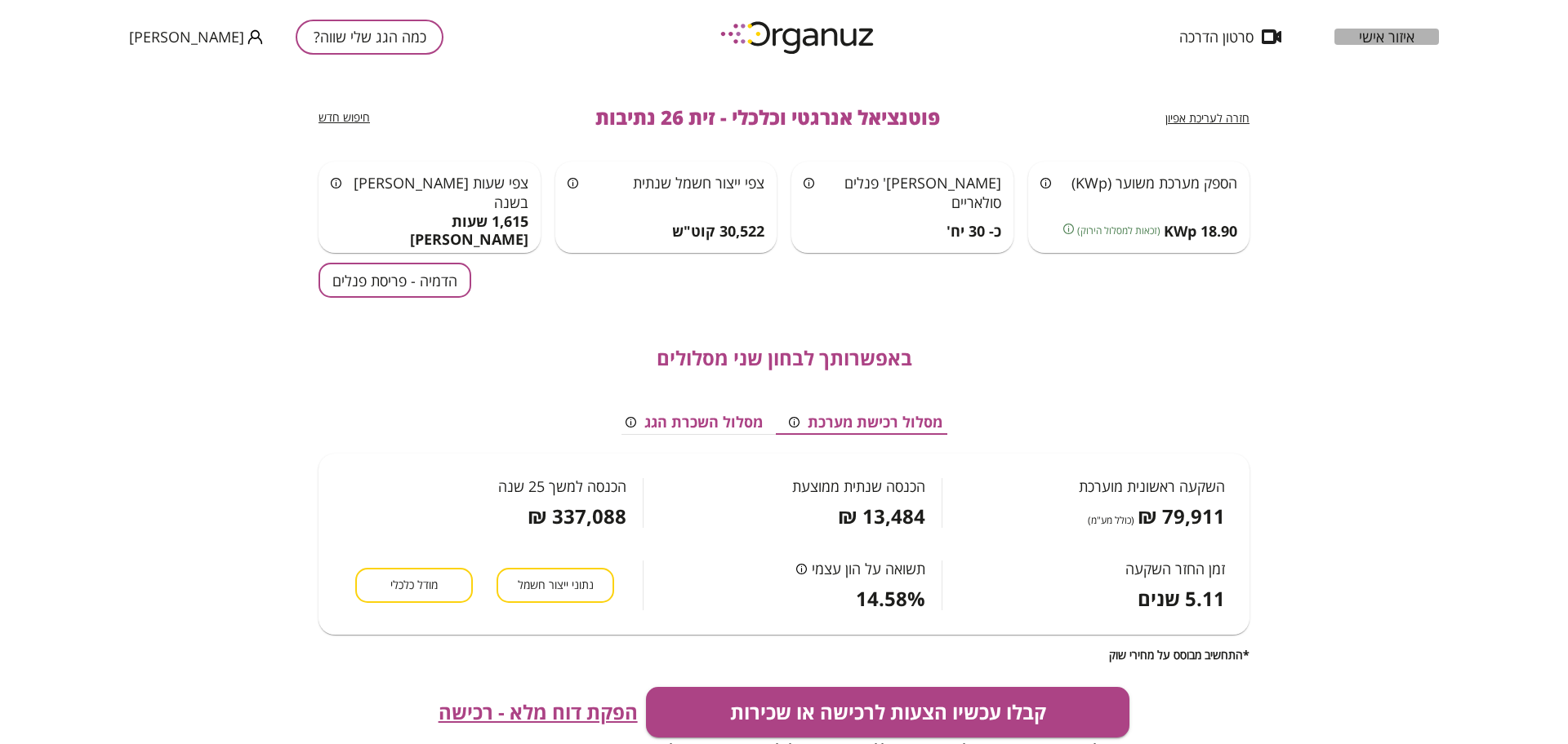
click at [1377, 45] on span "איזור אישי" at bounding box center [1386, 37] width 55 height 17
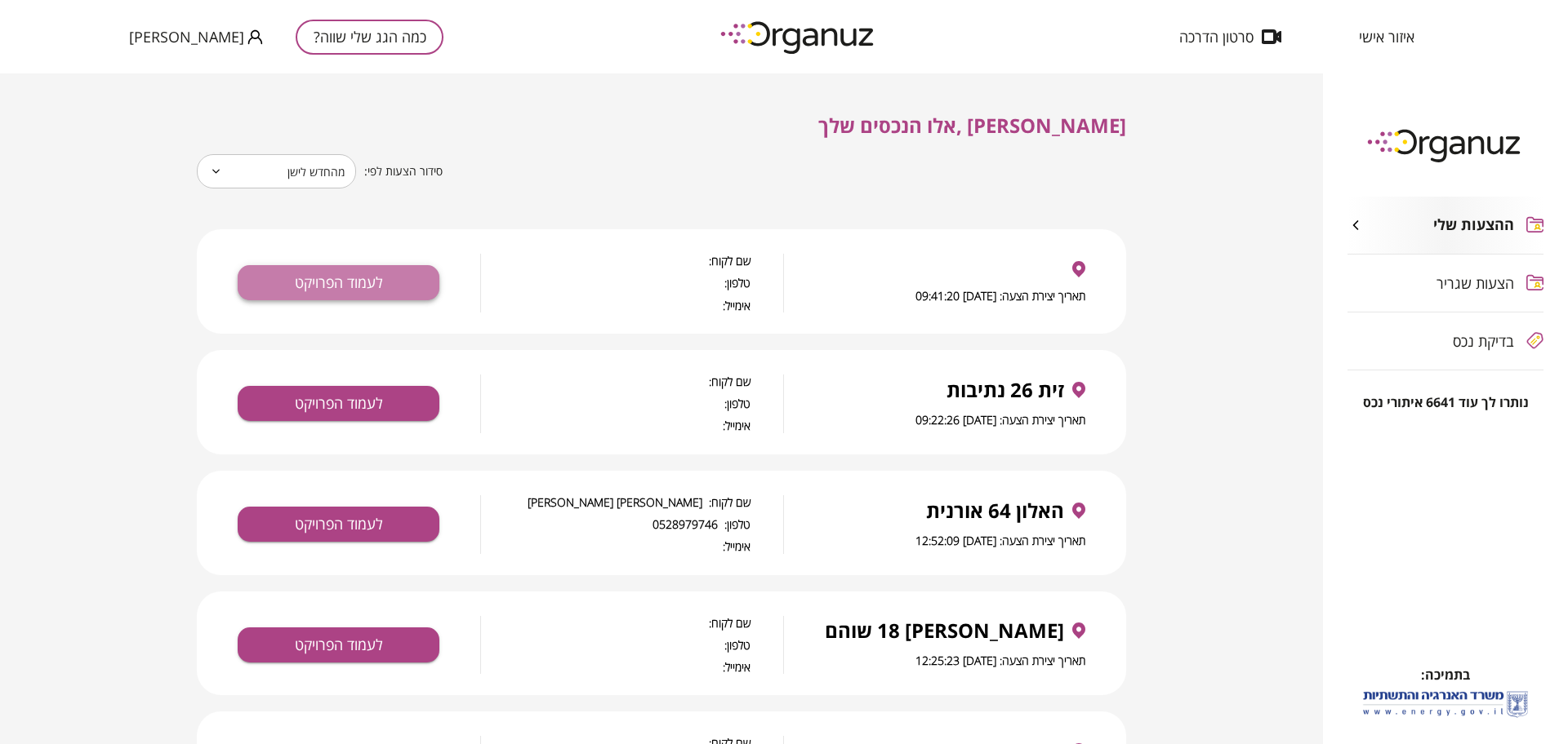
click at [348, 284] on button "לעמוד הפרויקט" at bounding box center [339, 283] width 202 height 35
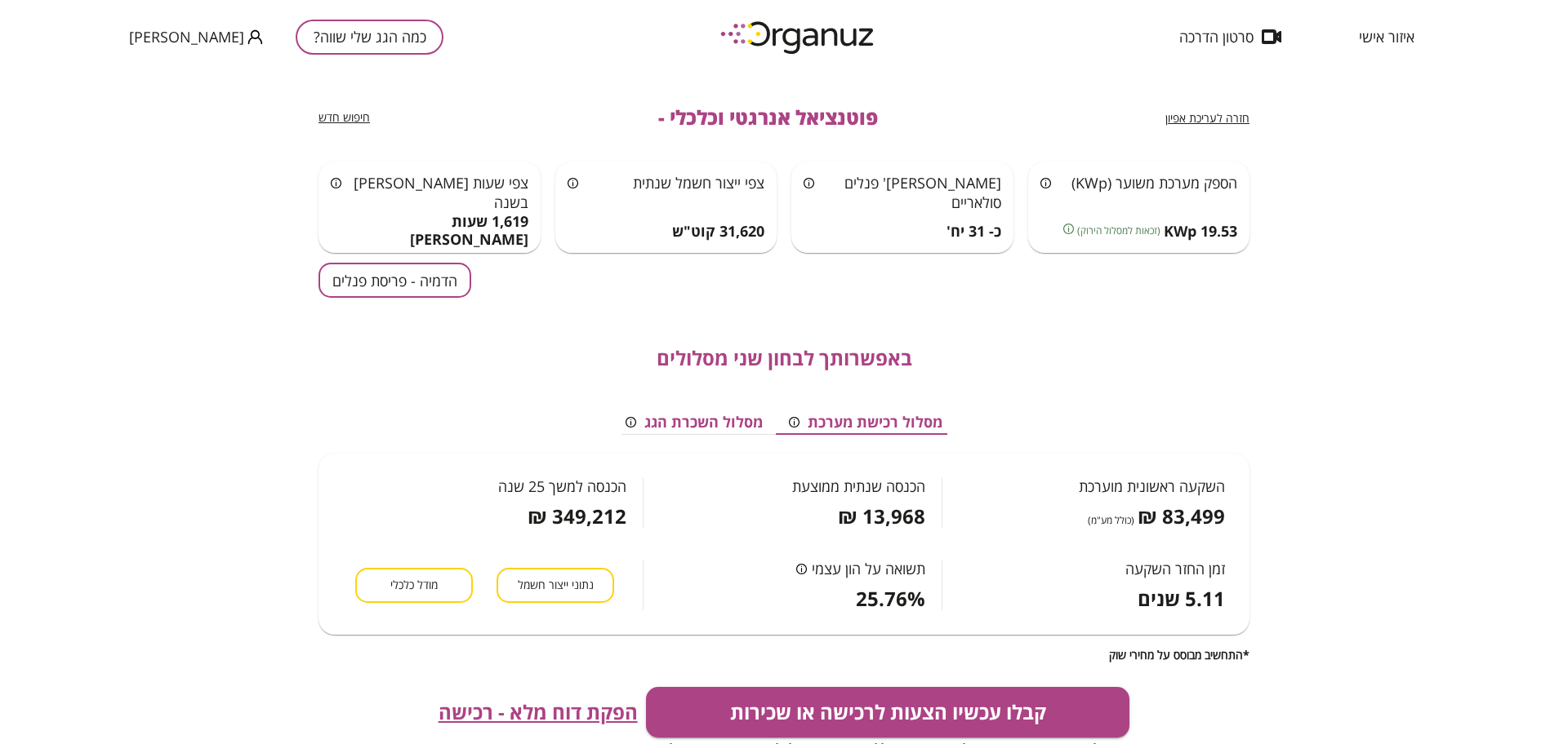
click at [557, 703] on span "הפקת דוח מלא - רכישה" at bounding box center [538, 712] width 199 height 23
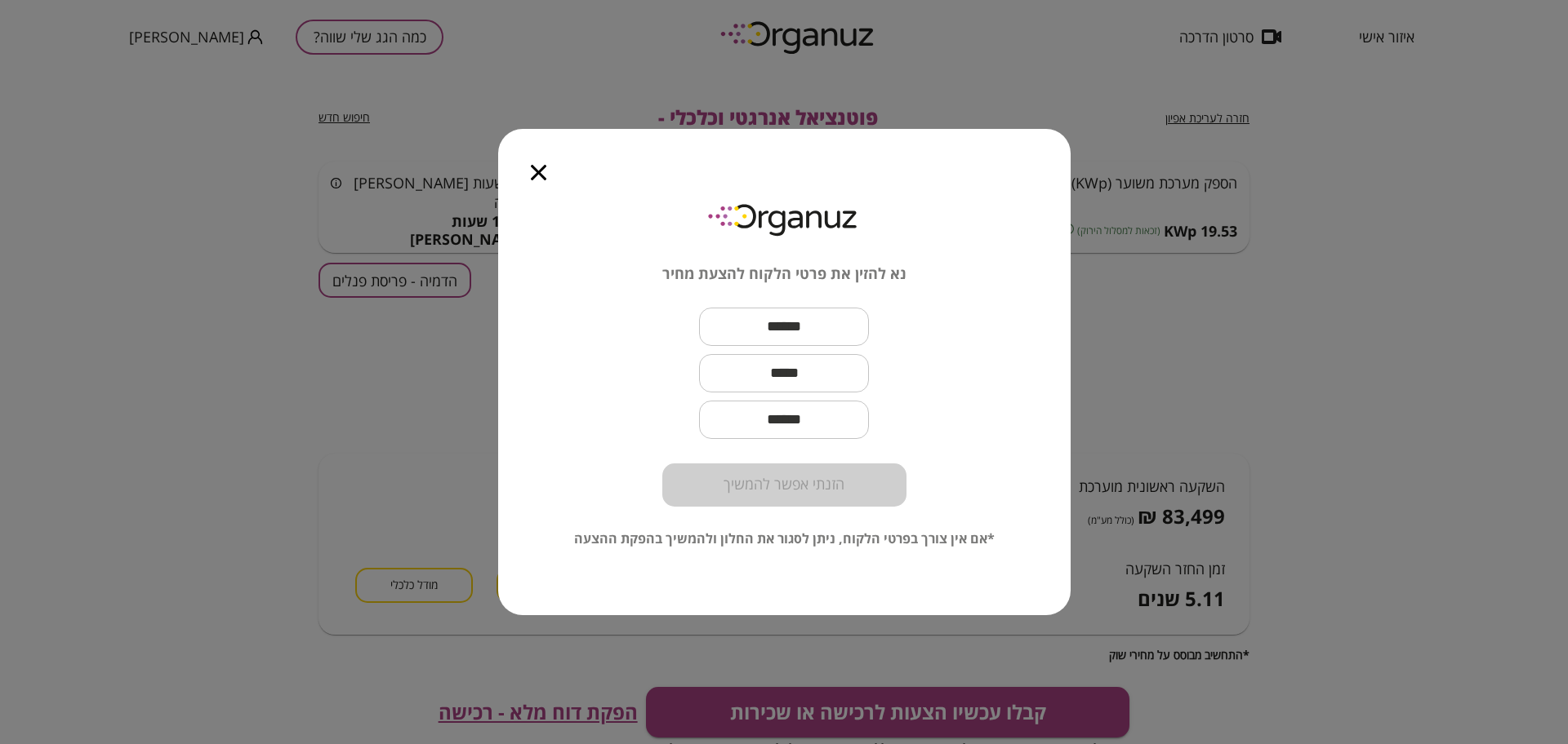
click at [533, 173] on icon "button" at bounding box center [539, 173] width 16 height 16
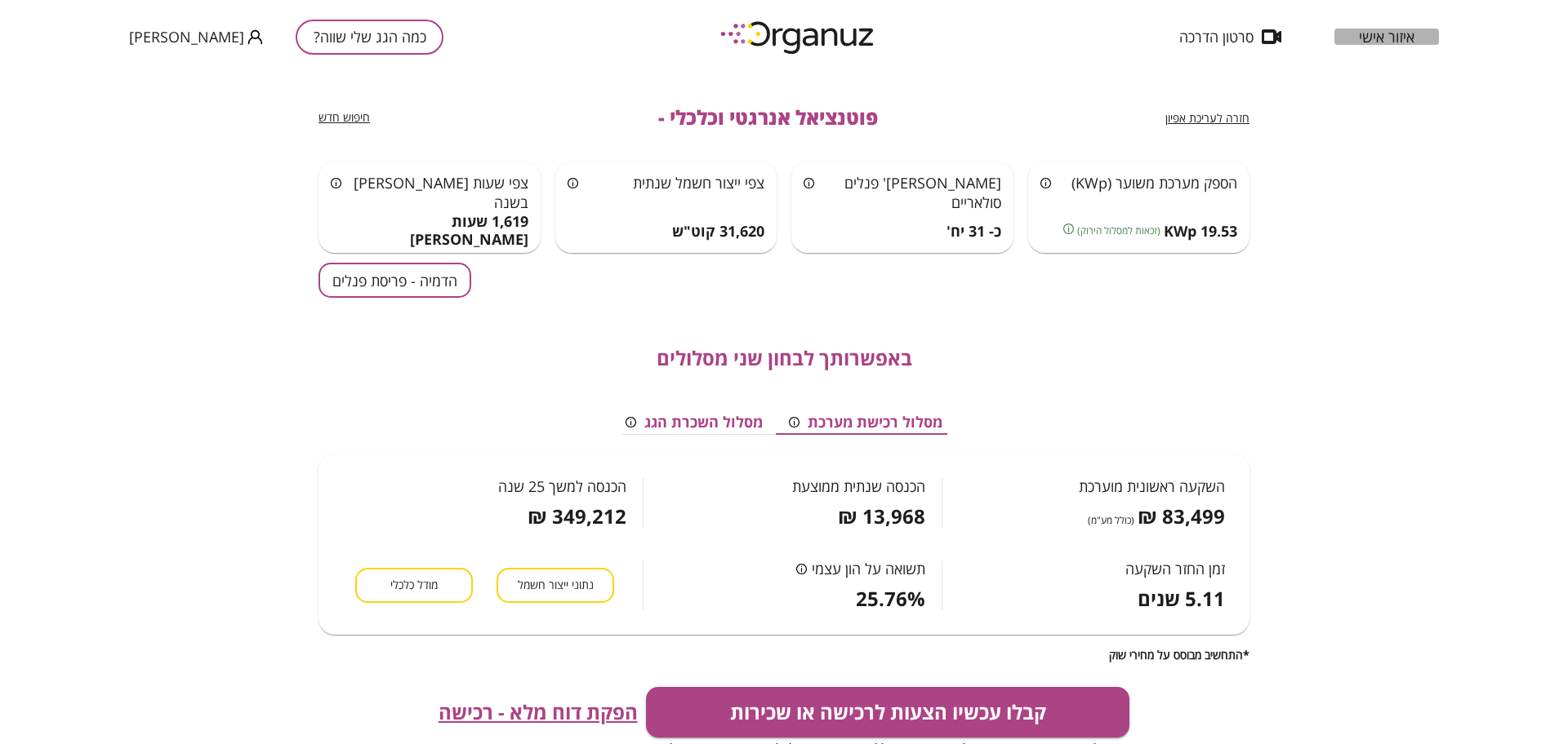
click at [1355, 31] on div "איזור אישי" at bounding box center [1386, 37] width 104 height 17
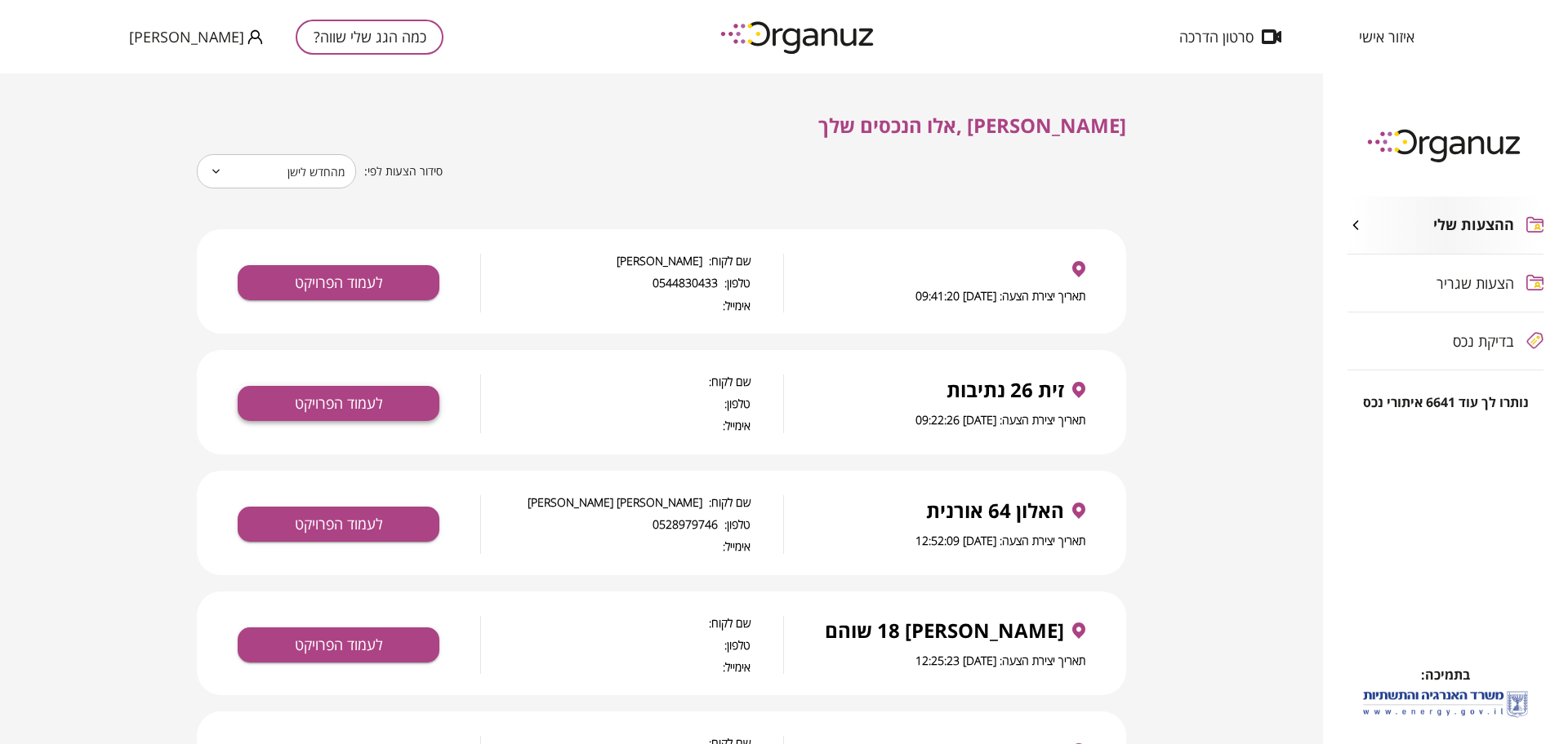
click at [414, 395] on button "לעמוד הפרויקט" at bounding box center [339, 404] width 202 height 35
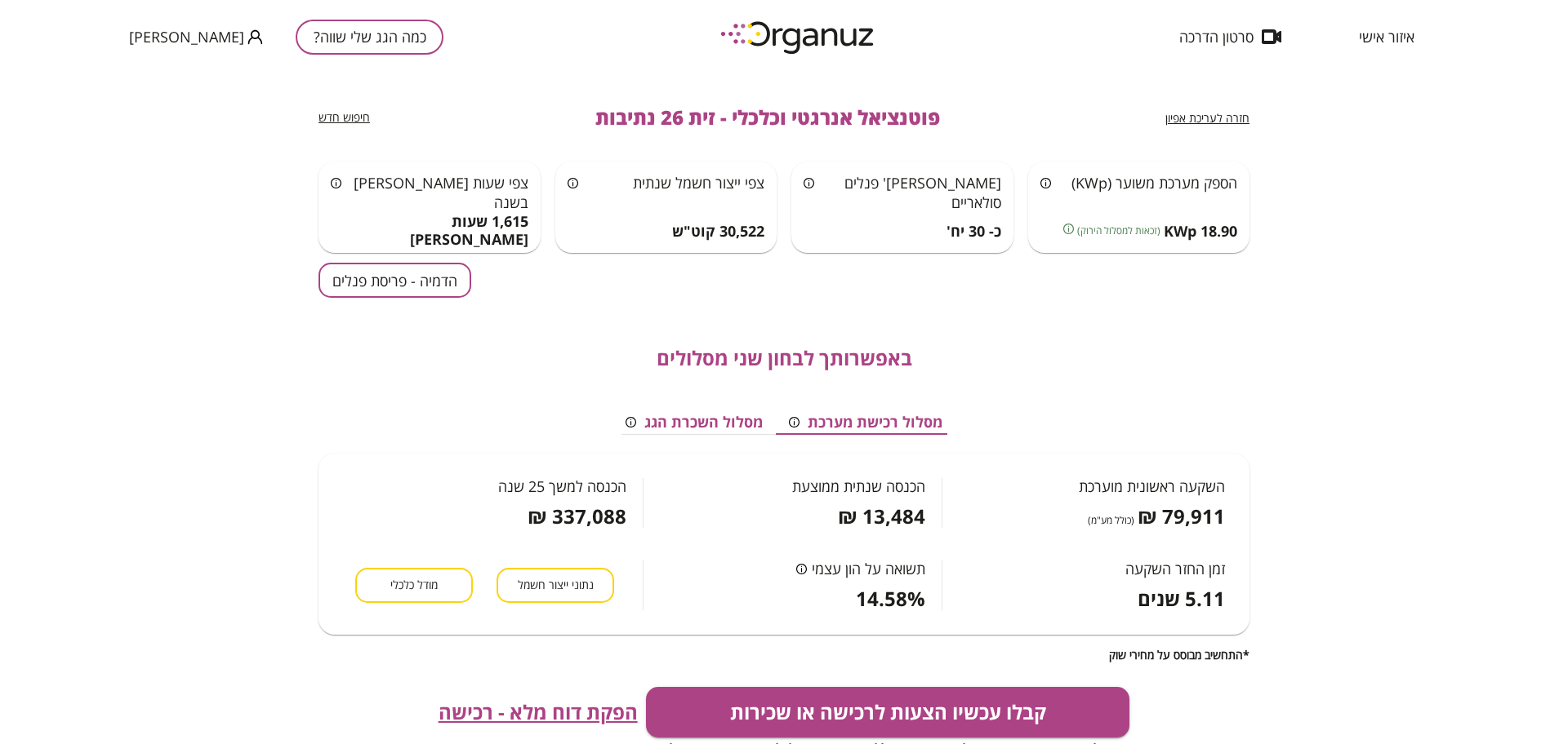
click at [1190, 113] on span "חזרה לעריכת אפיון" at bounding box center [1207, 118] width 84 height 16
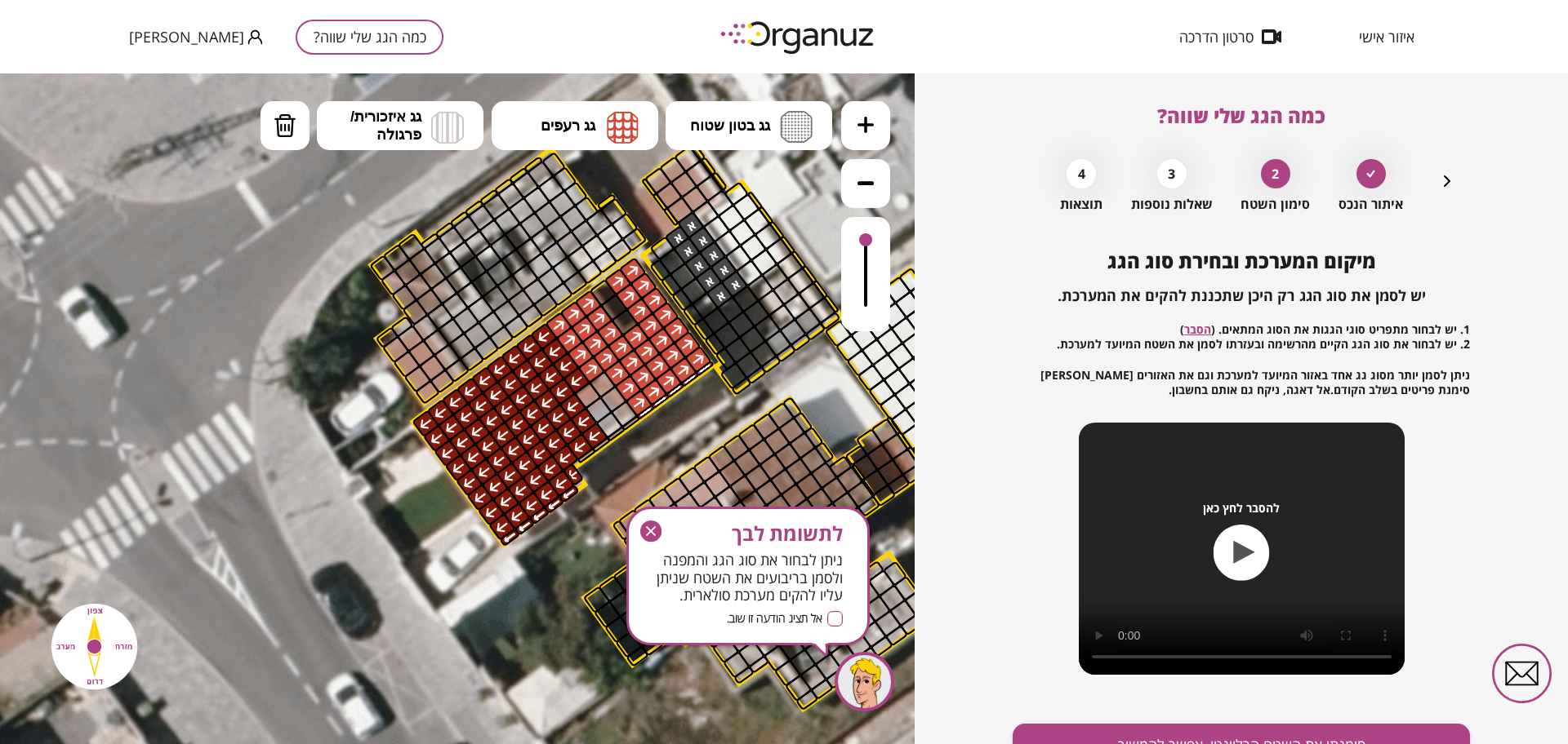
click at [649, 526] on icon "button" at bounding box center [651, 532] width 21 height 21
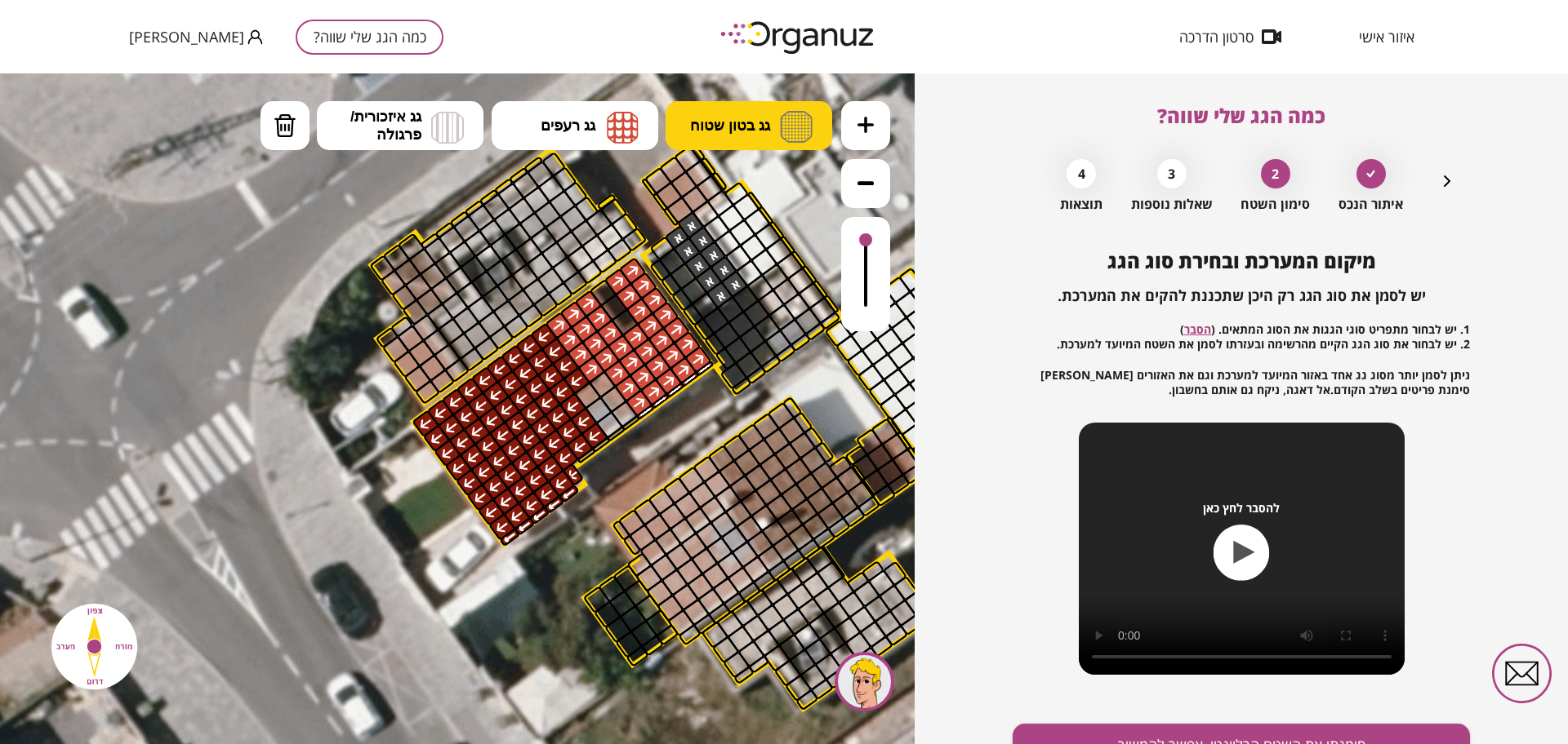
click at [781, 113] on img at bounding box center [795, 127] width 32 height 32
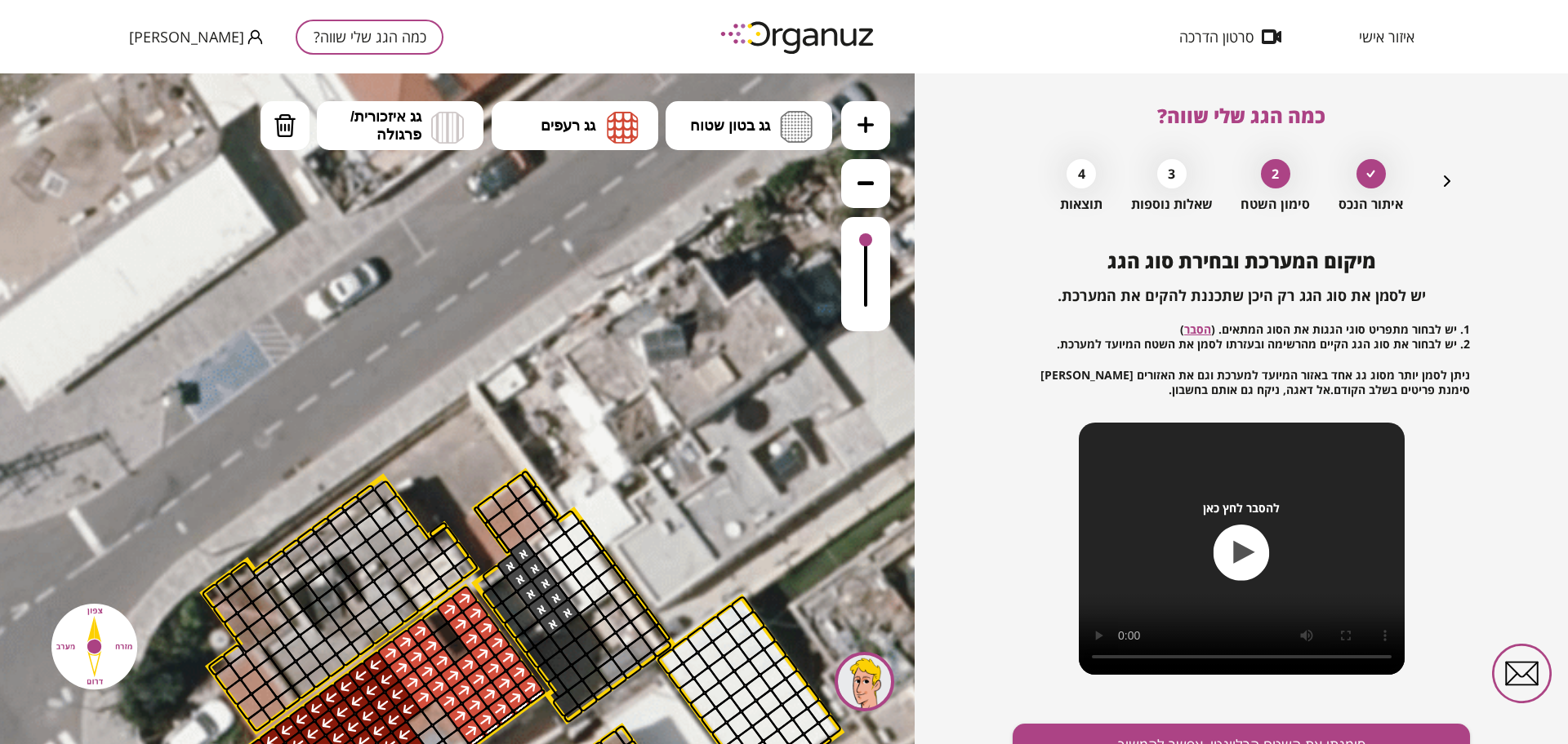
drag, startPoint x: 276, startPoint y: 271, endPoint x: 126, endPoint y: 558, distance: 323.8
click at [120, 571] on icon at bounding box center [521, 757] width 1930 height 1928
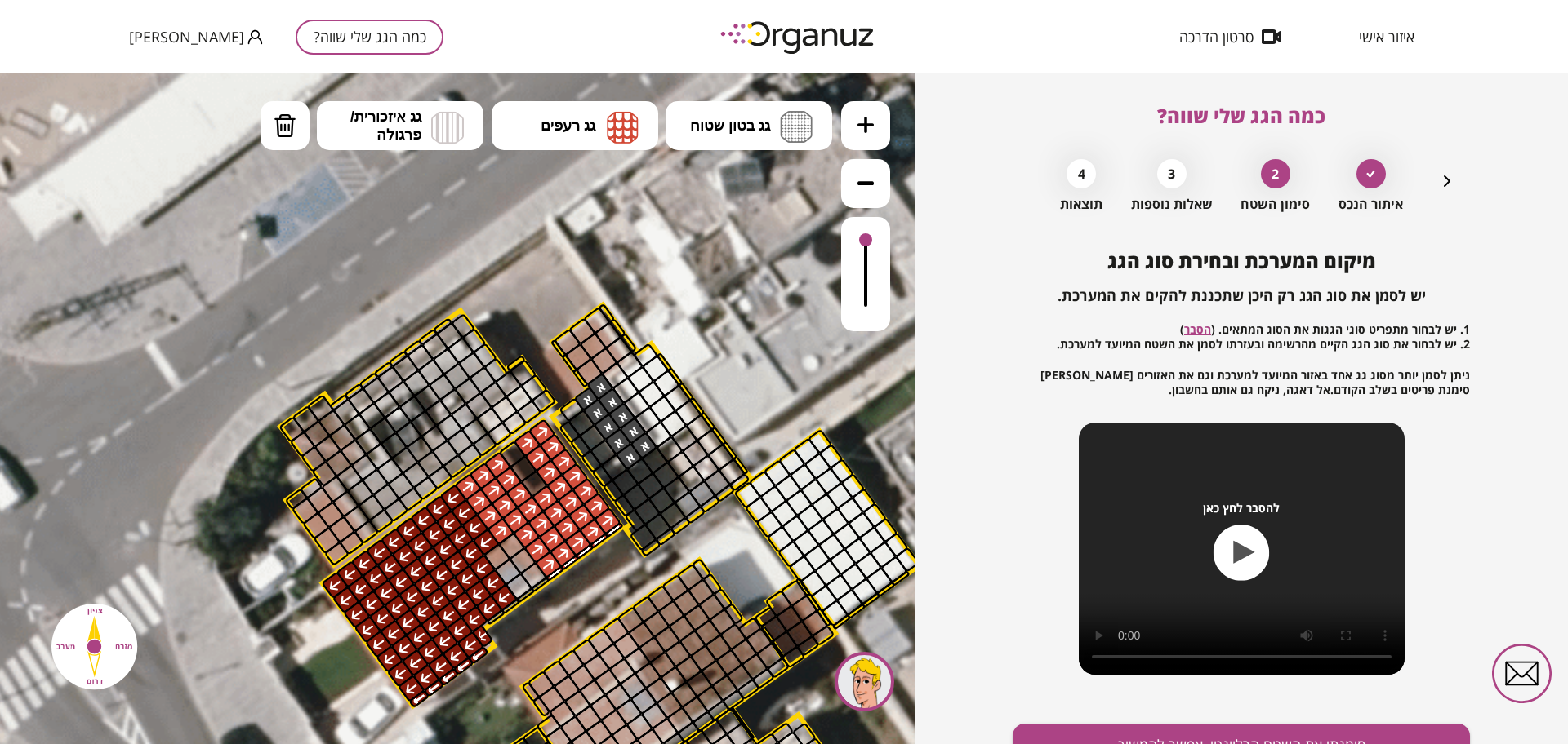
drag, startPoint x: 363, startPoint y: 323, endPoint x: 390, endPoint y: 244, distance: 83.5
click at [390, 244] on icon at bounding box center [598, 590] width 1930 height 1928
click at [785, 132] on img at bounding box center [795, 127] width 32 height 32
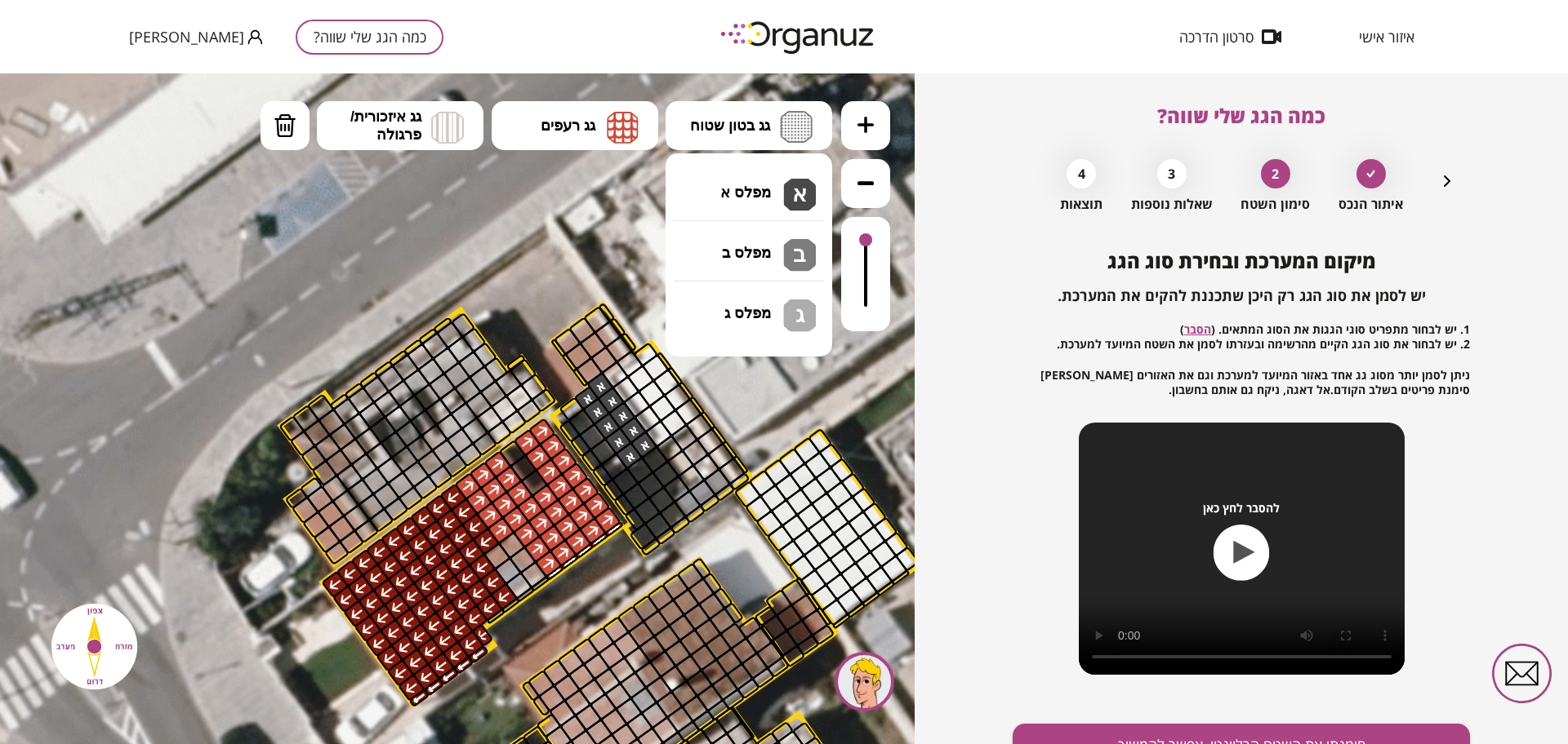
click at [767, 171] on div ".st0 { fill: #FFFFFF; } .st0 { fill: #FFFFFF; }" at bounding box center [457, 409] width 915 height 671
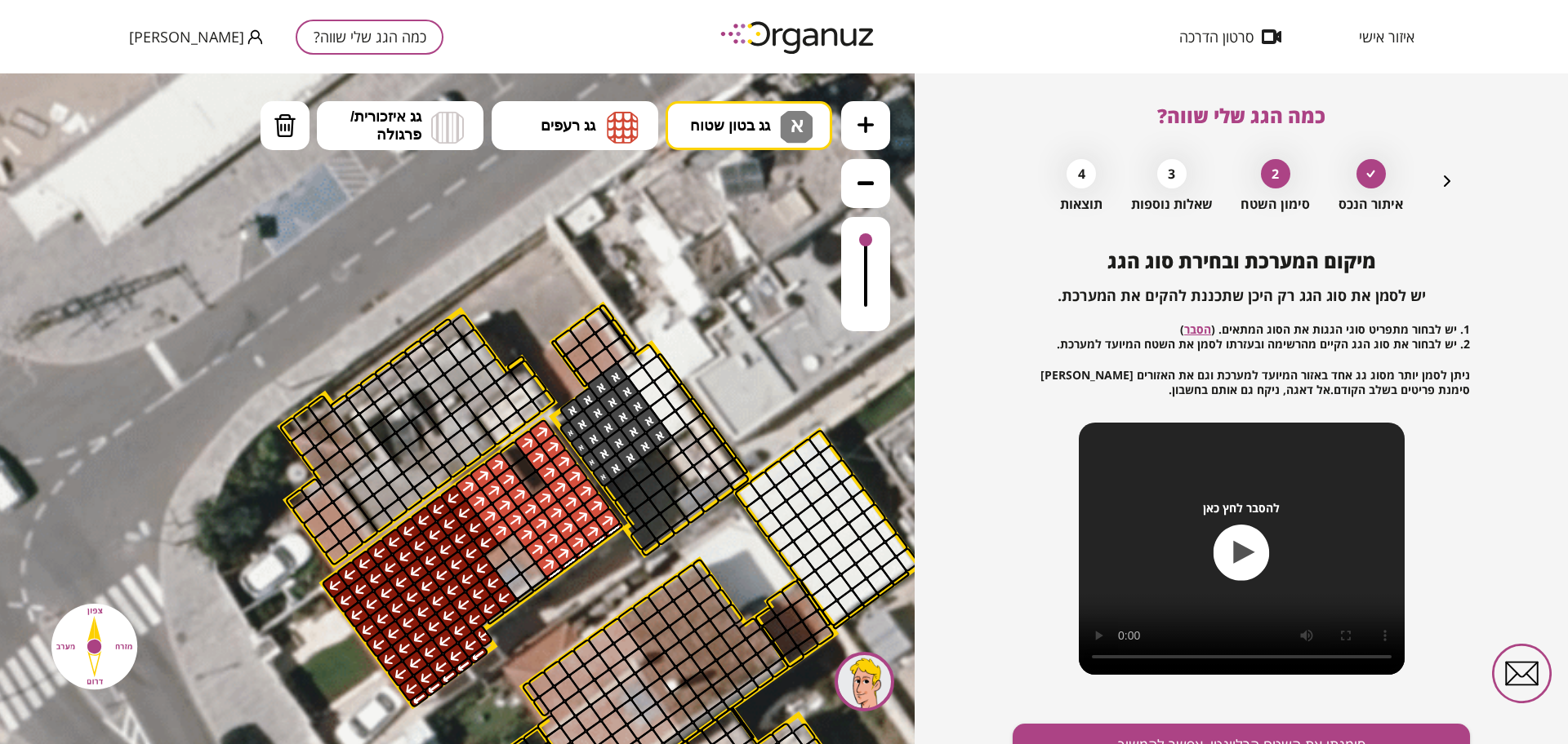
drag, startPoint x: 613, startPoint y: 461, endPoint x: 614, endPoint y: 394, distance: 67.0
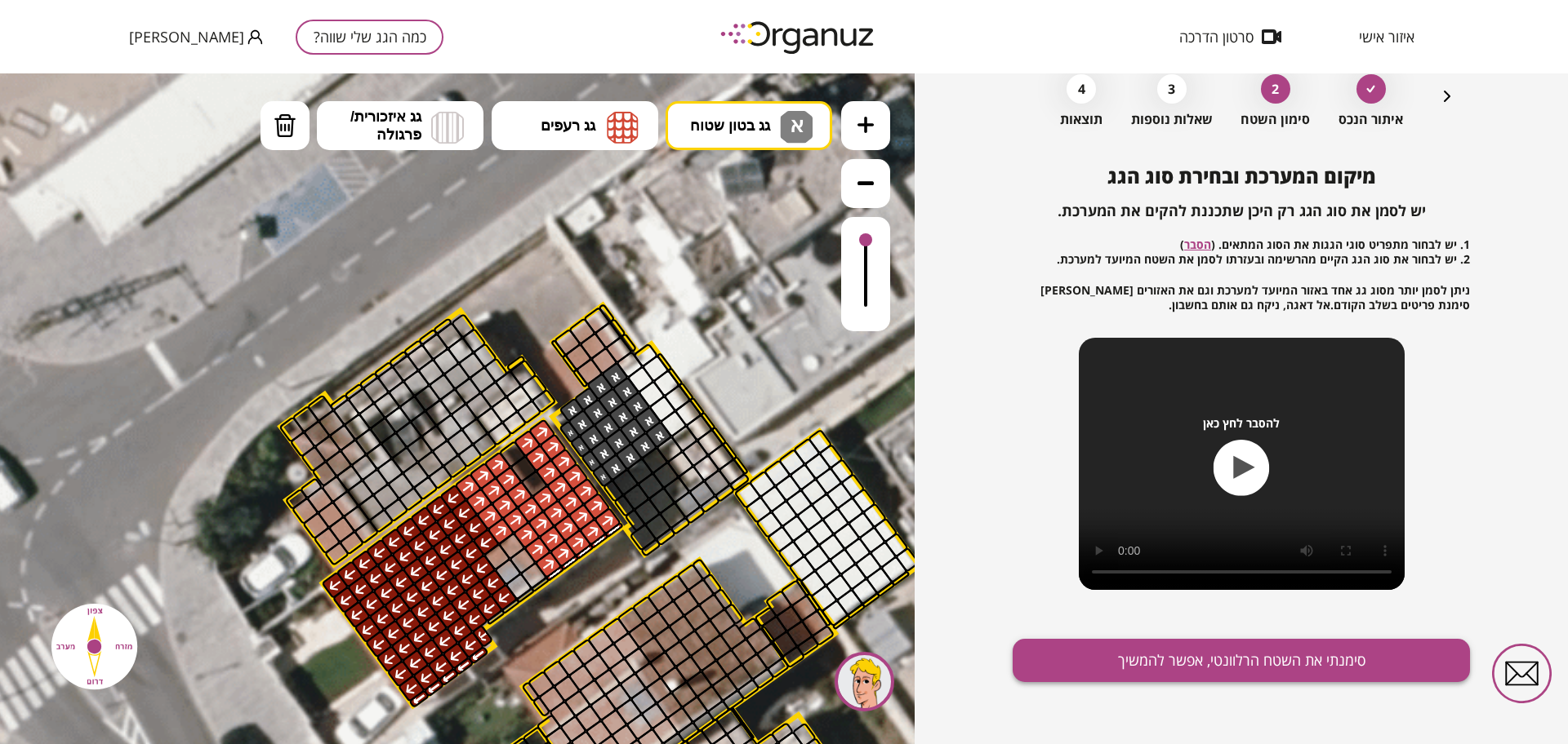
click at [1162, 666] on button "סימנתי את השטח הרלוונטי, אפשר להמשיך" at bounding box center [1241, 660] width 457 height 43
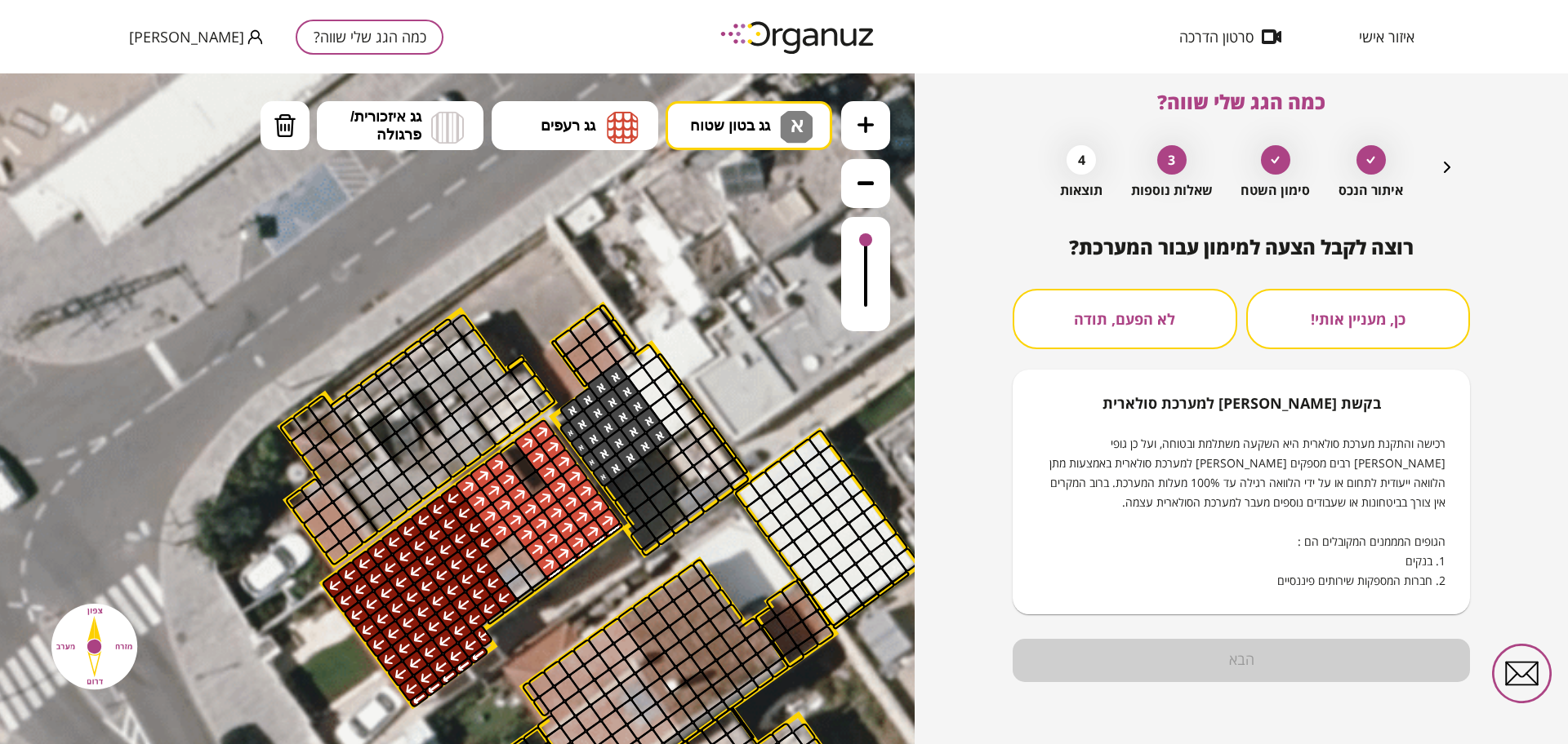
scroll to position [14, 0]
click at [1086, 340] on button "לא הפעם, תודה" at bounding box center [1126, 318] width 225 height 61
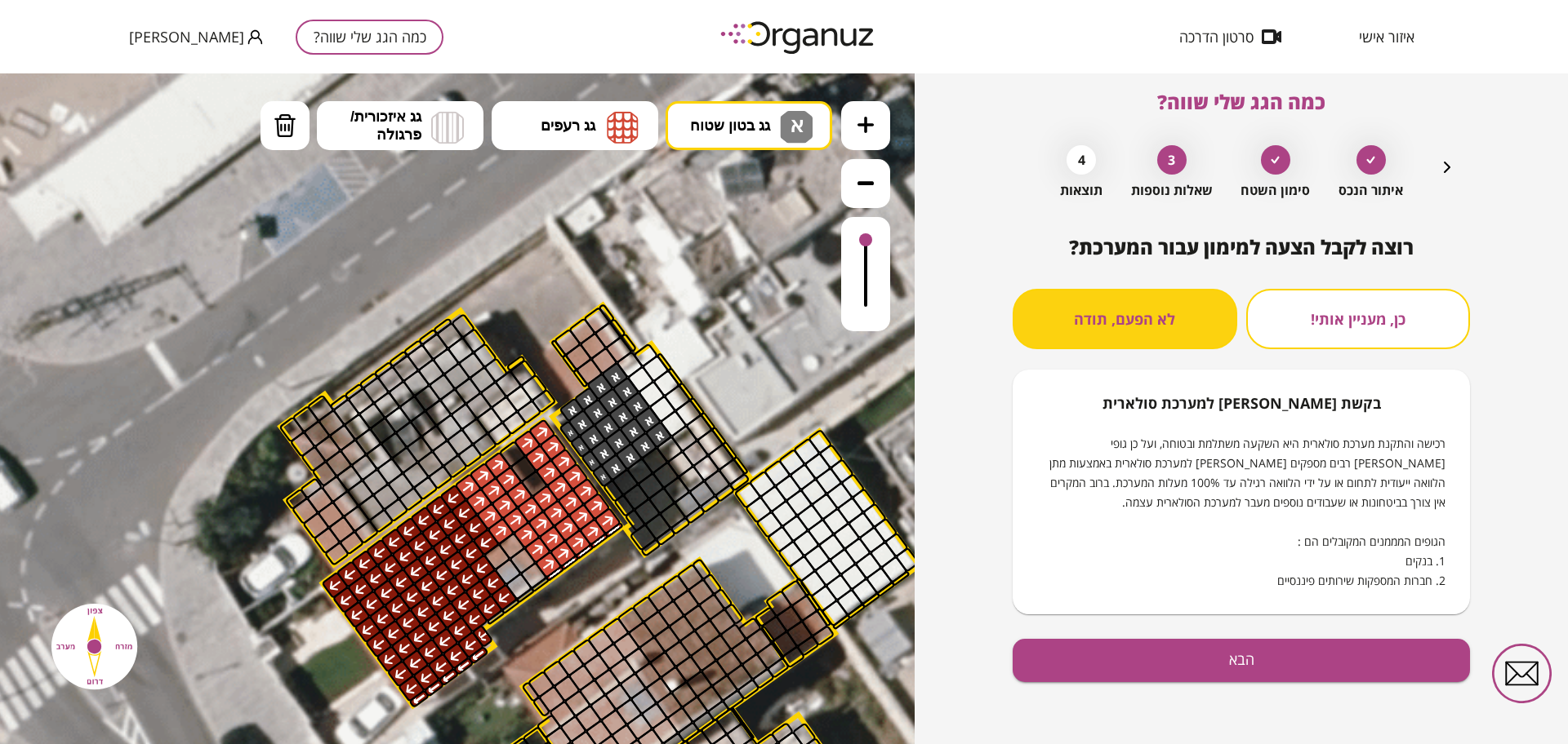
click at [1174, 685] on div "רוצה לקבל הצעה למימון עבור המערכת? כן, מעניין אותי! לא הפעם, תודה בקשת [PERSON_…" at bounding box center [1241, 490] width 457 height 509
click at [1175, 661] on button "הבא" at bounding box center [1241, 660] width 457 height 43
click at [1113, 669] on button "הבא" at bounding box center [1241, 660] width 457 height 43
click at [1426, 152] on div "איתור הנכס סימון השטח 3 שאלות נוספות 4 תוצאות" at bounding box center [1241, 168] width 431 height 61
drag, startPoint x: 1439, startPoint y: 166, endPoint x: 1421, endPoint y: 208, distance: 45.7
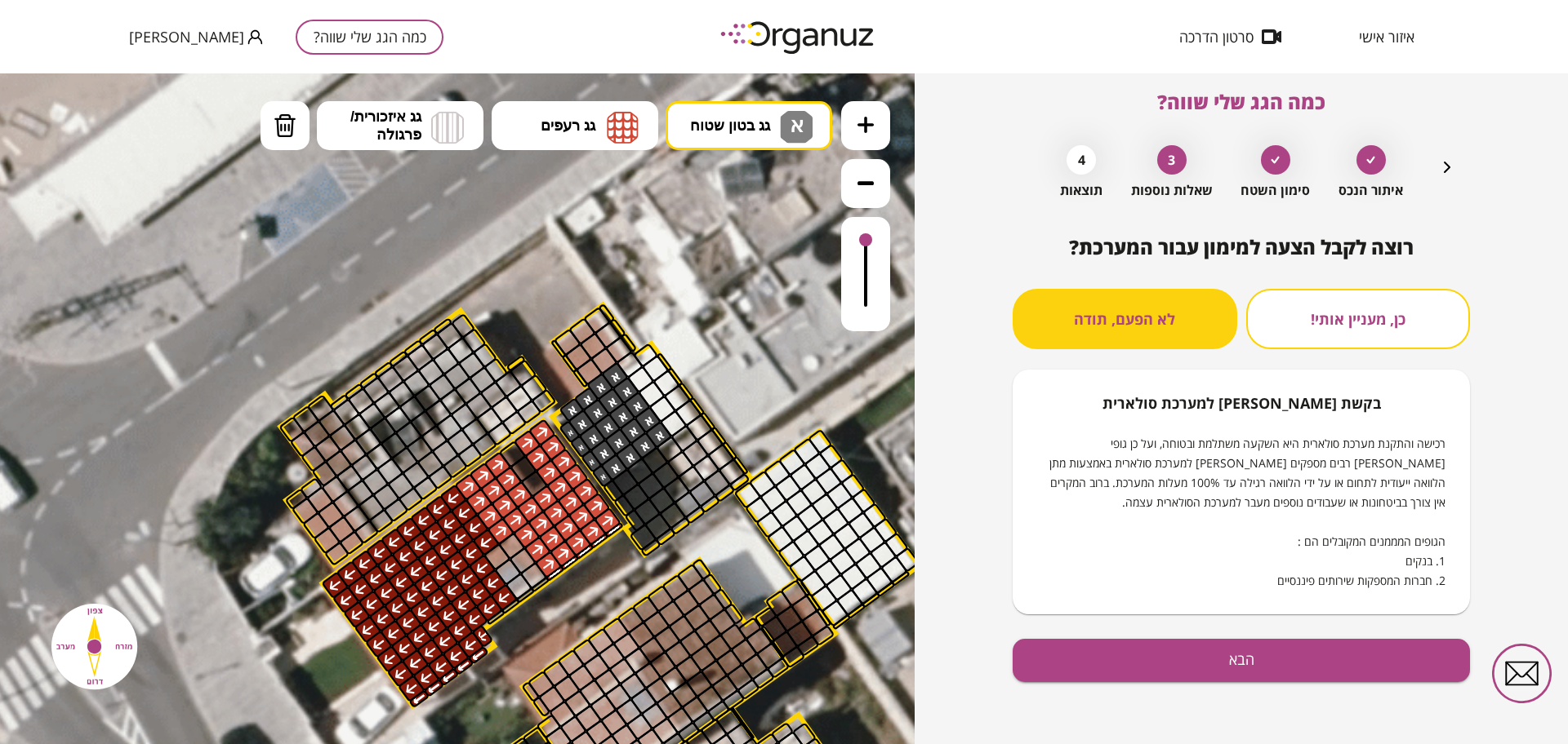
click at [1440, 166] on icon "button" at bounding box center [1447, 168] width 19 height 19
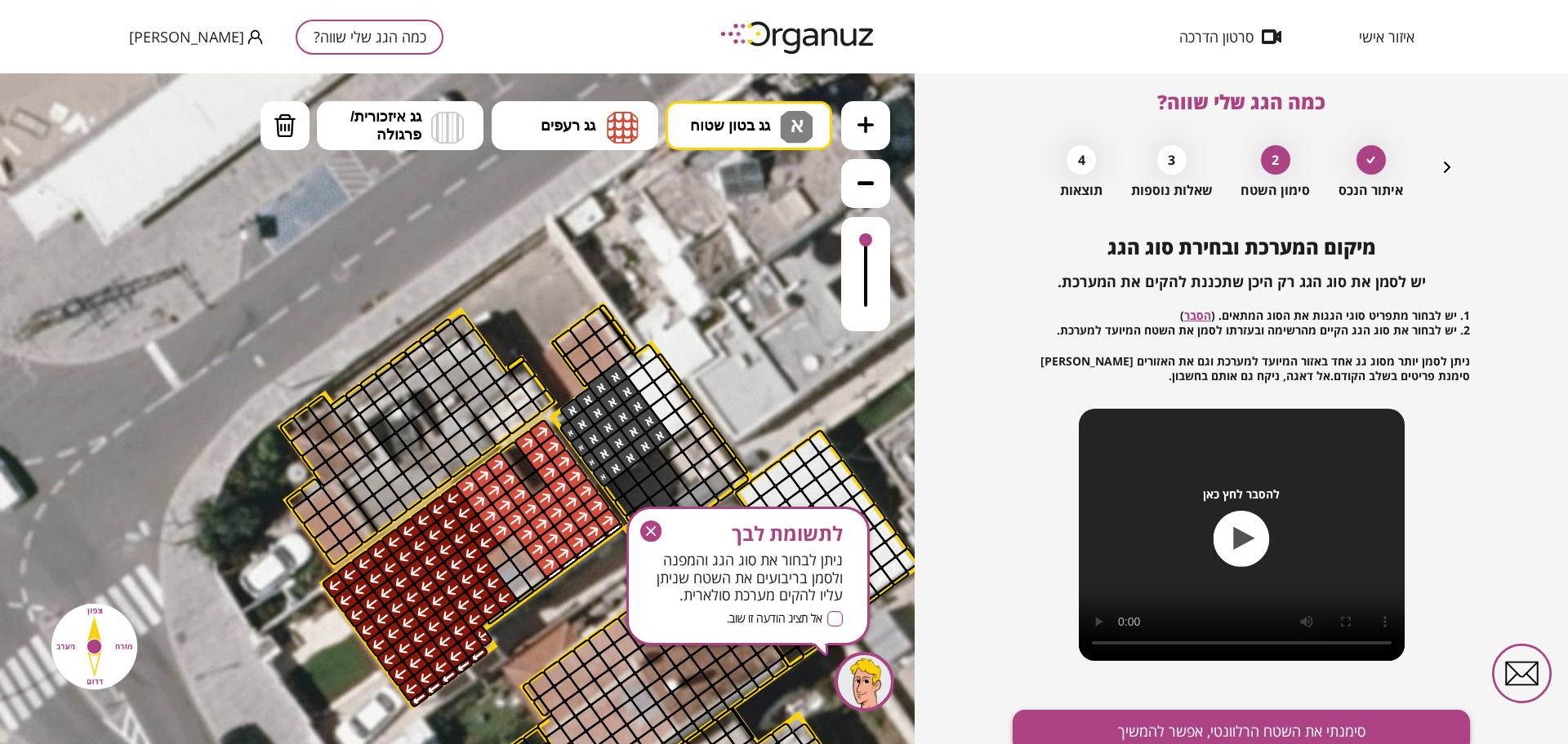
click at [1201, 726] on button "סימנתי את השטח הרלוונטי, אפשר להמשיך" at bounding box center [1241, 731] width 457 height 43
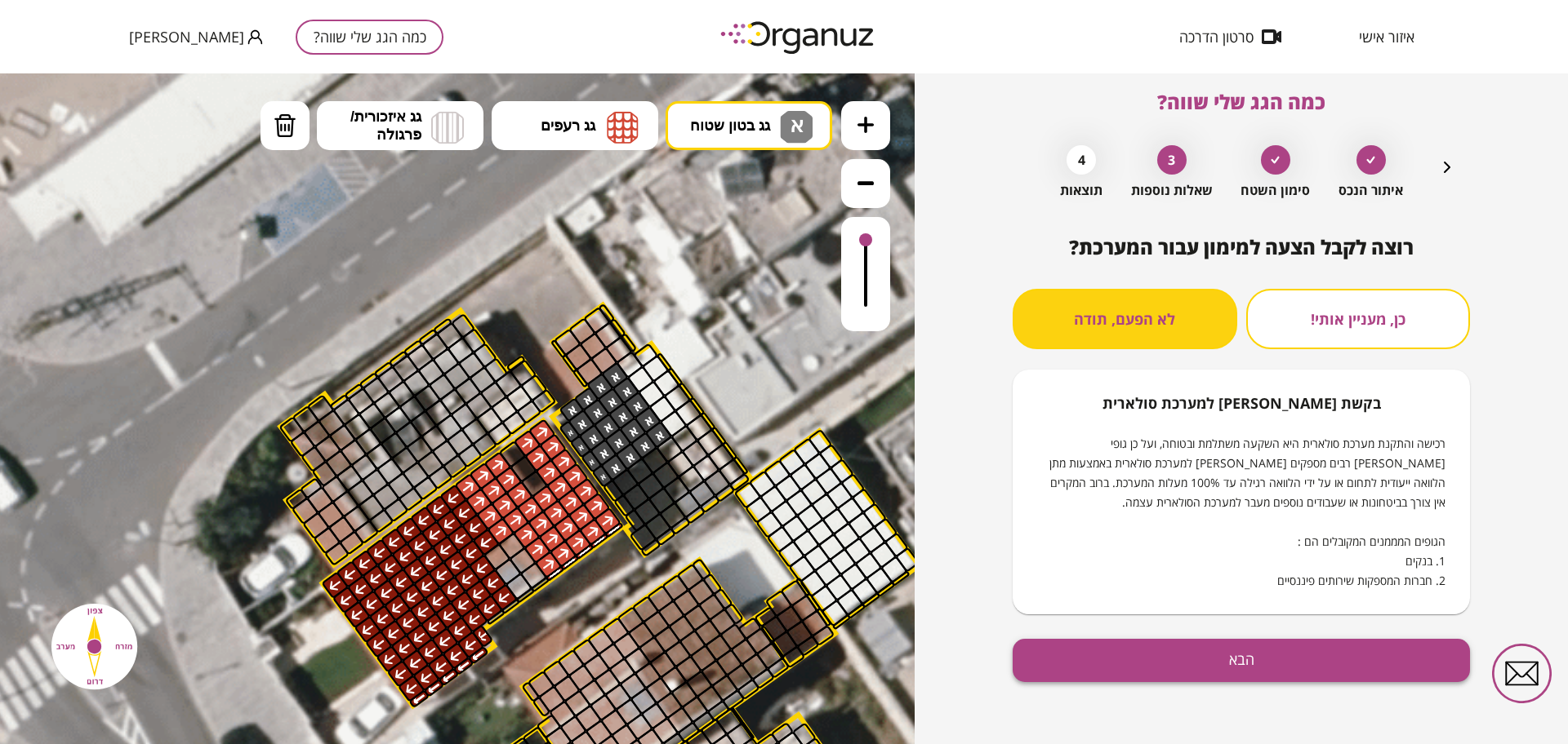
click at [1189, 664] on button "הבא" at bounding box center [1241, 660] width 457 height 43
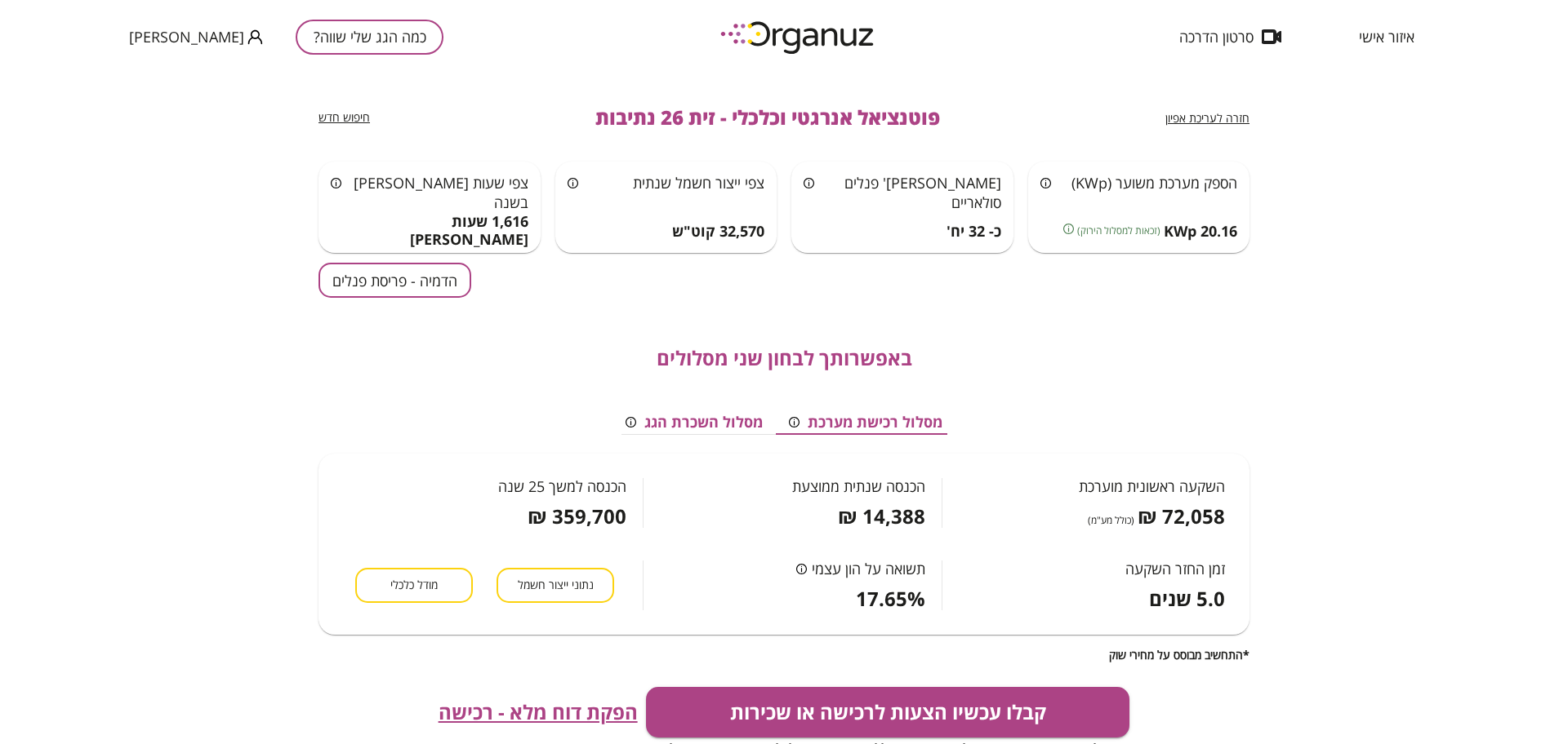
click at [469, 265] on div "הדמיה - פריסת פנלים" at bounding box center [395, 281] width 153 height 35
click at [441, 284] on button "הדמיה - פריסת פנלים" at bounding box center [395, 281] width 153 height 35
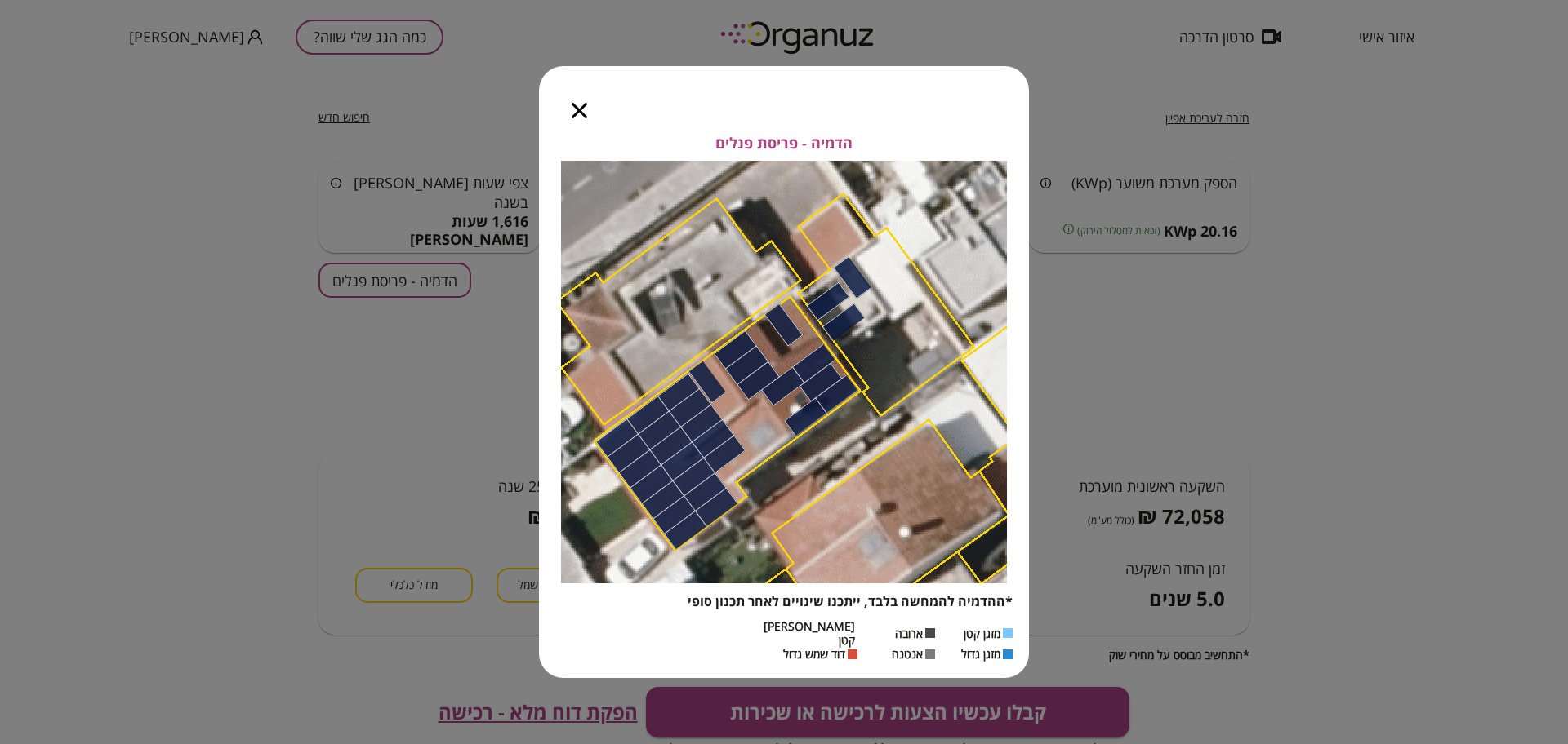
click at [579, 109] on icon "button" at bounding box center [579, 111] width 16 height 16
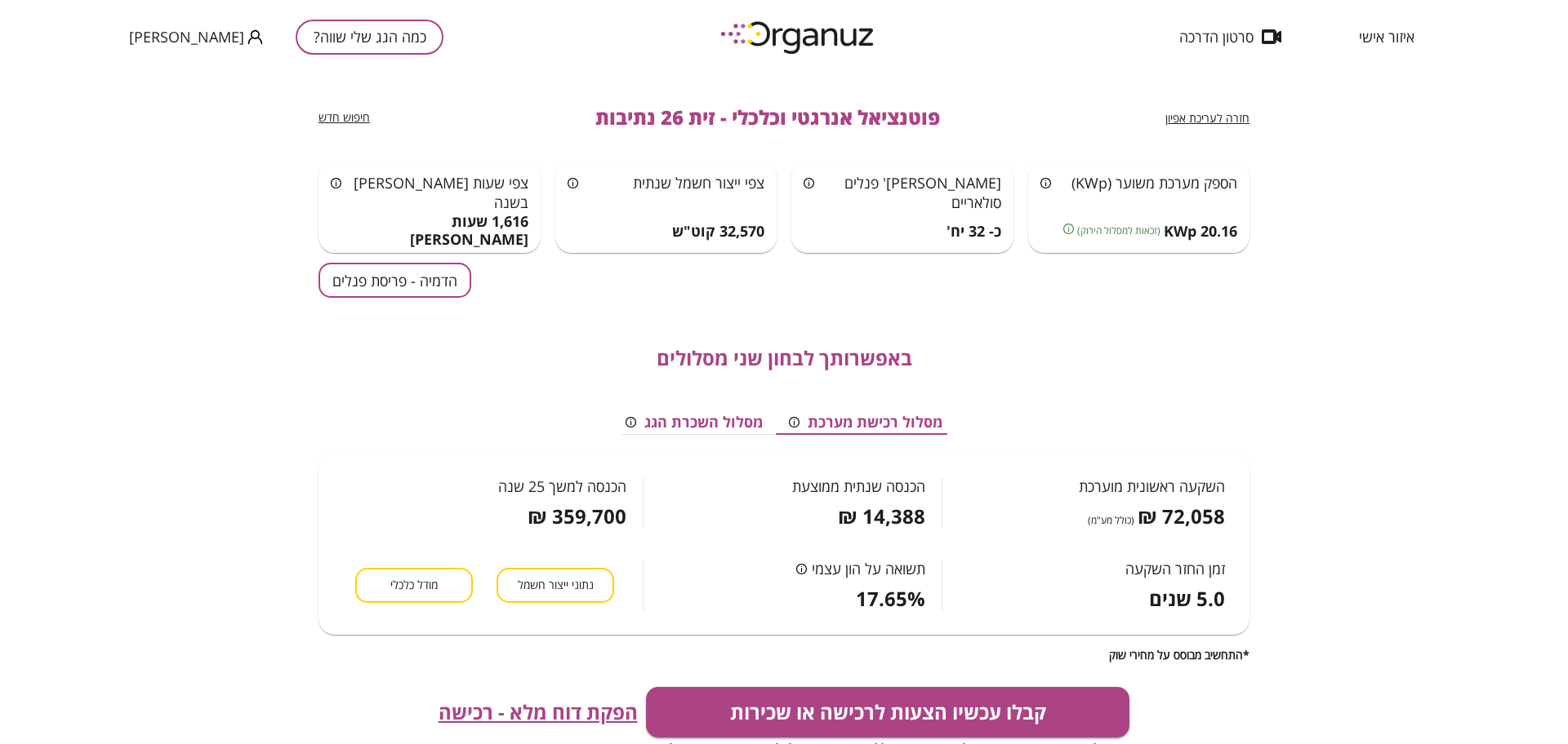
click at [560, 708] on span "הפקת דוח מלא - רכישה" at bounding box center [538, 712] width 199 height 23
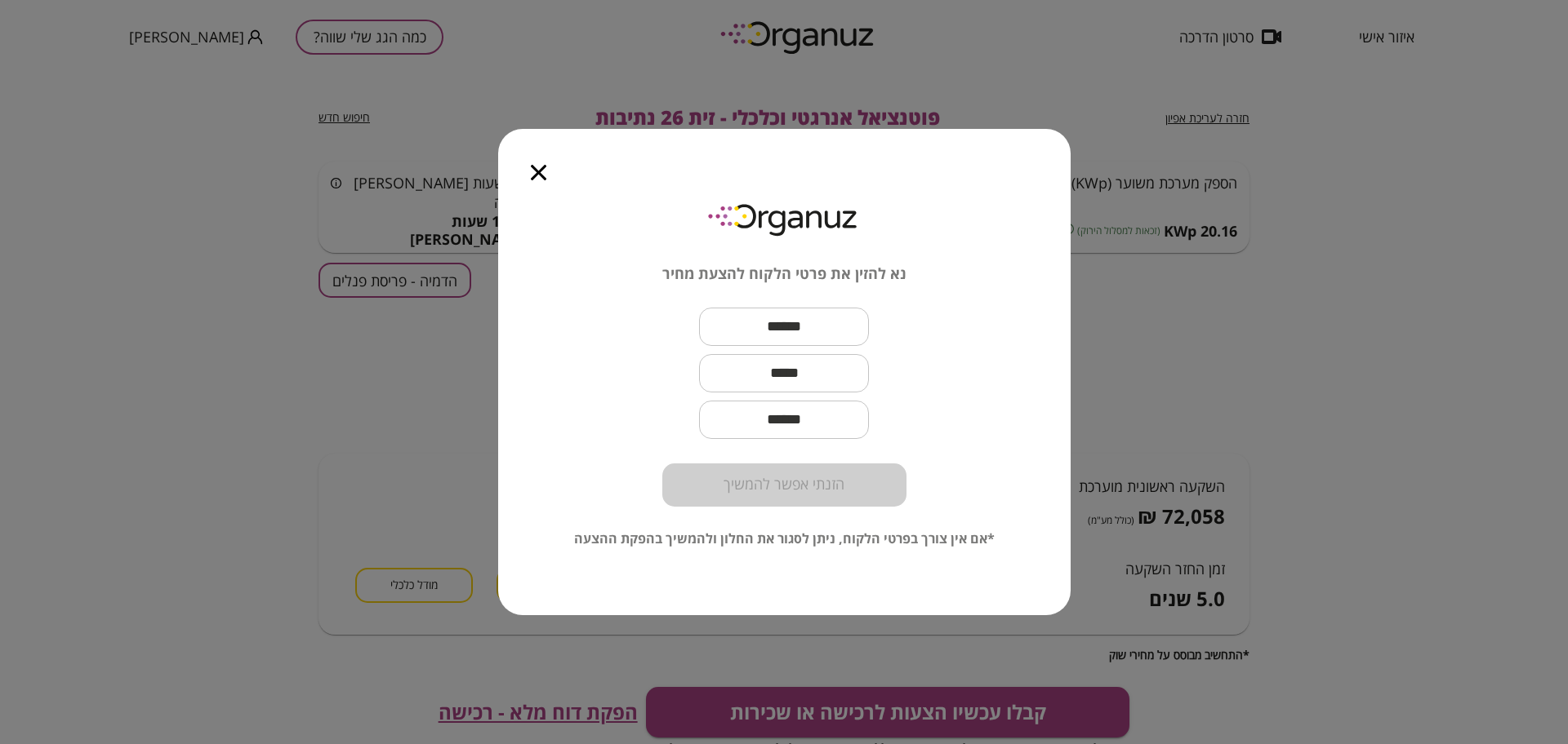
click at [535, 172] on icon "button" at bounding box center [539, 173] width 16 height 16
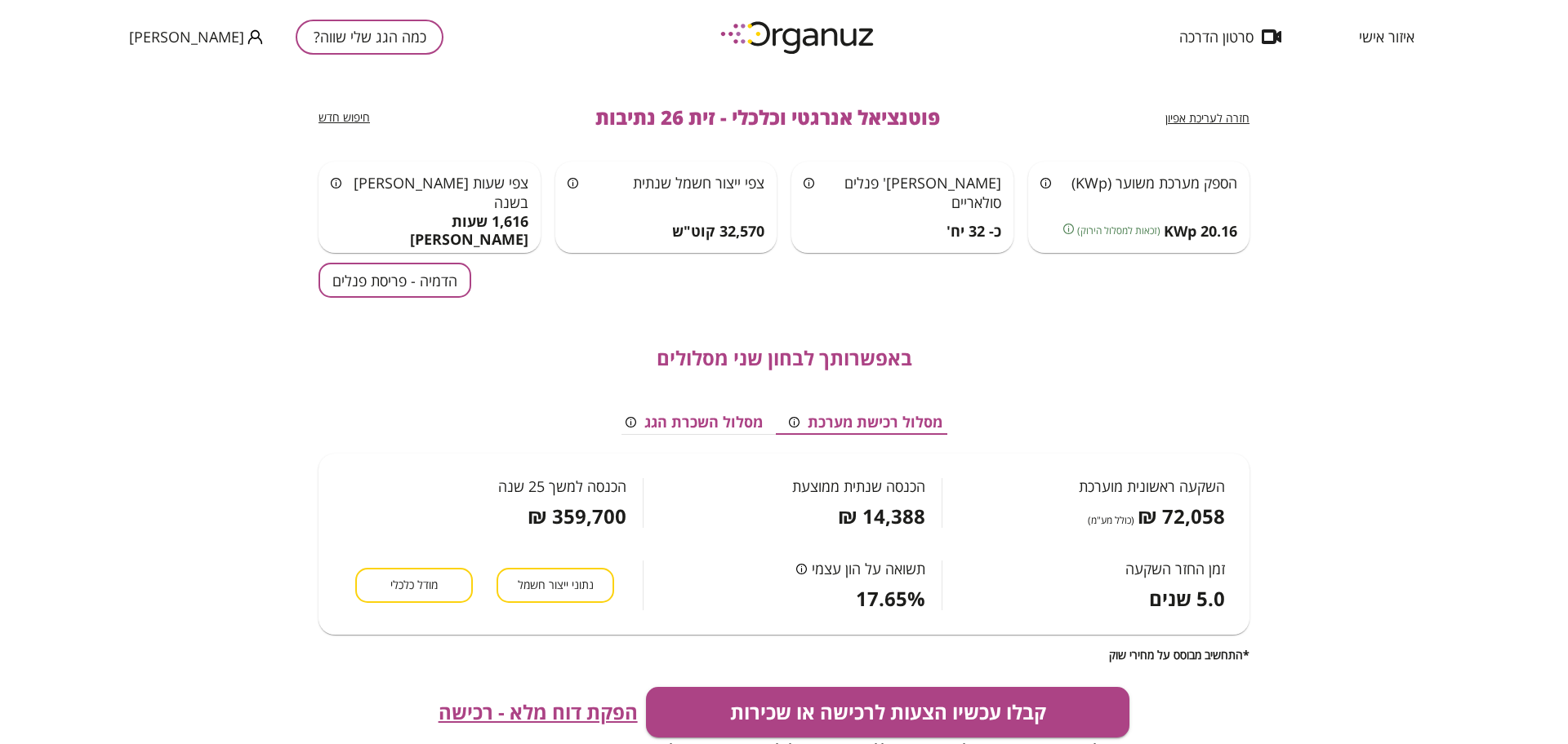
click at [1227, 115] on span "חזרה לעריכת אפיון" at bounding box center [1207, 118] width 84 height 16
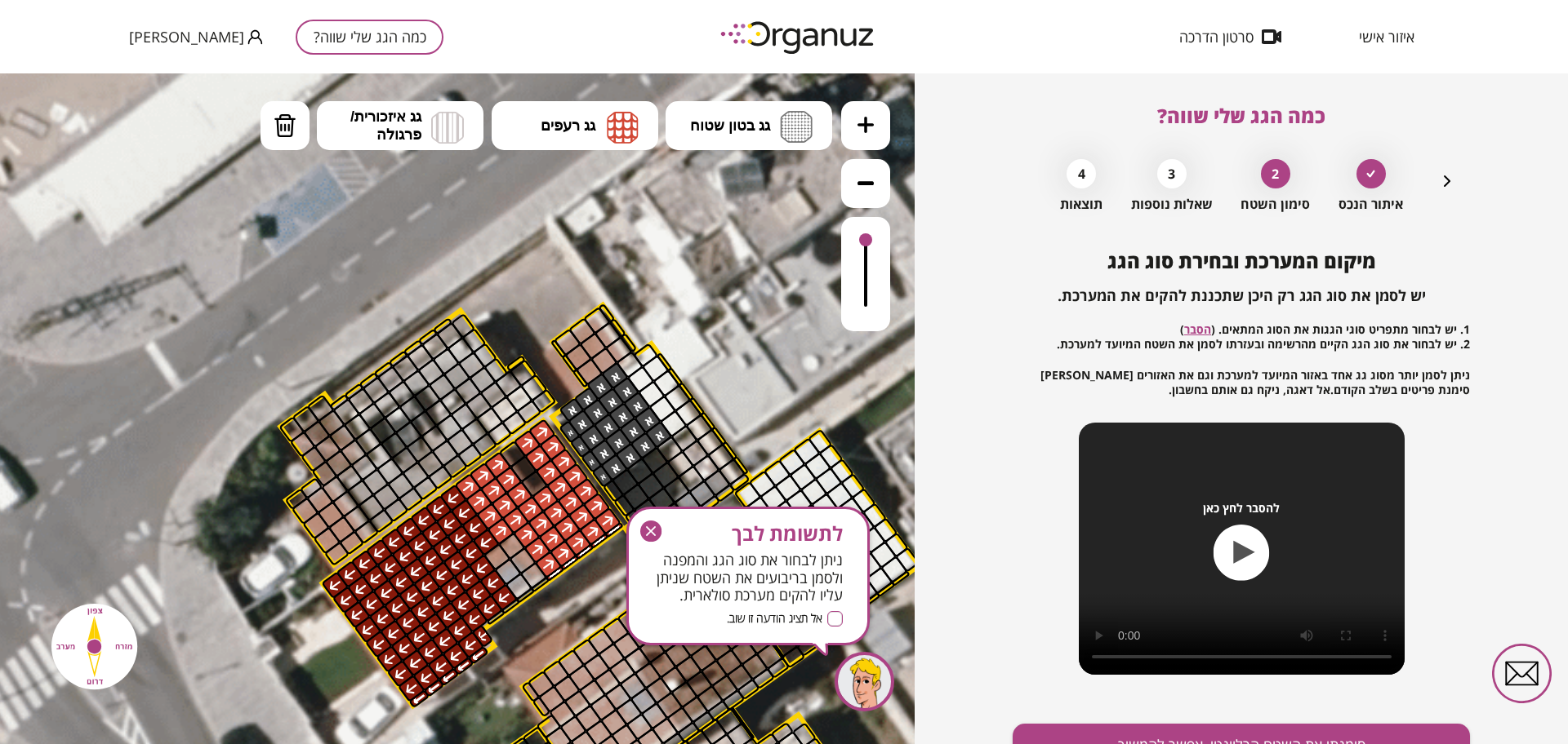
drag, startPoint x: 697, startPoint y: 425, endPoint x: 651, endPoint y: 527, distance: 111.9
click at [651, 527] on icon "button" at bounding box center [651, 532] width 21 height 21
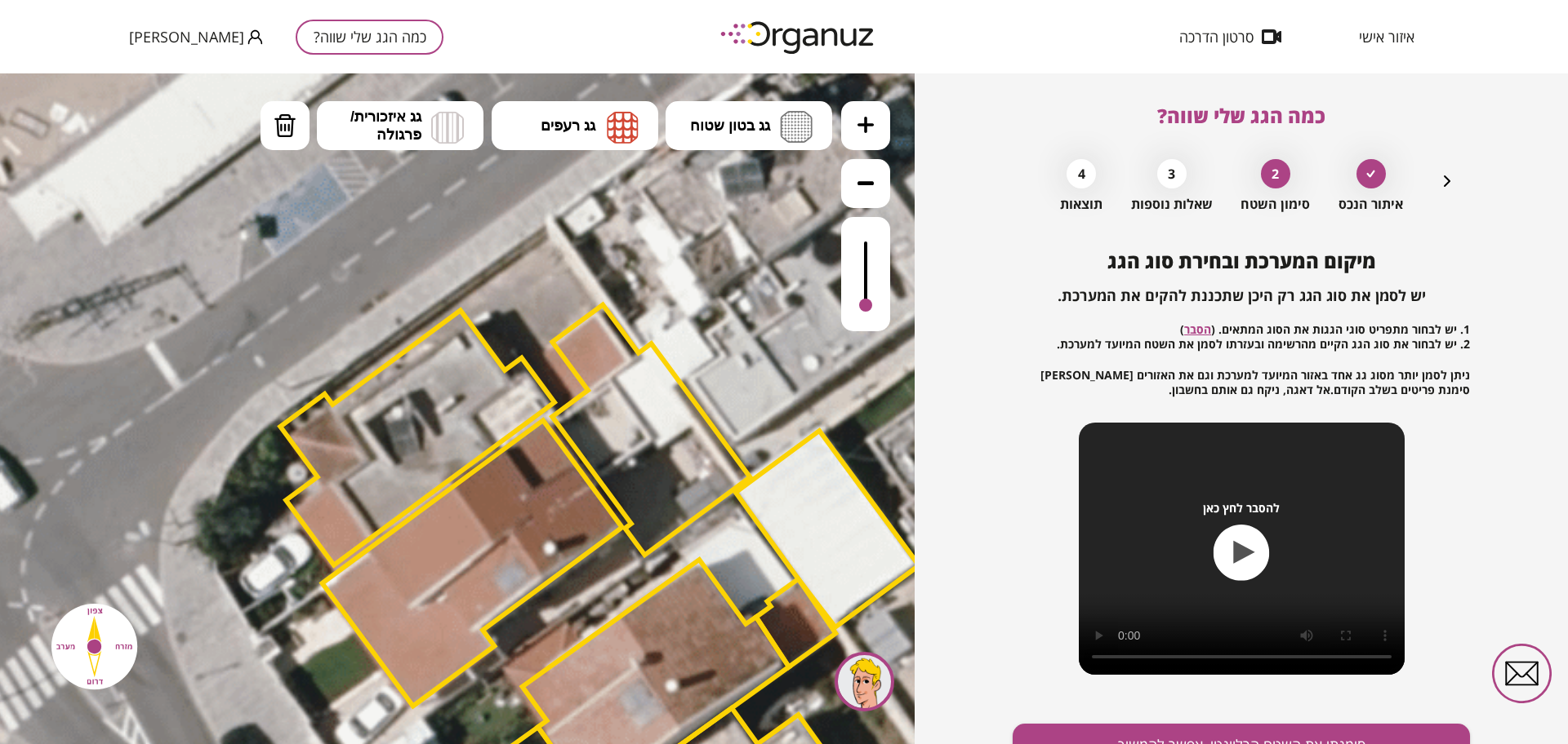
drag, startPoint x: 864, startPoint y: 285, endPoint x: 865, endPoint y: 311, distance: 26.0
click at [865, 311] on div at bounding box center [866, 274] width 49 height 114
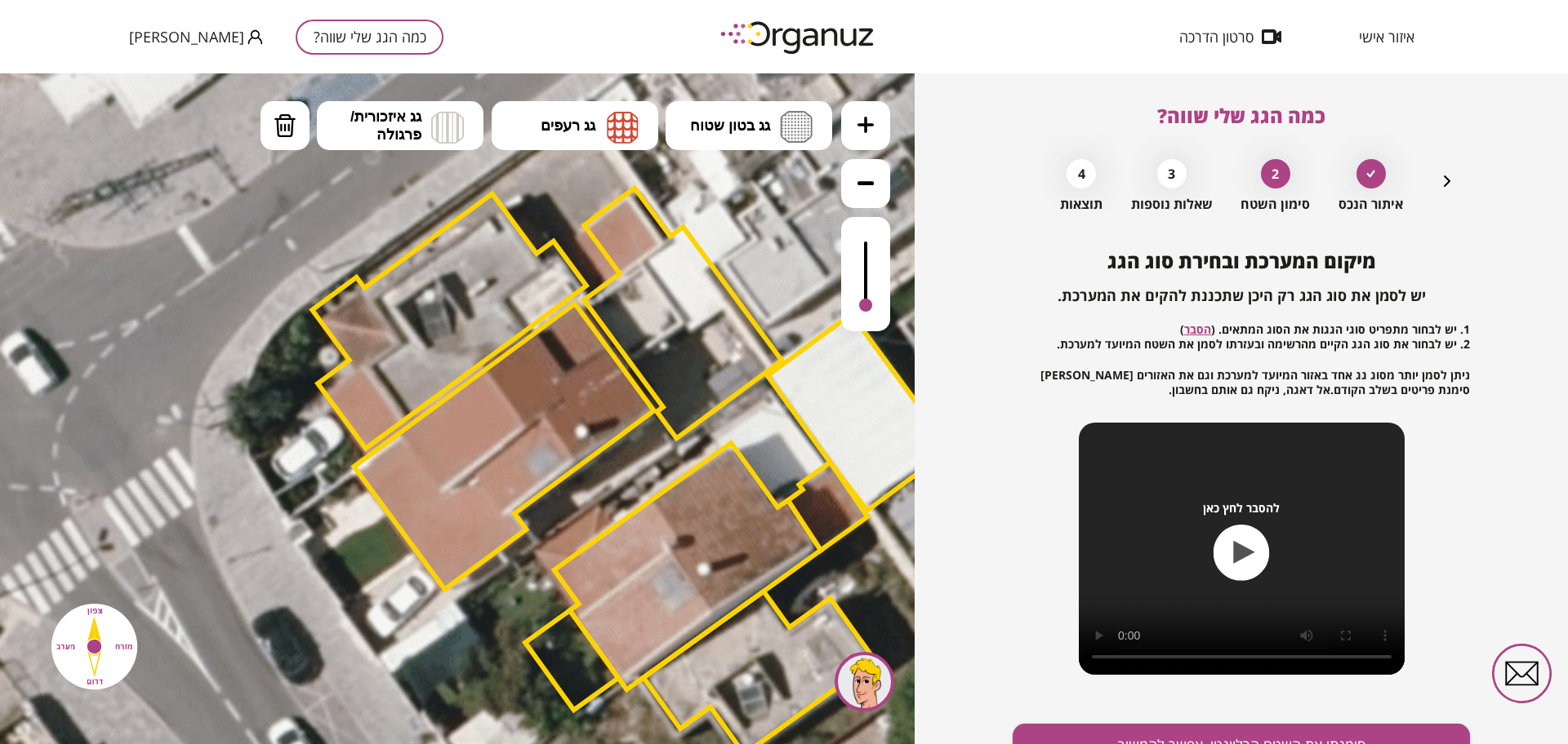
drag, startPoint x: 145, startPoint y: 503, endPoint x: 180, endPoint y: 361, distance: 146.2
click at [180, 361] on icon at bounding box center [630, 474] width 1930 height 1928
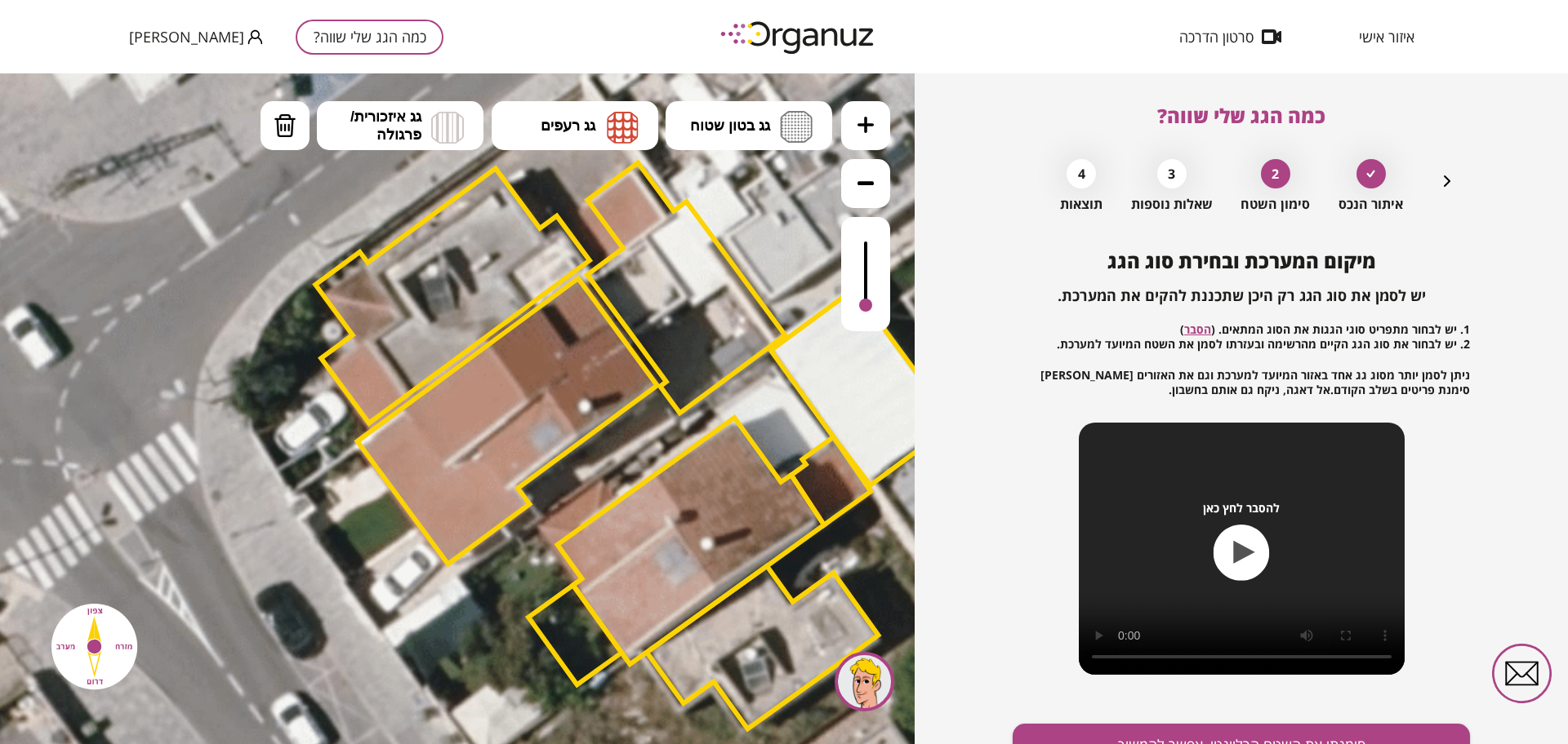
click at [863, 250] on div at bounding box center [866, 274] width 49 height 114
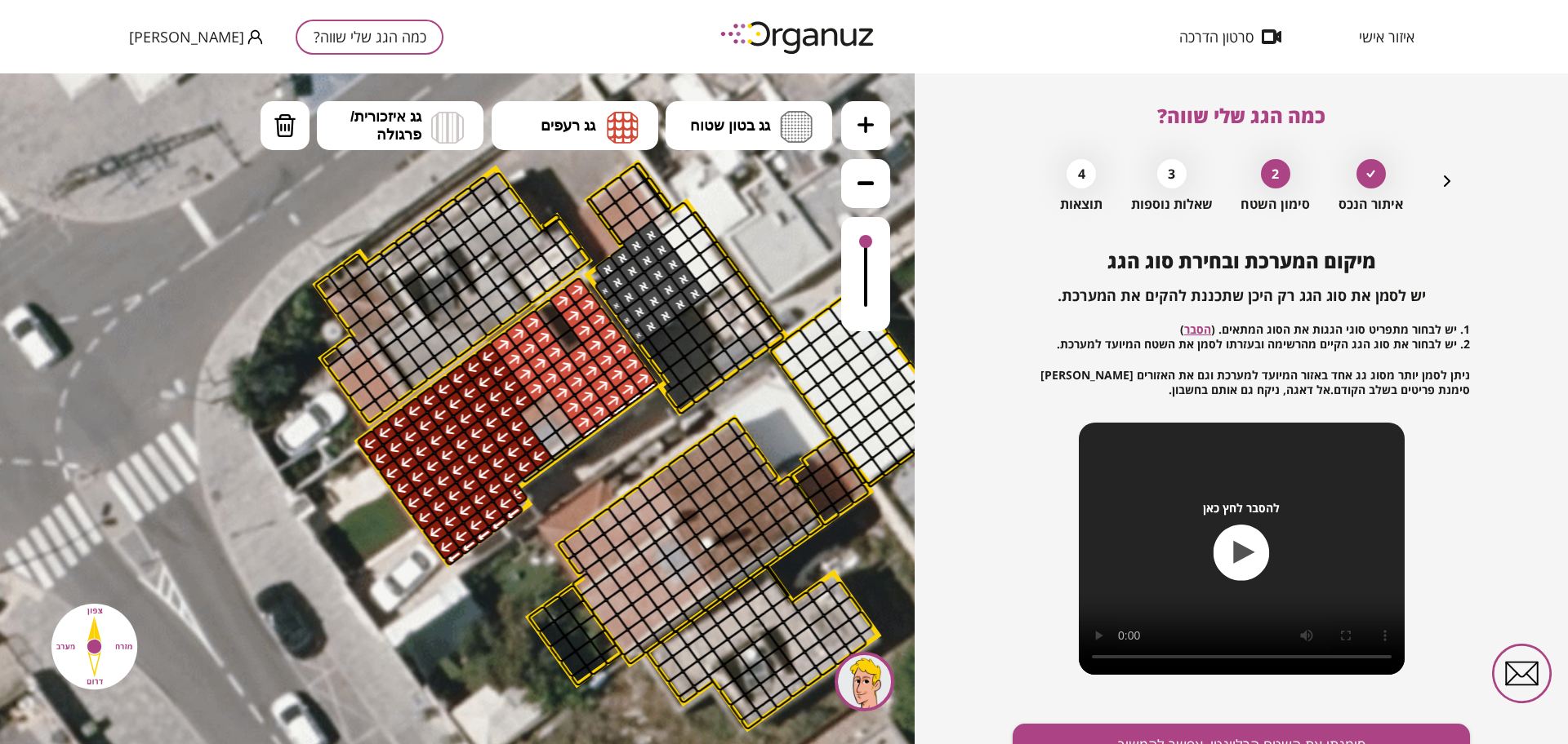
click at [866, 243] on div at bounding box center [866, 241] width 13 height 13
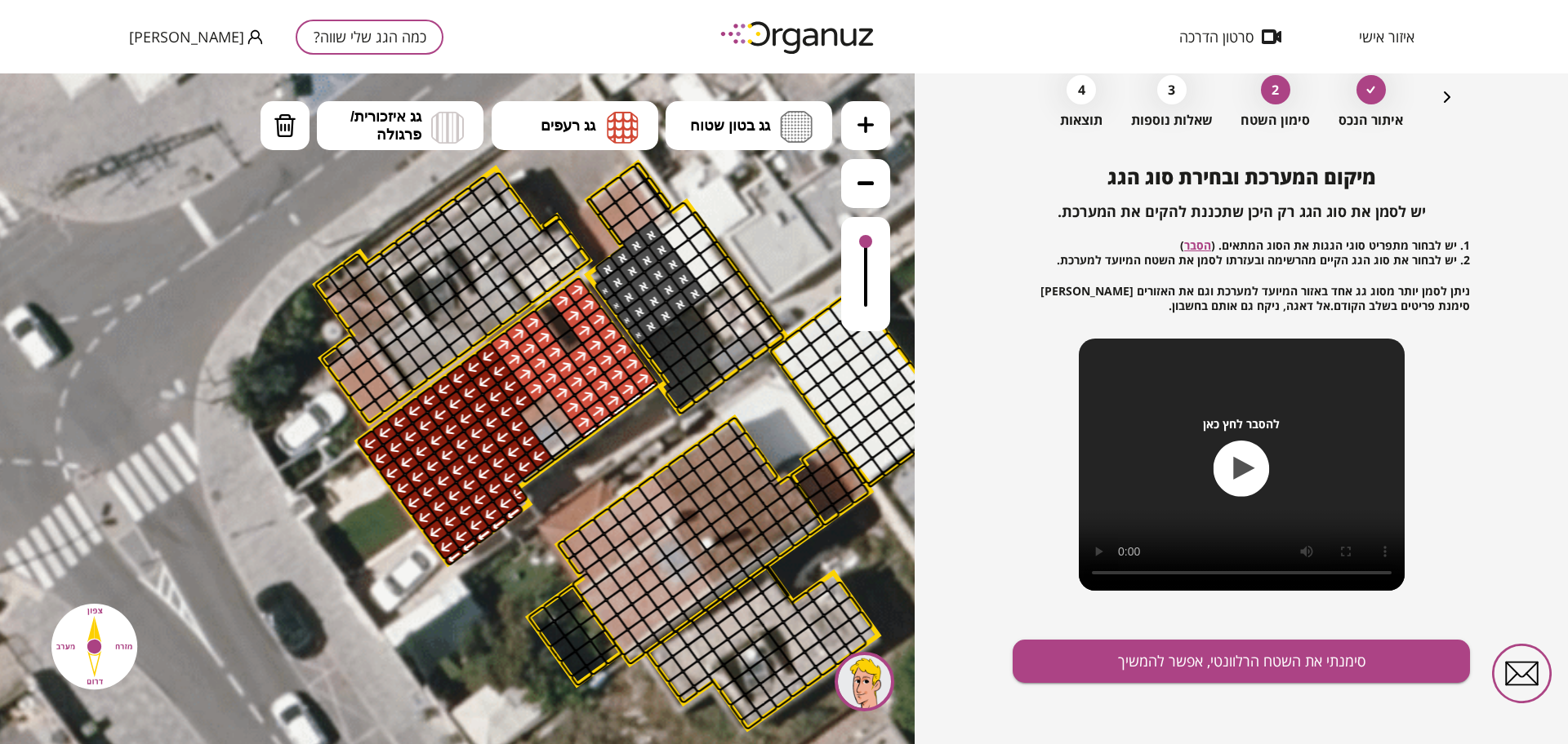
scroll to position [85, 0]
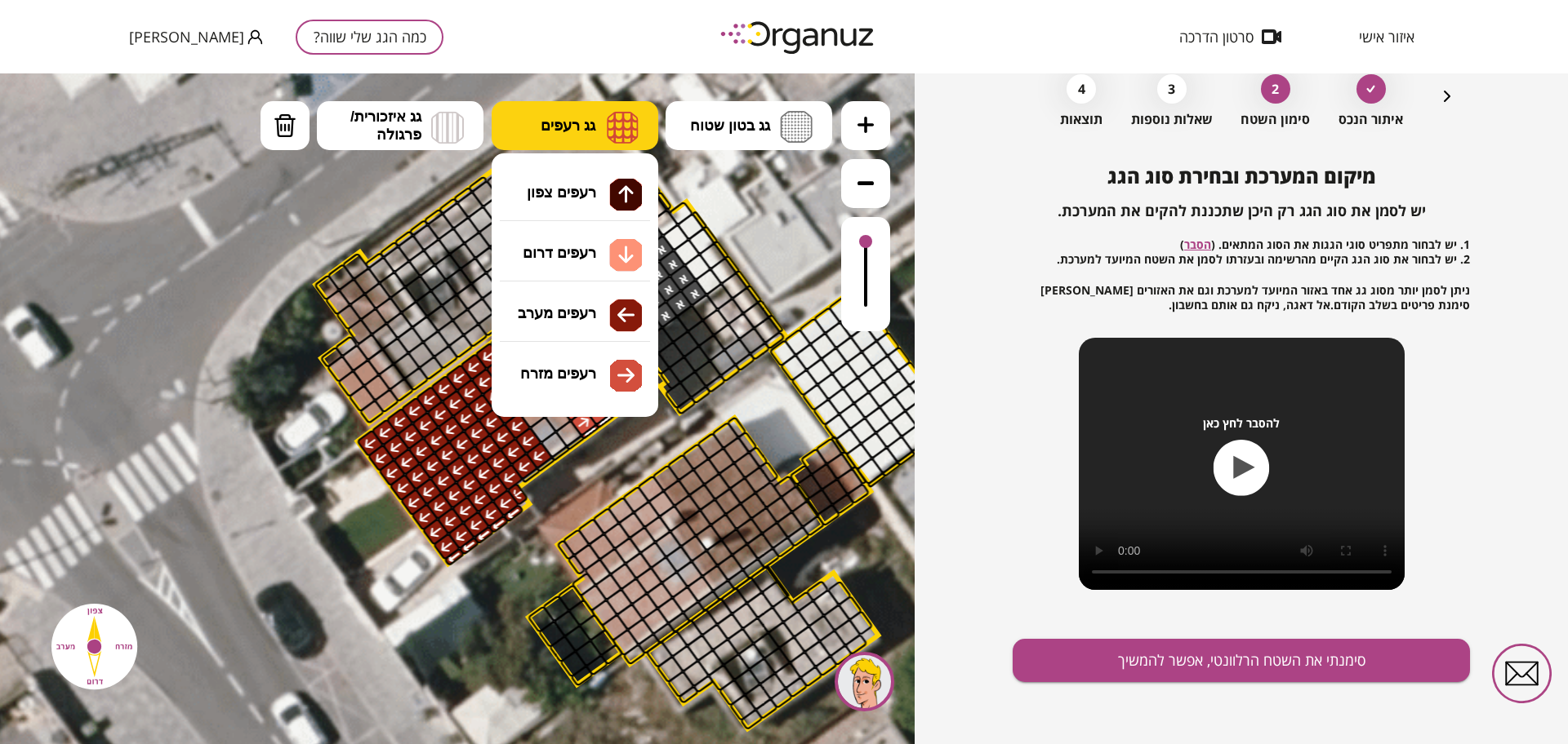
click at [599, 122] on button "גג רעפים" at bounding box center [575, 125] width 167 height 49
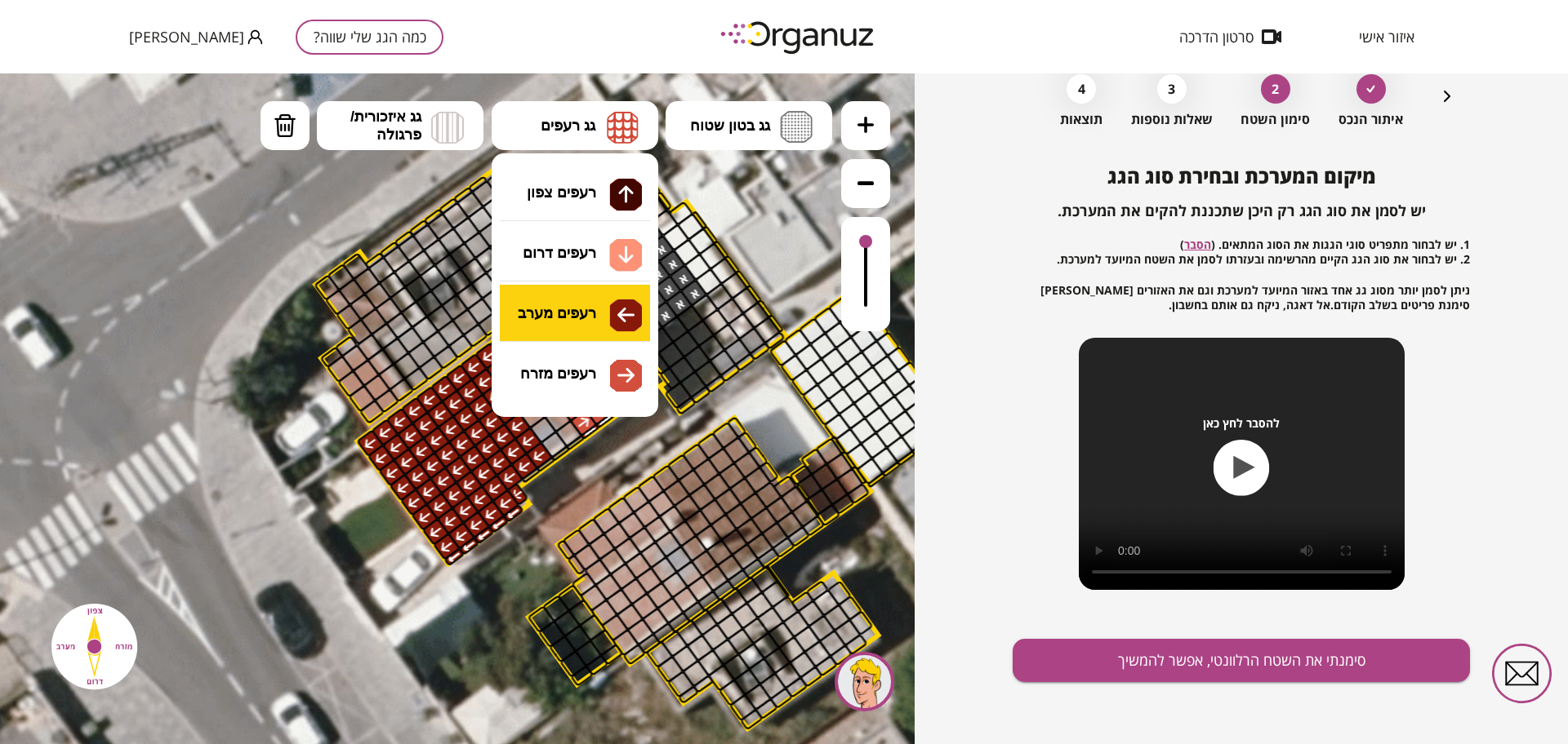
click at [615, 299] on div ".st0 { fill: #FFFFFF; } .st0 { fill: #FFFFFF; }" at bounding box center [457, 409] width 915 height 671
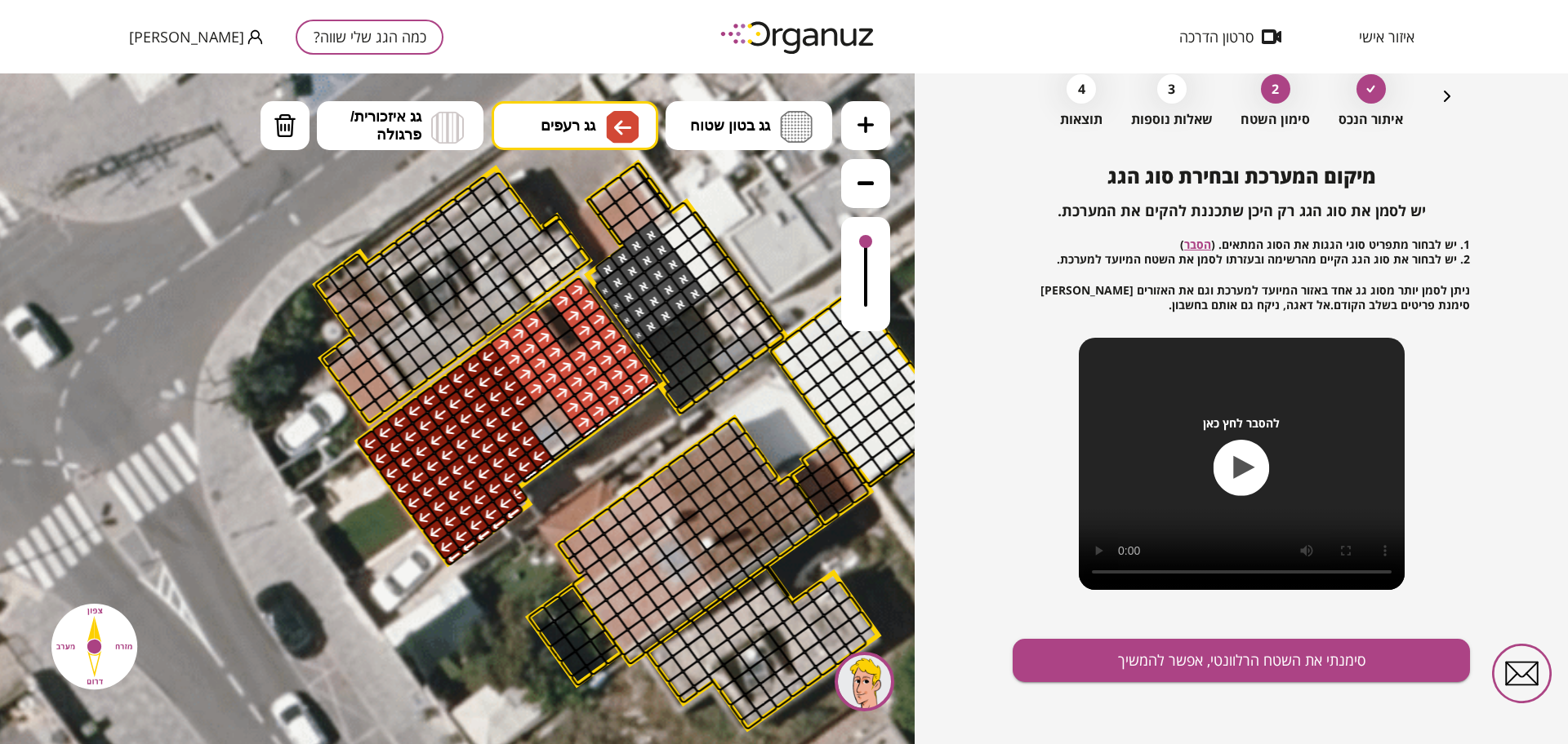
drag, startPoint x: 544, startPoint y: 468, endPoint x: 533, endPoint y: 475, distance: 13.0
drag, startPoint x: 1191, startPoint y: 650, endPoint x: 1198, endPoint y: 637, distance: 14.8
click at [1196, 640] on button "סימנתי את השטח הרלוונטי, אפשר להמשיך" at bounding box center [1241, 660] width 457 height 43
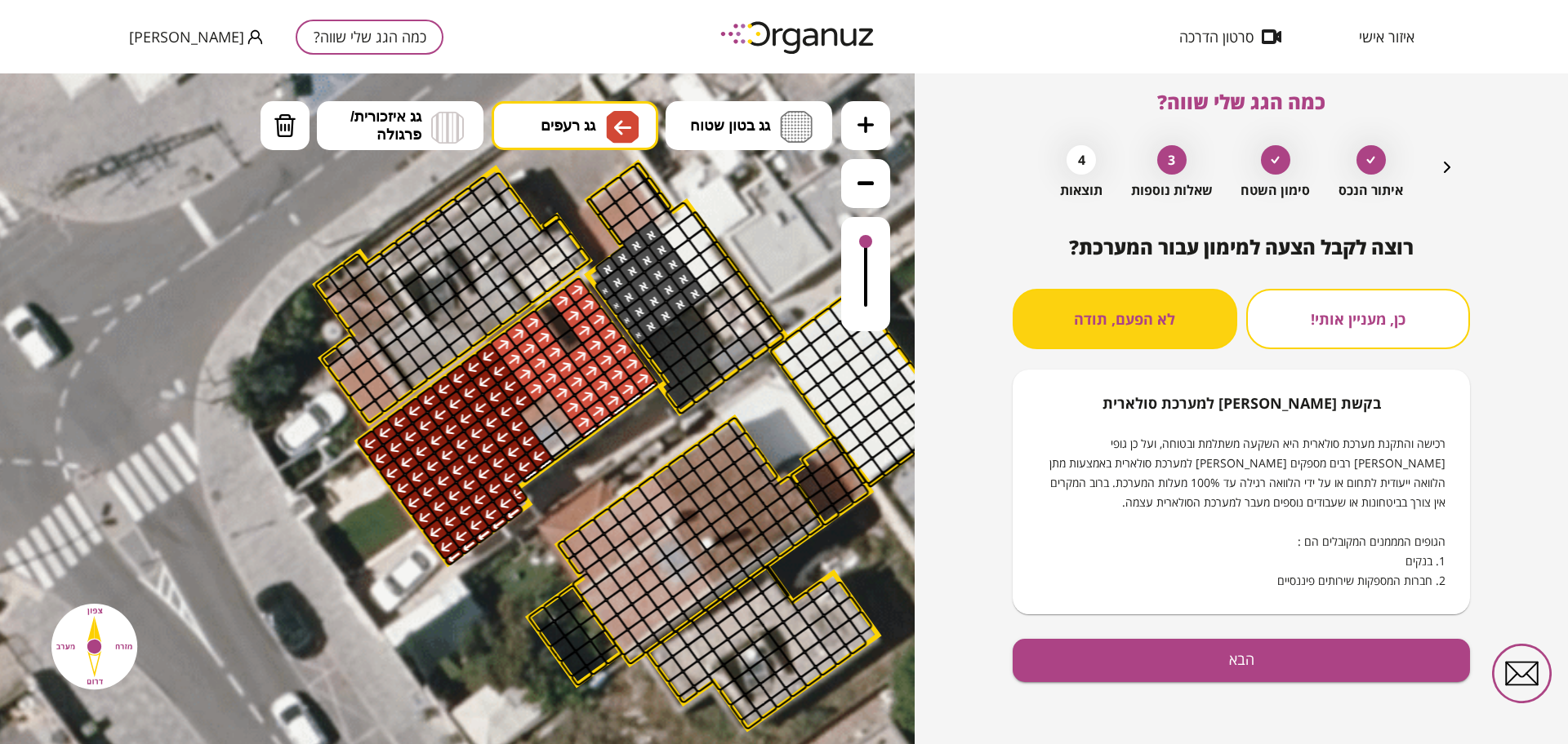
click at [1239, 695] on div "רוצה לקבל הצעה למימון עבור המערכת? כן, מעניין אותי! לא הפעם, תודה בקשת [PERSON_…" at bounding box center [1241, 490] width 457 height 509
click at [1244, 642] on button "הבא" at bounding box center [1241, 660] width 457 height 43
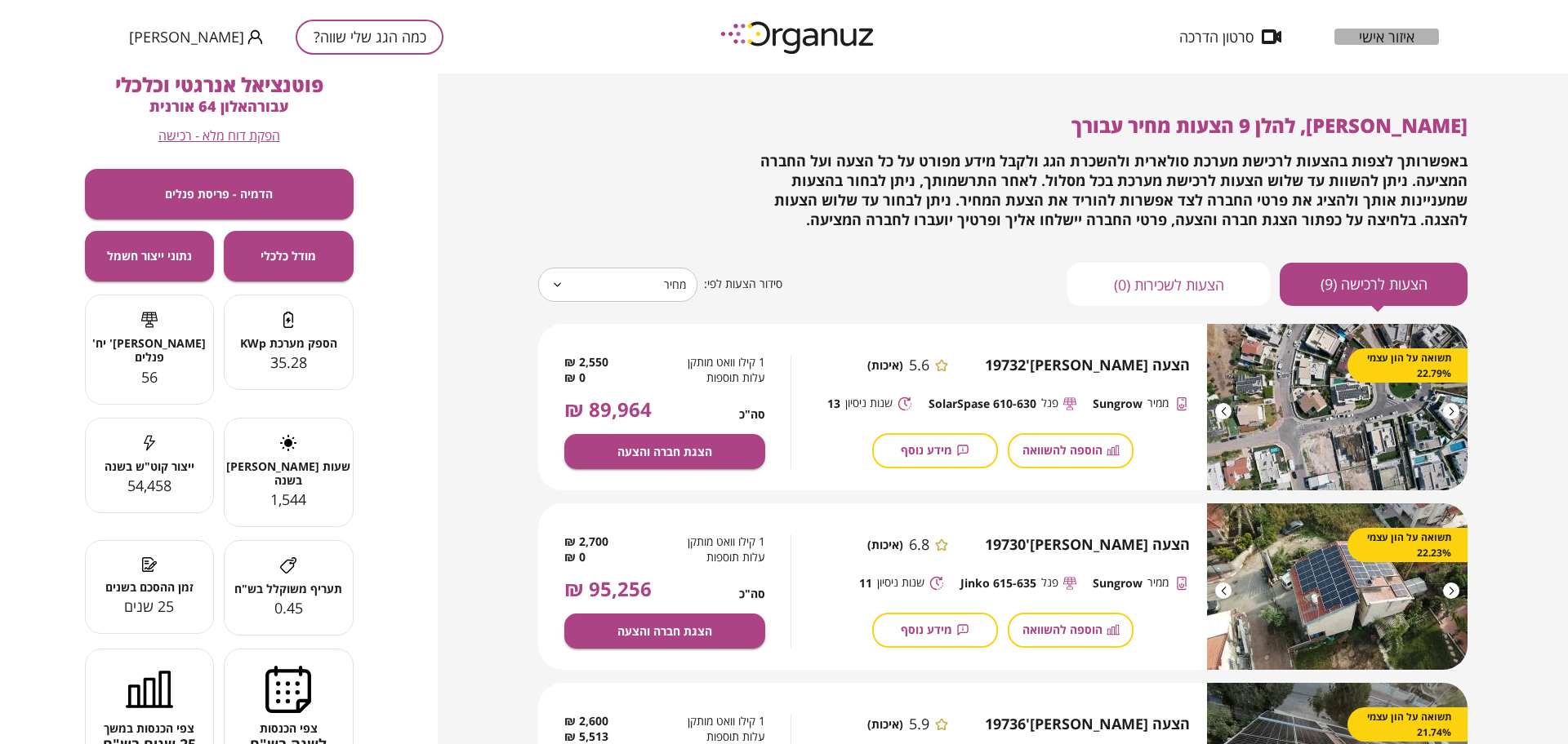
click at [1367, 36] on span "איזור אישי" at bounding box center [1386, 37] width 55 height 17
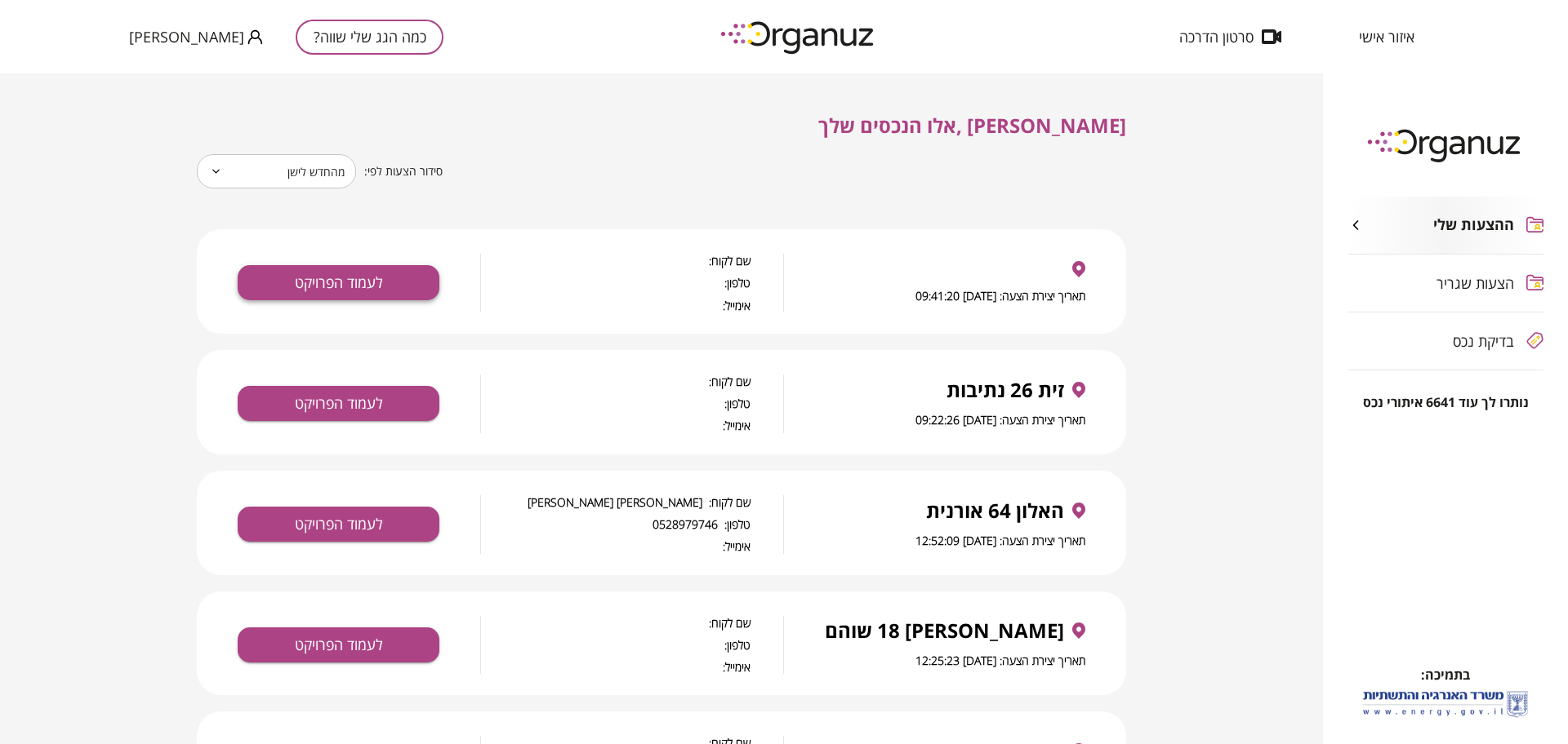
click at [277, 283] on button "לעמוד הפרויקט" at bounding box center [339, 283] width 202 height 35
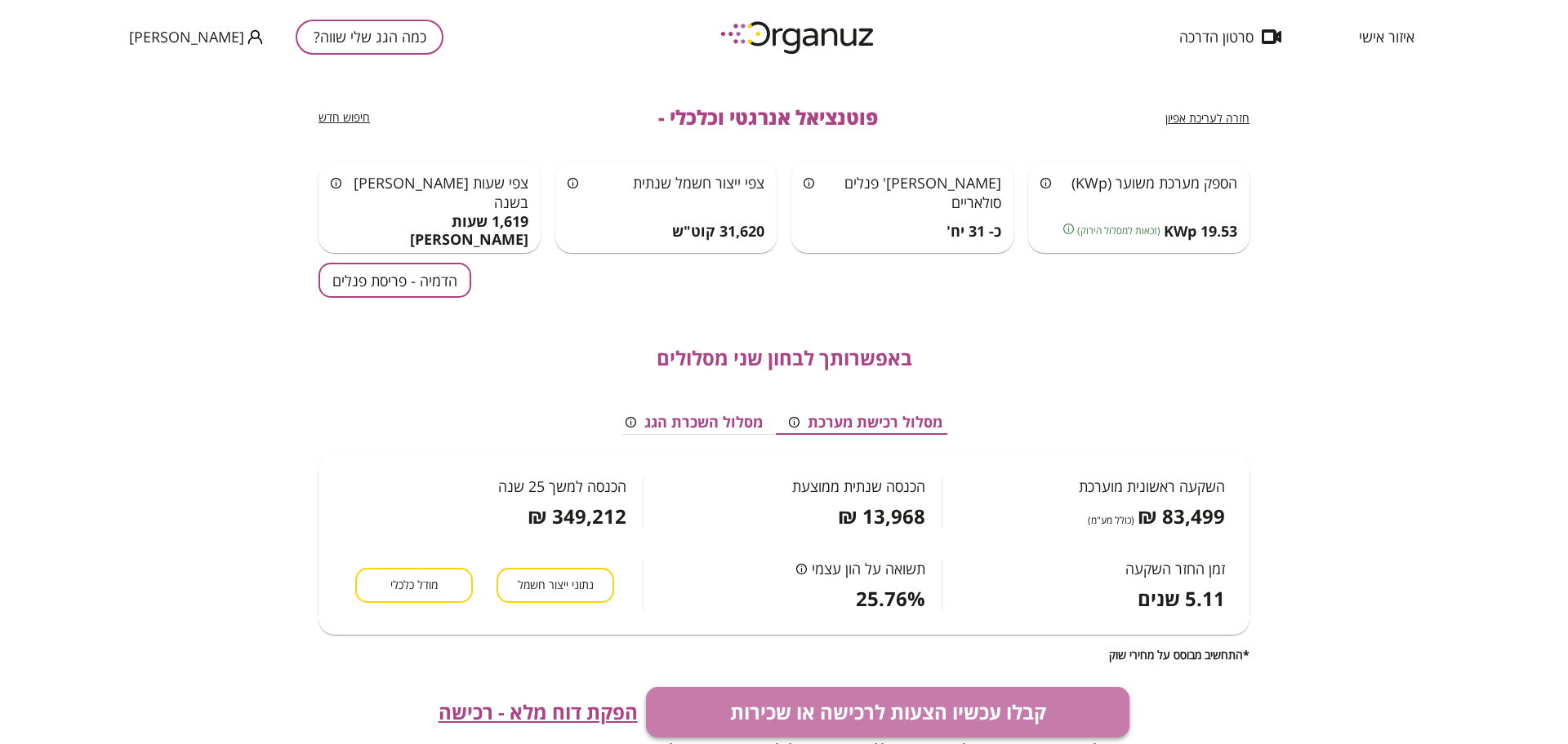
click at [933, 714] on button "קבלו עכשיו הצעות לרכישה או שכירות" at bounding box center [888, 712] width 485 height 51
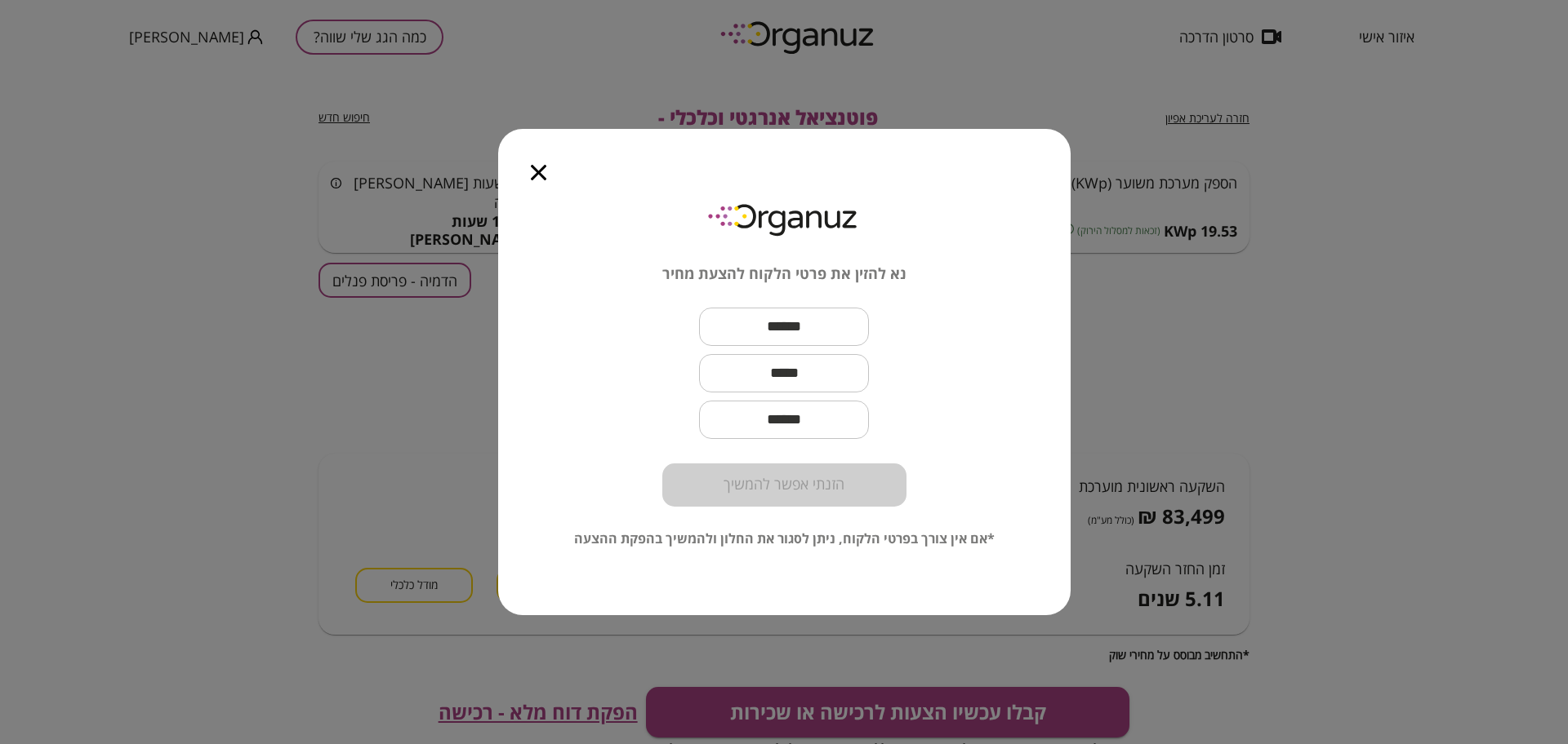
click at [818, 318] on input "text" at bounding box center [783, 326] width 169 height 48
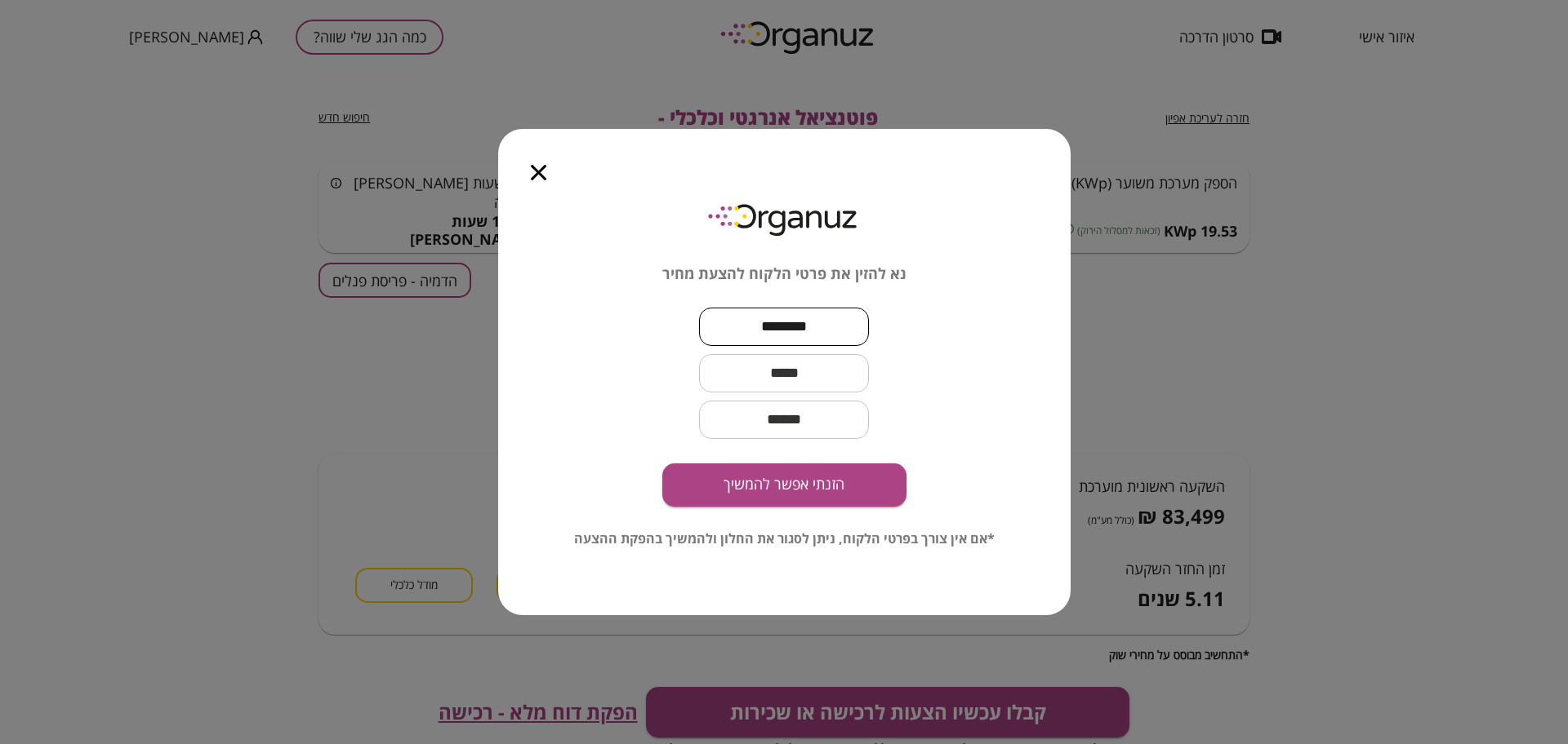
type input "********"
click at [816, 368] on input "text" at bounding box center [783, 373] width 169 height 48
paste input "**********"
type input "**********"
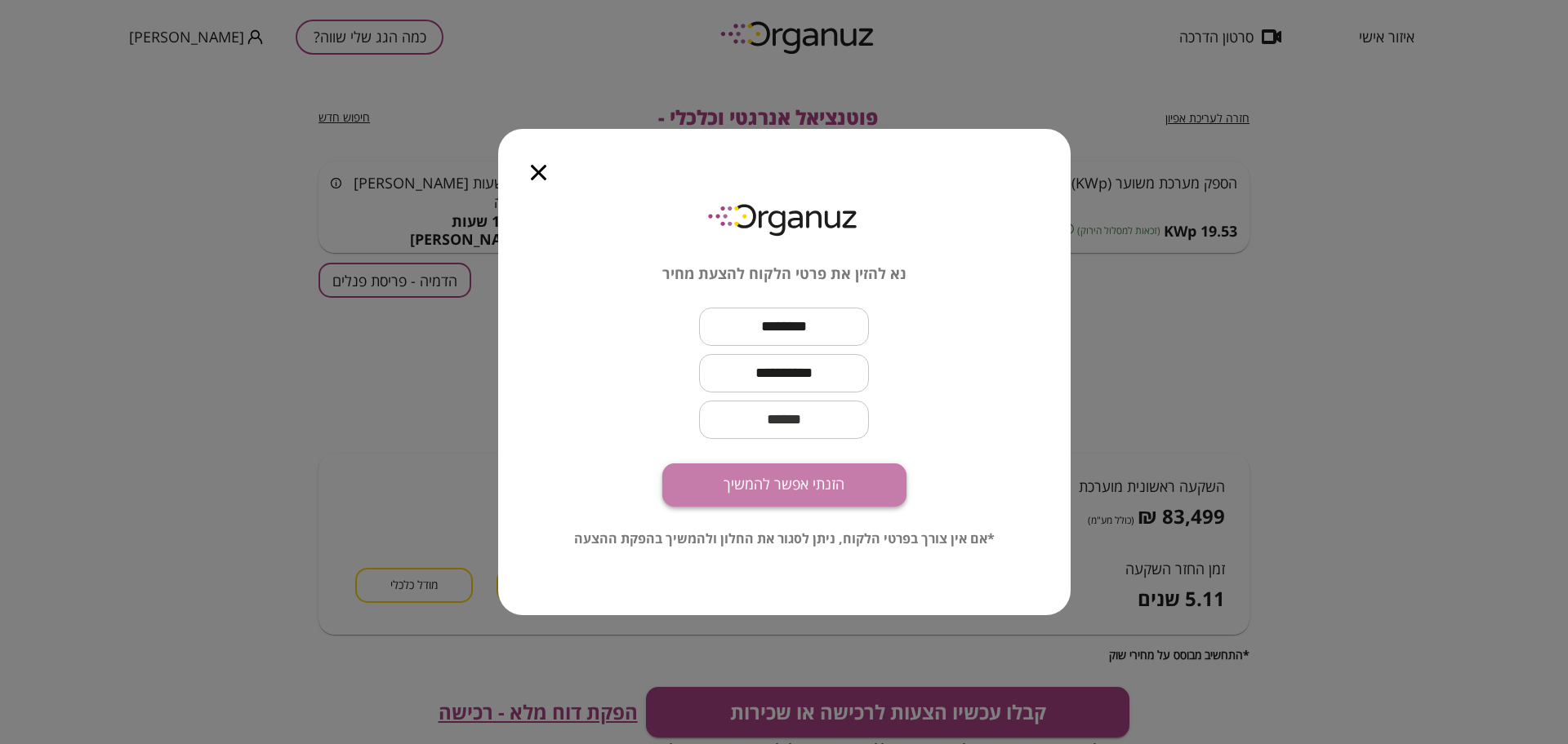
click at [838, 491] on button "הזנתי אפשר להמשיך" at bounding box center [784, 484] width 244 height 43
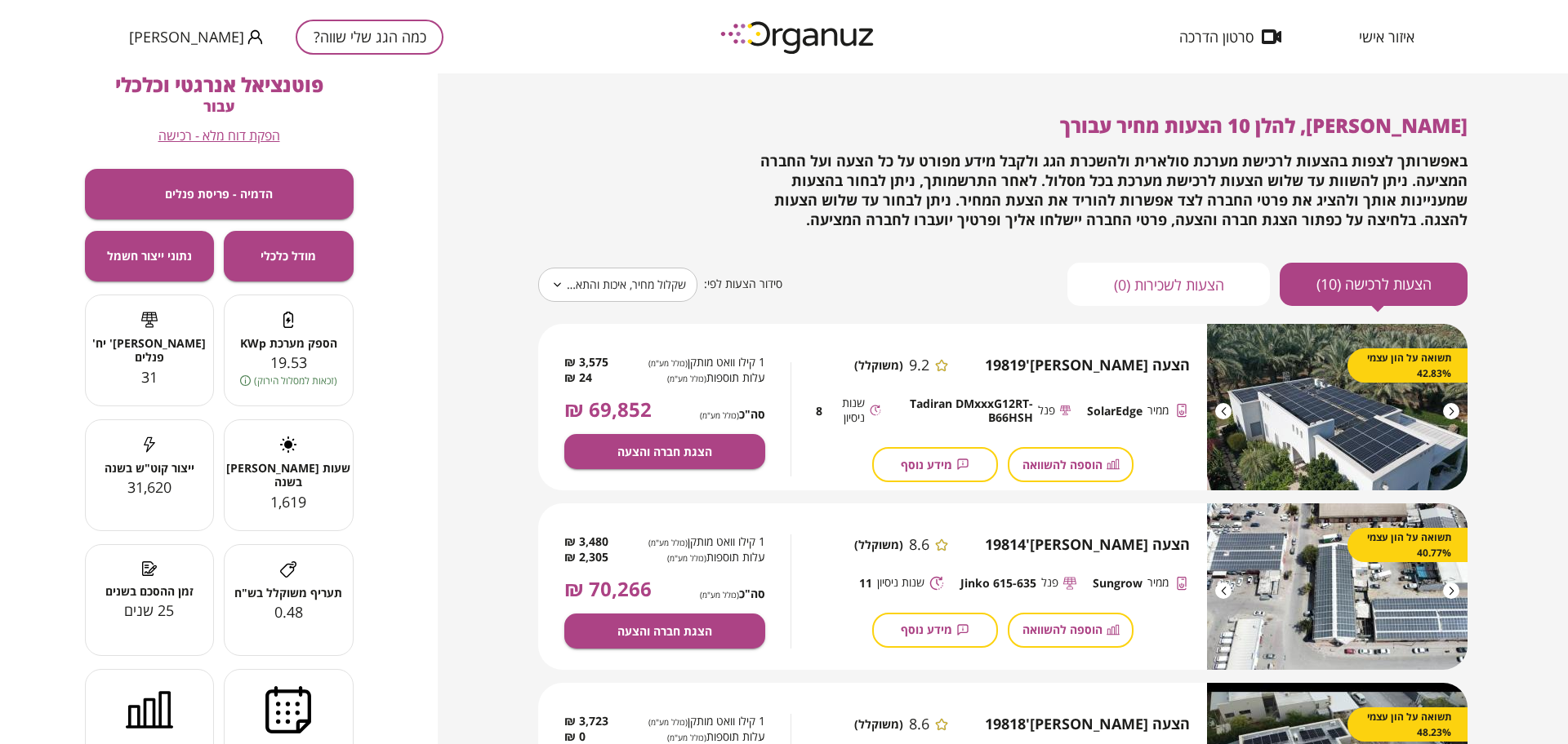
click at [661, 288] on body "**********" at bounding box center [784, 372] width 1568 height 744
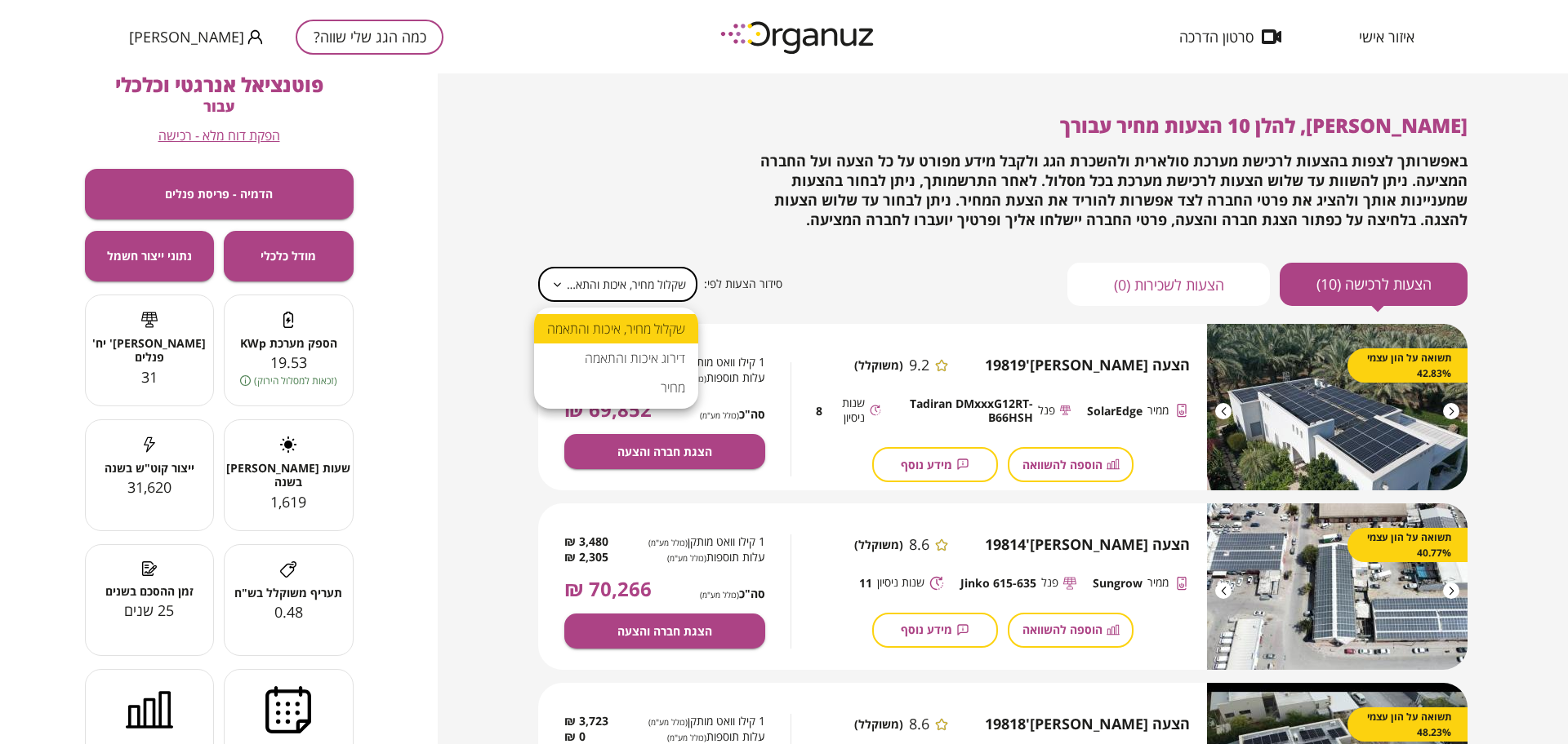
click at [706, 397] on div at bounding box center [784, 372] width 1568 height 744
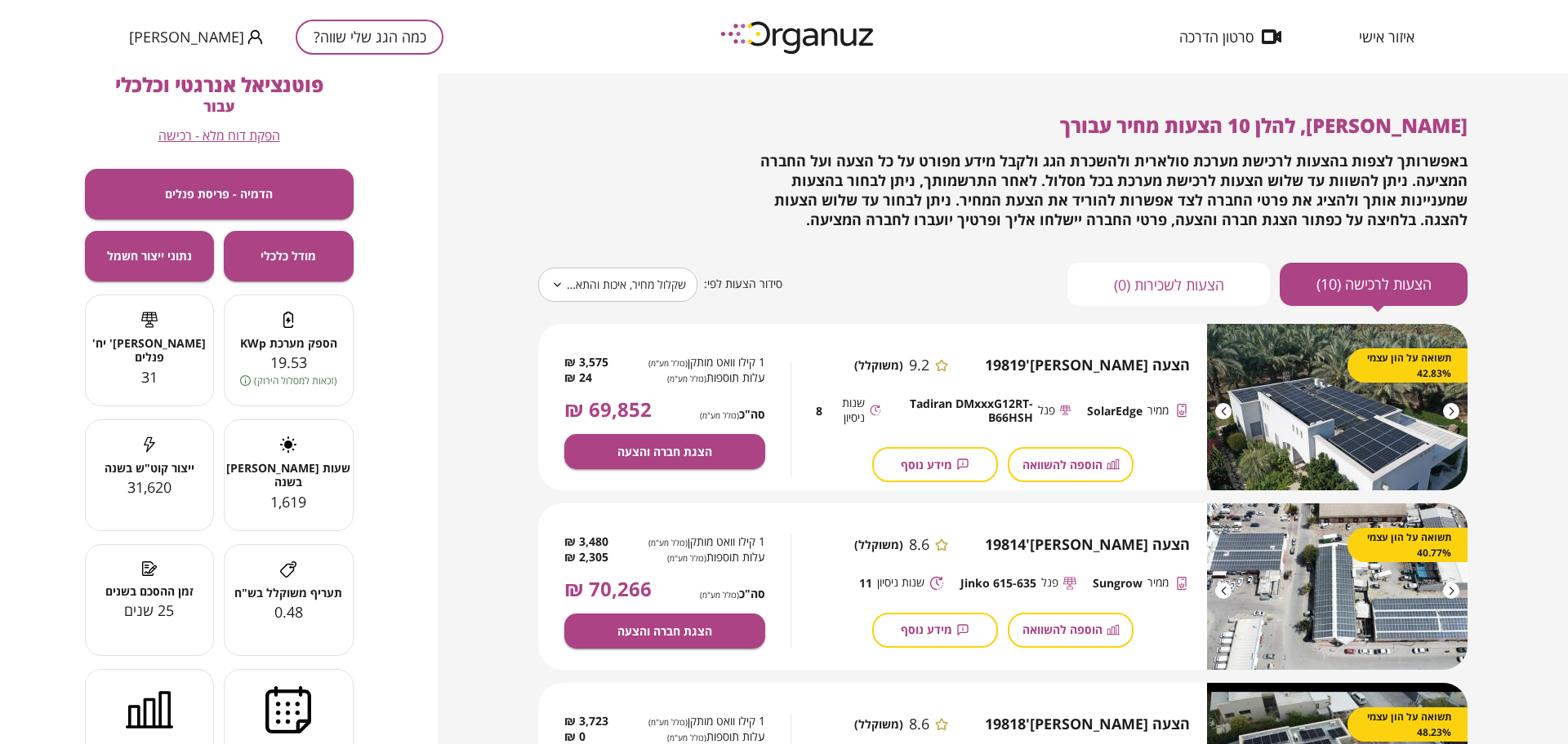
click at [680, 386] on div "שקלול מחיר, איכות והתאמה דירוג איכות והתאמה מחיר" at bounding box center [784, 372] width 1568 height 744
click at [646, 285] on body "**********" at bounding box center [784, 372] width 1568 height 744
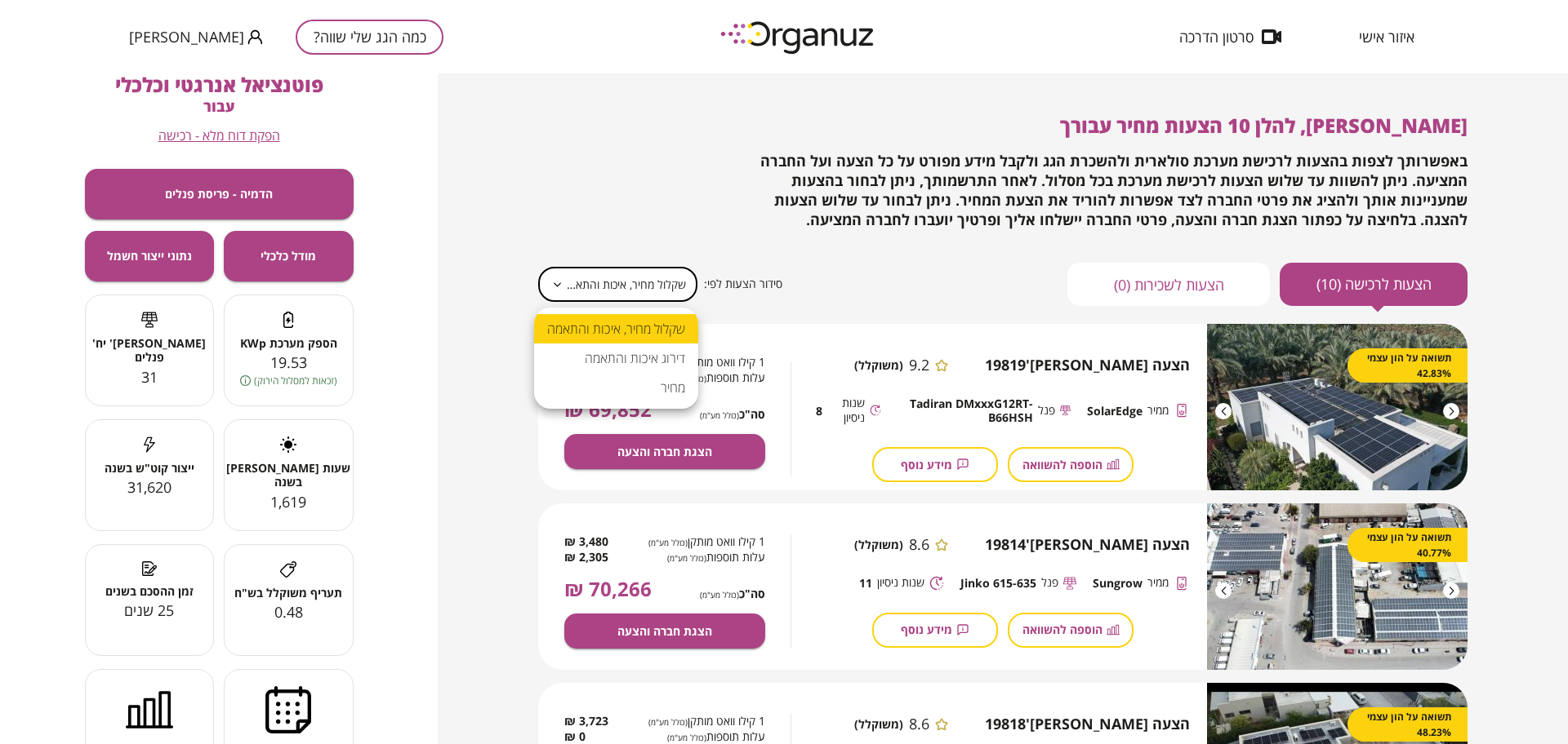
click at [627, 385] on li "מחיר" at bounding box center [615, 387] width 164 height 29
type input "*****"
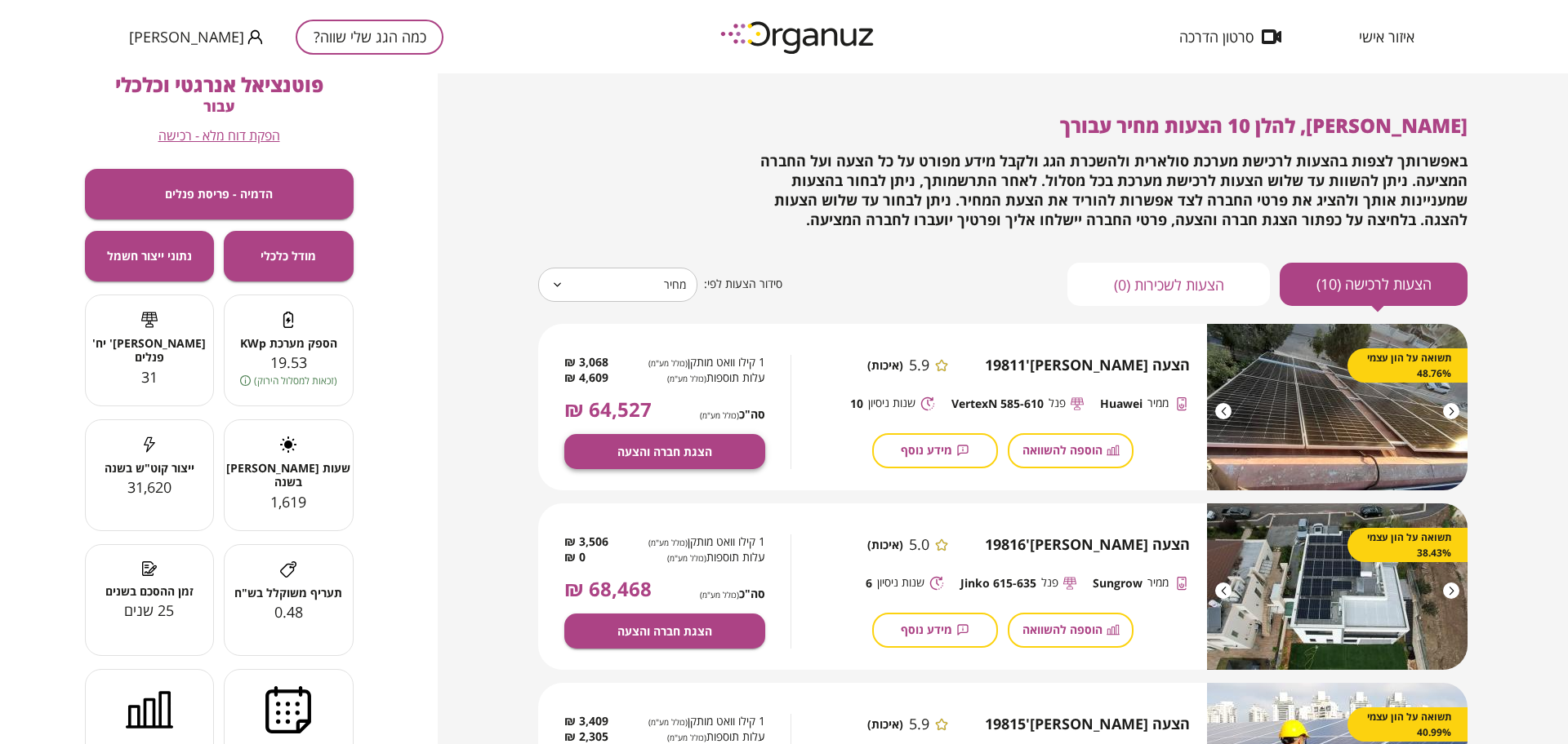
click at [683, 453] on span "הצגת חברה והצעה" at bounding box center [665, 452] width 95 height 14
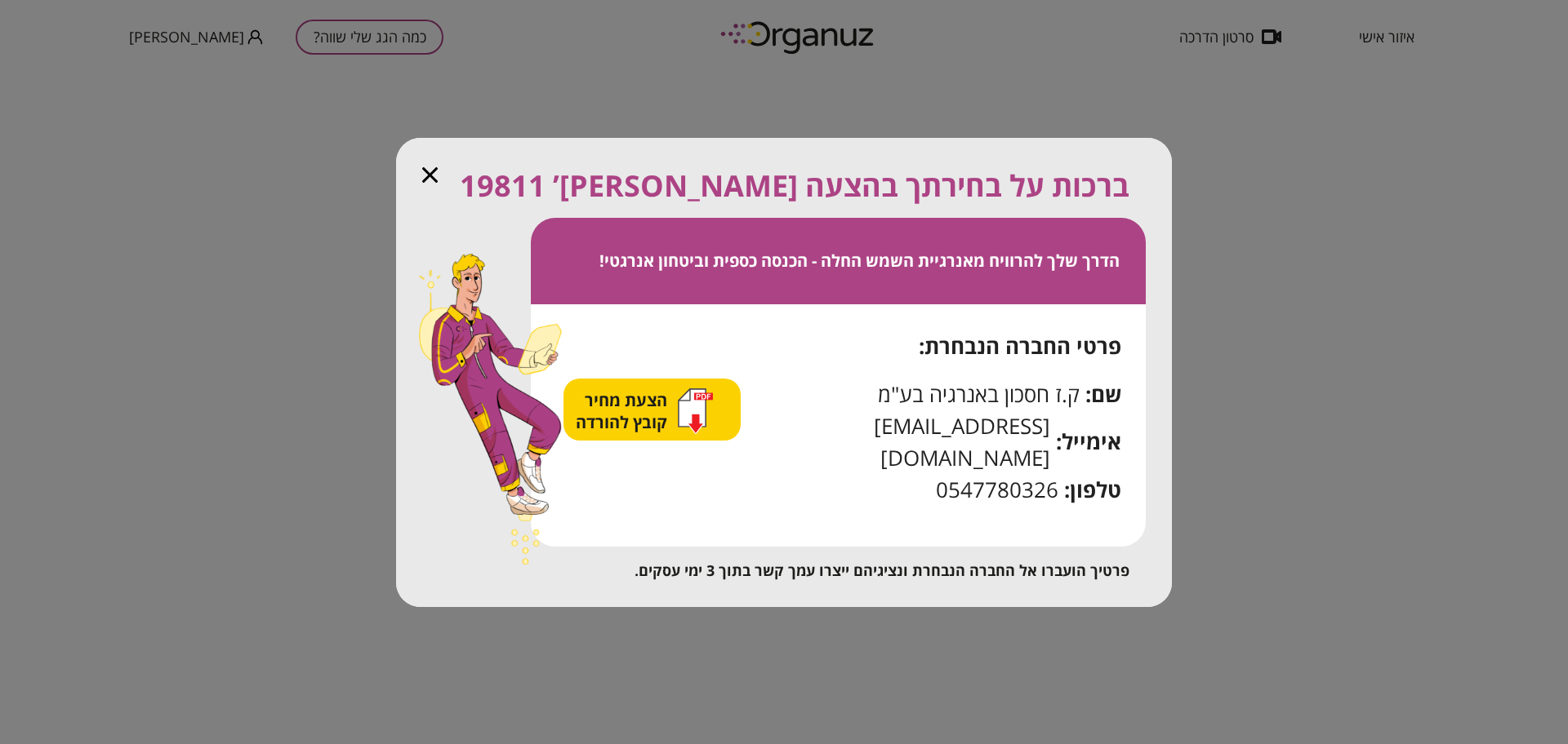
click at [672, 413] on span "הצעת מחיר קובץ להורדה" at bounding box center [623, 411] width 96 height 44
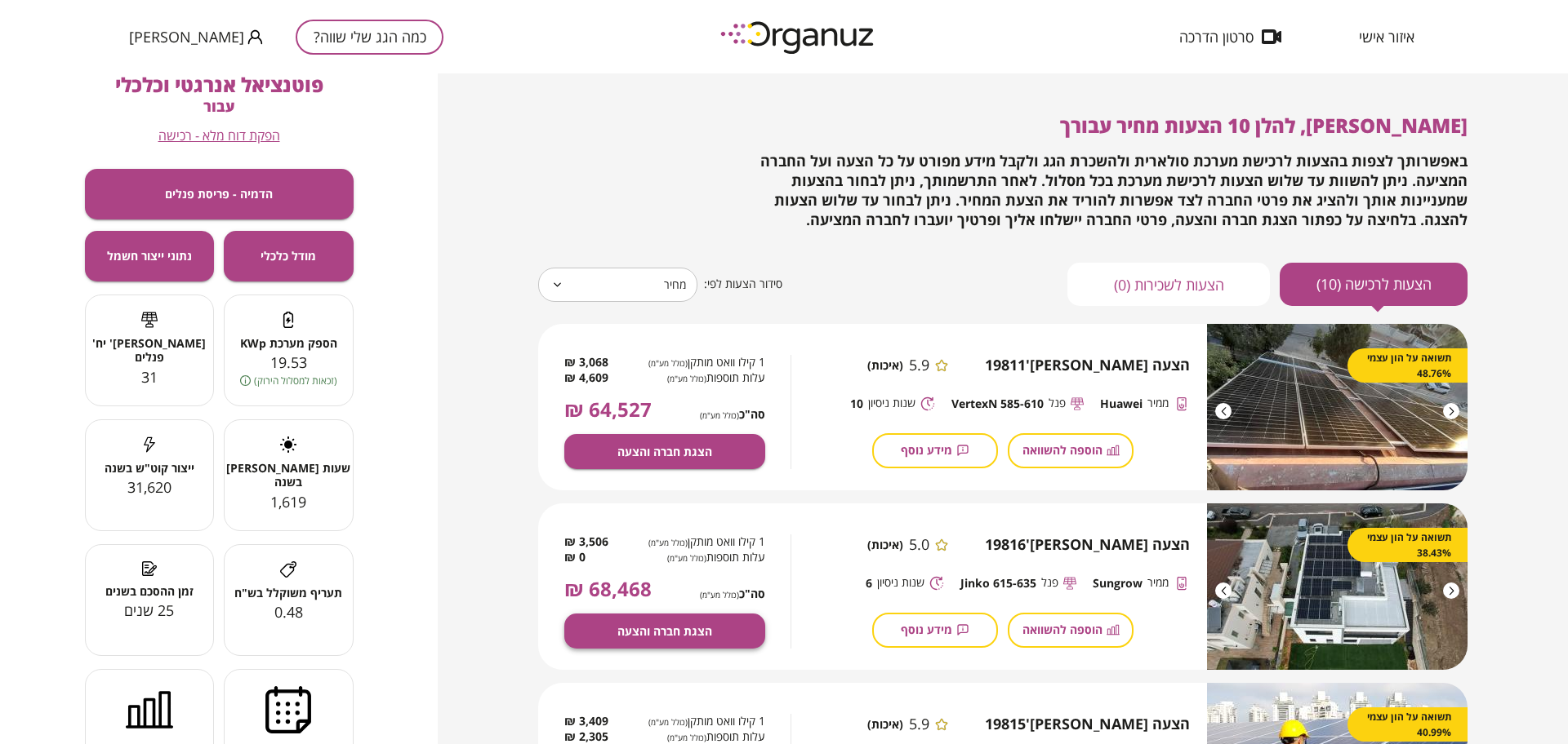
click at [673, 626] on span "הצגת חברה והצעה" at bounding box center [665, 632] width 95 height 14
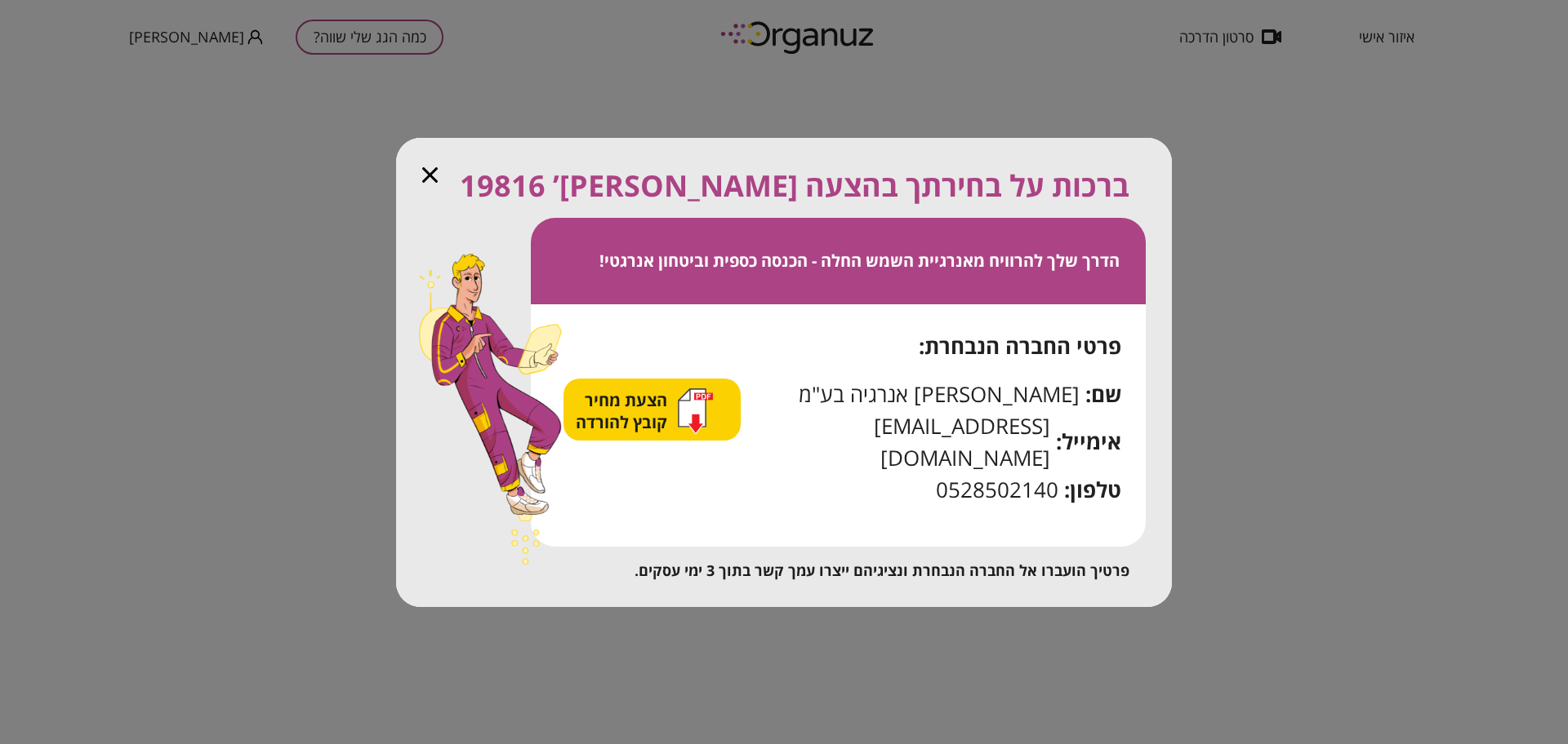
click at [637, 410] on span "הצעת מחיר קובץ להורדה" at bounding box center [623, 411] width 96 height 44
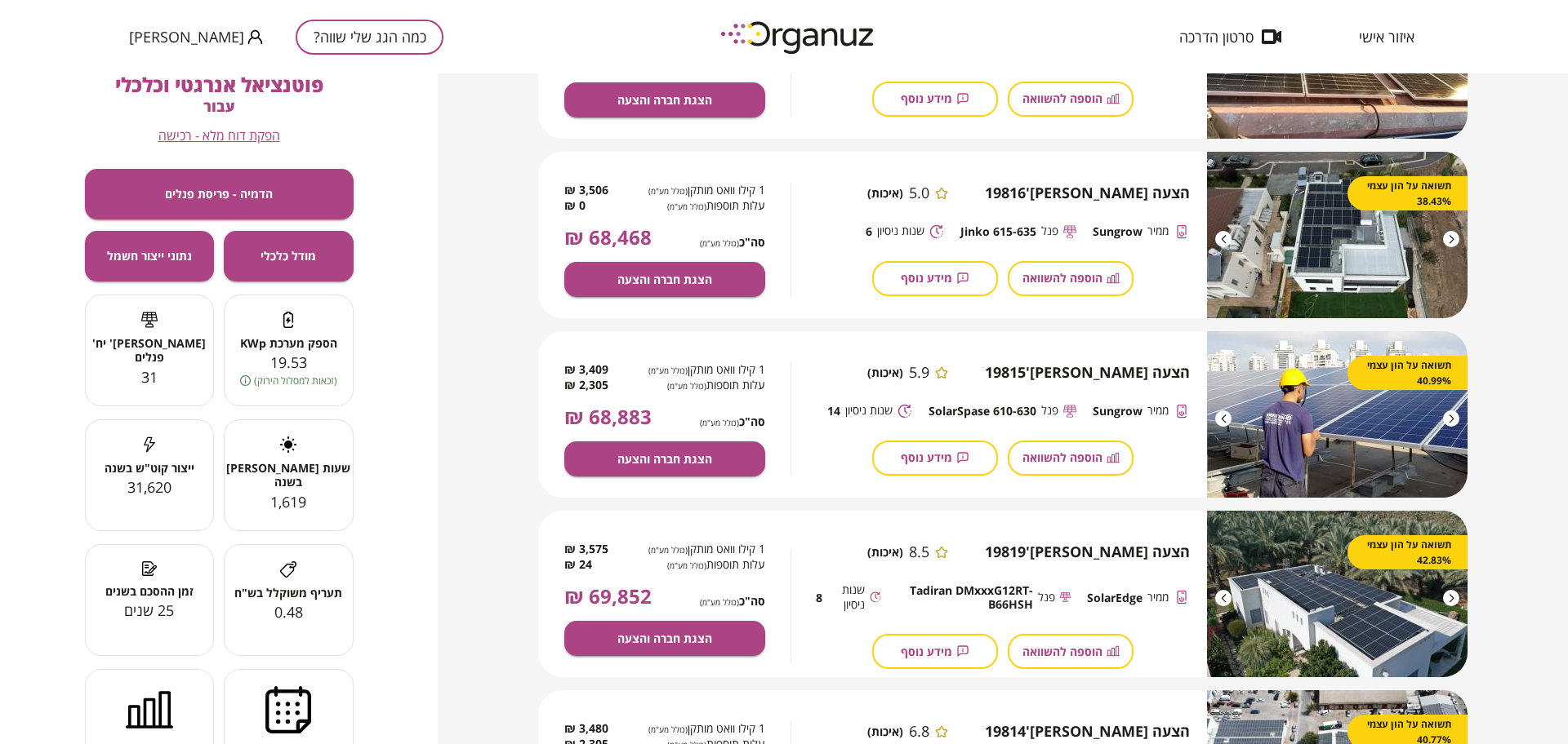
scroll to position [408, 0]
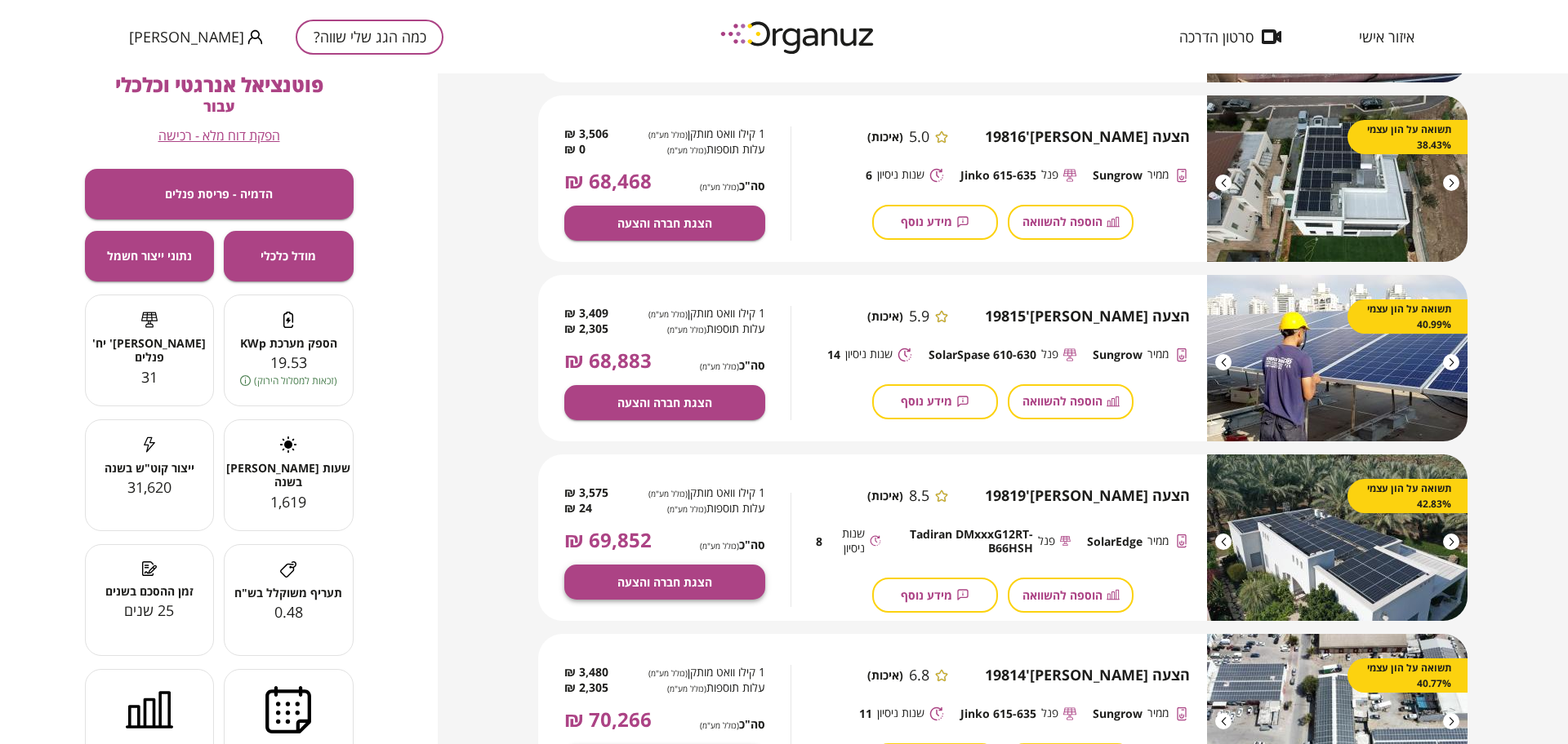
click at [682, 583] on span "הצגת חברה והצעה" at bounding box center [665, 583] width 95 height 14
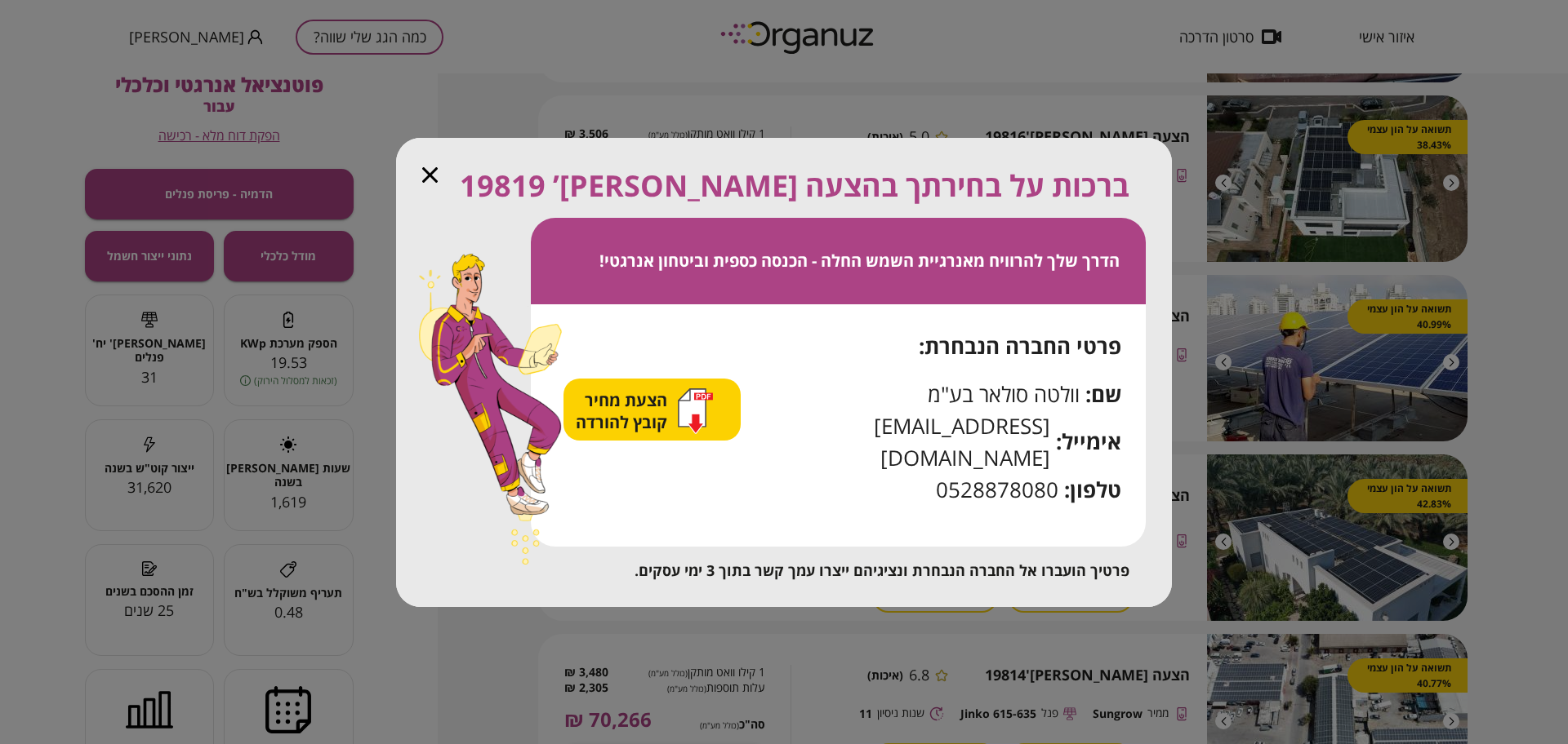
click at [706, 426] on icon "button" at bounding box center [692, 407] width 27 height 38
